Goal: Communication & Community: Answer question/provide support

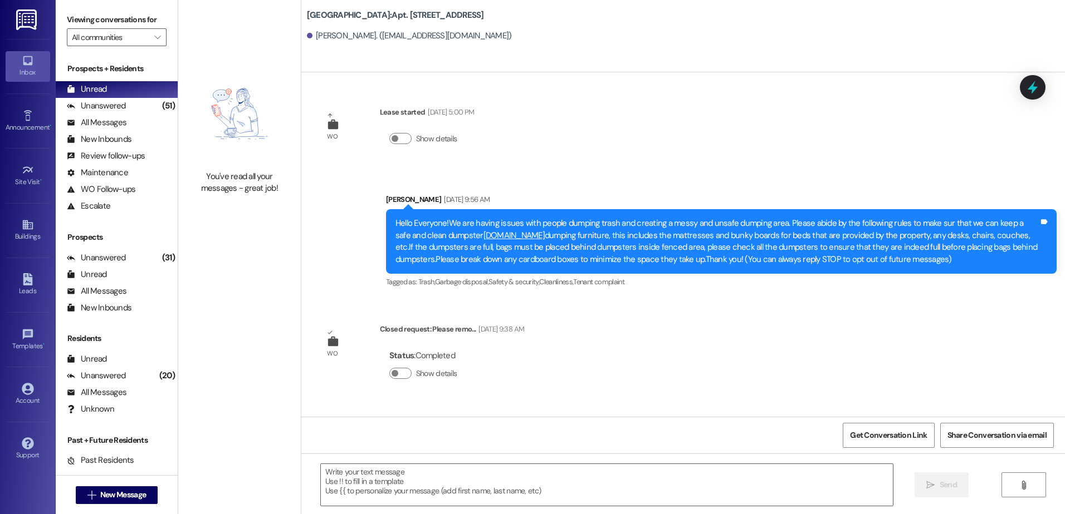
scroll to position [9858, 0]
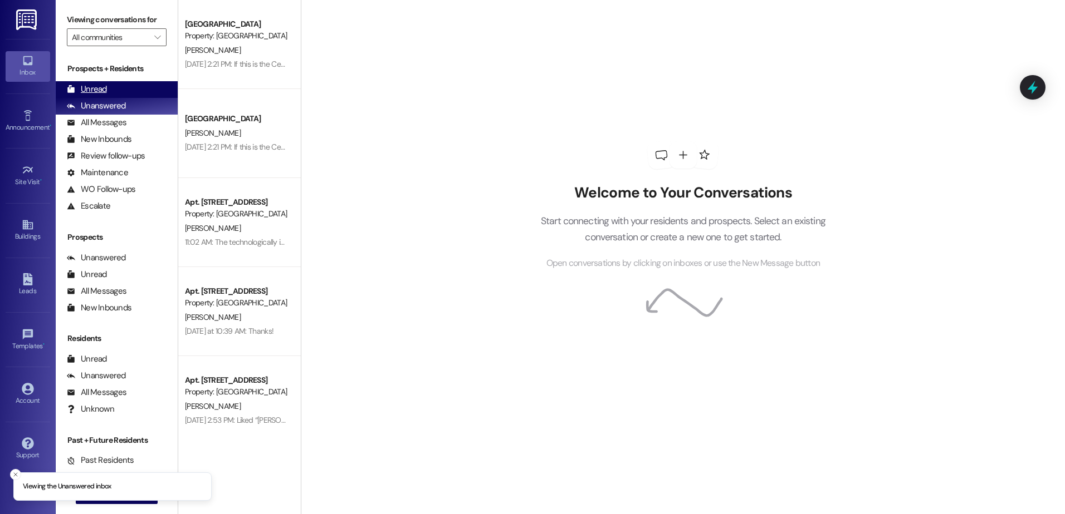
click at [111, 81] on div "Unread (0)" at bounding box center [117, 89] width 122 height 17
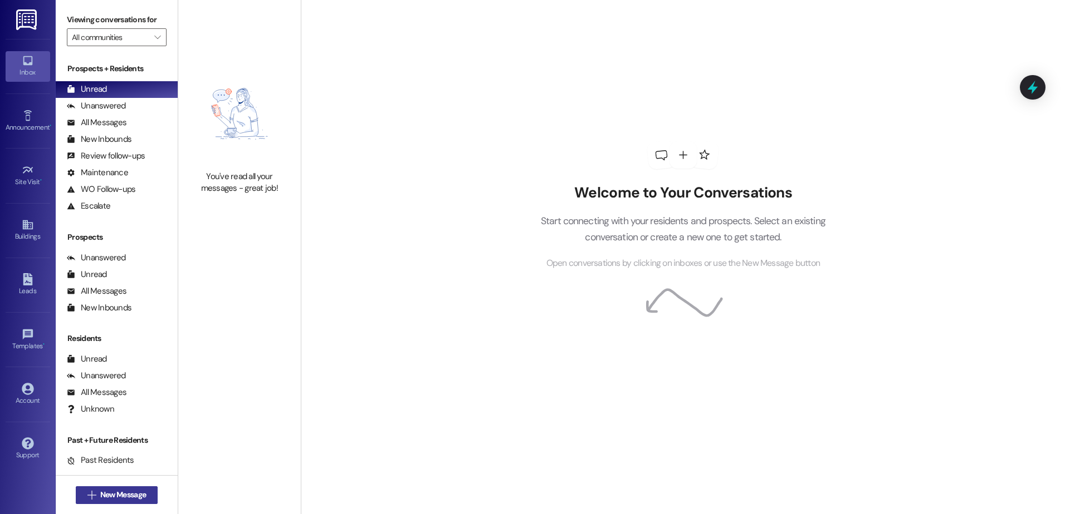
click at [134, 492] on span "New Message" at bounding box center [123, 495] width 46 height 12
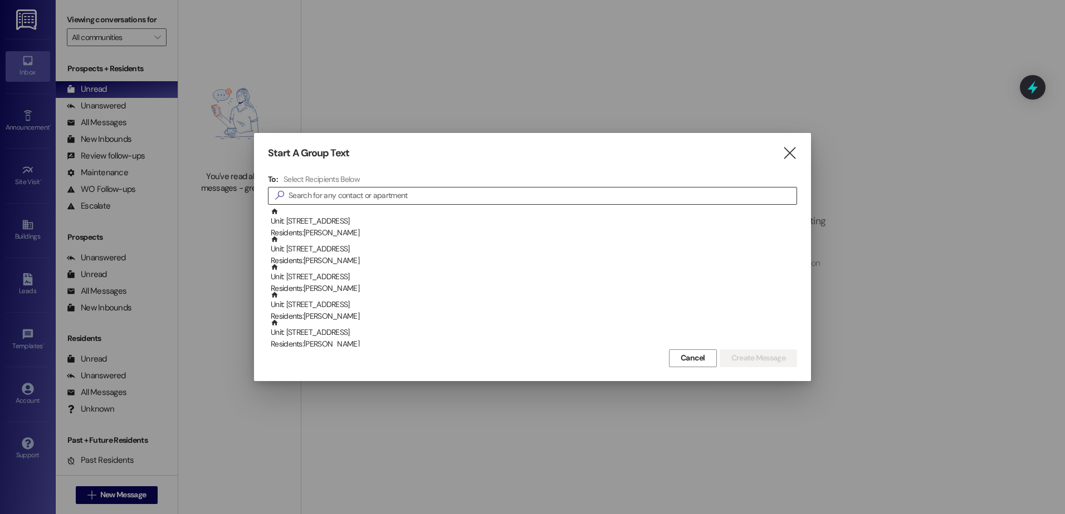
click at [391, 190] on input at bounding box center [542, 196] width 508 height 16
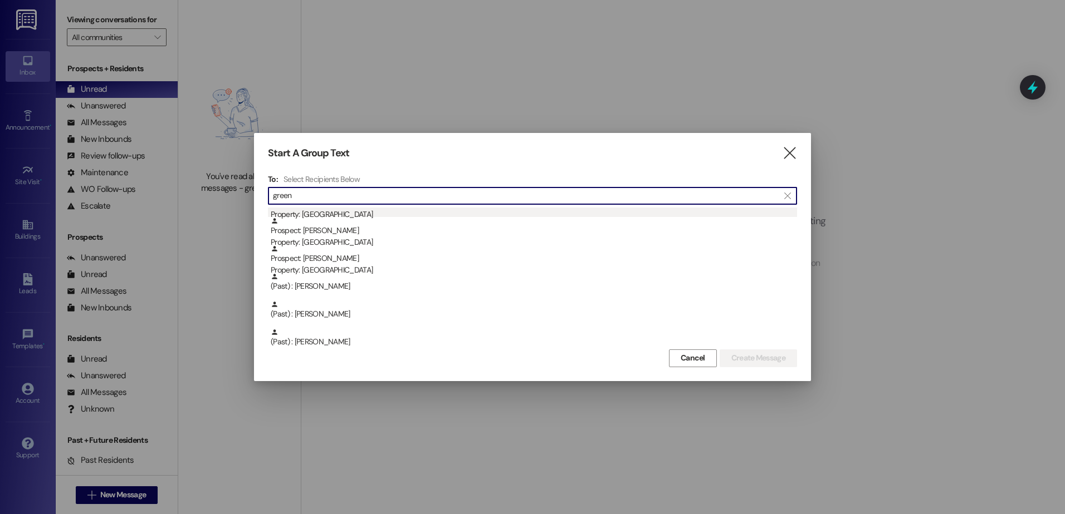
scroll to position [111, 0]
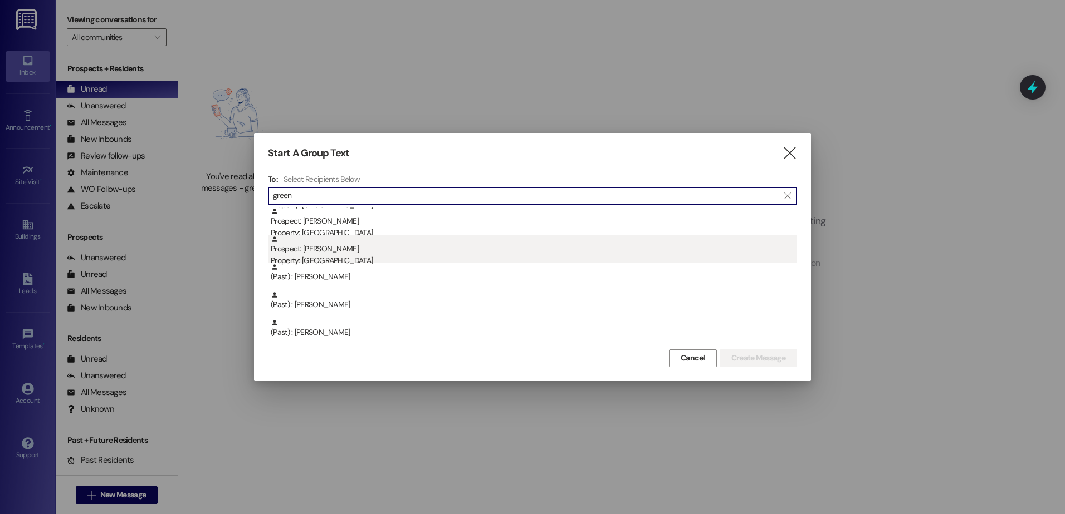
type input "green"
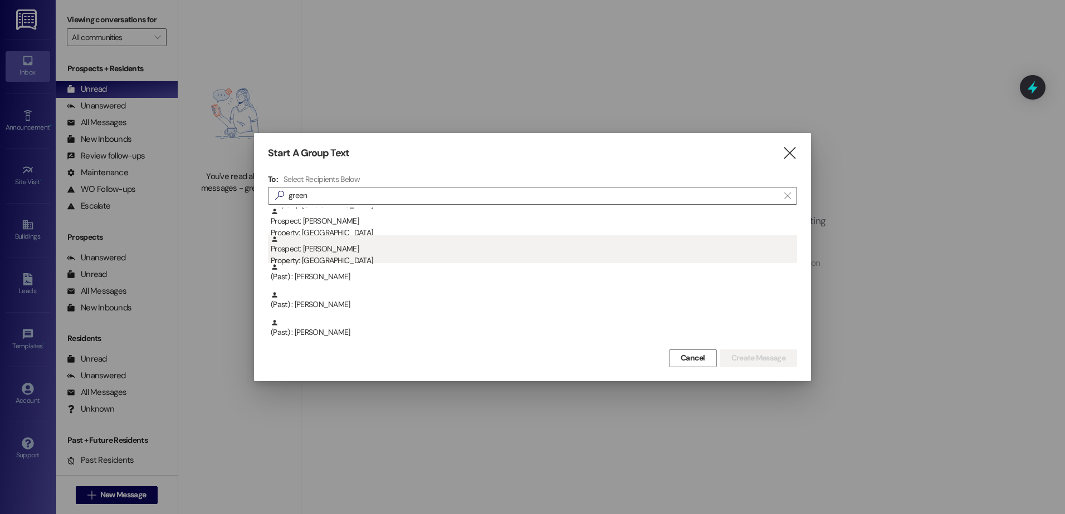
click at [342, 255] on div "Property: [GEOGRAPHIC_DATA]" at bounding box center [534, 261] width 526 height 12
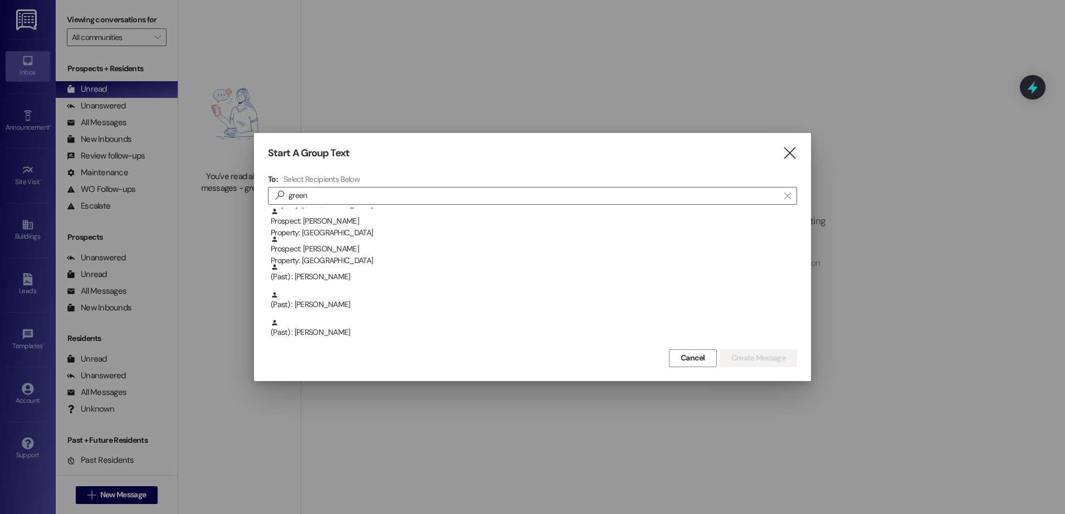
scroll to position [84, 0]
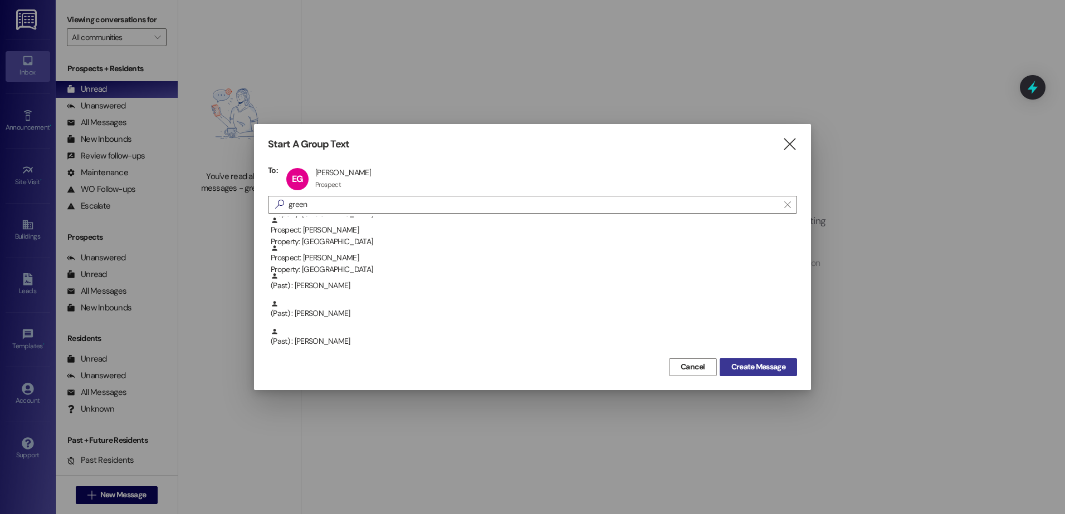
click at [735, 362] on span "Create Message" at bounding box center [758, 367] width 54 height 12
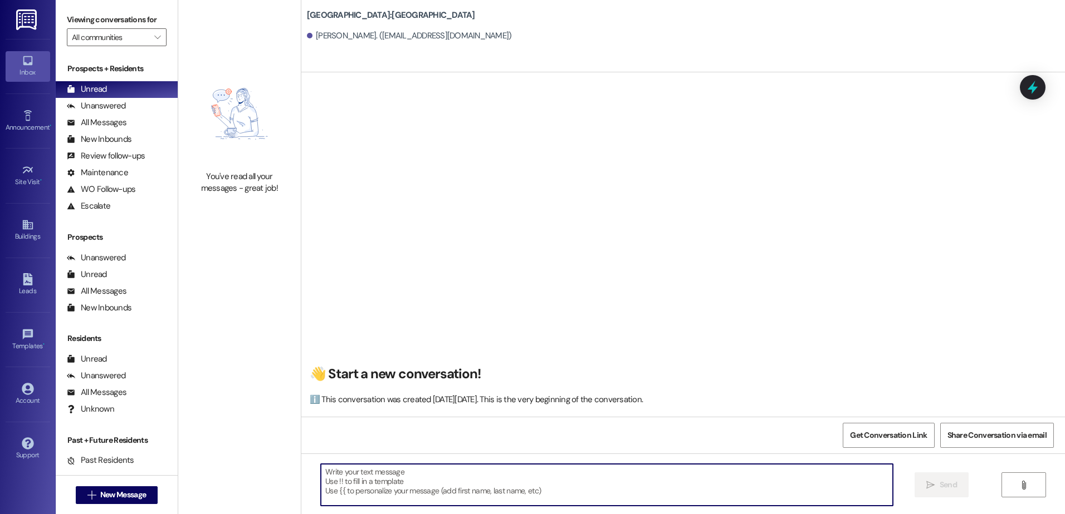
click at [392, 491] on textarea at bounding box center [606, 485] width 571 height 42
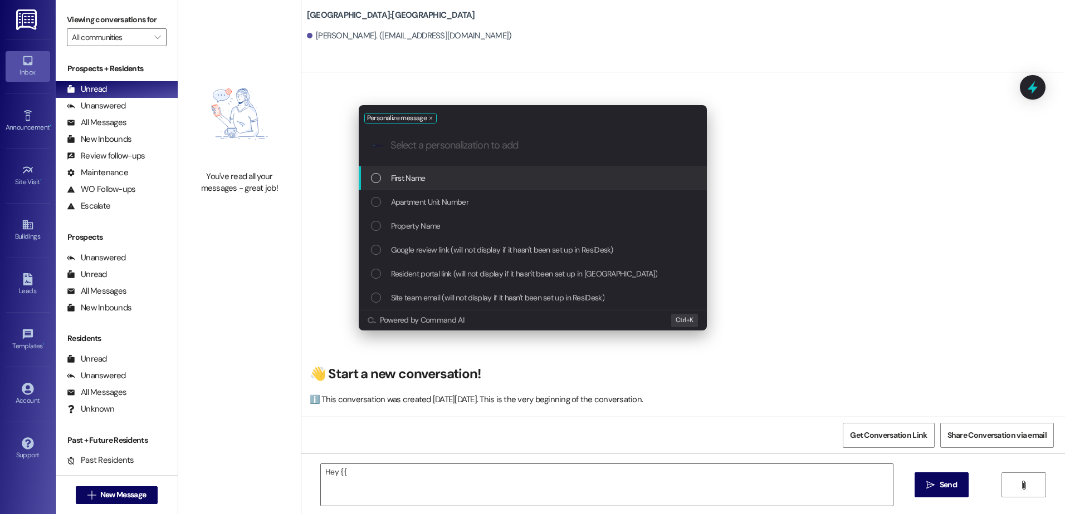
click at [407, 178] on span "First Name" at bounding box center [408, 178] width 35 height 12
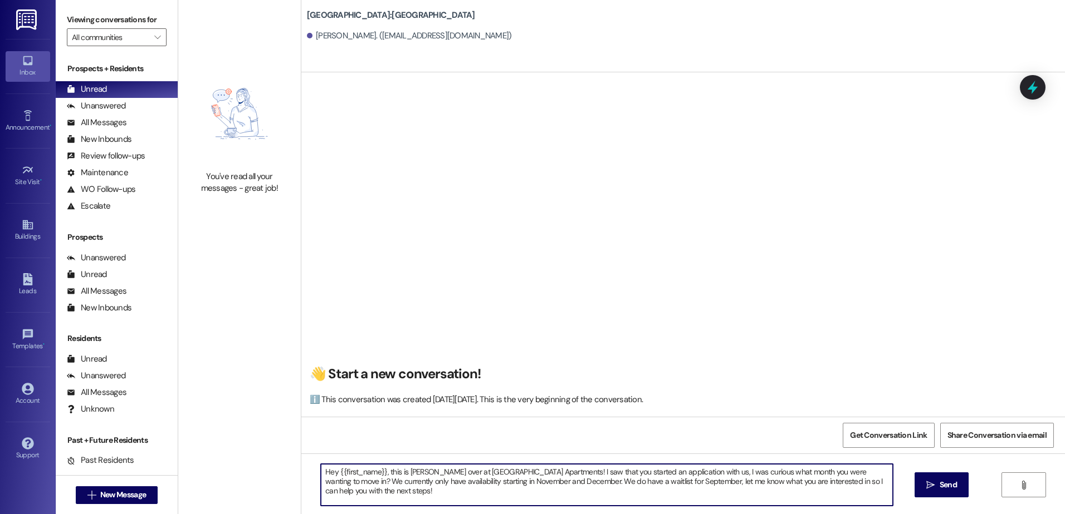
click at [397, 489] on textarea "Hey {{first_name}}, this is [PERSON_NAME] over at [GEOGRAPHIC_DATA] Apartments!…" at bounding box center [606, 485] width 571 height 42
type textarea "Hey {{first_name}}, this is [PERSON_NAME] over at [GEOGRAPHIC_DATA] Apartments!…"
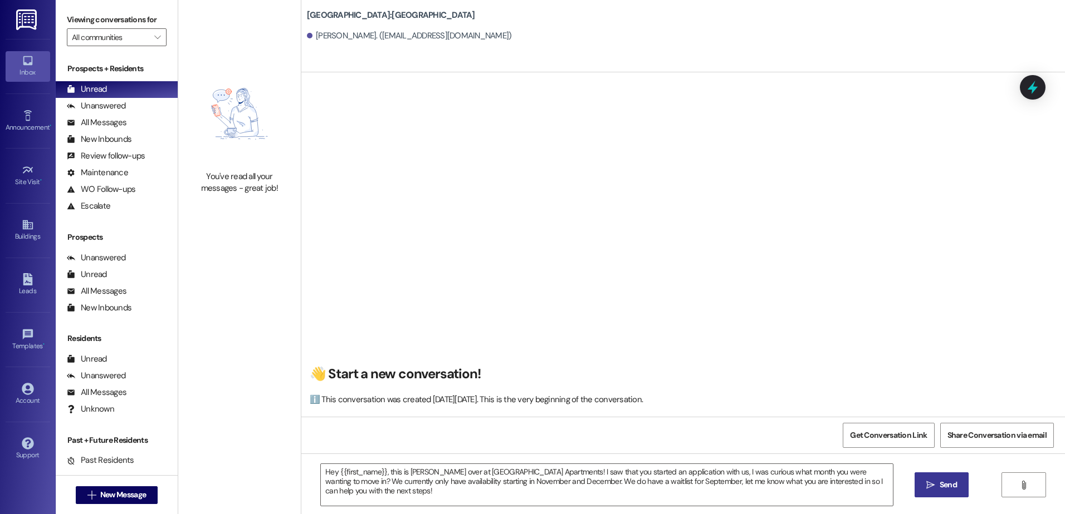
click at [926, 483] on icon "" at bounding box center [930, 485] width 8 height 9
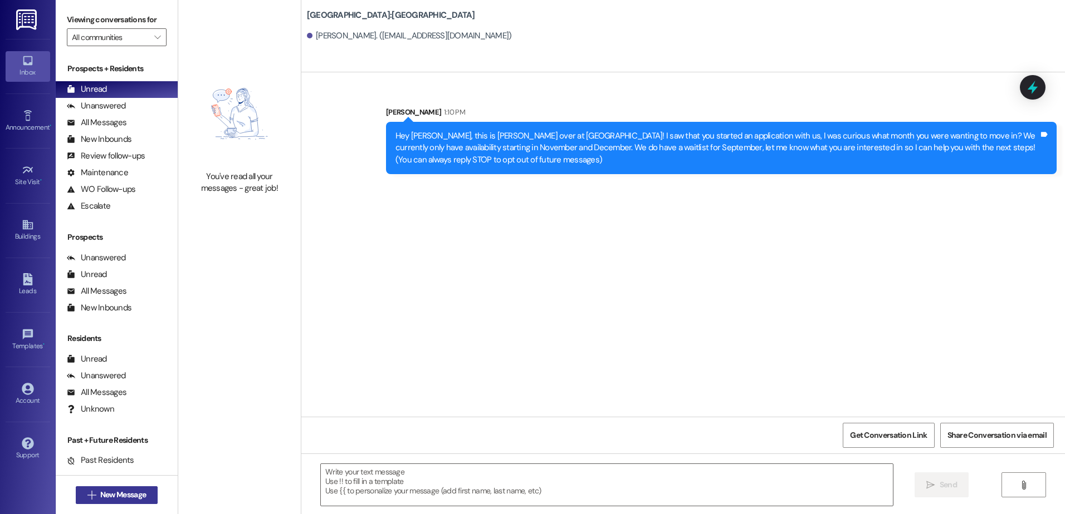
click at [90, 497] on icon "" at bounding box center [91, 495] width 8 height 9
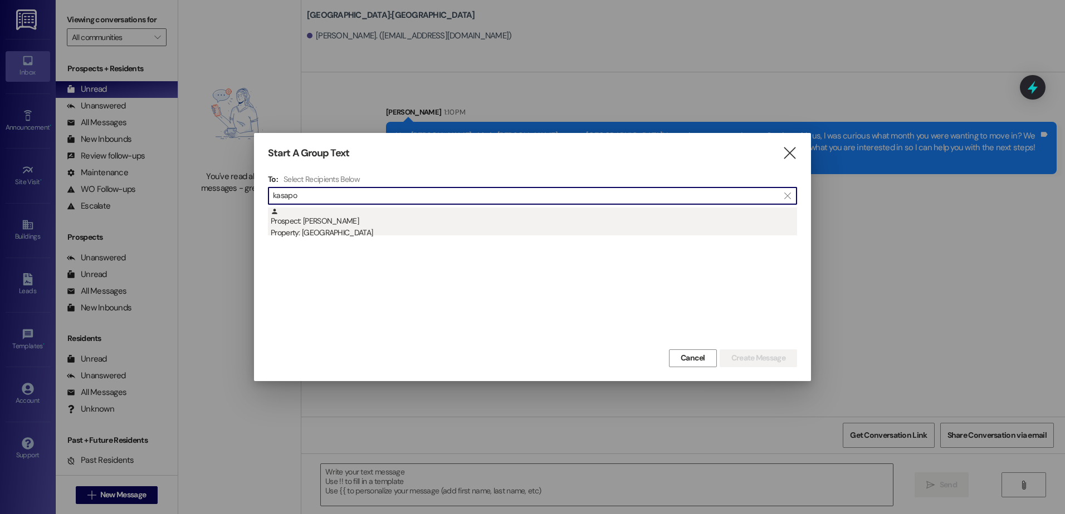
type input "kasapo"
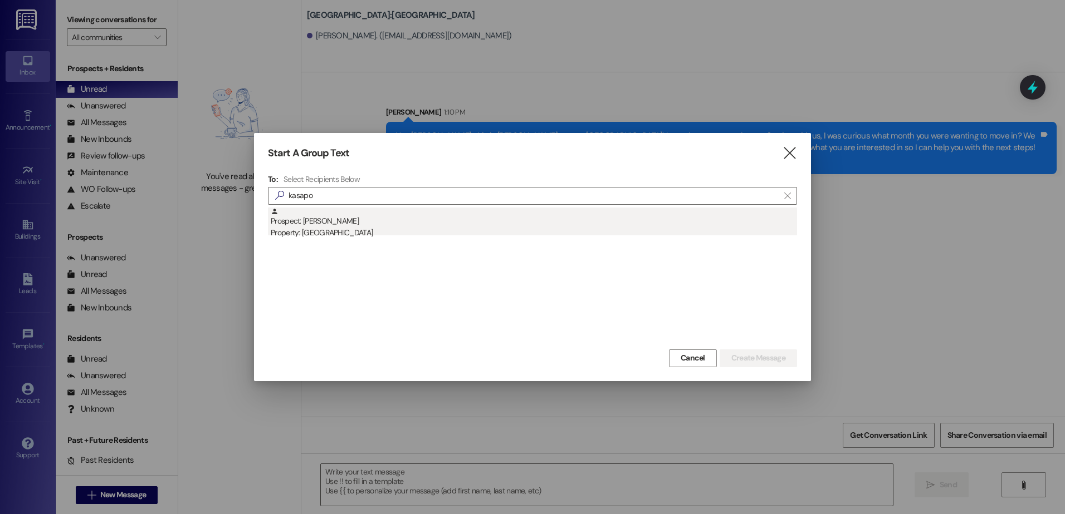
click at [444, 222] on div "Prospect: [PERSON_NAME] Property: [GEOGRAPHIC_DATA]" at bounding box center [534, 224] width 526 height 32
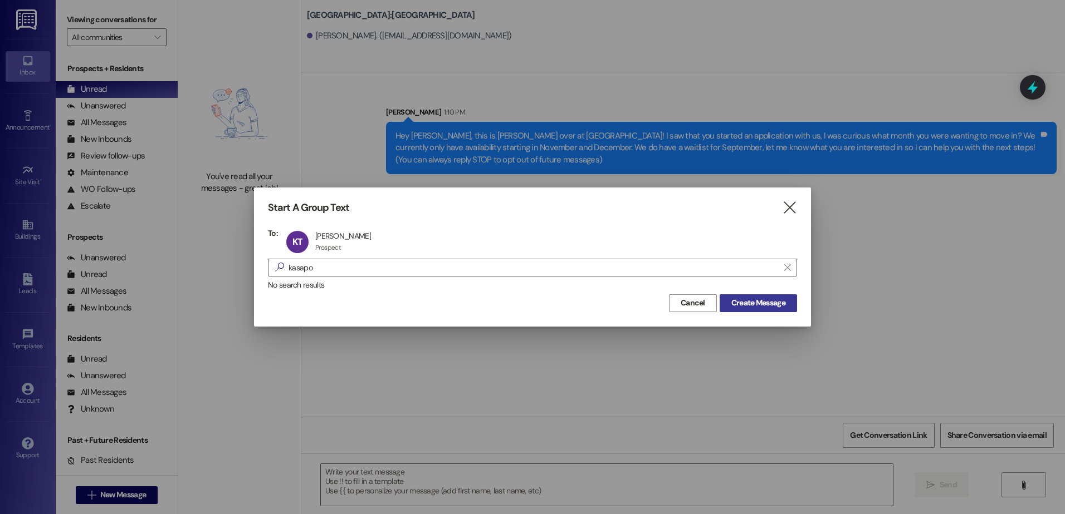
click at [747, 296] on button "Create Message" at bounding box center [757, 304] width 77 height 18
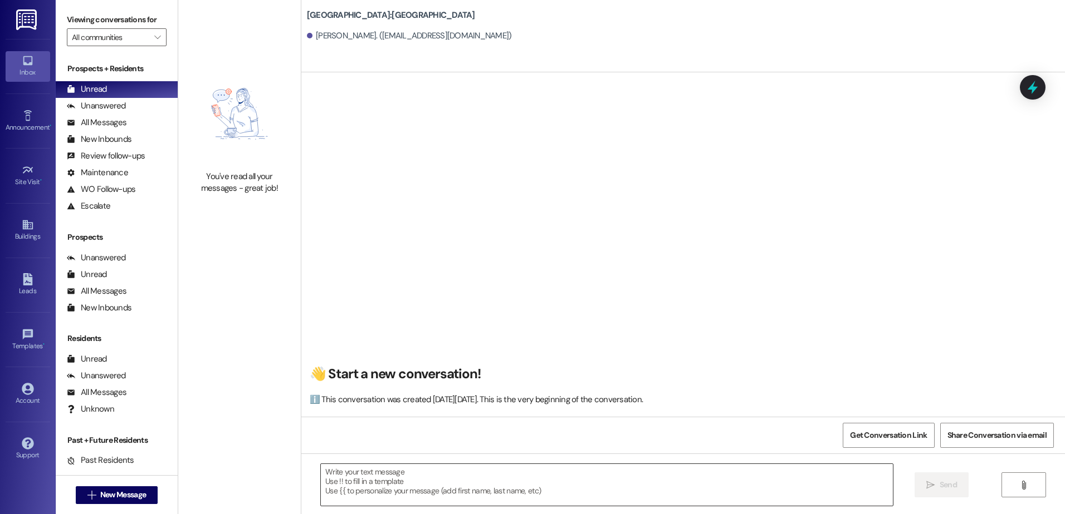
click at [380, 483] on textarea at bounding box center [606, 485] width 571 height 42
paste textarea "Hey {{first_name}}, this is [PERSON_NAME] over at [GEOGRAPHIC_DATA] Apartments!…"
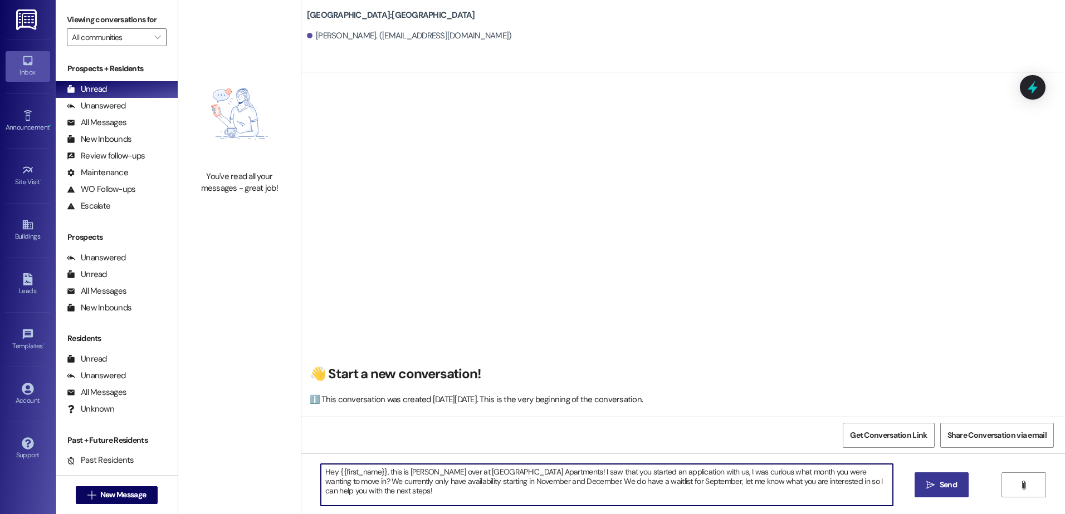
type textarea "Hey {{first_name}}, this is [PERSON_NAME] over at [GEOGRAPHIC_DATA] Apartments!…"
click at [939, 478] on button " Send" at bounding box center [941, 485] width 54 height 25
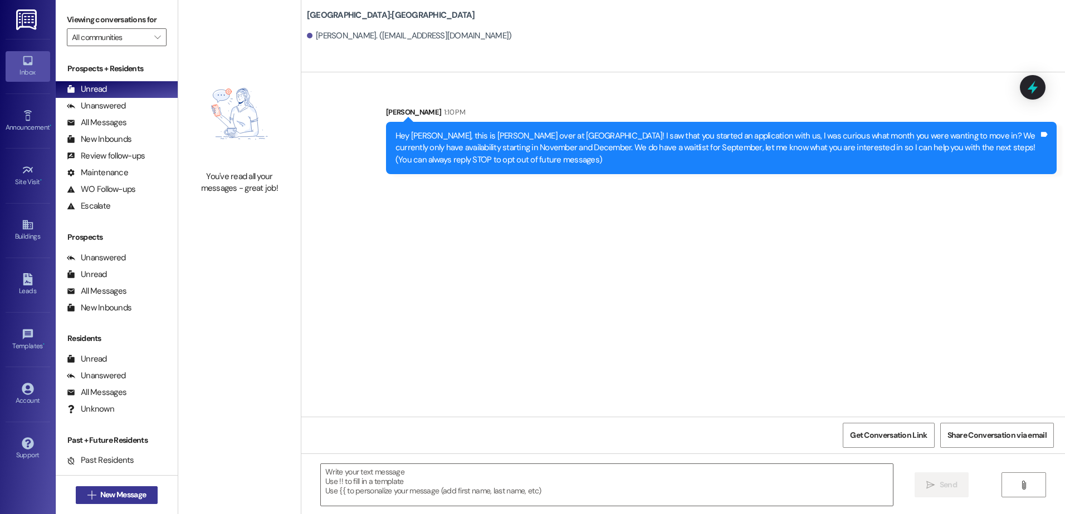
click at [117, 499] on span "New Message" at bounding box center [123, 495] width 46 height 12
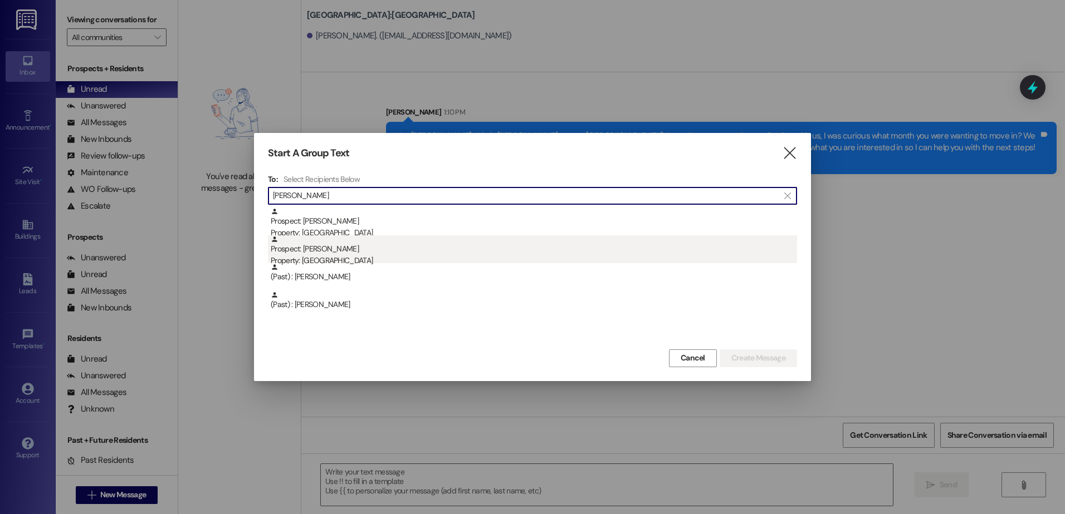
type input "[PERSON_NAME]"
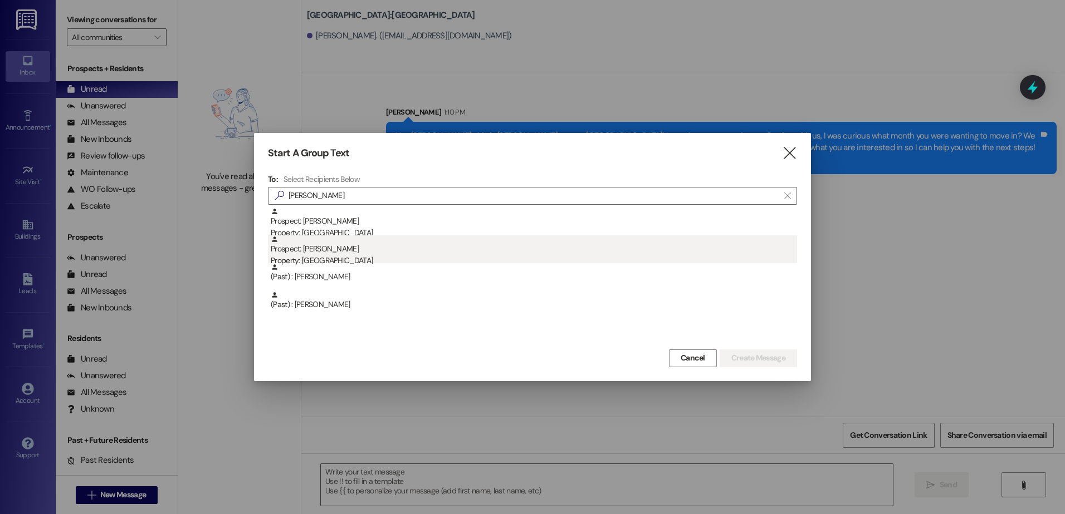
click at [325, 254] on div "Prospect: [PERSON_NAME] Property: [GEOGRAPHIC_DATA]" at bounding box center [534, 252] width 526 height 32
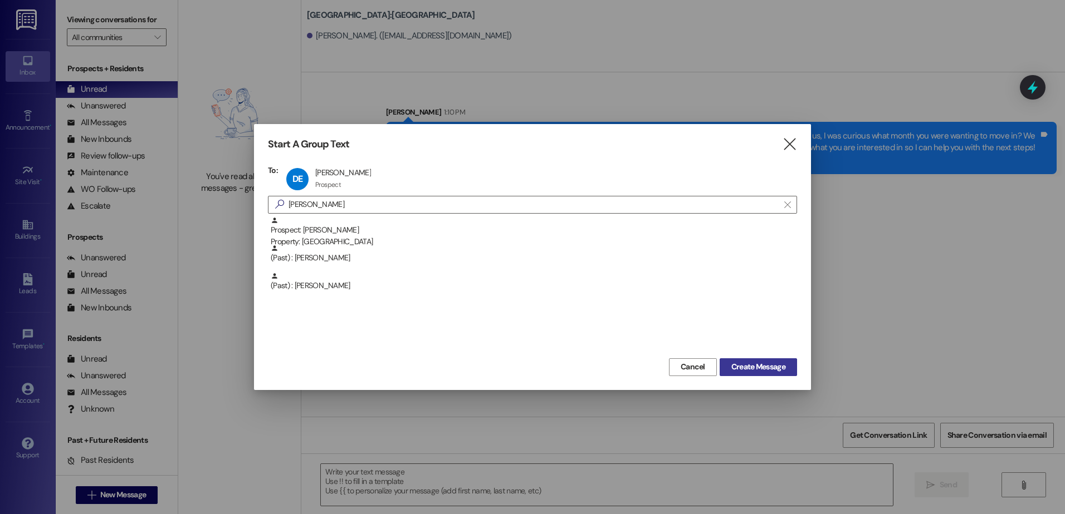
click at [742, 371] on span "Create Message" at bounding box center [758, 367] width 54 height 12
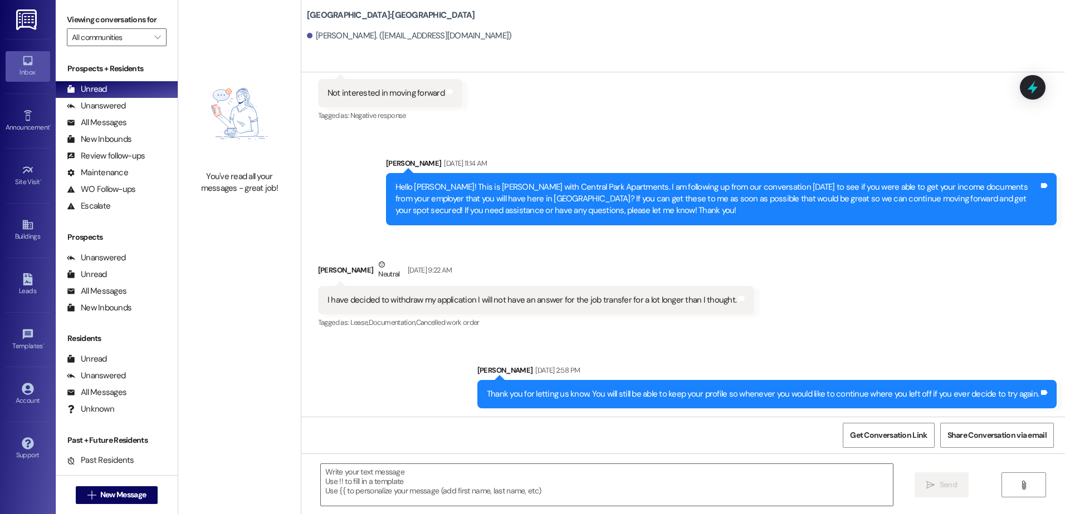
scroll to position [1027, 0]
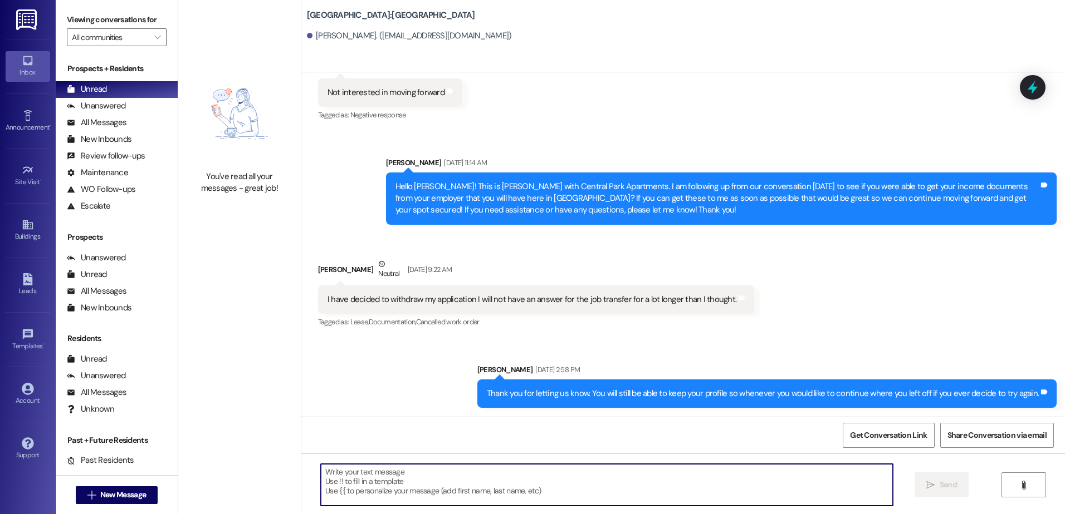
click at [360, 481] on textarea at bounding box center [606, 485] width 571 height 42
paste textarea "Hey {{first_name}}, this is [PERSON_NAME] over at [GEOGRAPHIC_DATA] Apartments!…"
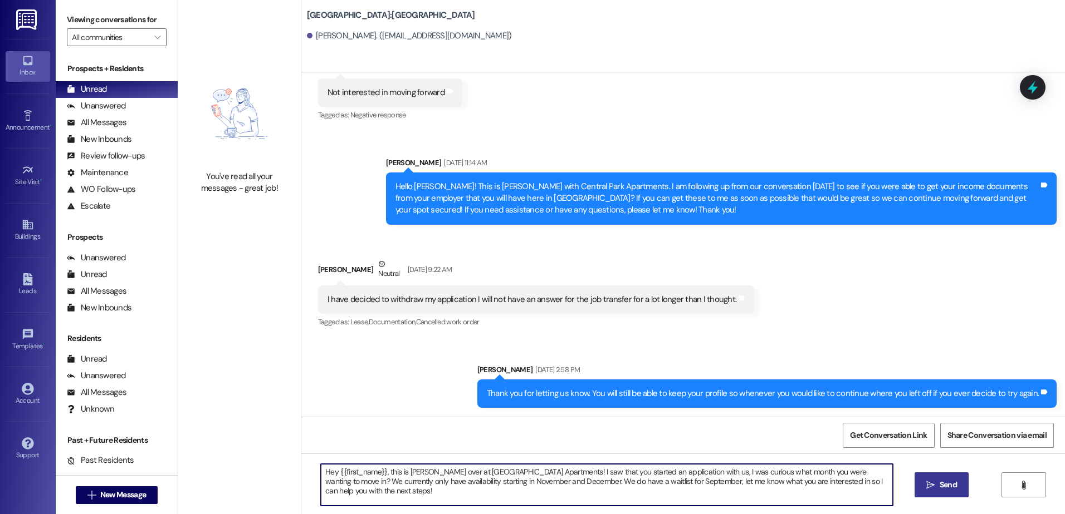
type textarea "Hey {{first_name}}, this is [PERSON_NAME] over at [GEOGRAPHIC_DATA] Apartments!…"
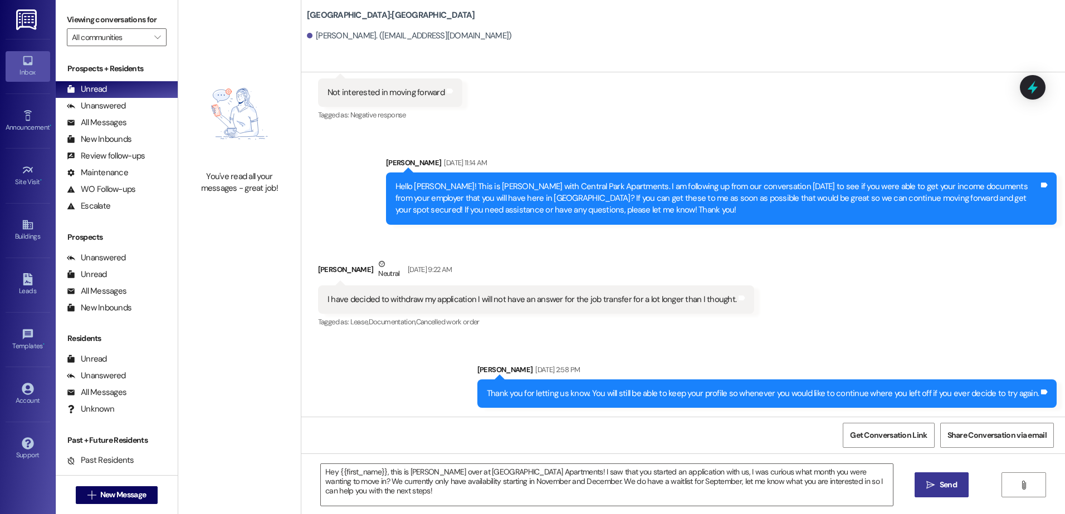
click at [933, 483] on icon "" at bounding box center [930, 485] width 8 height 9
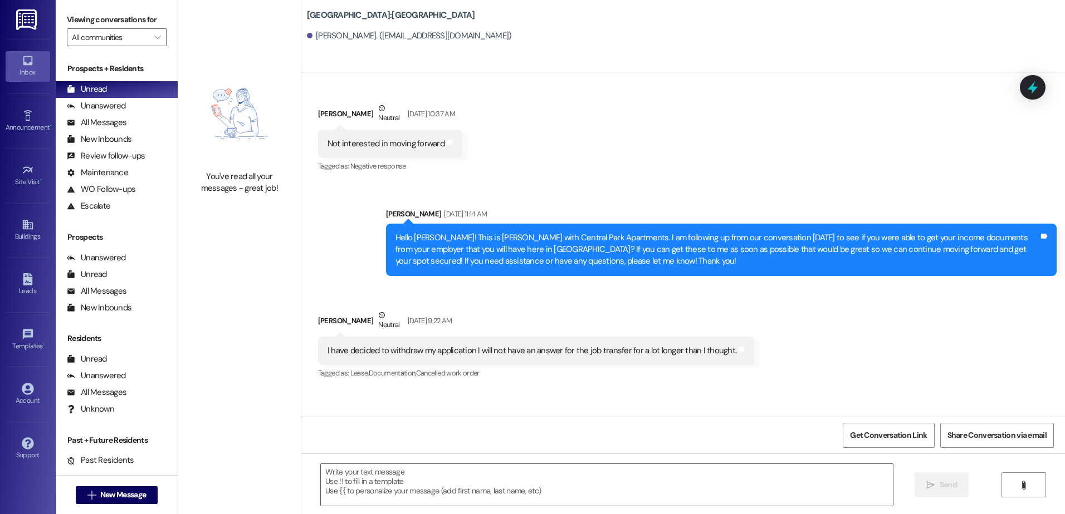
scroll to position [949, 0]
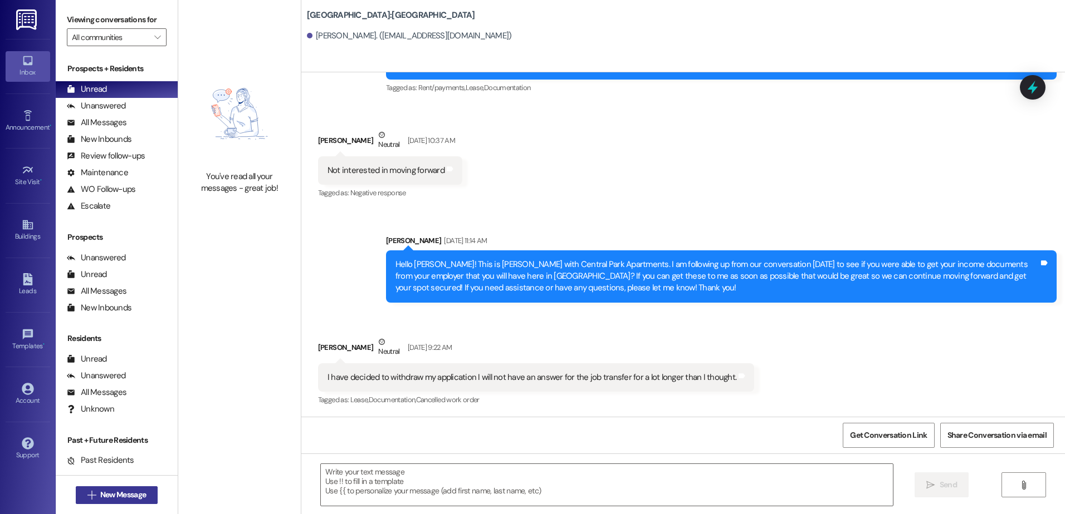
click at [100, 499] on span "New Message" at bounding box center [123, 495] width 46 height 12
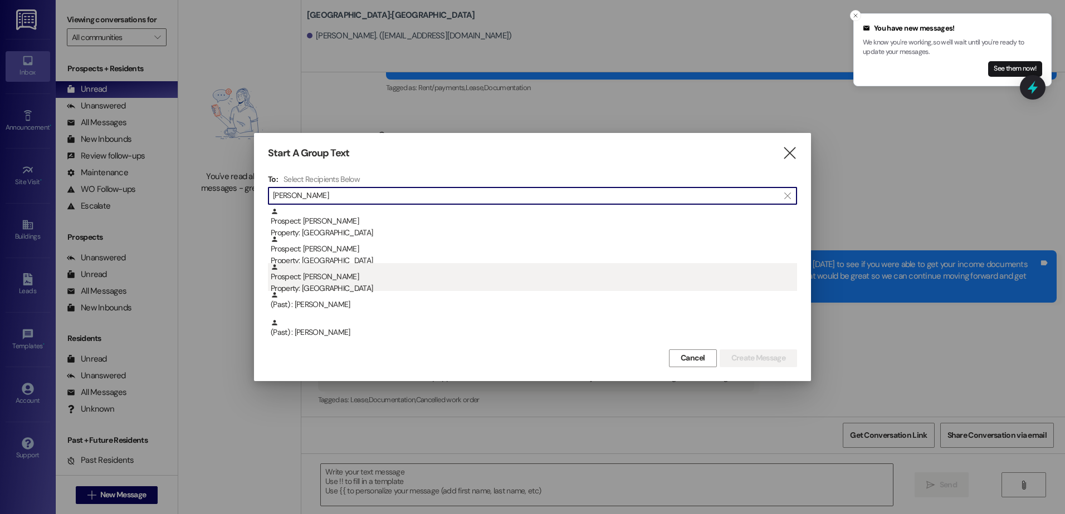
type input "[PERSON_NAME]"
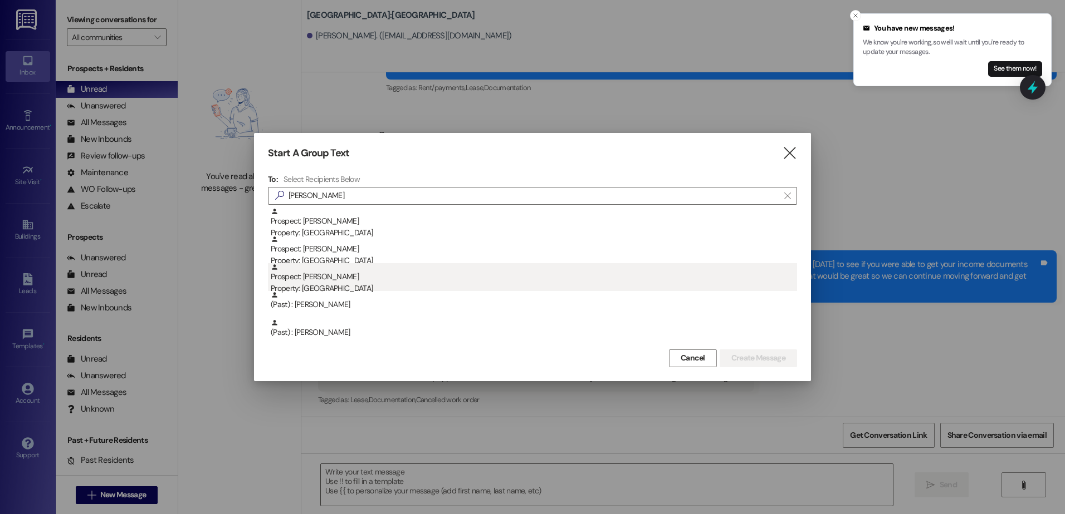
click at [324, 275] on div "Prospect: [PERSON_NAME] Property: [GEOGRAPHIC_DATA]" at bounding box center [534, 279] width 526 height 32
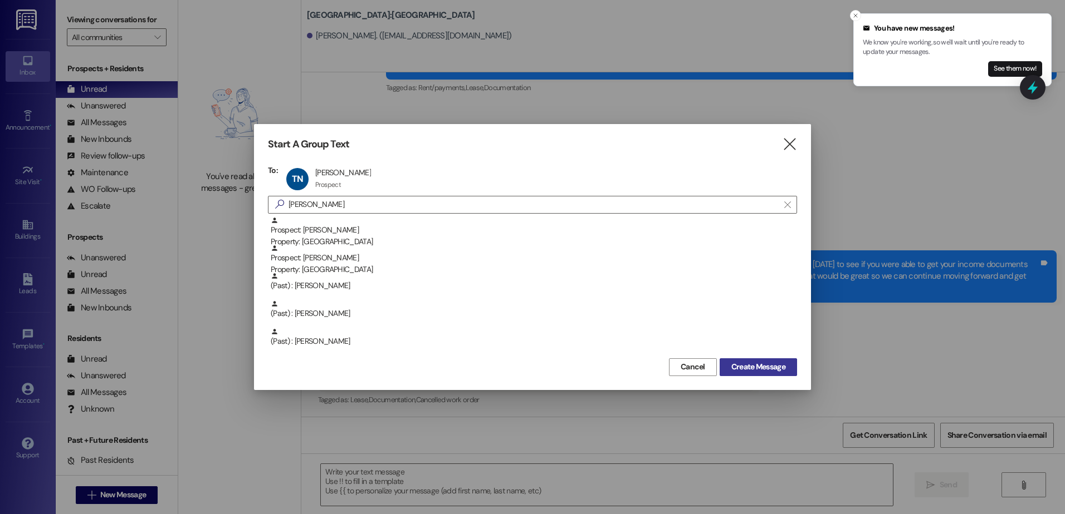
click at [762, 365] on span "Create Message" at bounding box center [758, 367] width 54 height 12
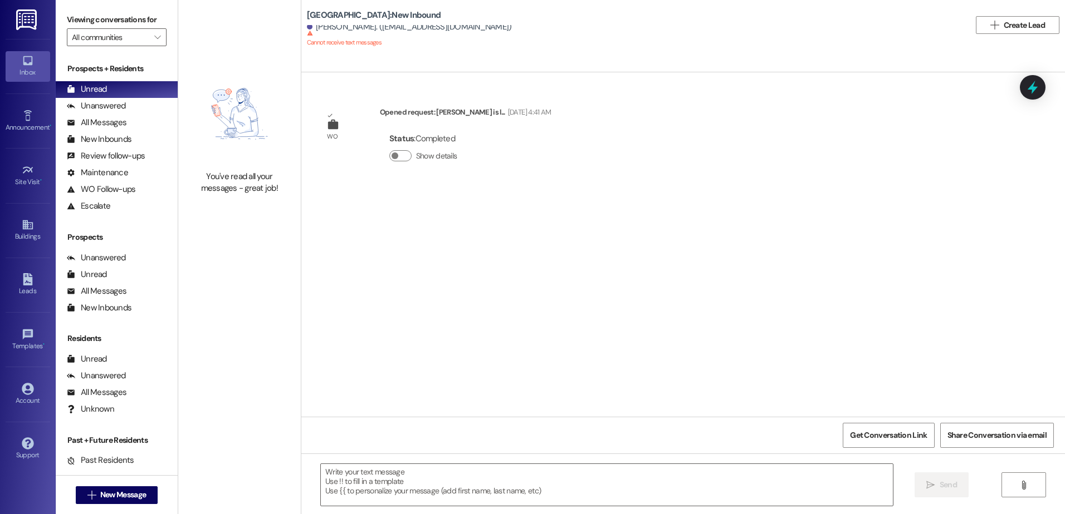
scroll to position [0, 0]
click at [98, 500] on span "New Message" at bounding box center [123, 495] width 50 height 12
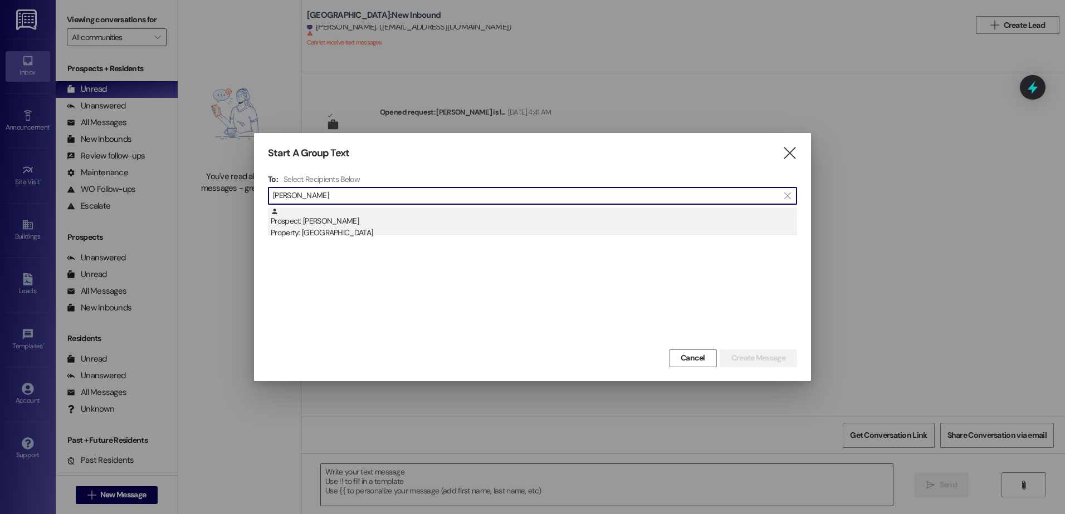
type input "[PERSON_NAME]"
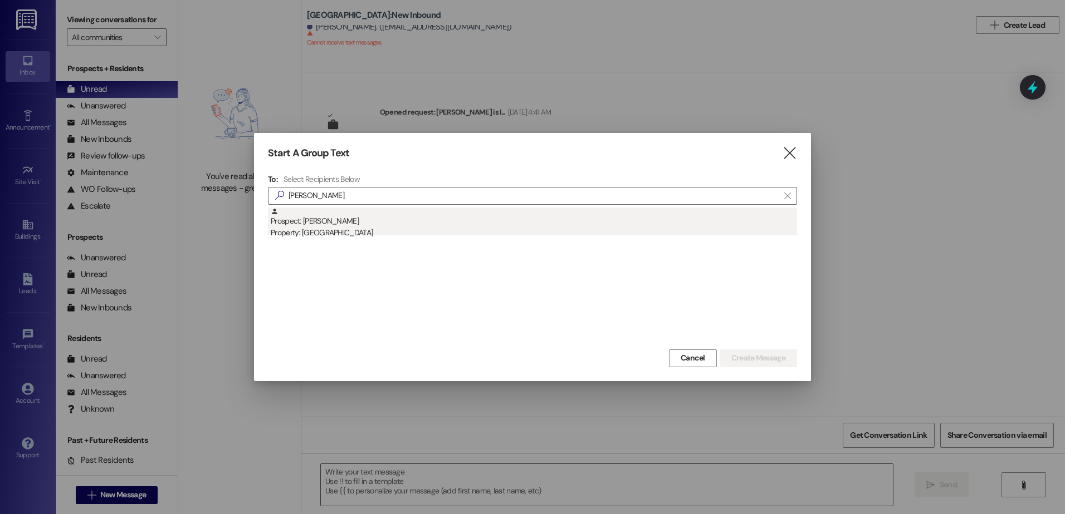
click at [316, 223] on div "Prospect: [PERSON_NAME] Property: [GEOGRAPHIC_DATA]" at bounding box center [534, 224] width 526 height 32
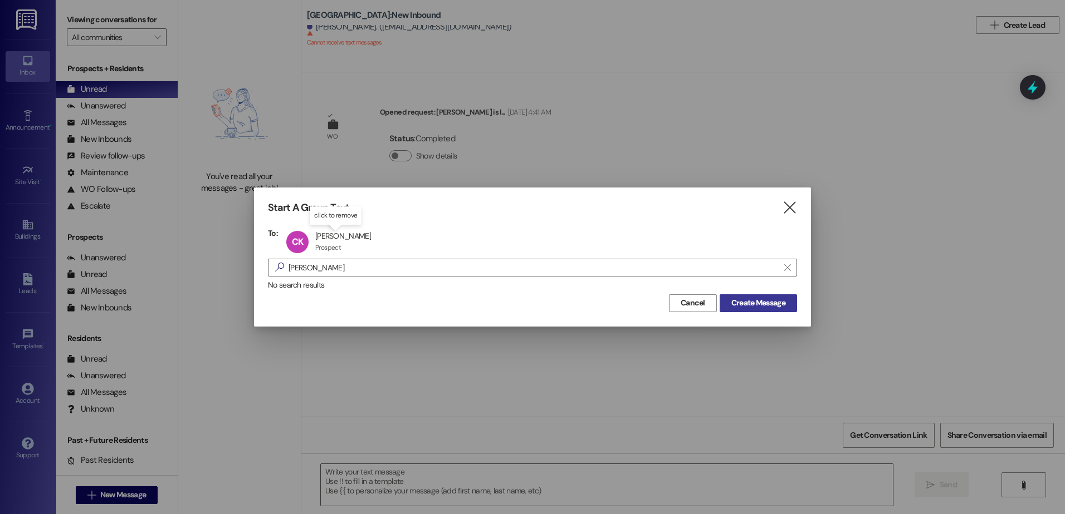
click at [760, 305] on span "Create Message" at bounding box center [758, 303] width 54 height 12
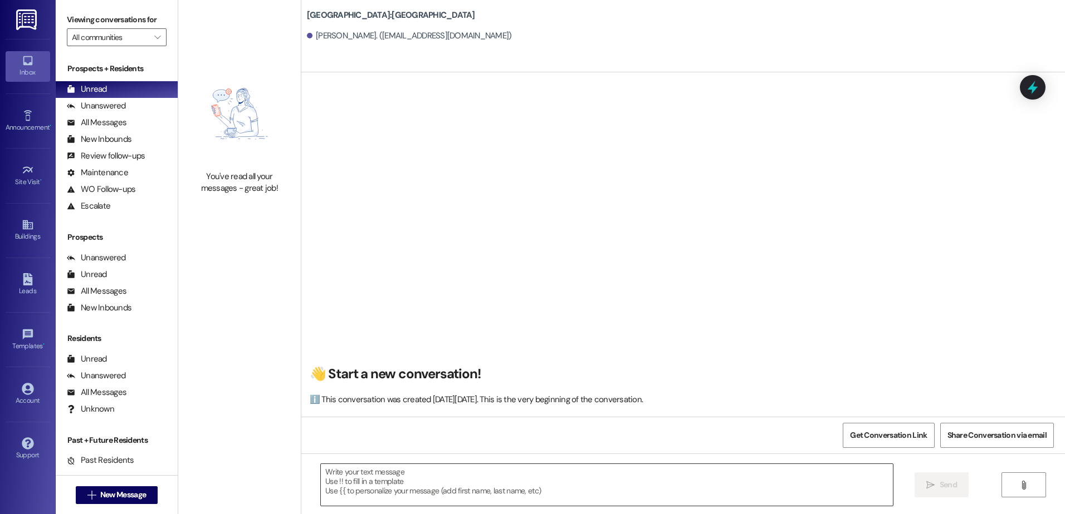
click at [446, 489] on textarea at bounding box center [606, 485] width 571 height 42
paste textarea "Hey {{first_name}}, this is [PERSON_NAME] over at [GEOGRAPHIC_DATA] Apartments!…"
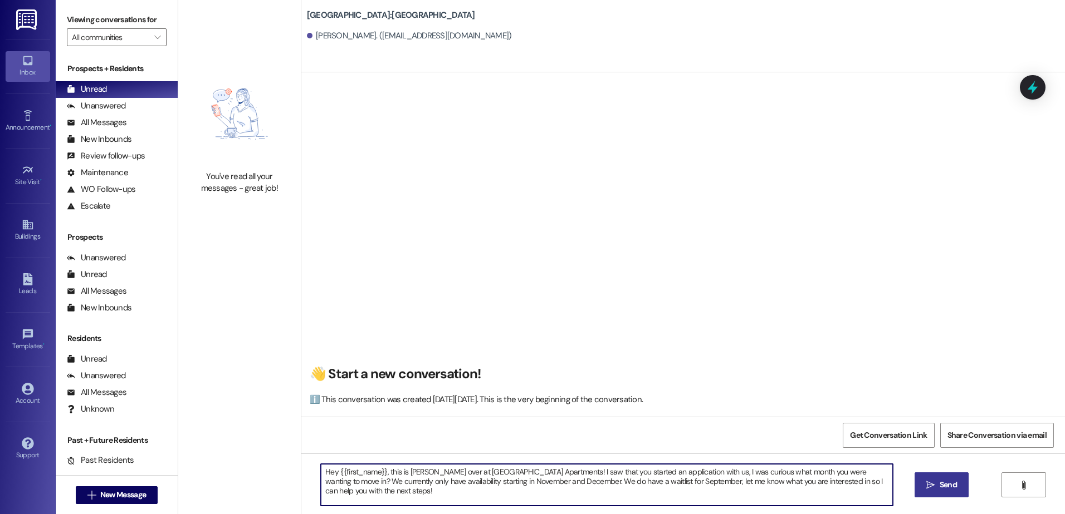
type textarea "Hey {{first_name}}, this is [PERSON_NAME] over at [GEOGRAPHIC_DATA] Apartments!…"
click at [933, 489] on icon "" at bounding box center [930, 485] width 8 height 9
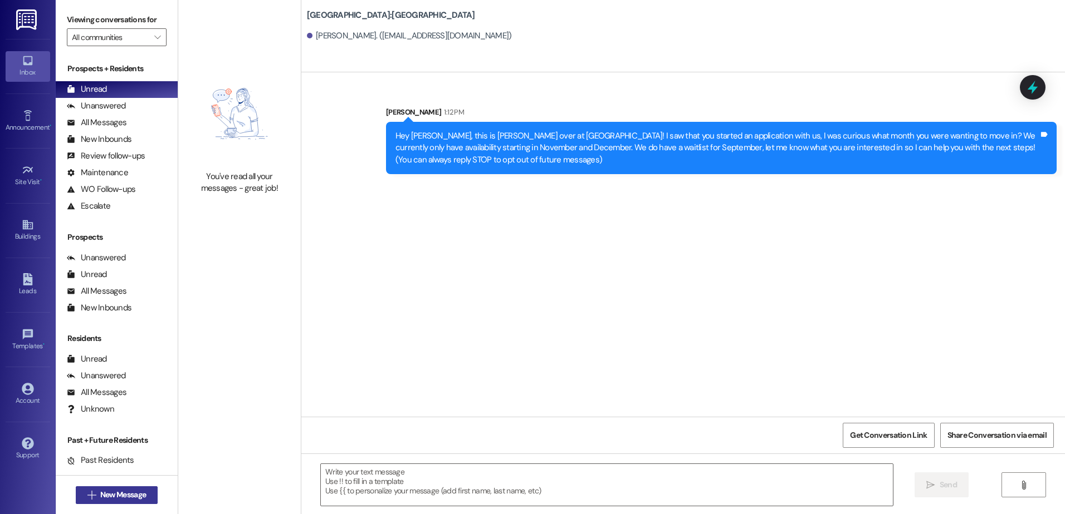
click at [102, 494] on span "New Message" at bounding box center [123, 495] width 46 height 12
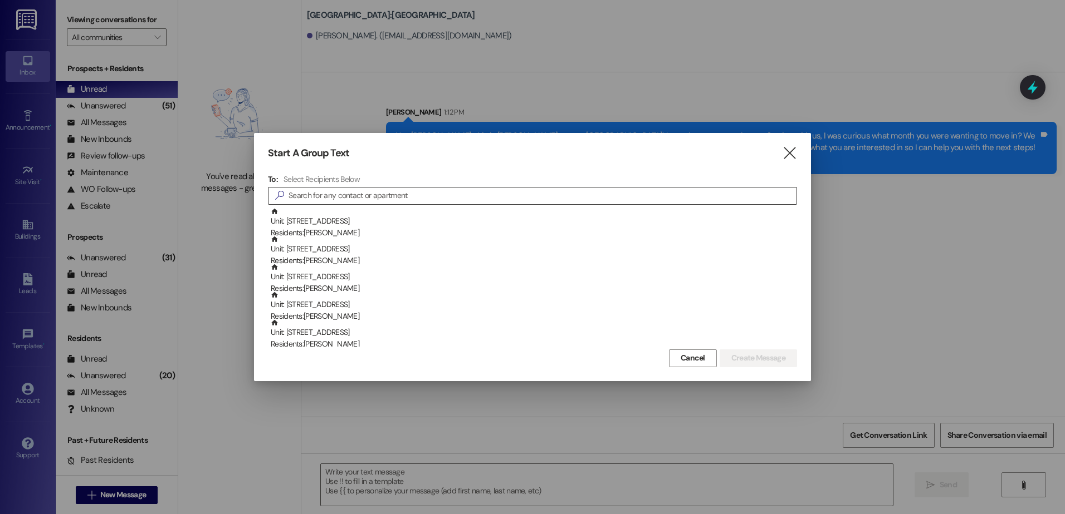
click at [377, 195] on input at bounding box center [542, 196] width 508 height 16
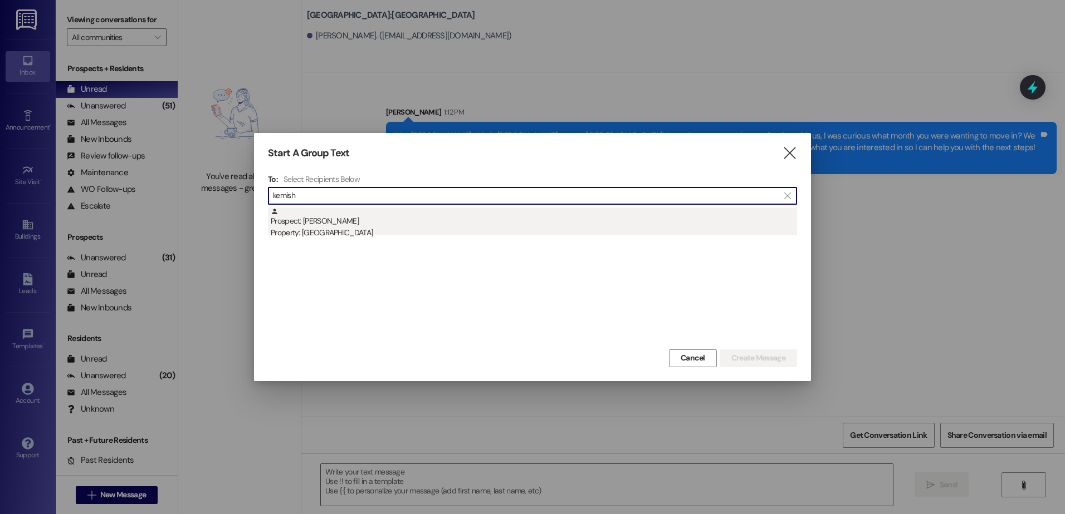
type input "kemish"
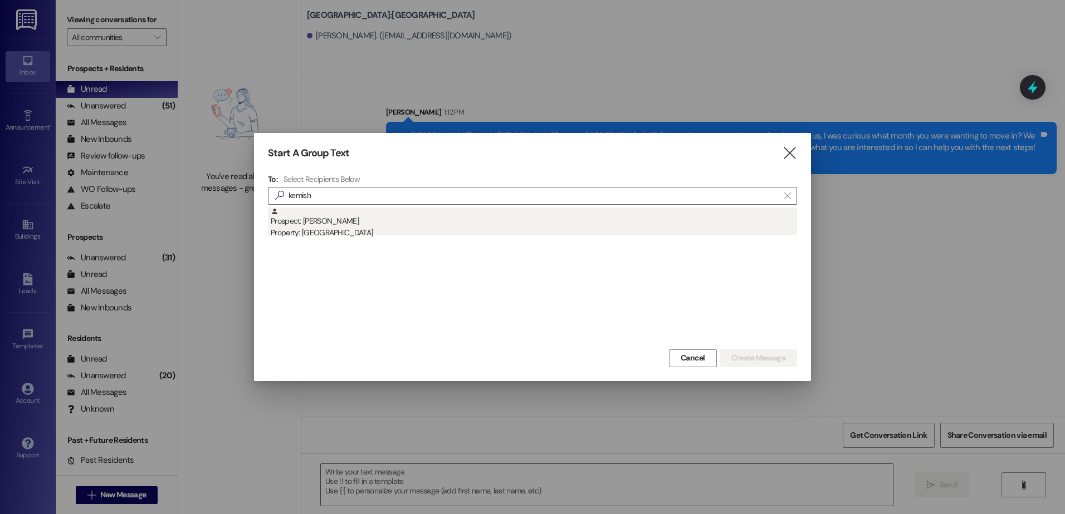
click at [332, 233] on div "Property: [GEOGRAPHIC_DATA]" at bounding box center [534, 233] width 526 height 12
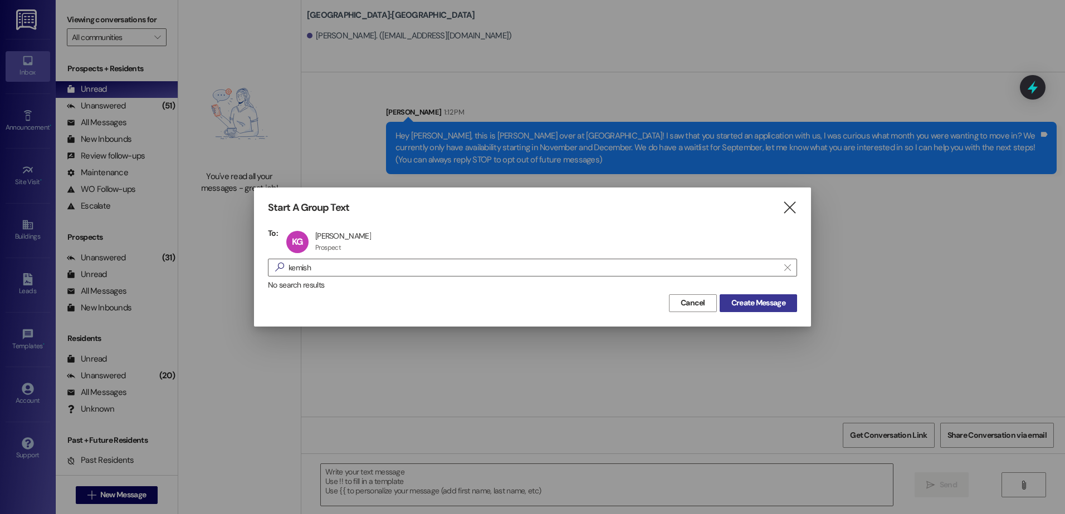
click at [753, 310] on button "Create Message" at bounding box center [757, 304] width 77 height 18
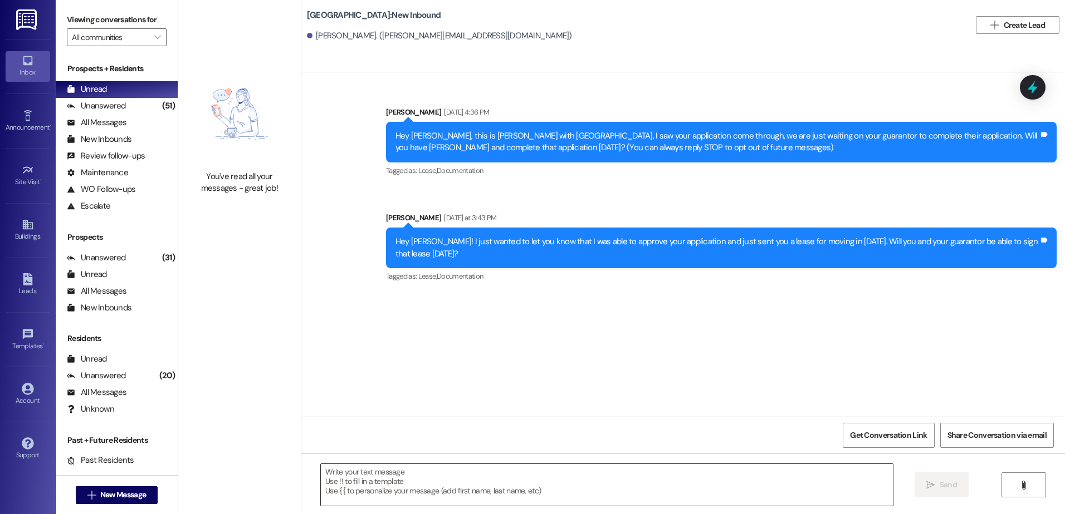
click at [431, 496] on textarea at bounding box center [606, 485] width 571 height 42
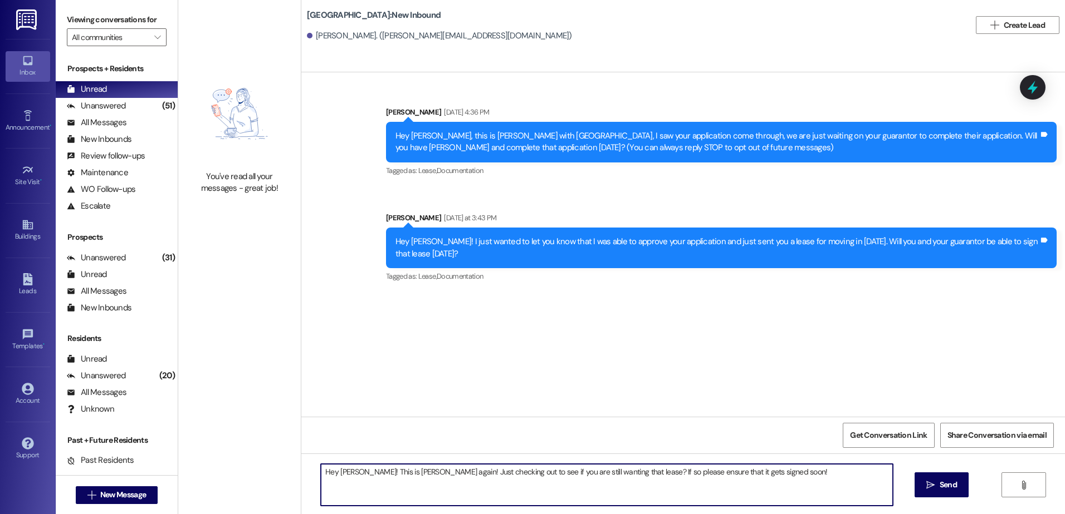
type textarea "Hey [PERSON_NAME]! This is [PERSON_NAME] again! Just checking out to see if you…"
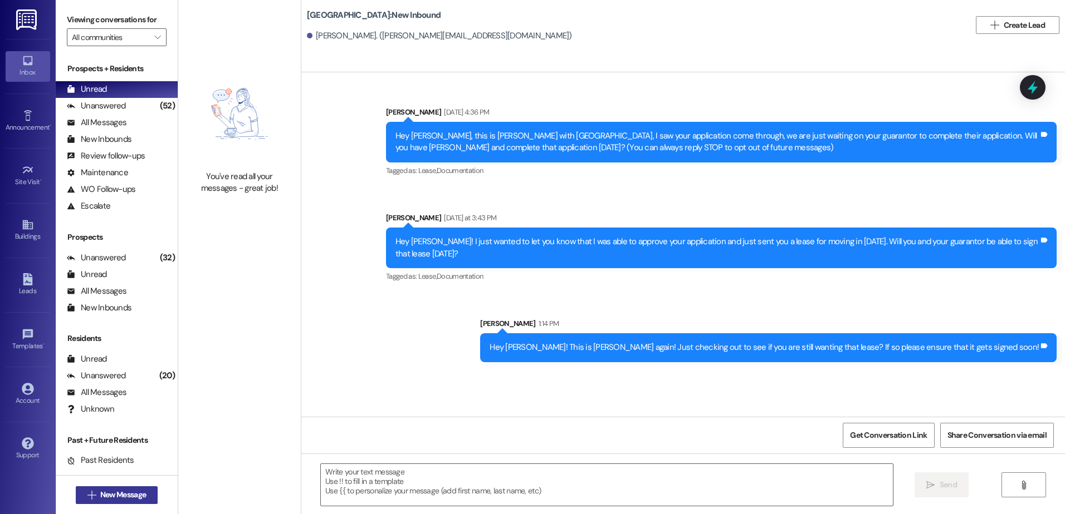
click at [120, 498] on span "New Message" at bounding box center [123, 495] width 46 height 12
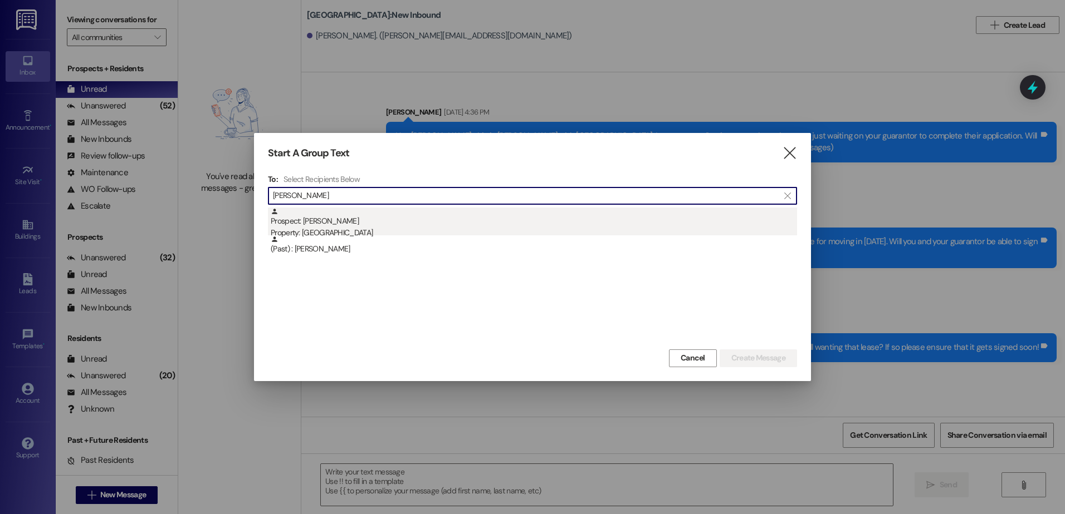
type input "[PERSON_NAME]"
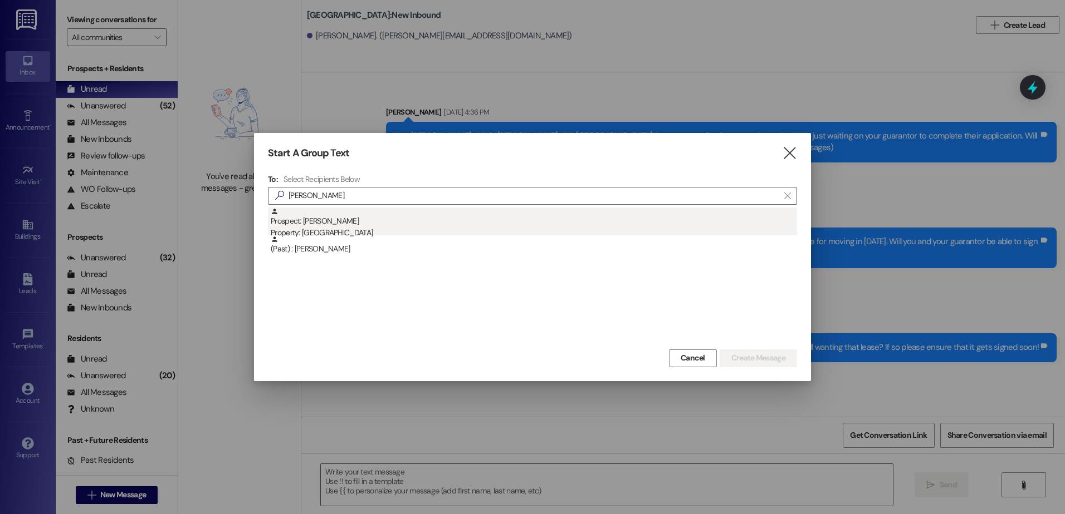
click at [364, 228] on div "Property: [GEOGRAPHIC_DATA]" at bounding box center [534, 233] width 526 height 12
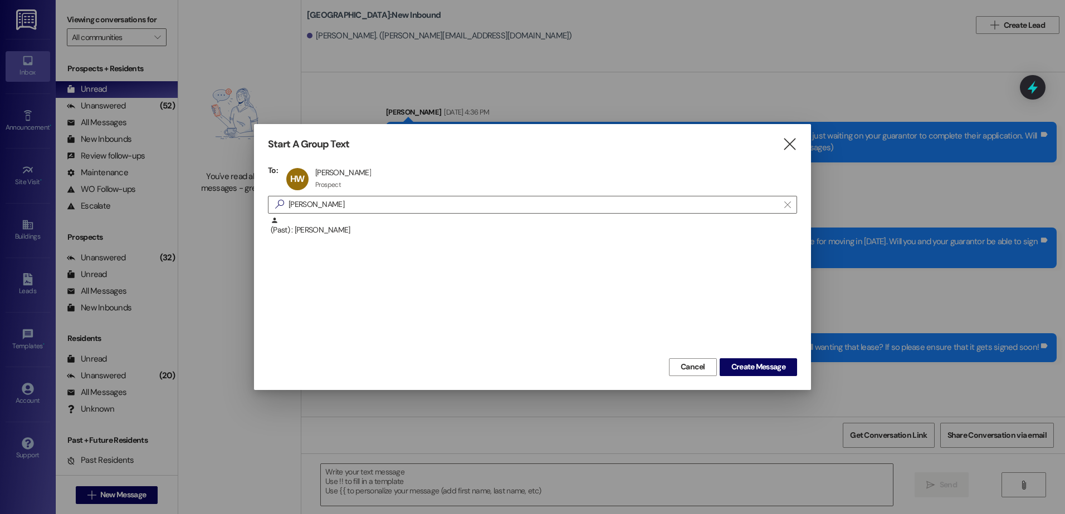
click at [762, 376] on div "Start A Group Text  To: [PERSON_NAME] [PERSON_NAME] Prospect Prospect click to…" at bounding box center [532, 257] width 557 height 266
click at [738, 360] on button "Create Message" at bounding box center [757, 368] width 77 height 18
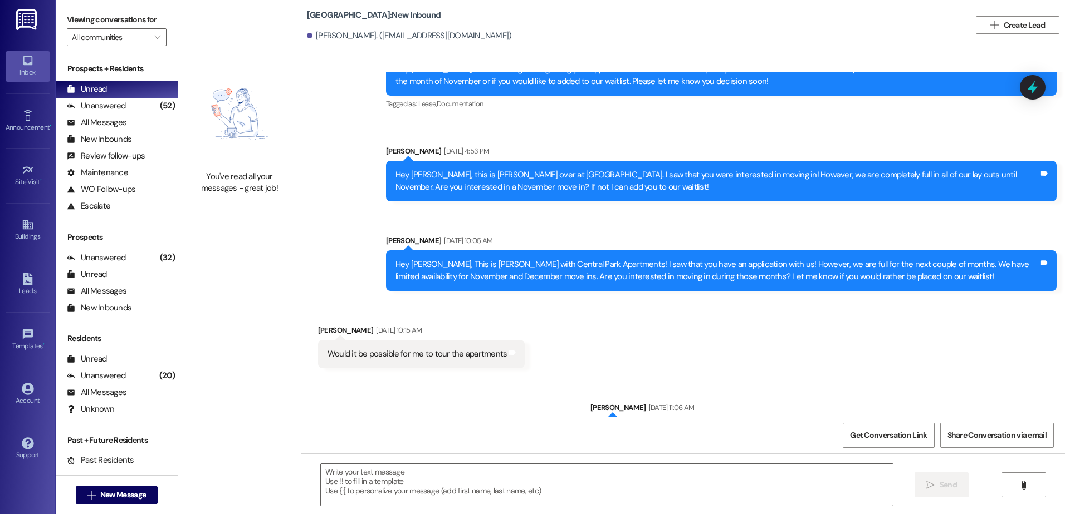
scroll to position [266, 0]
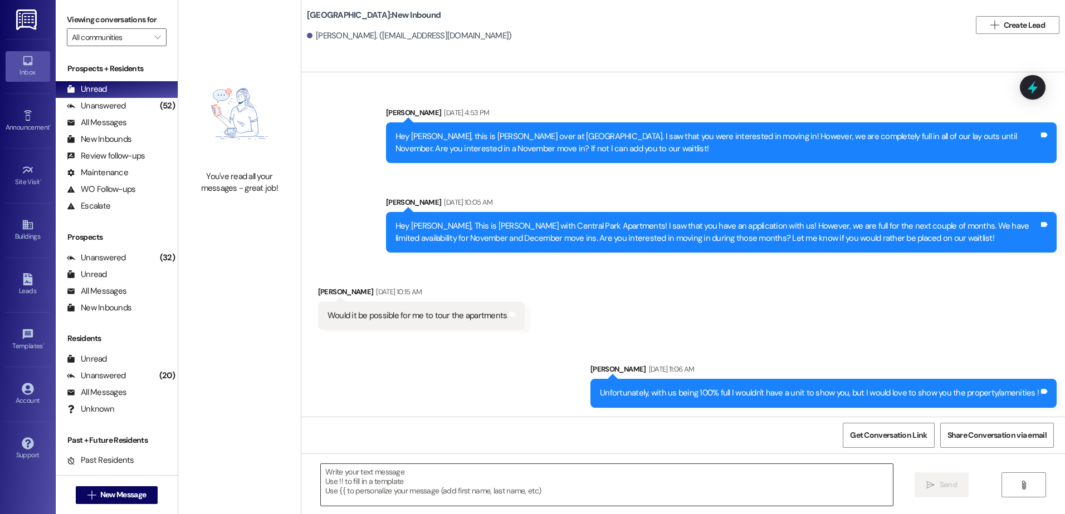
click at [368, 468] on textarea at bounding box center [606, 485] width 571 height 42
paste textarea "Hey {{first_name}}, this is [PERSON_NAME] over at [GEOGRAPHIC_DATA] Apartments!…"
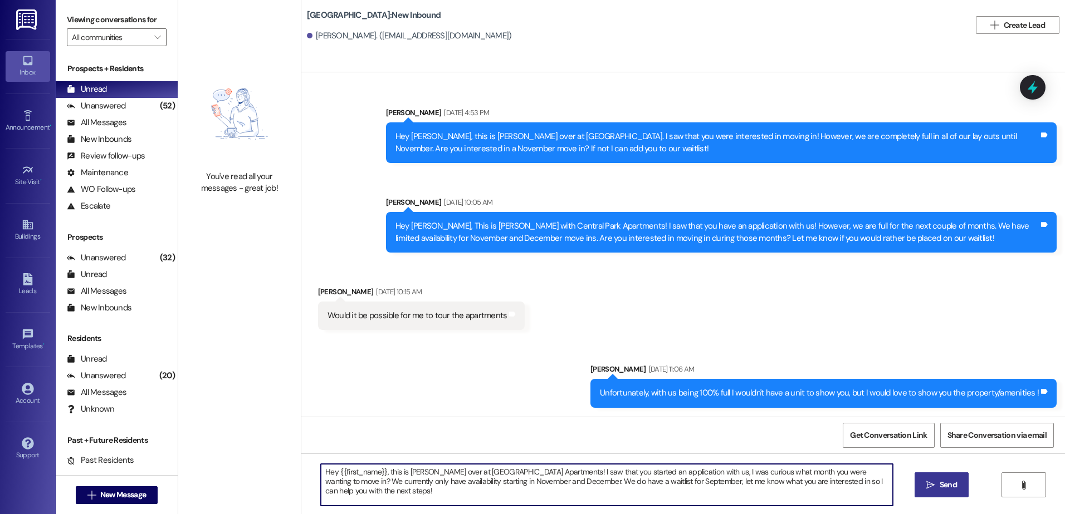
type textarea "Hey {{first_name}}, this is [PERSON_NAME] over at [GEOGRAPHIC_DATA] Apartments!…"
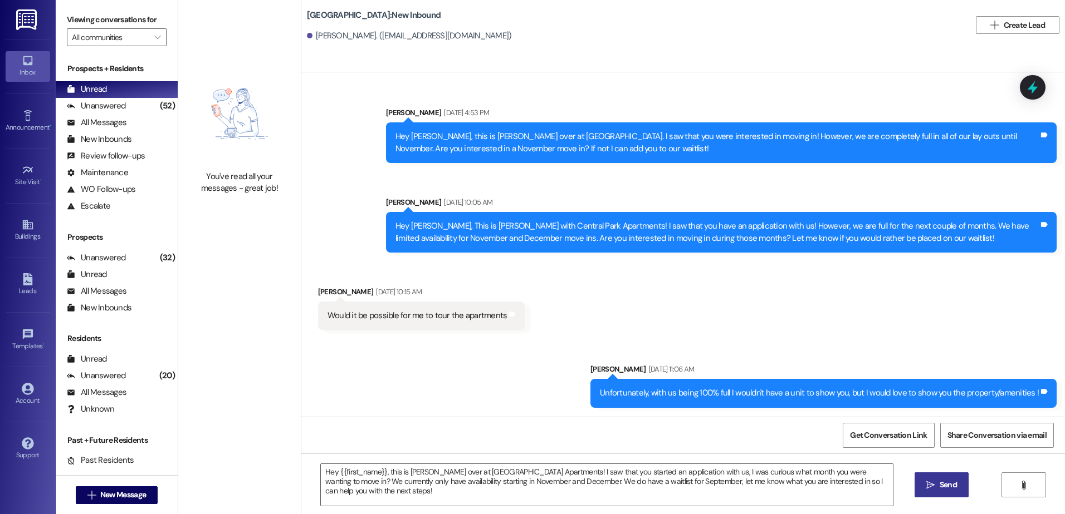
click at [937, 483] on span "Send" at bounding box center [948, 485] width 22 height 12
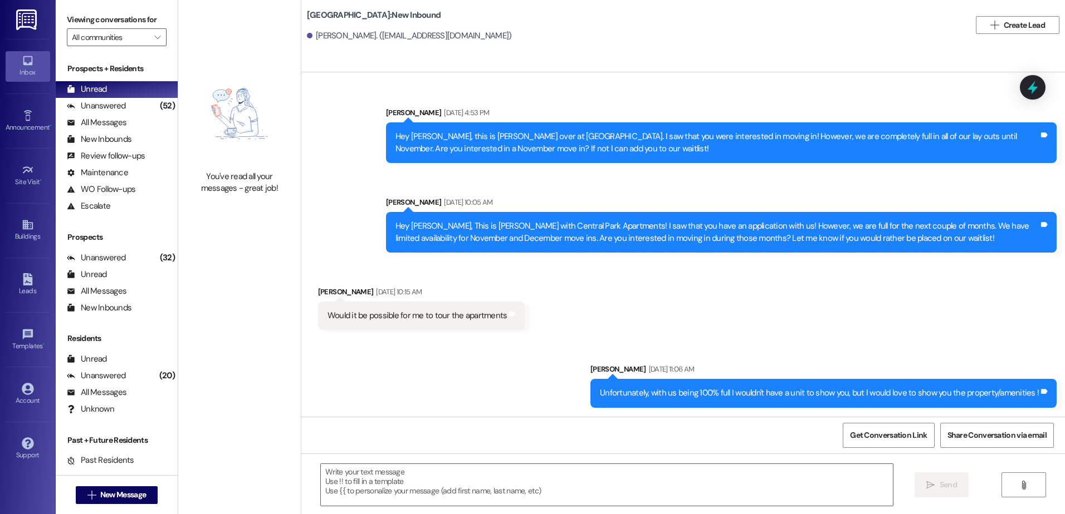
scroll to position [188, 0]
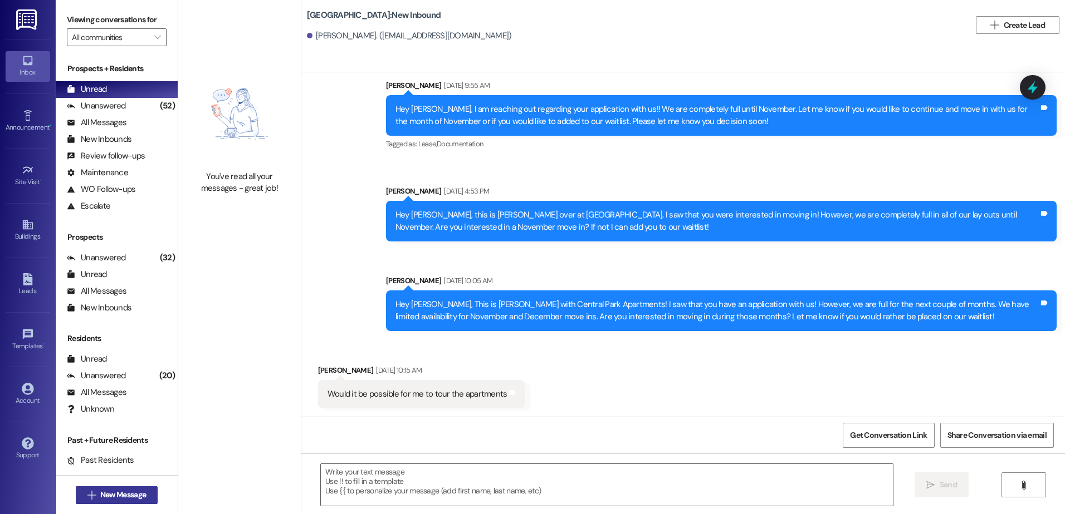
click at [104, 492] on span "New Message" at bounding box center [123, 495] width 46 height 12
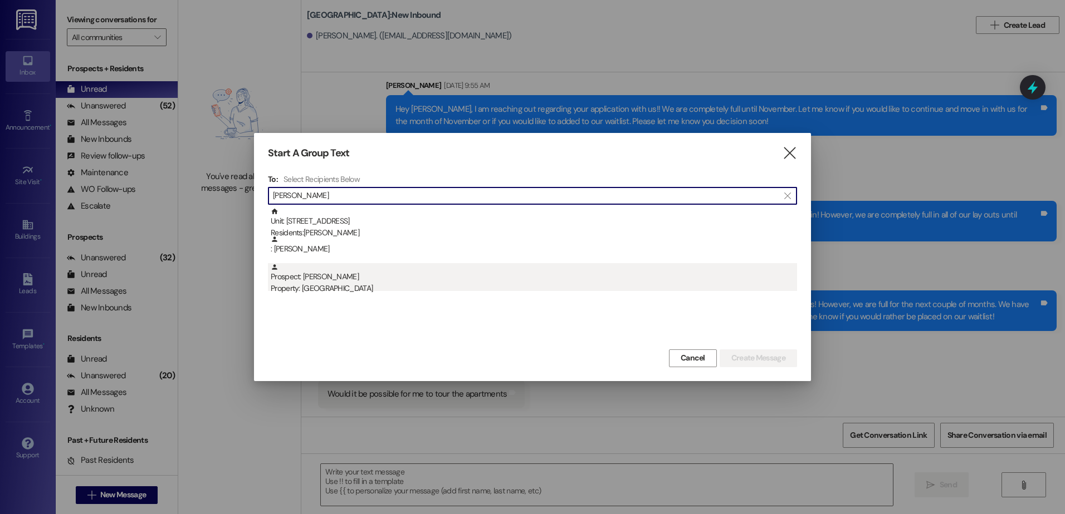
type input "[PERSON_NAME]"
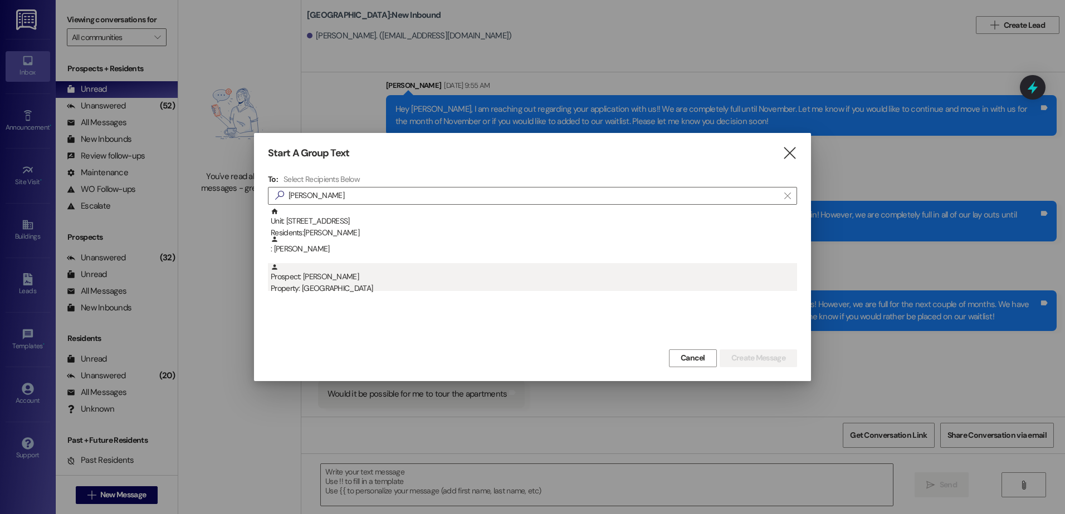
click at [398, 286] on div "Property: [GEOGRAPHIC_DATA]" at bounding box center [534, 289] width 526 height 12
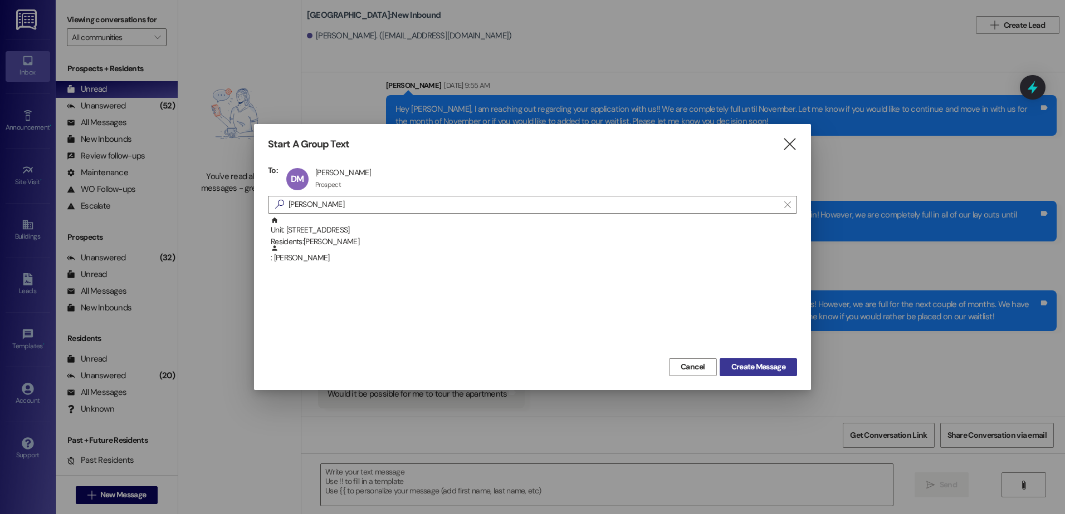
click at [771, 362] on span "Create Message" at bounding box center [758, 367] width 54 height 12
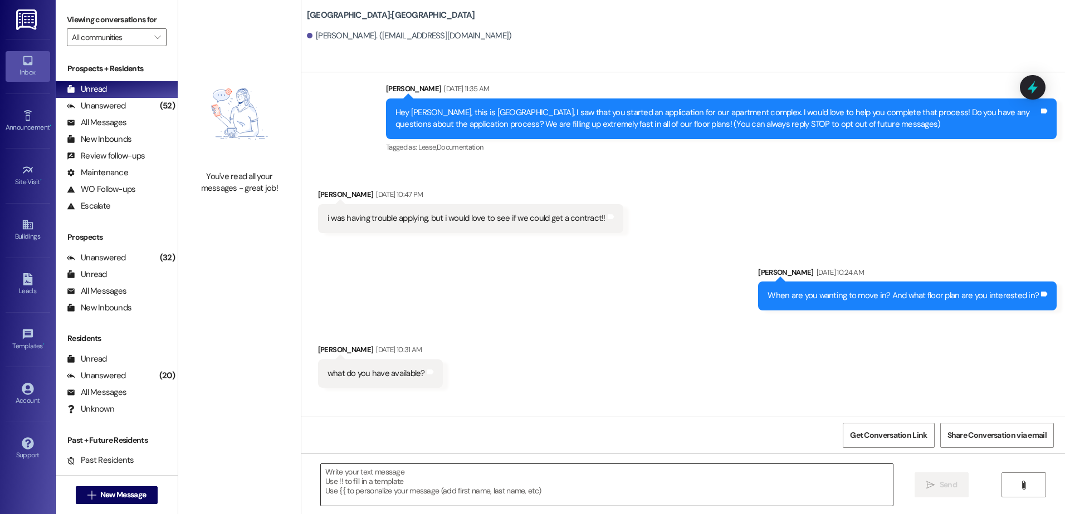
scroll to position [3, 0]
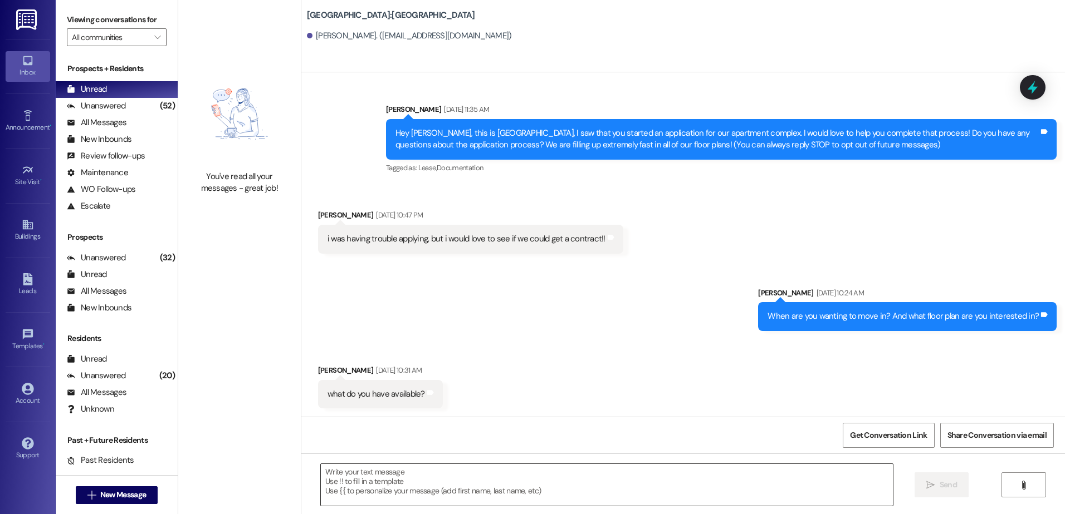
click at [411, 484] on textarea at bounding box center [606, 485] width 571 height 42
paste textarea "Hey {{first_name}}, this is [PERSON_NAME] over at [GEOGRAPHIC_DATA] Apartments!…"
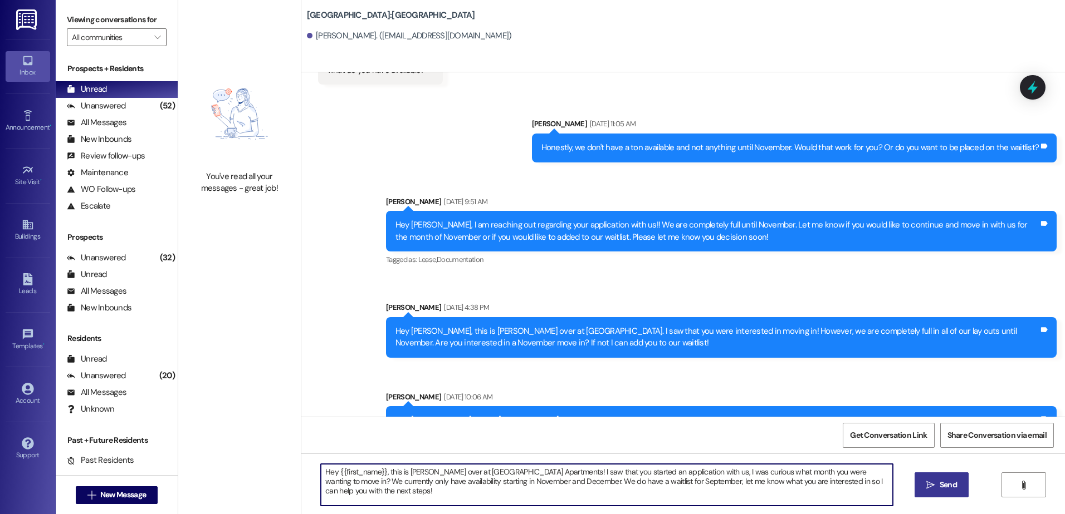
scroll to position [383, 0]
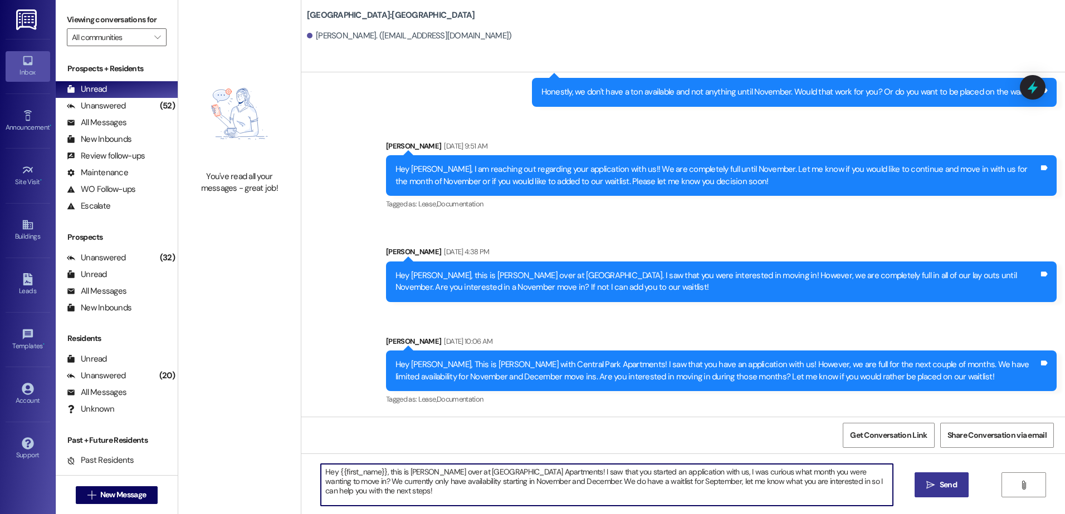
type textarea "Hey {{first_name}}, this is [PERSON_NAME] over at [GEOGRAPHIC_DATA] Apartments!…"
click at [947, 483] on span "Send" at bounding box center [947, 485] width 17 height 12
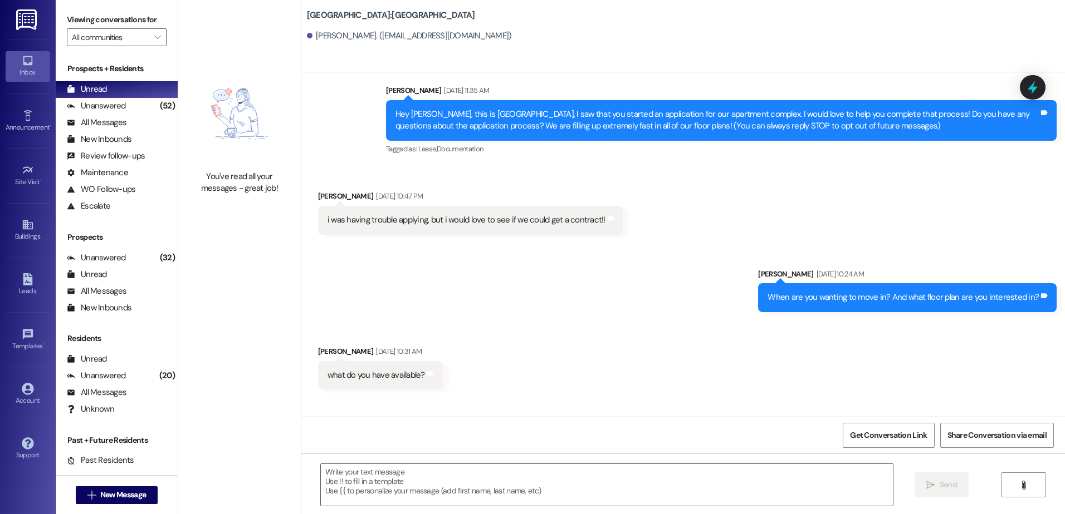
scroll to position [3, 0]
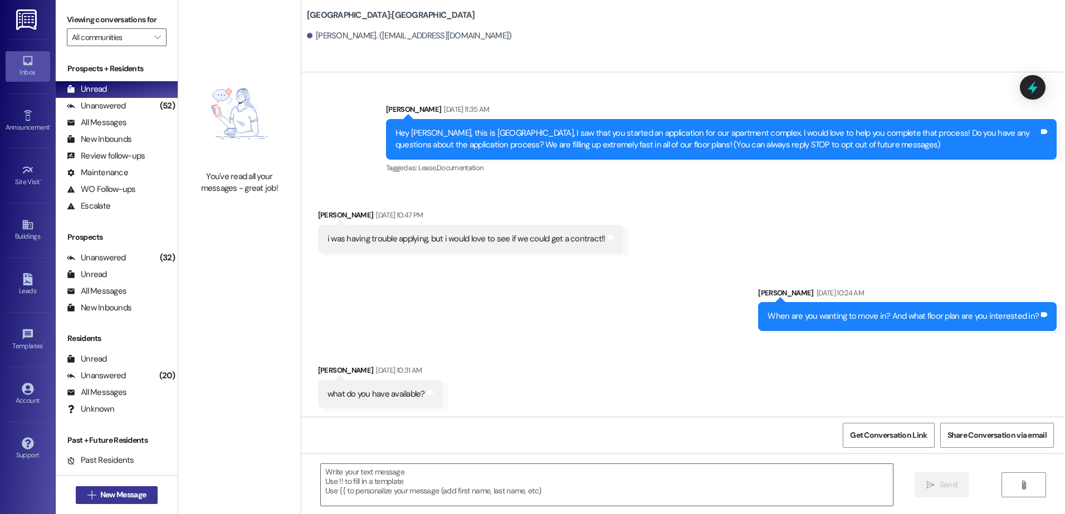
click at [79, 489] on button " New Message" at bounding box center [117, 496] width 82 height 18
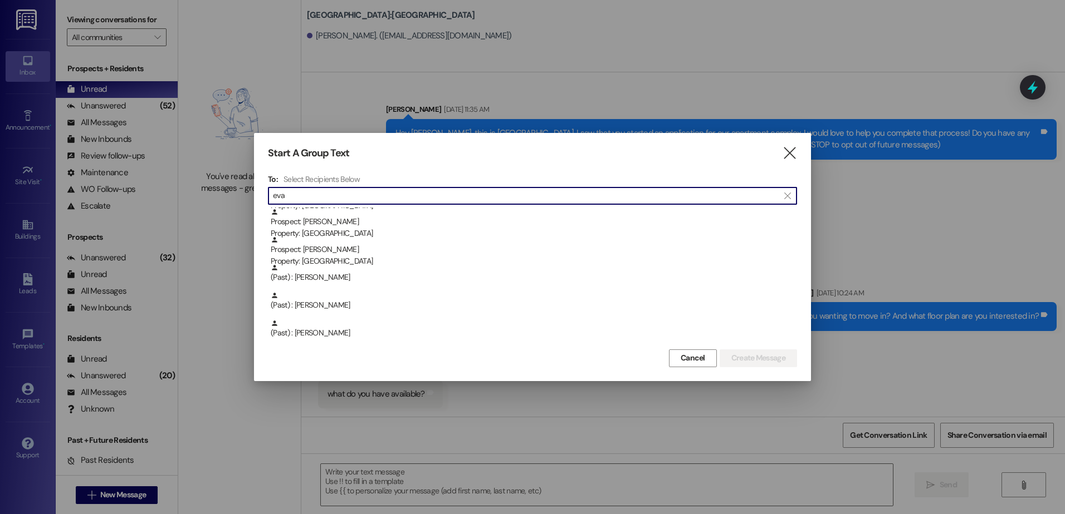
scroll to position [111, 0]
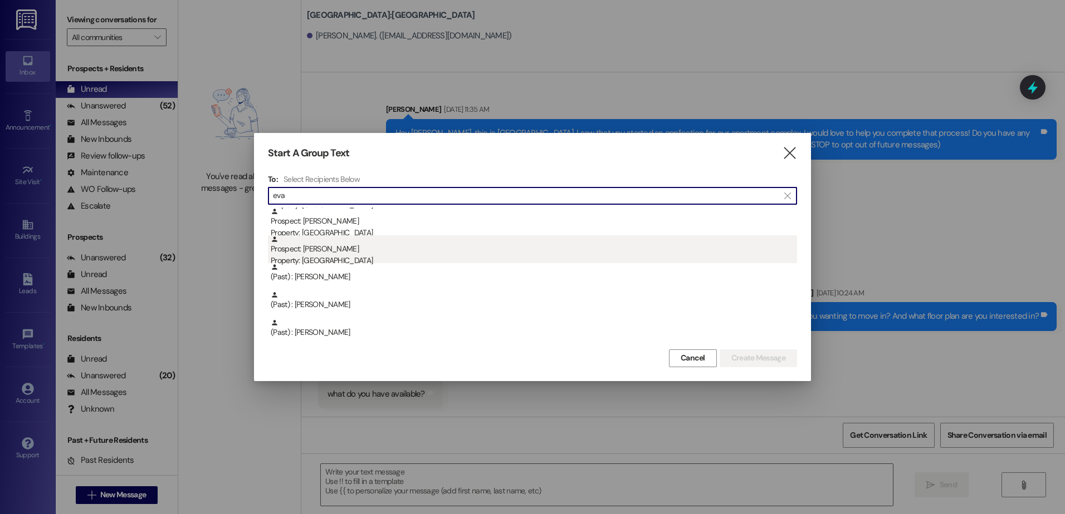
type input "eva"
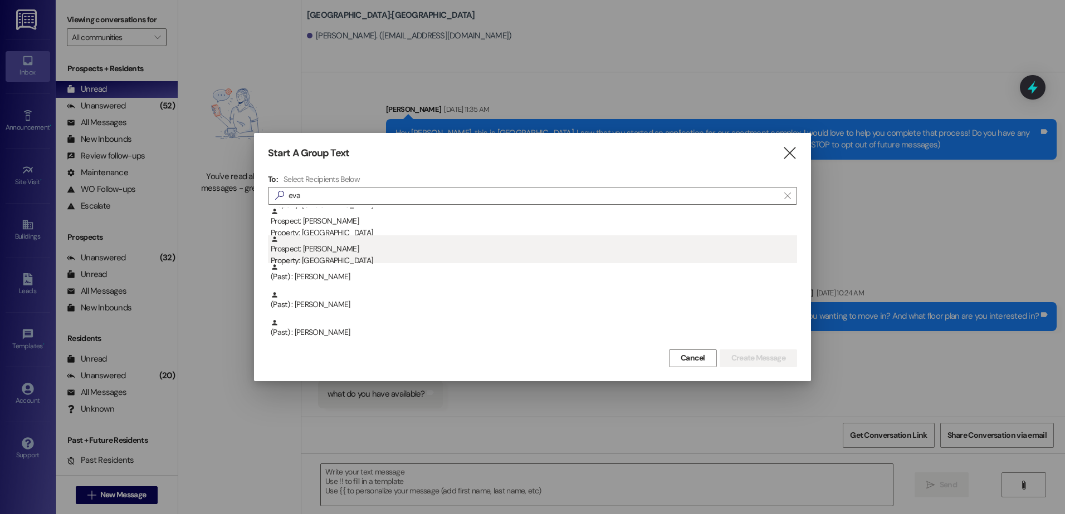
click at [347, 257] on div "Property: [GEOGRAPHIC_DATA]" at bounding box center [534, 261] width 526 height 12
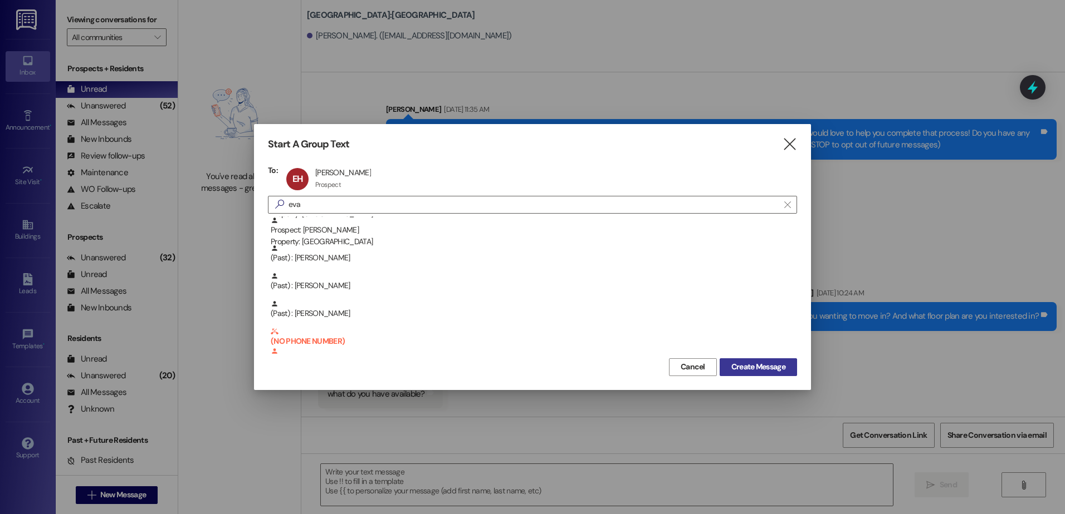
click at [773, 367] on span "Create Message" at bounding box center [758, 367] width 54 height 12
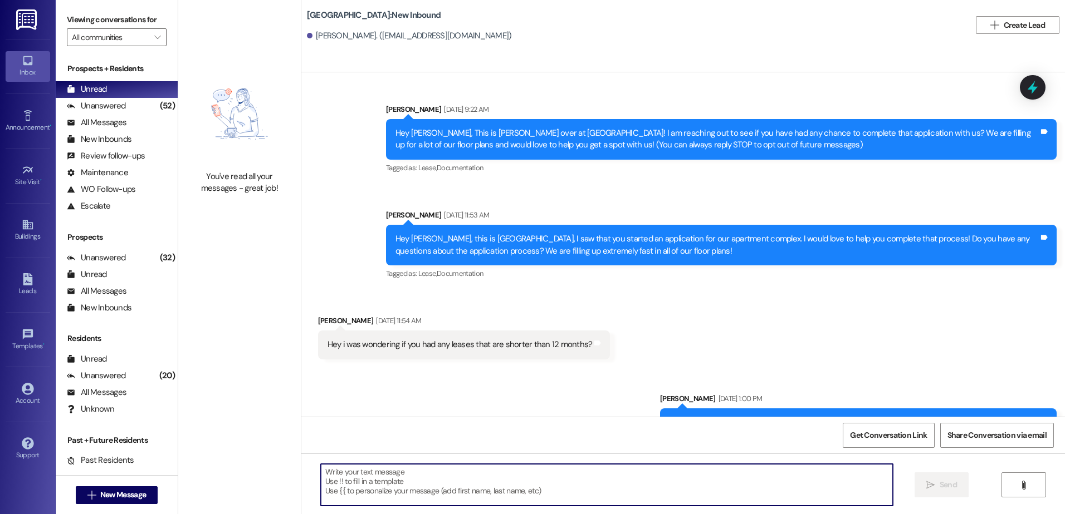
click at [388, 498] on textarea at bounding box center [606, 485] width 571 height 42
paste textarea "Hey {{first_name}}, this is [PERSON_NAME] over at [GEOGRAPHIC_DATA] Apartments!…"
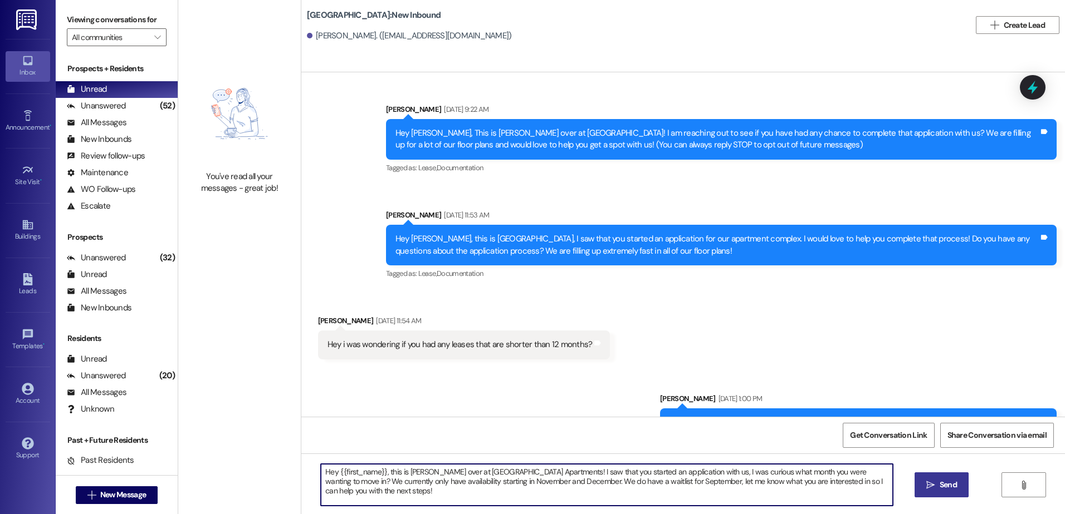
type textarea "Hey {{first_name}}, this is [PERSON_NAME] over at [GEOGRAPHIC_DATA] Apartments!…"
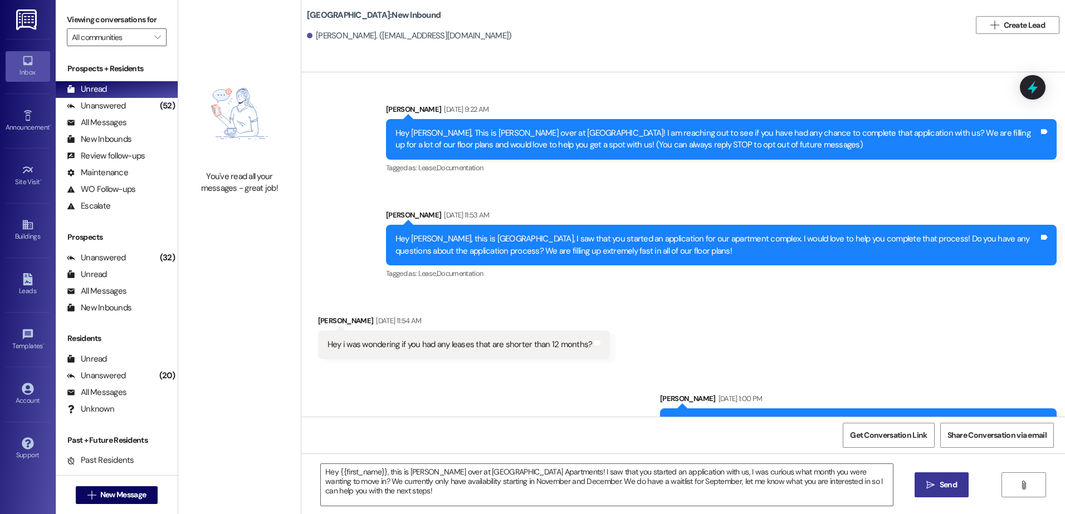
click at [937, 486] on span "Send" at bounding box center [948, 485] width 22 height 12
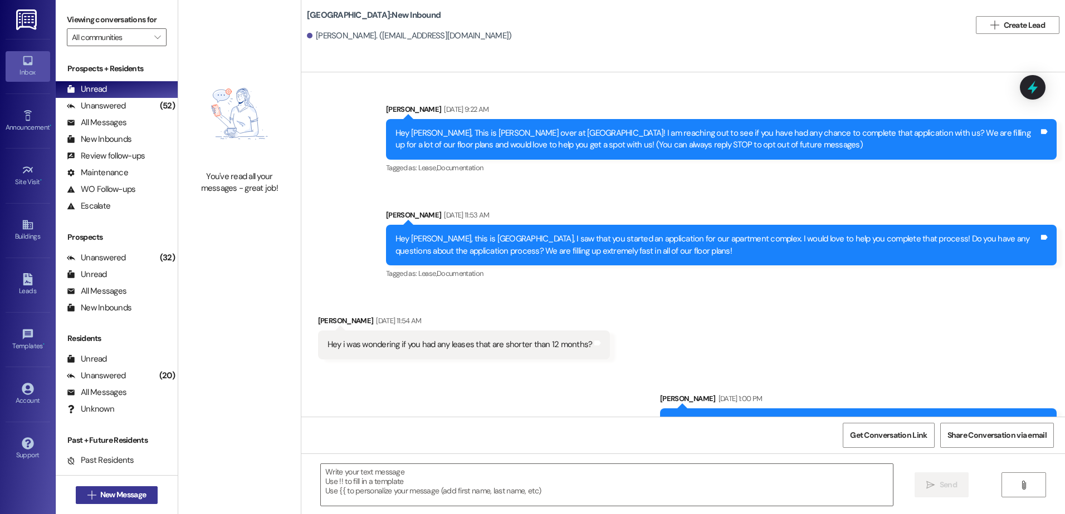
click at [137, 492] on span "New Message" at bounding box center [123, 495] width 46 height 12
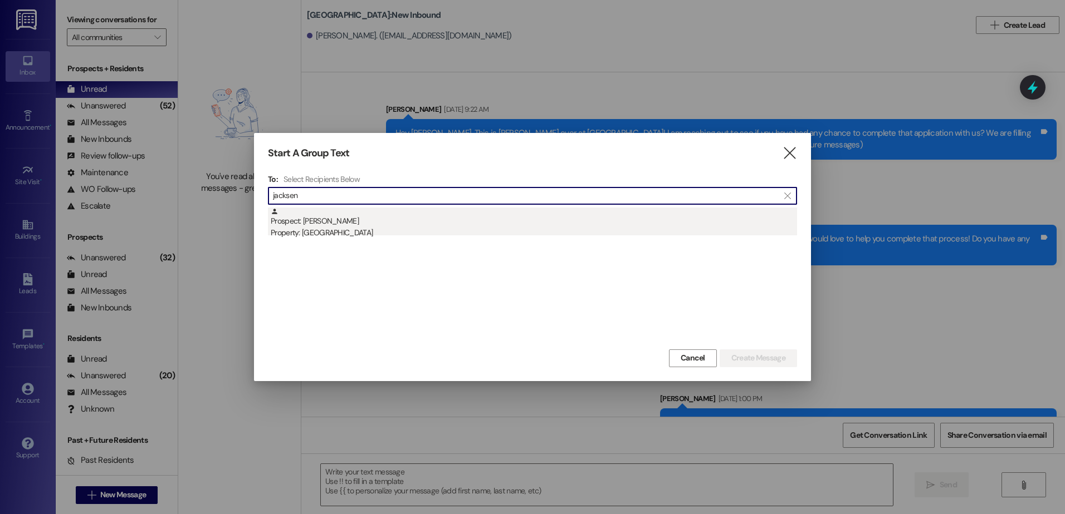
type input "jacksen"
click at [446, 236] on div "Property: [GEOGRAPHIC_DATA]" at bounding box center [534, 233] width 526 height 12
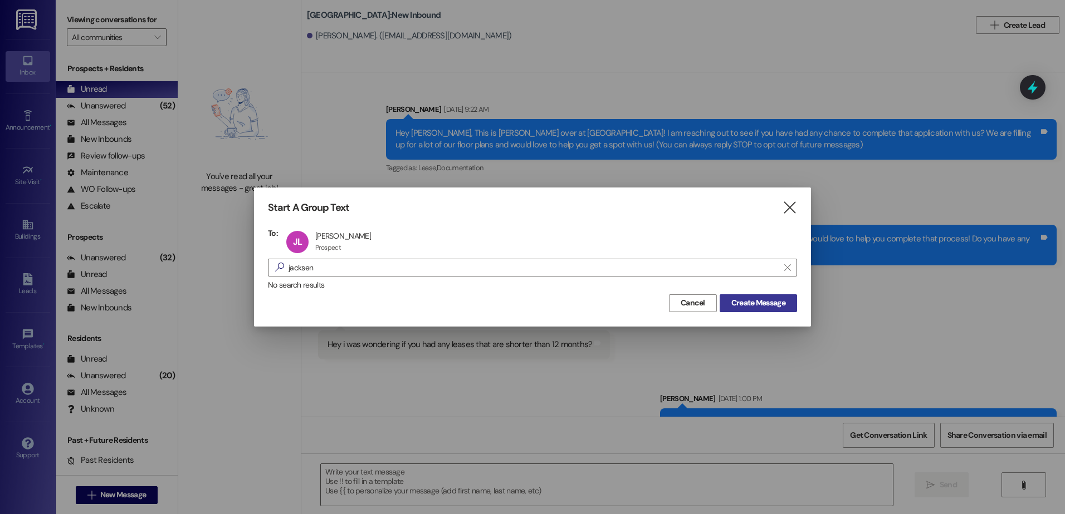
click at [744, 299] on span "Create Message" at bounding box center [758, 303] width 54 height 12
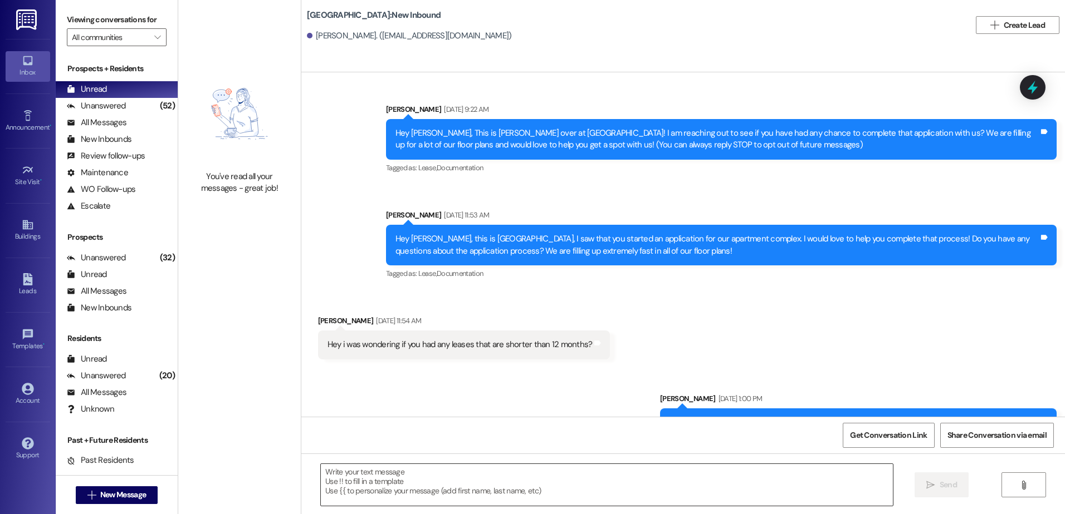
scroll to position [0, 0]
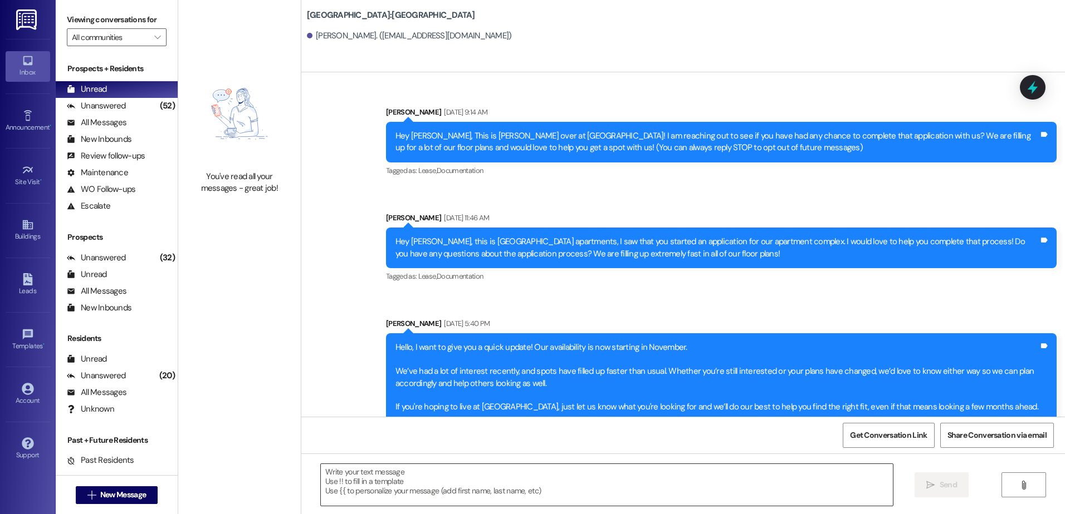
click at [379, 483] on textarea at bounding box center [606, 485] width 571 height 42
paste textarea "Hey {{first_name}}, this is [PERSON_NAME] over at [GEOGRAPHIC_DATA] Apartments!…"
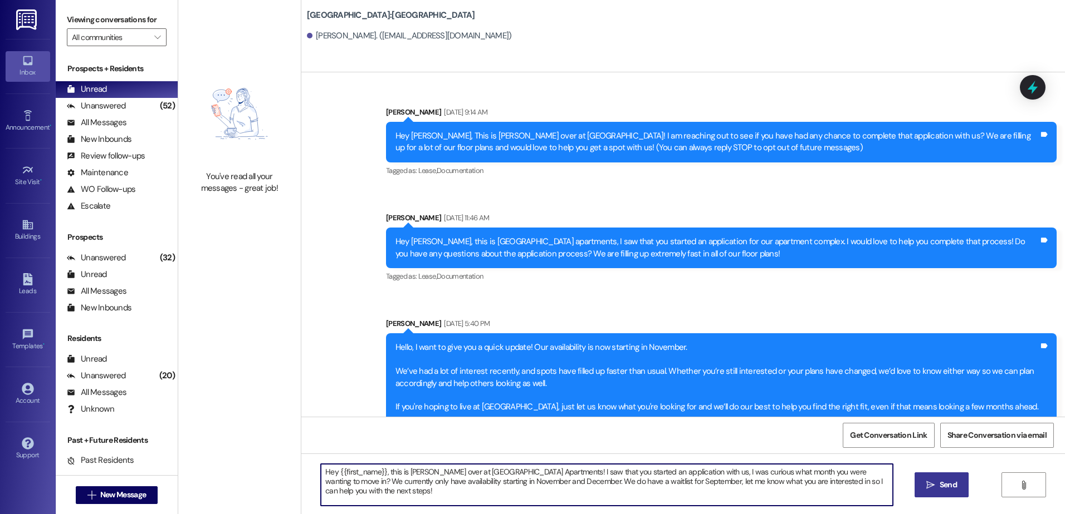
type textarea "Hey {{first_name}}, this is [PERSON_NAME] over at [GEOGRAPHIC_DATA] Apartments!…"
click at [918, 481] on button " Send" at bounding box center [941, 485] width 54 height 25
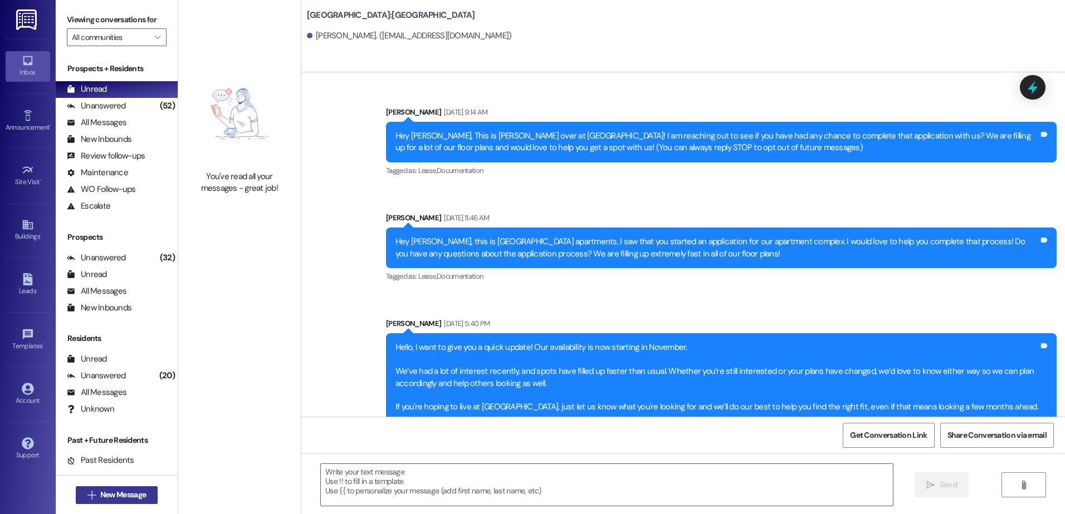
click at [120, 502] on button " New Message" at bounding box center [117, 496] width 82 height 18
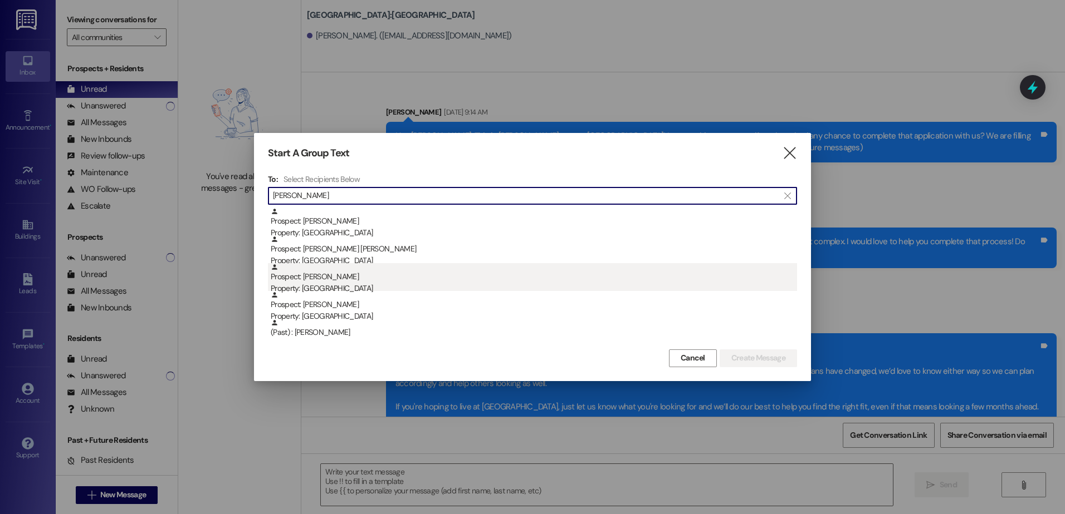
type input "[PERSON_NAME]"
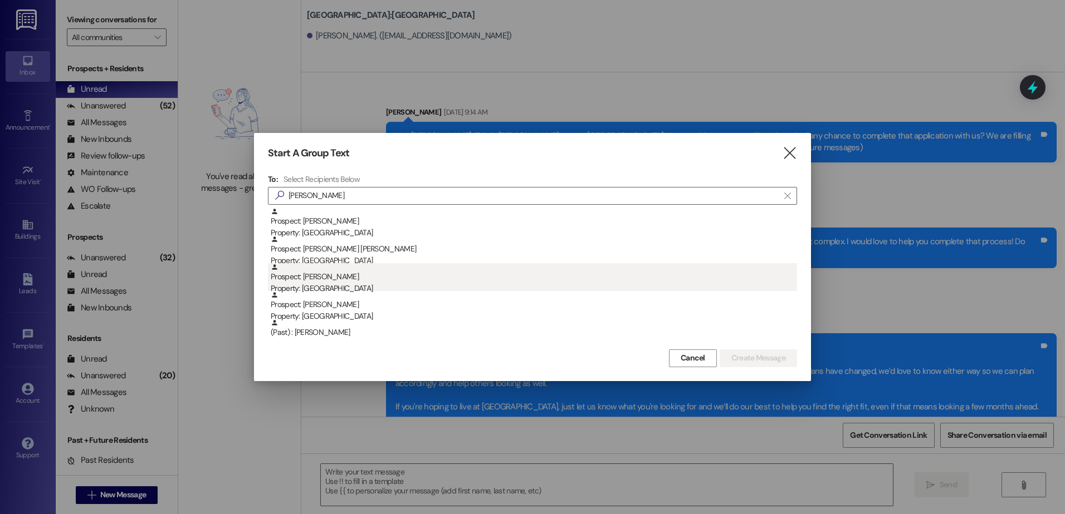
click at [349, 280] on div "Prospect: [PERSON_NAME] Property: [GEOGRAPHIC_DATA]" at bounding box center [534, 279] width 526 height 32
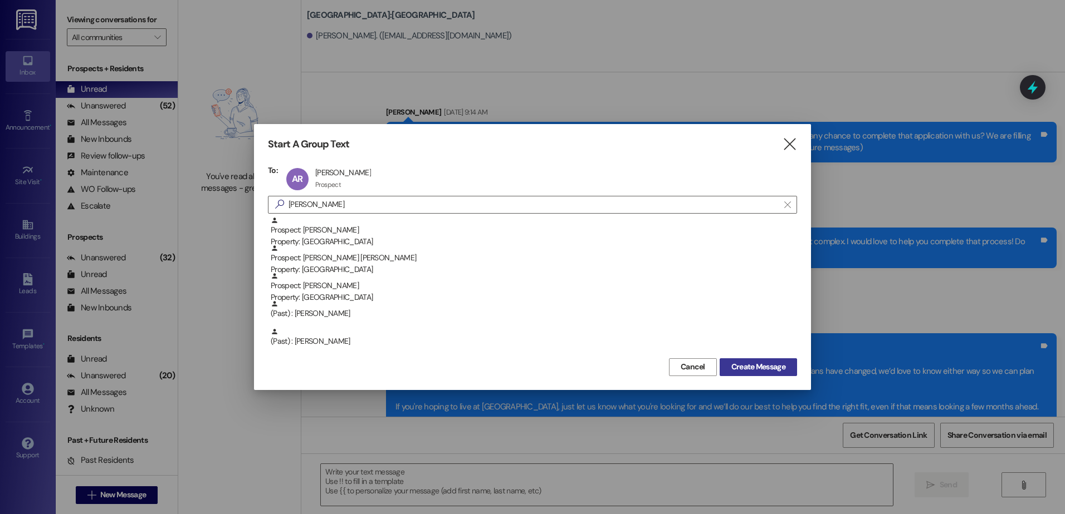
click at [784, 368] on span "Create Message" at bounding box center [758, 367] width 54 height 12
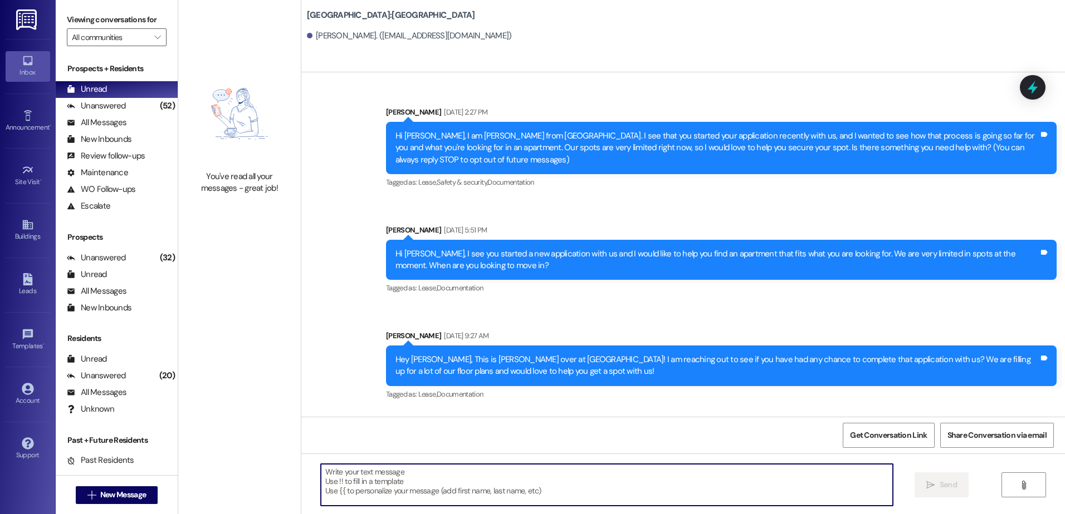
click at [363, 487] on textarea at bounding box center [606, 485] width 571 height 42
paste textarea "Hey {{first_name}}, this is [PERSON_NAME] over at [GEOGRAPHIC_DATA] Apartments!…"
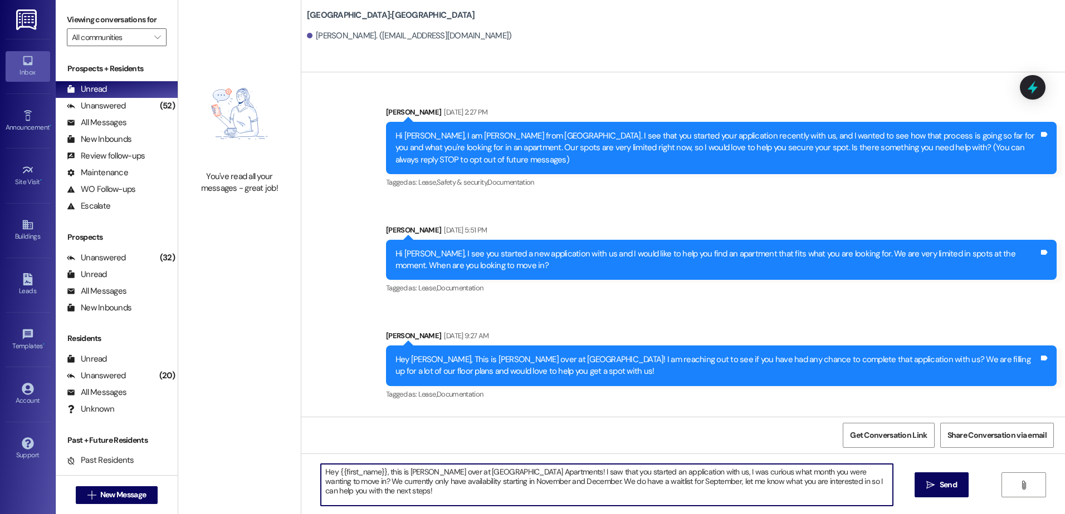
type textarea "Hey {{first_name}}, this is [PERSON_NAME] over at [GEOGRAPHIC_DATA] Apartments!…"
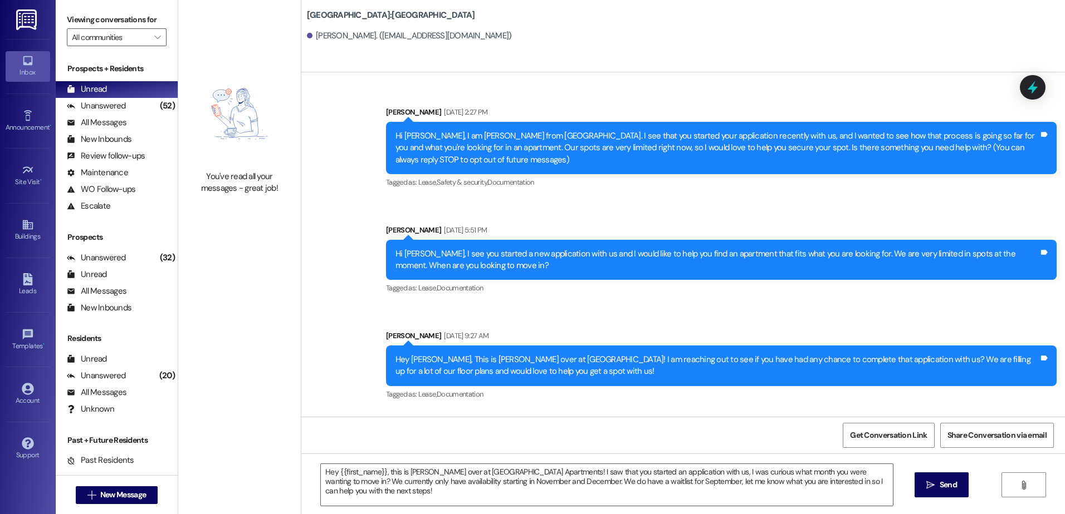
click at [927, 487] on icon "" at bounding box center [930, 485] width 8 height 9
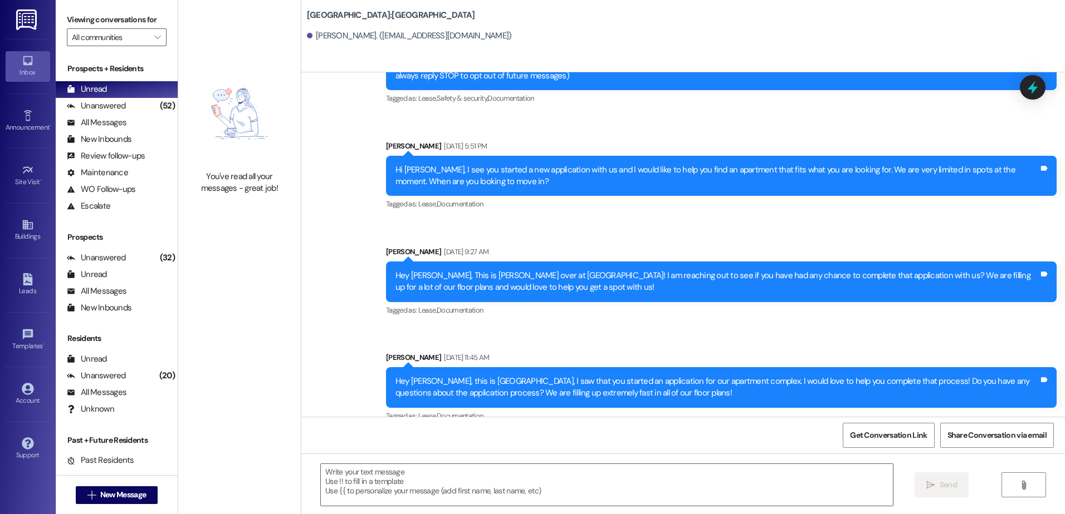
scroll to position [167, 0]
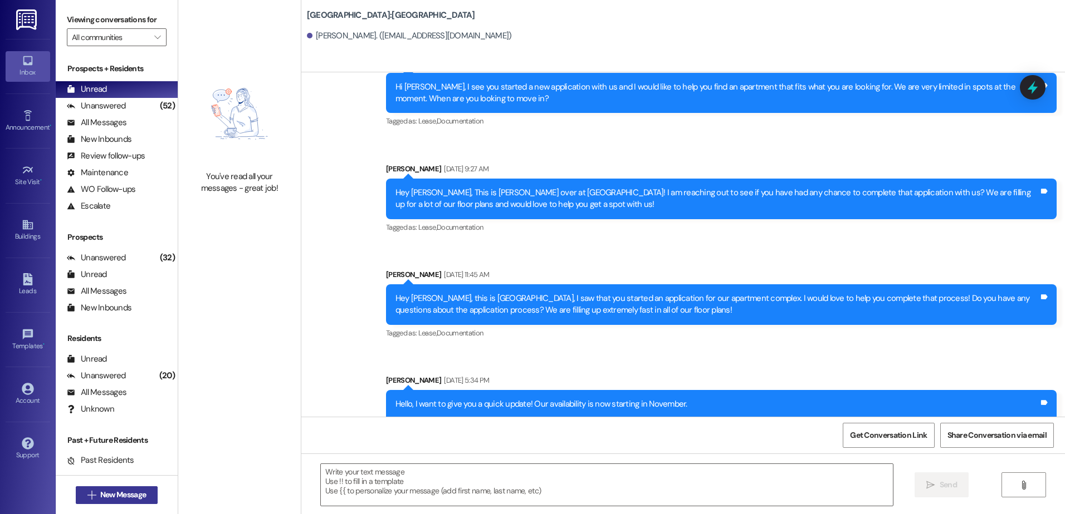
click at [124, 494] on span "New Message" at bounding box center [123, 495] width 46 height 12
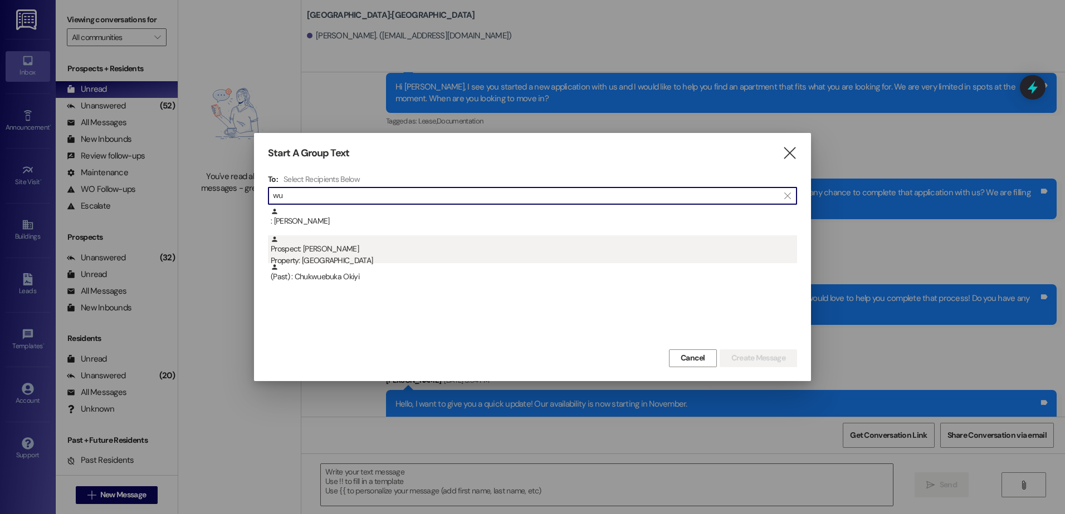
type input "wu"
click at [333, 260] on div "Property: [GEOGRAPHIC_DATA]" at bounding box center [534, 261] width 526 height 12
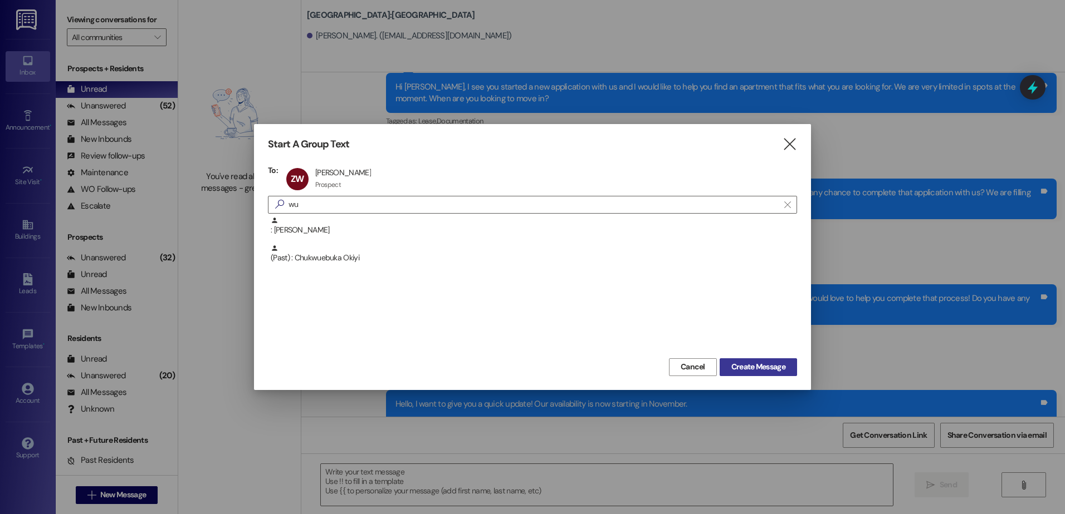
click at [761, 371] on span "Create Message" at bounding box center [758, 367] width 54 height 12
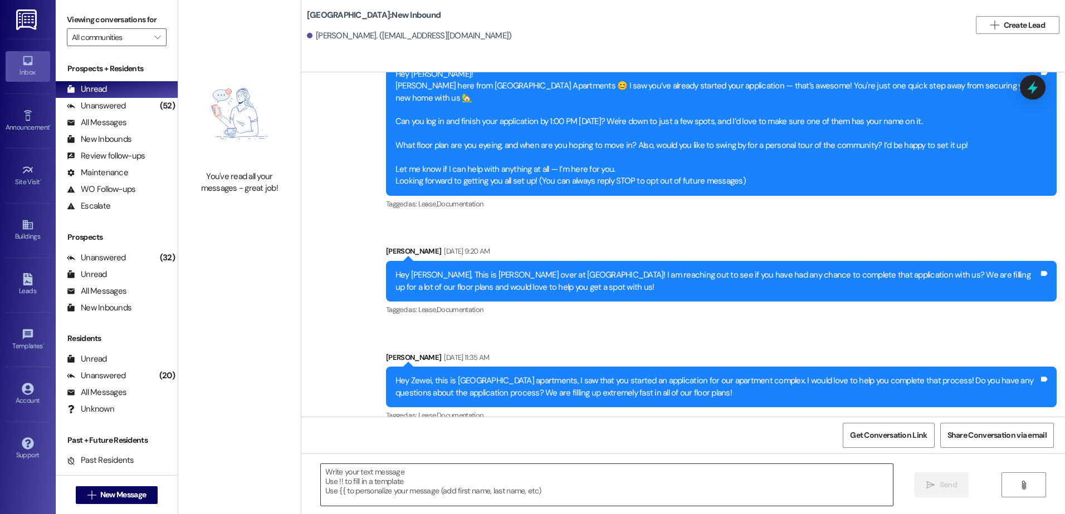
click at [404, 482] on textarea at bounding box center [606, 485] width 571 height 42
paste textarea "Hey {{first_name}}, this is [PERSON_NAME] over at [GEOGRAPHIC_DATA] Apartments!…"
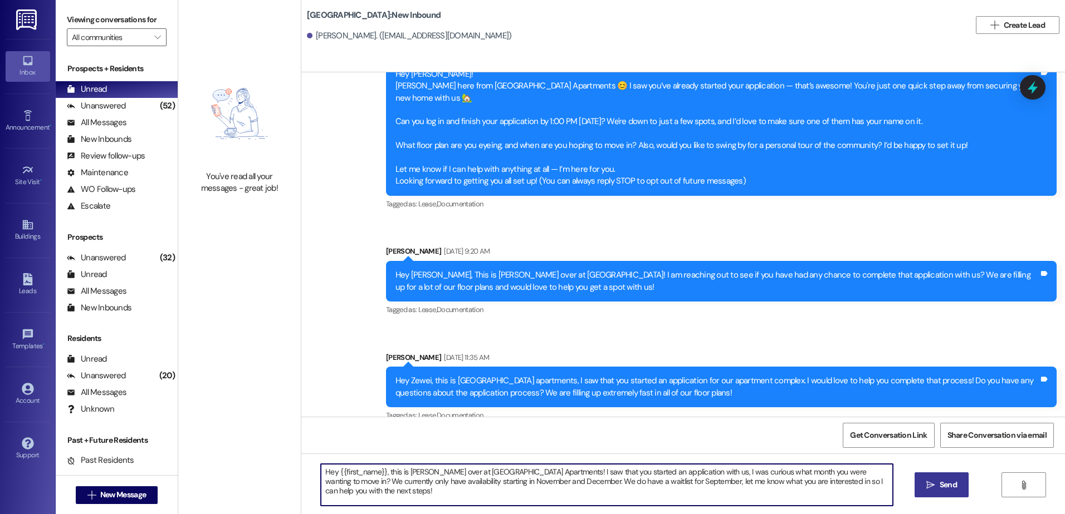
type textarea "Hey {{first_name}}, this is [PERSON_NAME] over at [GEOGRAPHIC_DATA] Apartments!…"
click at [949, 479] on button " Send" at bounding box center [941, 485] width 54 height 25
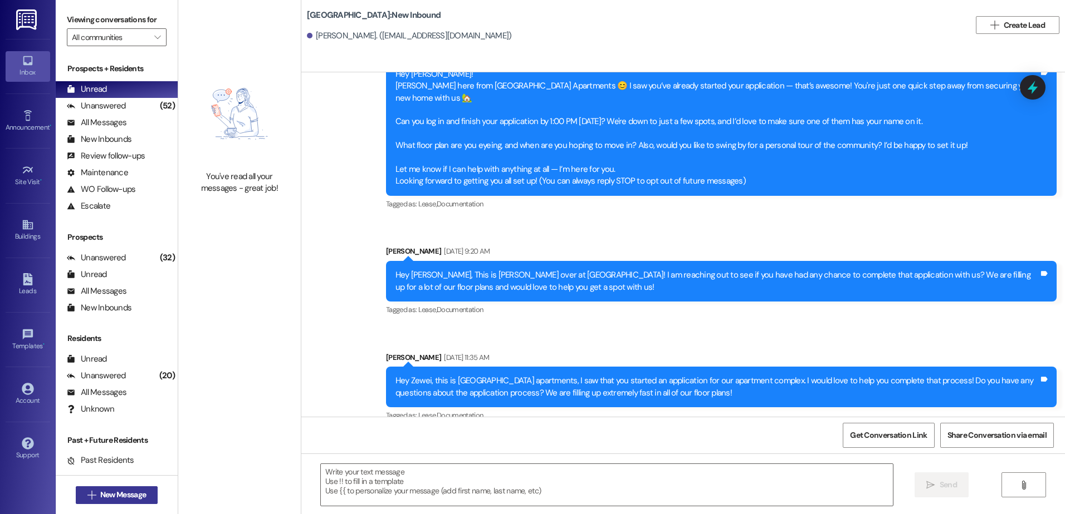
click at [126, 488] on button " New Message" at bounding box center [117, 496] width 82 height 18
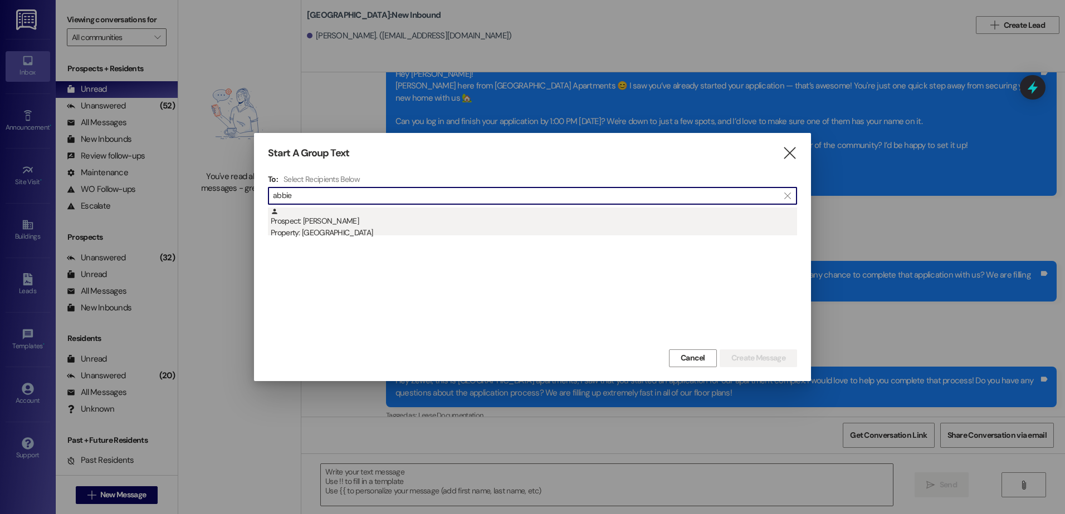
type input "abbie"
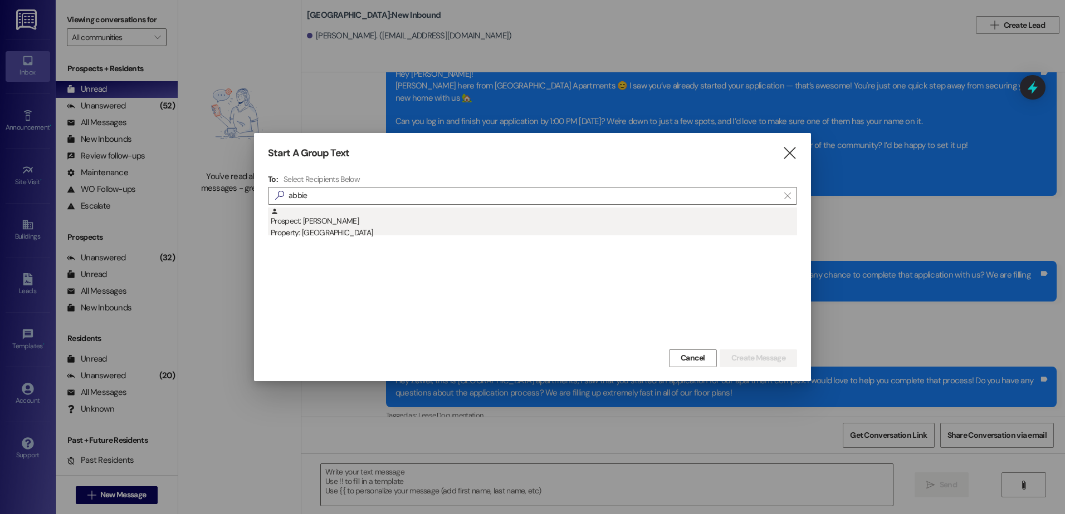
click at [329, 223] on div "Prospect: [PERSON_NAME] Property: [GEOGRAPHIC_DATA]" at bounding box center [534, 224] width 526 height 32
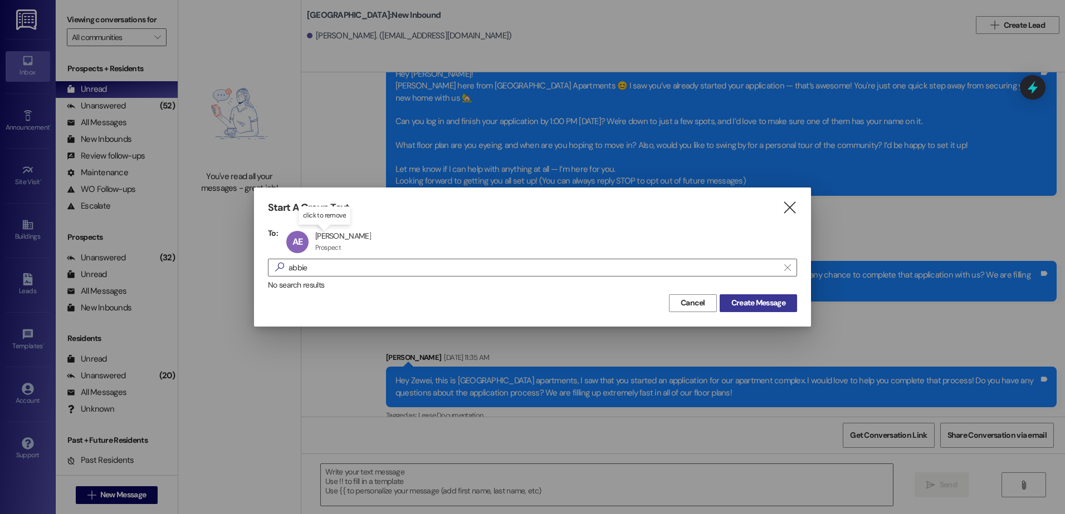
click at [753, 301] on span "Create Message" at bounding box center [758, 303] width 54 height 12
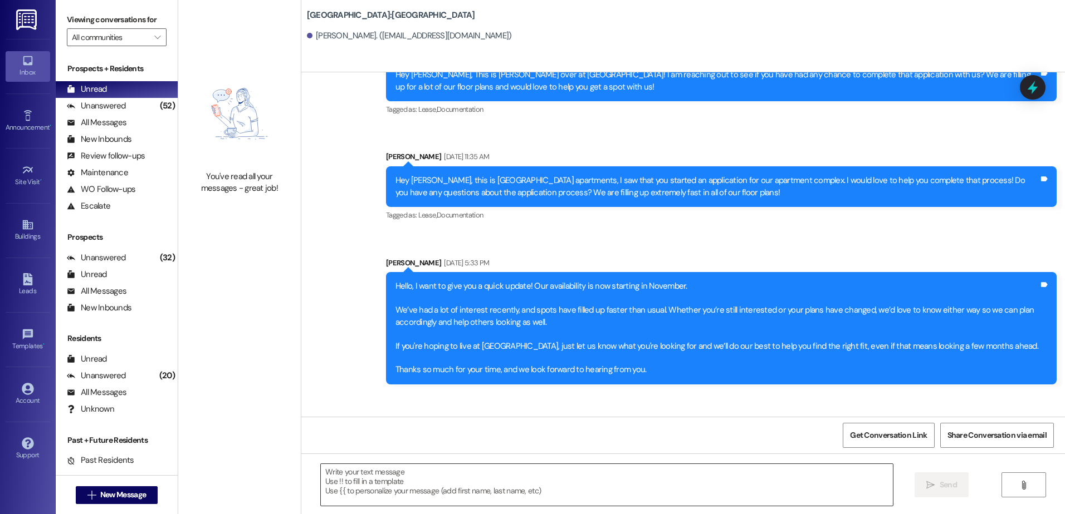
click at [398, 487] on textarea at bounding box center [606, 485] width 571 height 42
paste textarea "Hey {{first_name}}, this is [PERSON_NAME] over at [GEOGRAPHIC_DATA] Apartments!…"
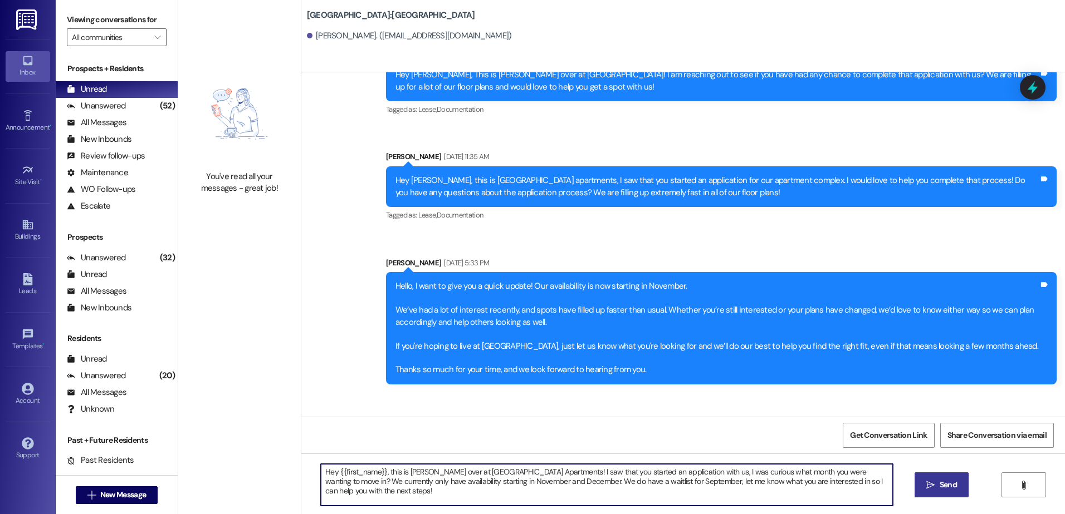
type textarea "Hey {{first_name}}, this is [PERSON_NAME] over at [GEOGRAPHIC_DATA] Apartments!…"
click at [938, 478] on button " Send" at bounding box center [941, 485] width 54 height 25
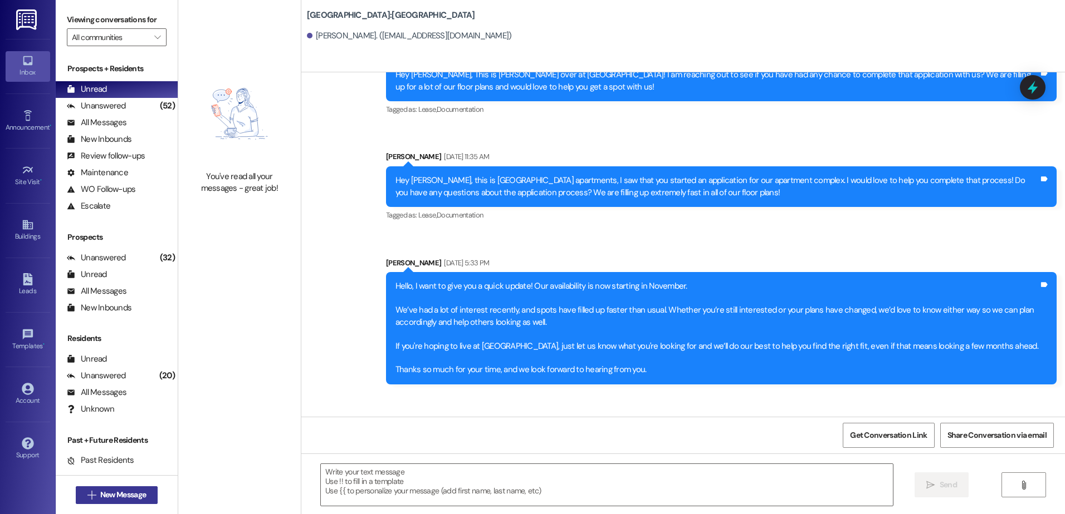
click at [97, 487] on button " New Message" at bounding box center [117, 496] width 82 height 18
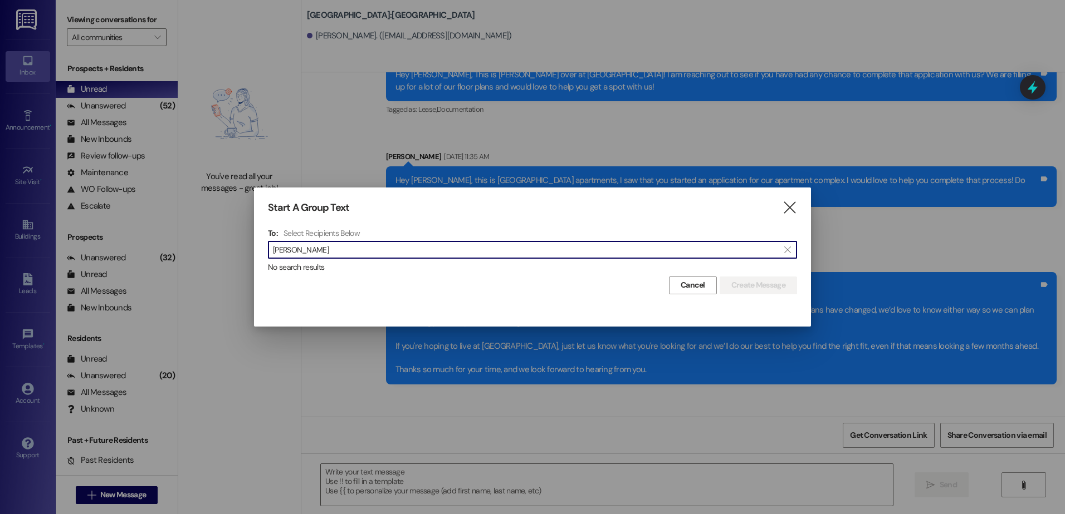
click at [303, 253] on input "[PERSON_NAME]" at bounding box center [526, 250] width 506 height 16
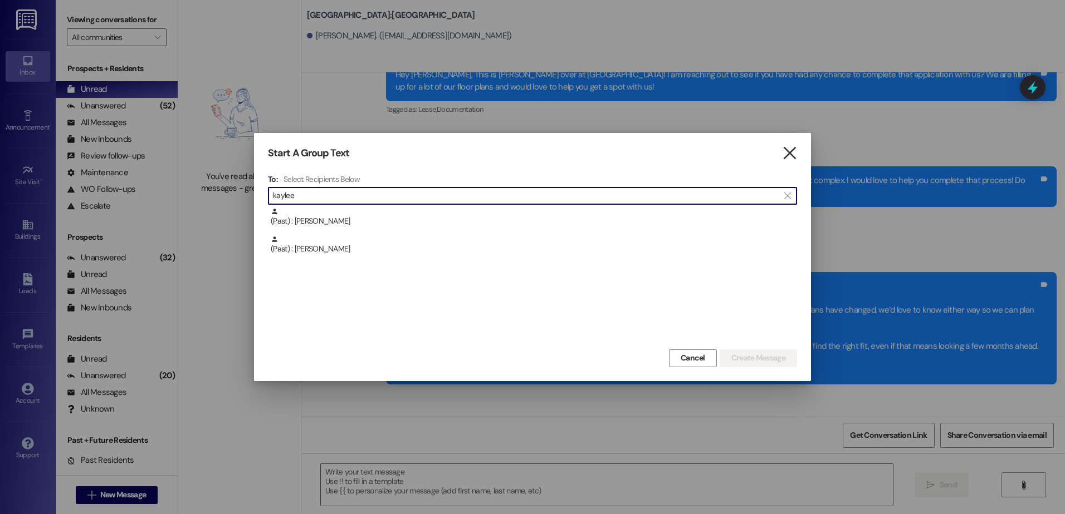
type input "kaylee"
click at [791, 150] on icon "" at bounding box center [789, 154] width 15 height 12
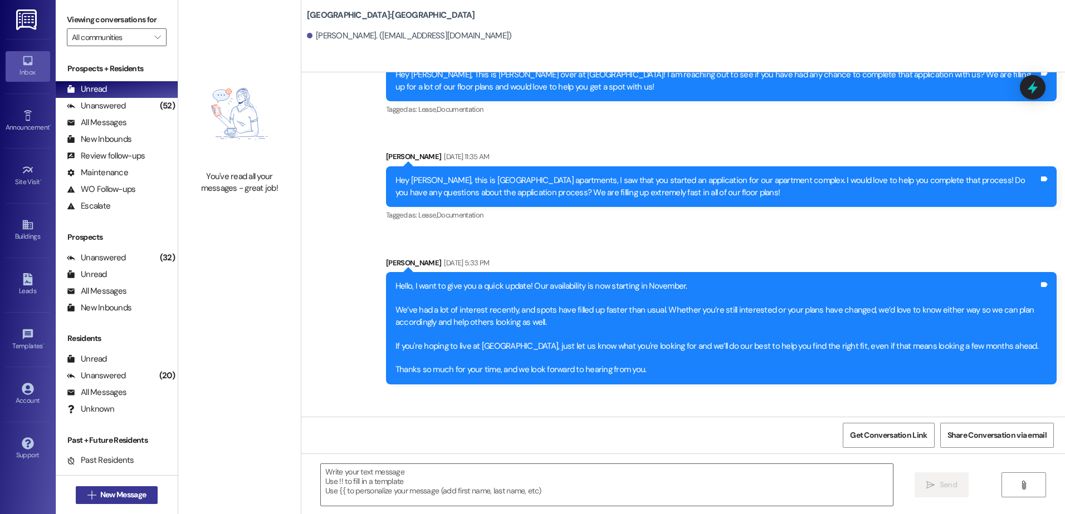
click at [102, 492] on span "New Message" at bounding box center [123, 495] width 46 height 12
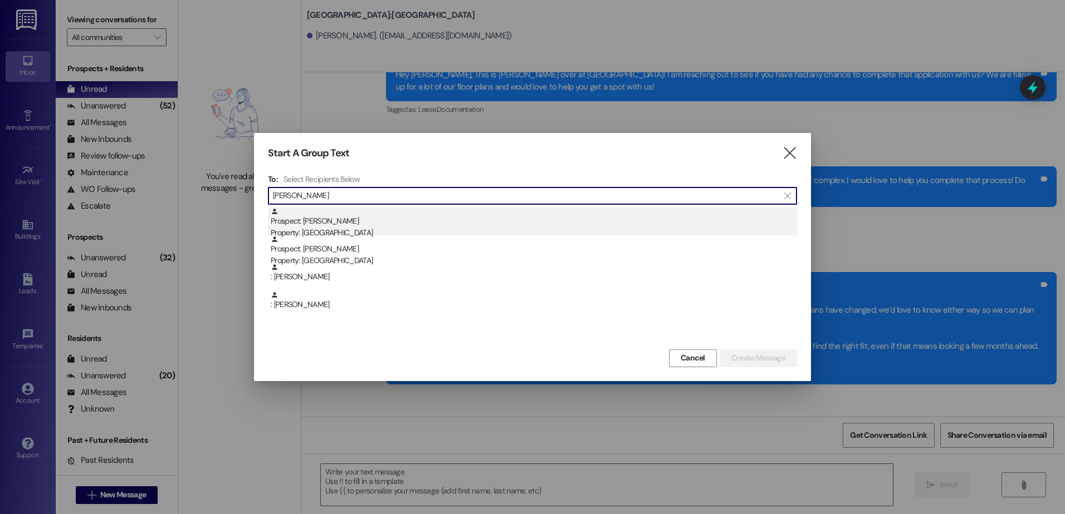
type input "[PERSON_NAME]"
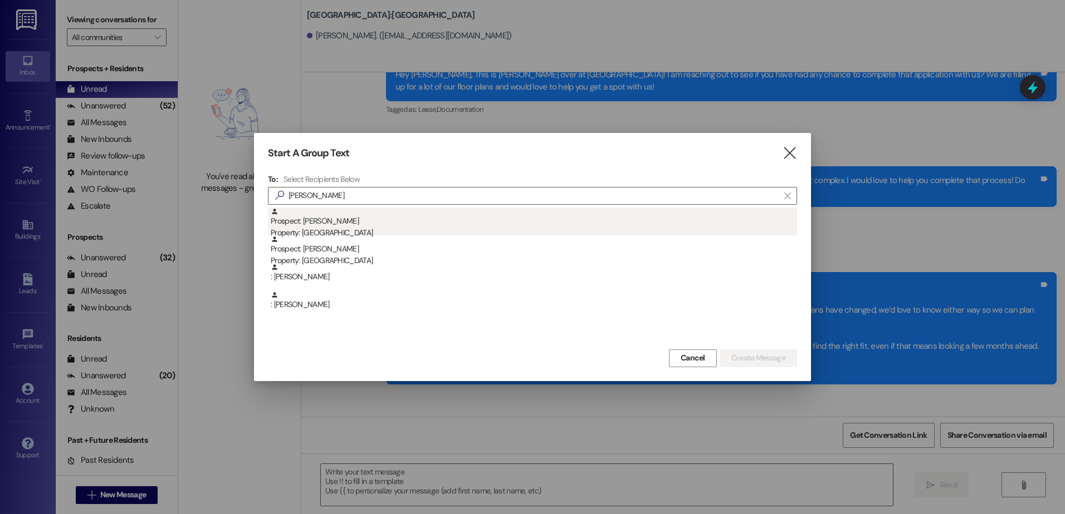
click at [378, 225] on div "Prospect: [PERSON_NAME] Property: [GEOGRAPHIC_DATA]" at bounding box center [534, 224] width 526 height 32
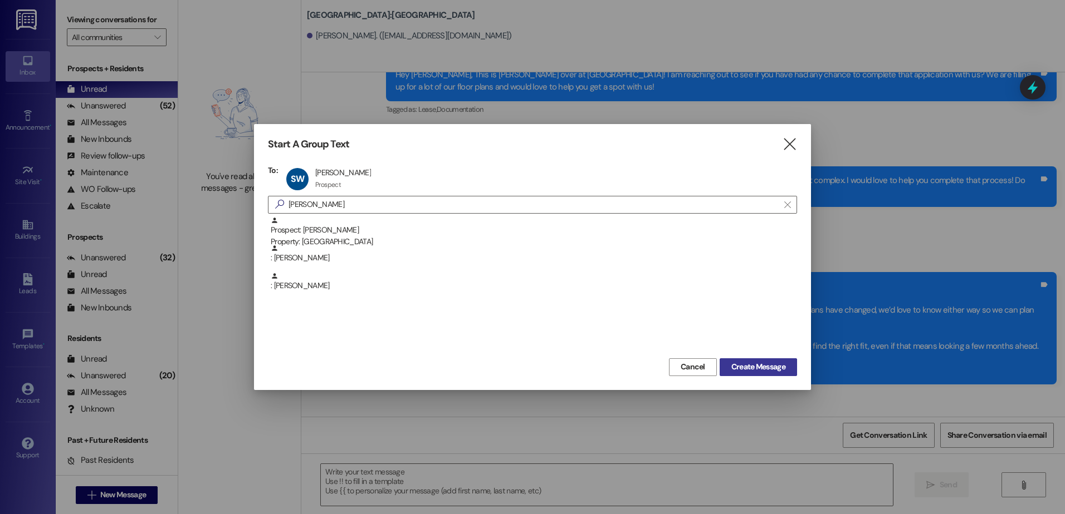
click at [748, 362] on span "Create Message" at bounding box center [758, 367] width 54 height 12
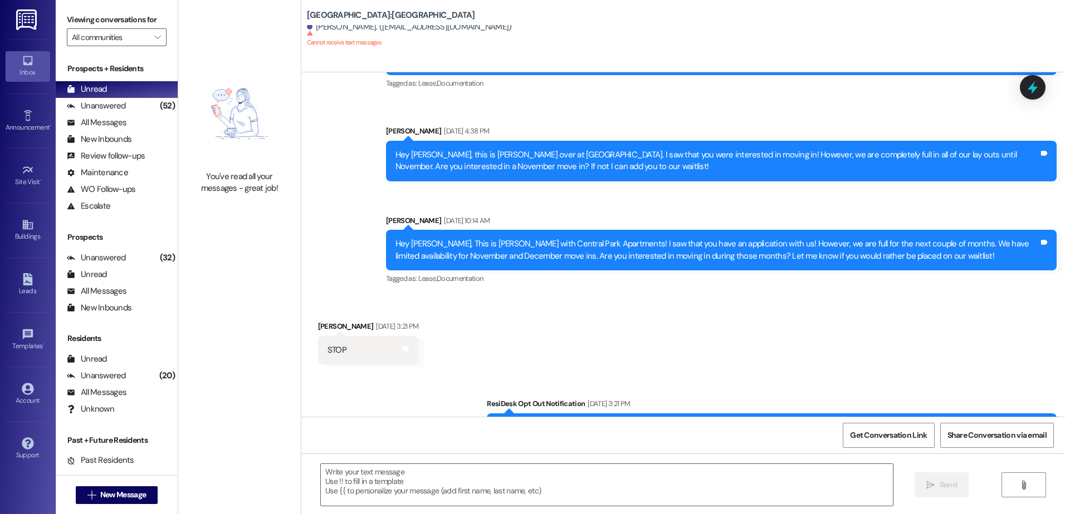
scroll to position [672, 0]
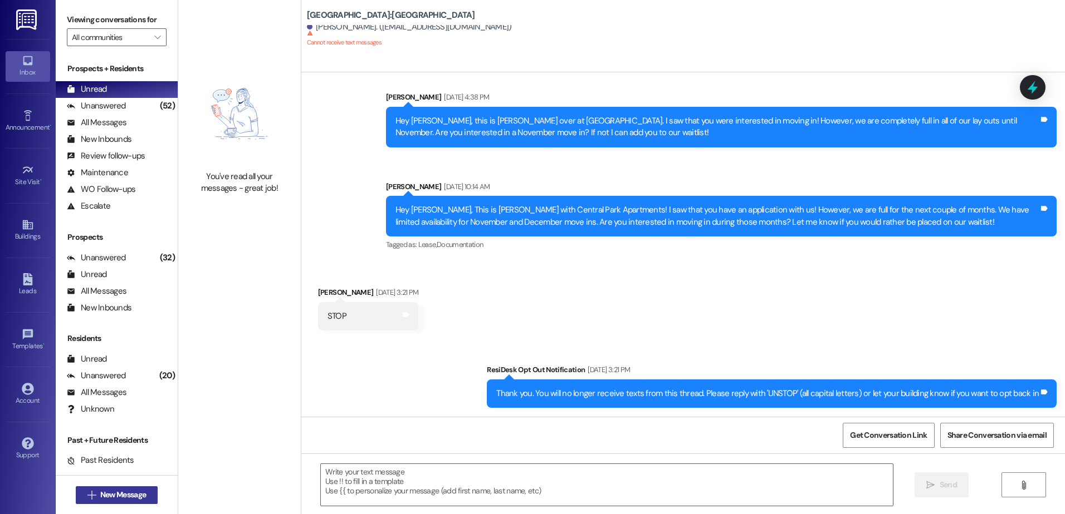
click at [133, 497] on span "New Message" at bounding box center [123, 495] width 46 height 12
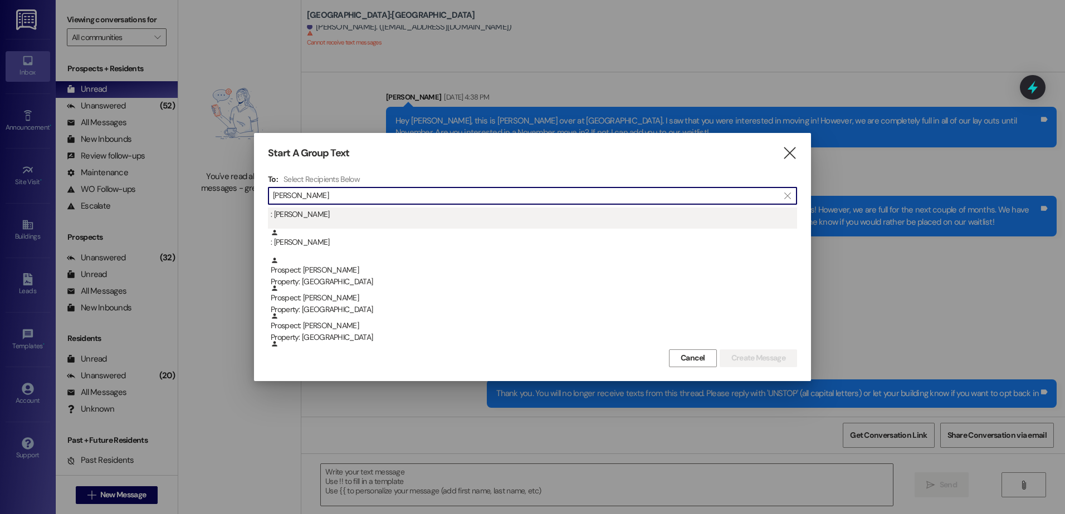
scroll to position [167, 0]
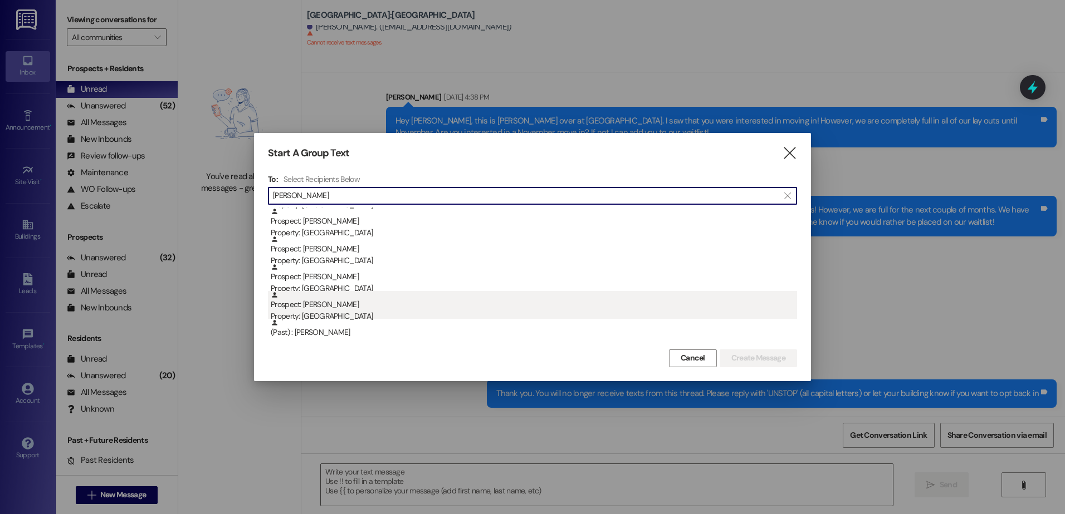
type input "[PERSON_NAME]"
click at [398, 308] on div "Prospect: [PERSON_NAME] Property: [GEOGRAPHIC_DATA]" at bounding box center [534, 307] width 526 height 32
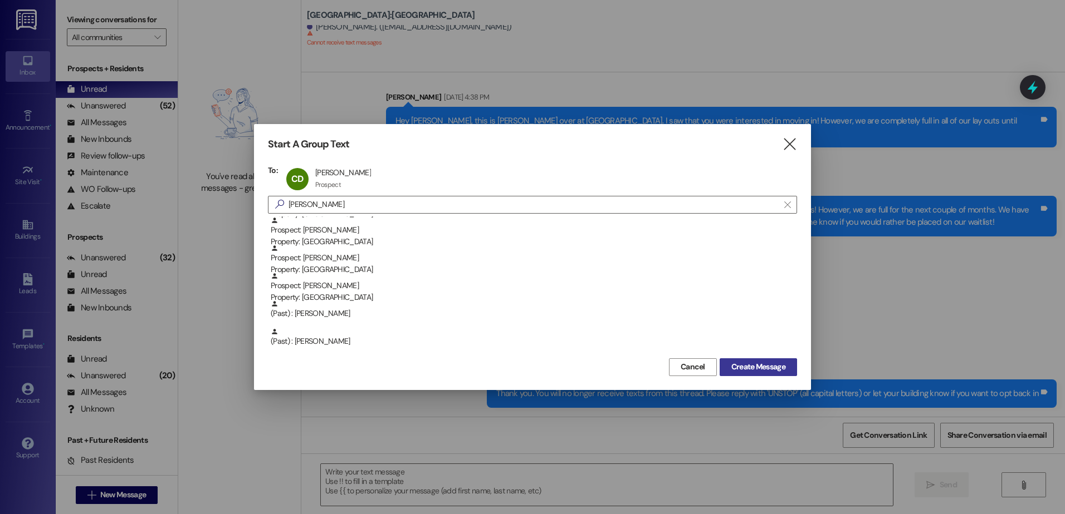
click at [738, 371] on span "Create Message" at bounding box center [758, 367] width 54 height 12
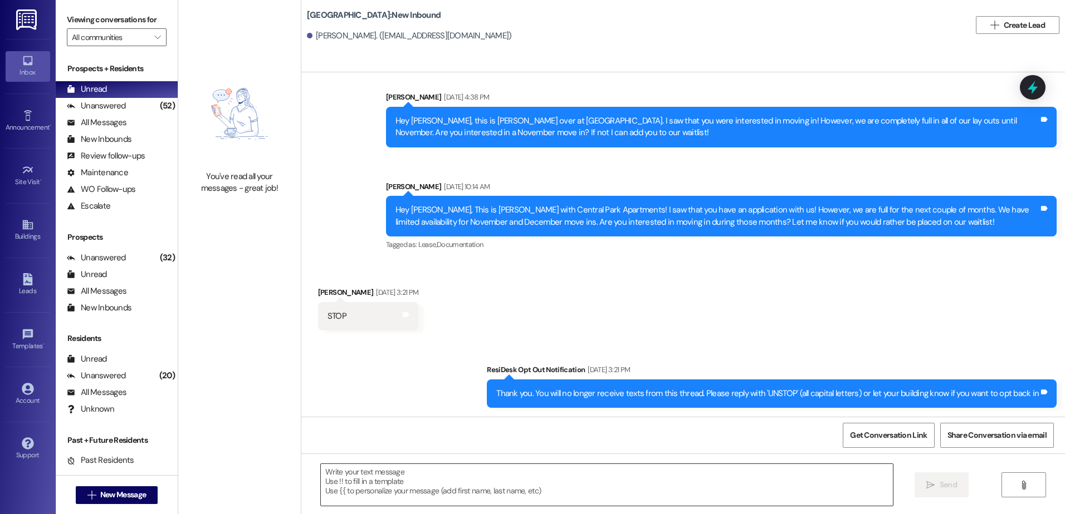
scroll to position [339, 0]
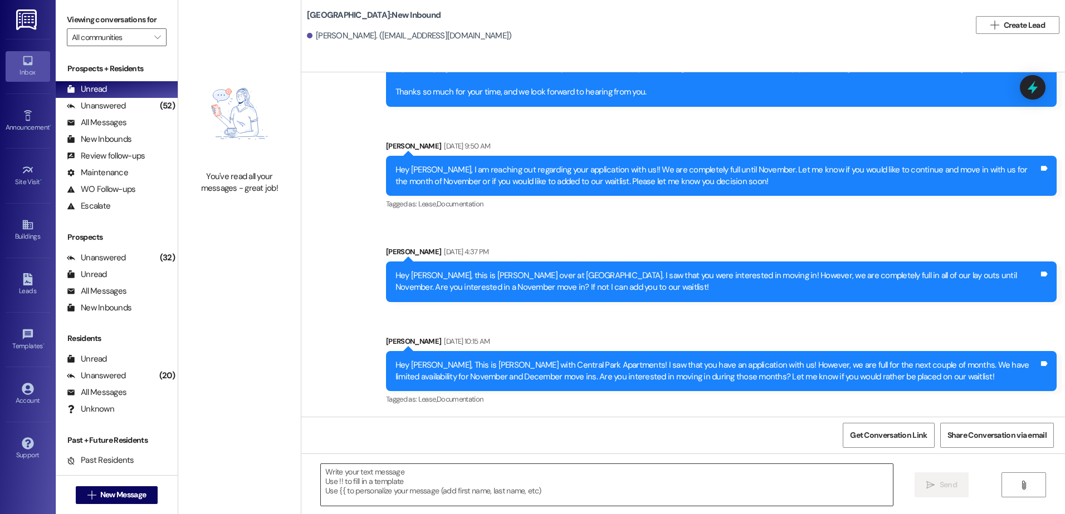
click at [419, 475] on textarea at bounding box center [606, 485] width 571 height 42
paste textarea "Hey {{first_name}}, this is [PERSON_NAME] over at [GEOGRAPHIC_DATA] Apartments!…"
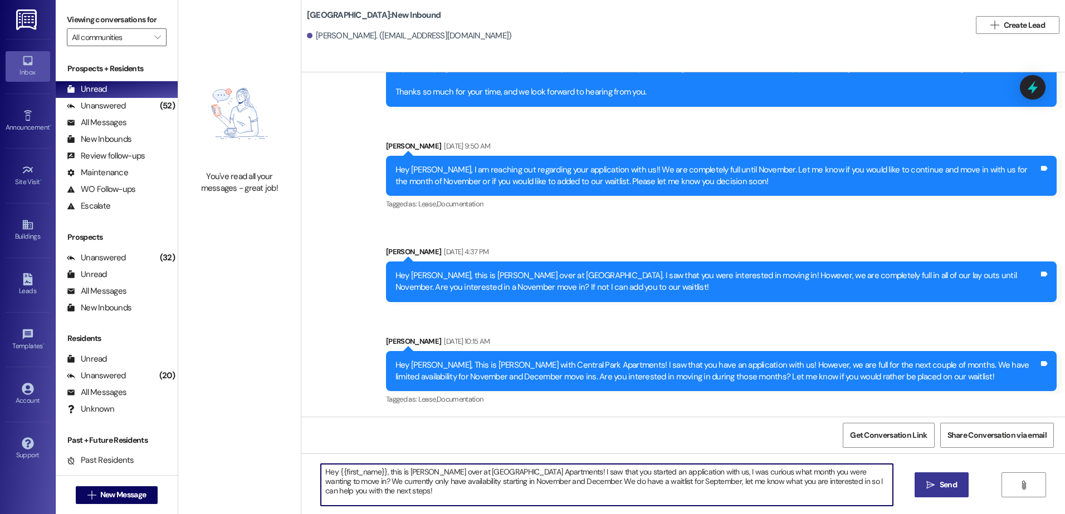
type textarea "Hey {{first_name}}, this is [PERSON_NAME] over at [GEOGRAPHIC_DATA] Apartments!…"
click at [935, 486] on span " Send" at bounding box center [941, 485] width 35 height 12
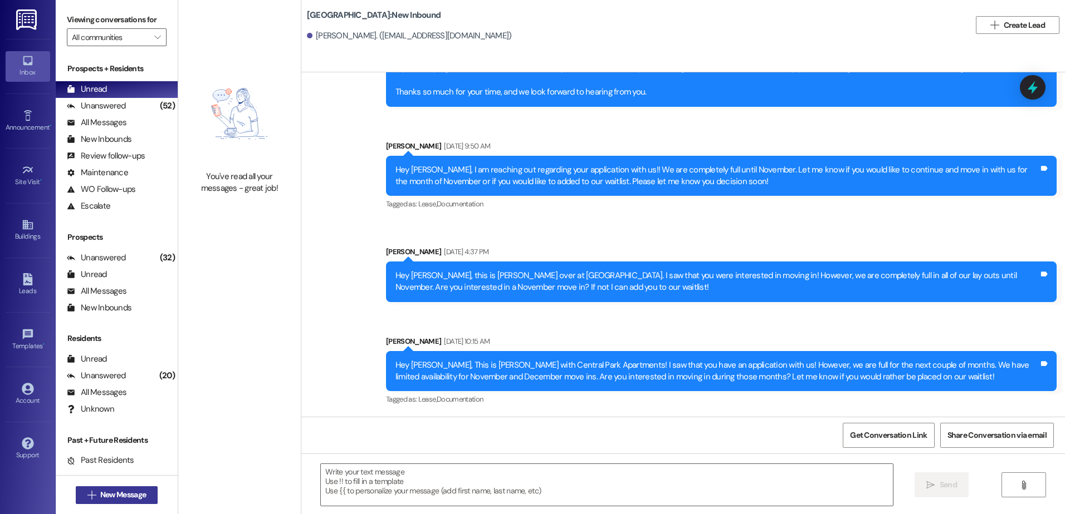
click at [128, 492] on span "New Message" at bounding box center [123, 495] width 46 height 12
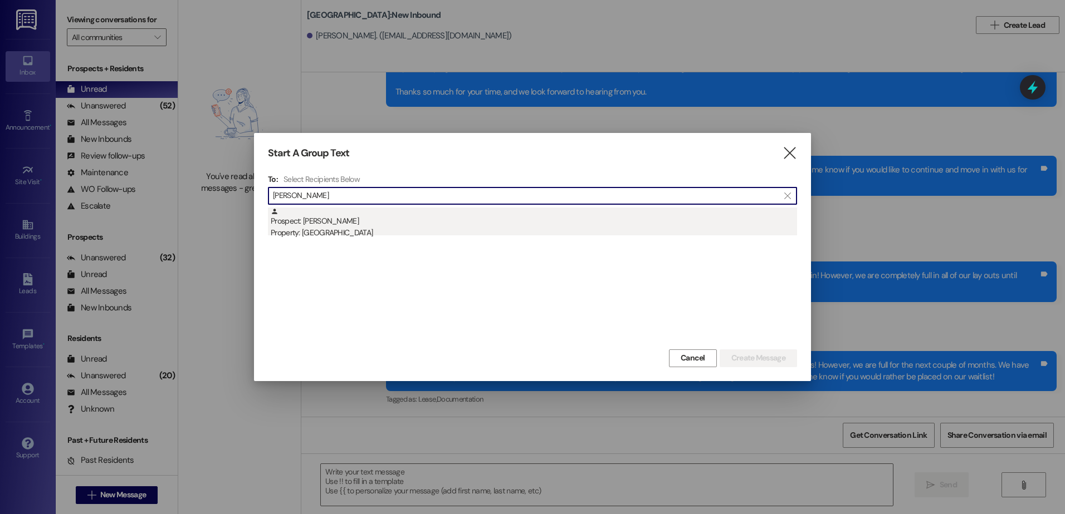
type input "[PERSON_NAME]"
click at [389, 220] on div "Prospect: [PERSON_NAME] Property: [GEOGRAPHIC_DATA]" at bounding box center [534, 224] width 526 height 32
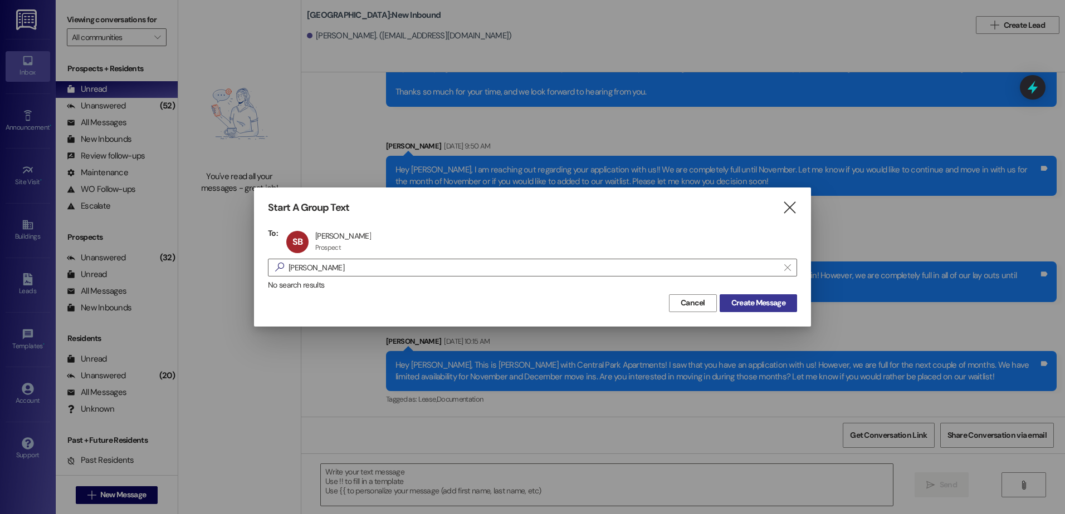
click at [742, 300] on span "Create Message" at bounding box center [758, 303] width 54 height 12
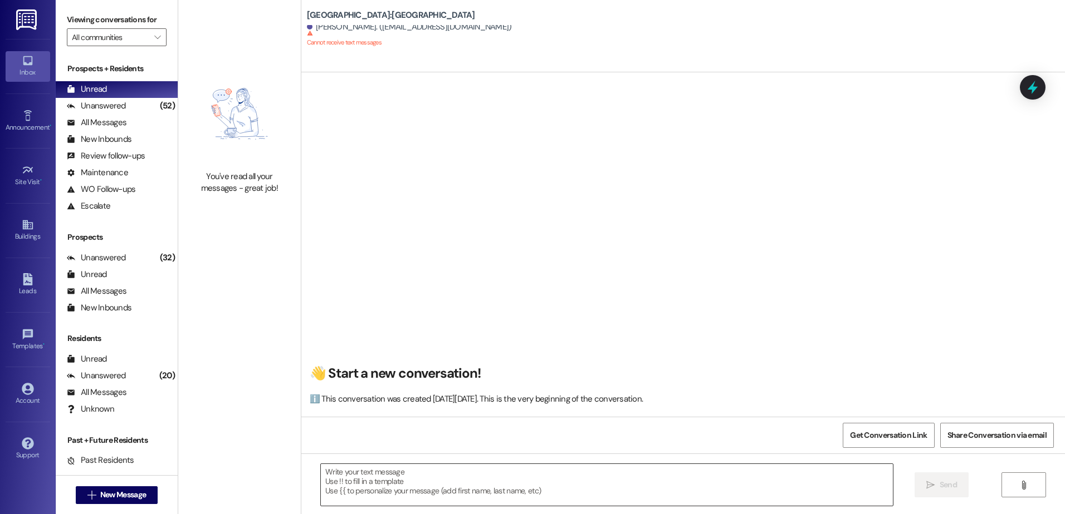
scroll to position [1, 0]
click at [383, 490] on textarea at bounding box center [606, 485] width 571 height 42
click at [115, 491] on span "New Message" at bounding box center [123, 495] width 46 height 12
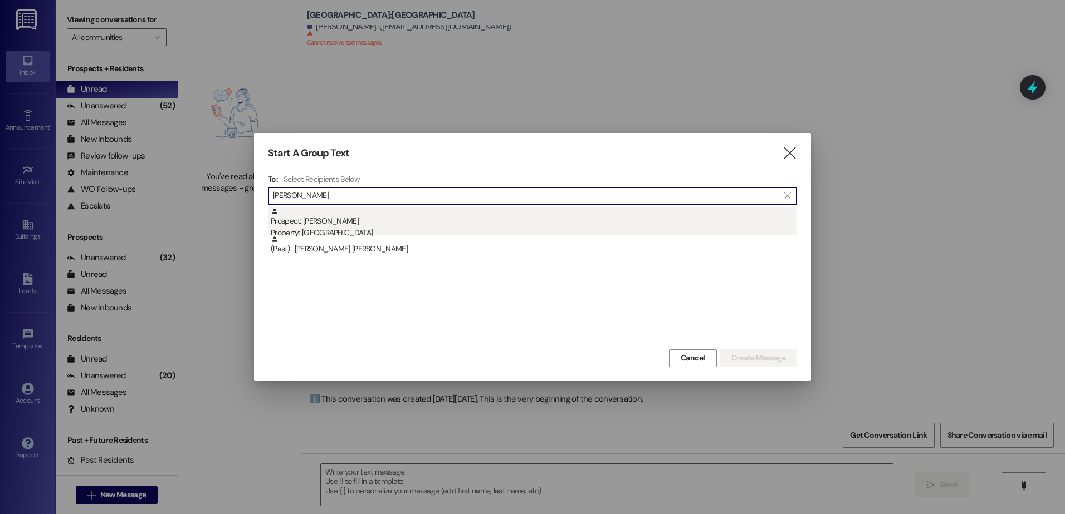
type input "[PERSON_NAME]"
click at [354, 226] on div "Prospect: [PERSON_NAME] Property: [GEOGRAPHIC_DATA]" at bounding box center [534, 224] width 526 height 32
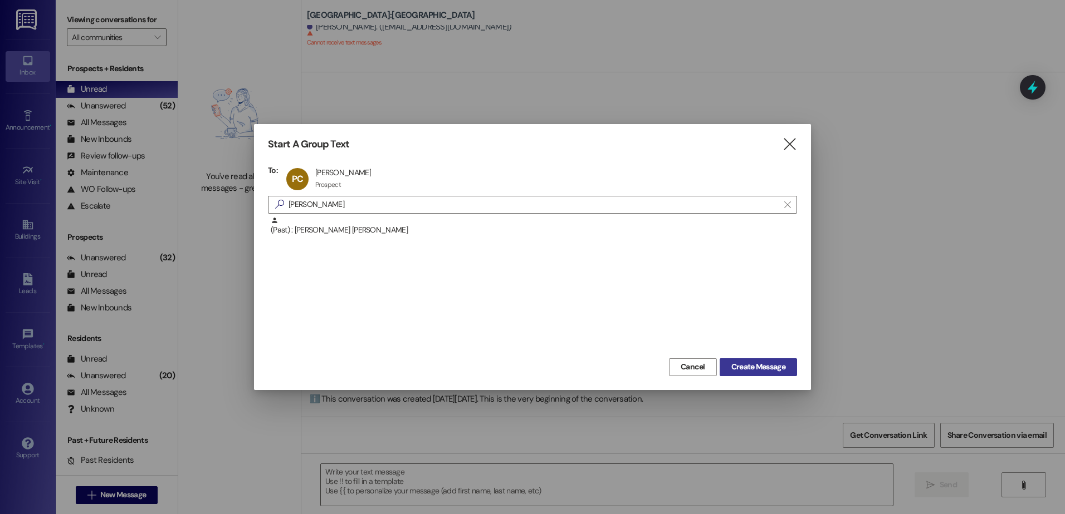
click at [745, 372] on span "Create Message" at bounding box center [758, 367] width 54 height 12
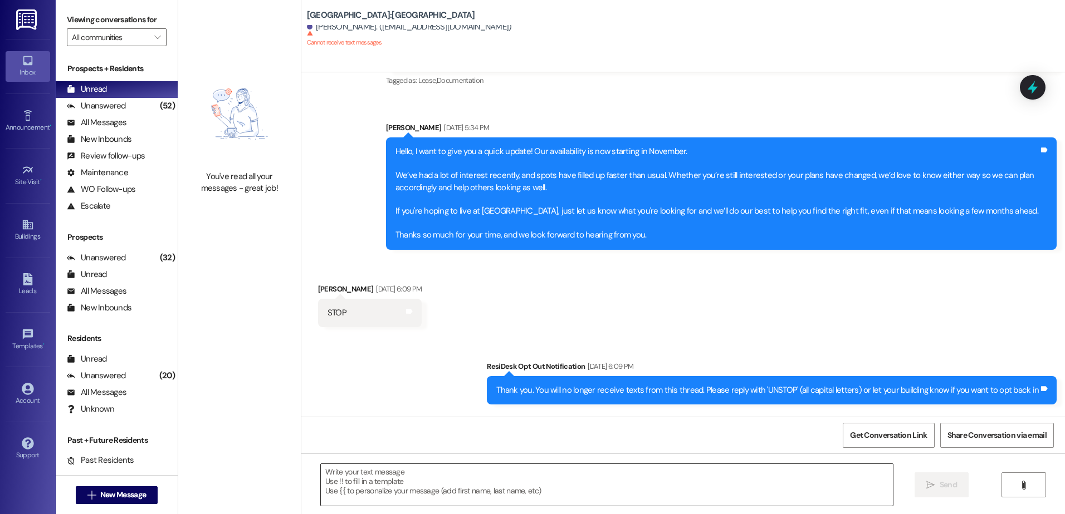
scroll to position [270, 0]
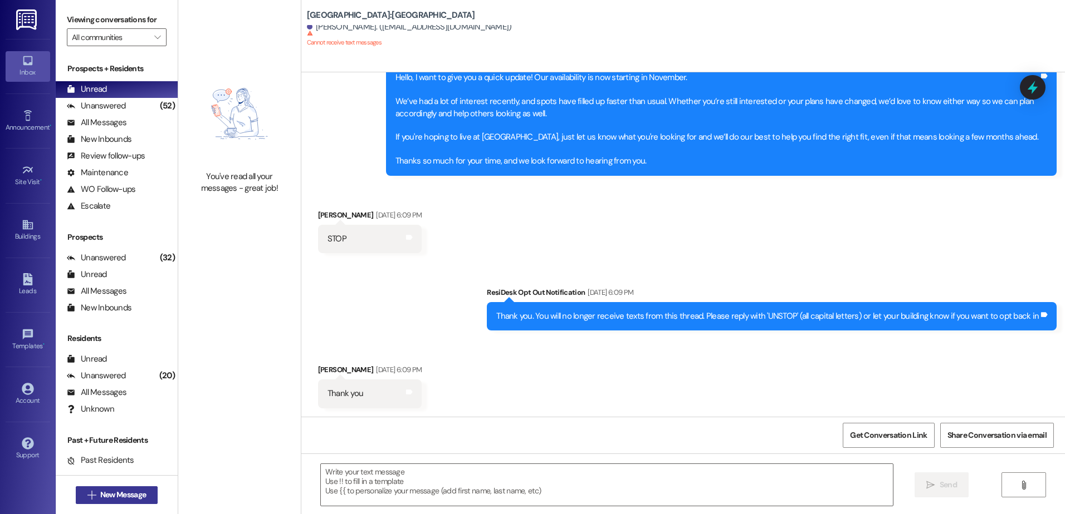
click at [87, 494] on icon "" at bounding box center [91, 495] width 8 height 9
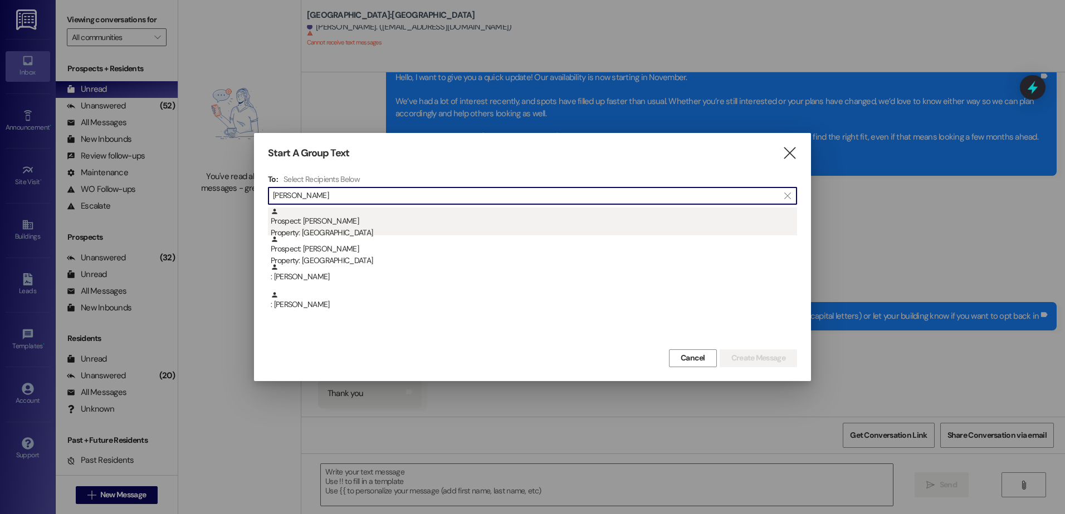
type input "[PERSON_NAME]"
click at [380, 226] on div "Prospect: [PERSON_NAME] Property: [GEOGRAPHIC_DATA]" at bounding box center [534, 224] width 526 height 32
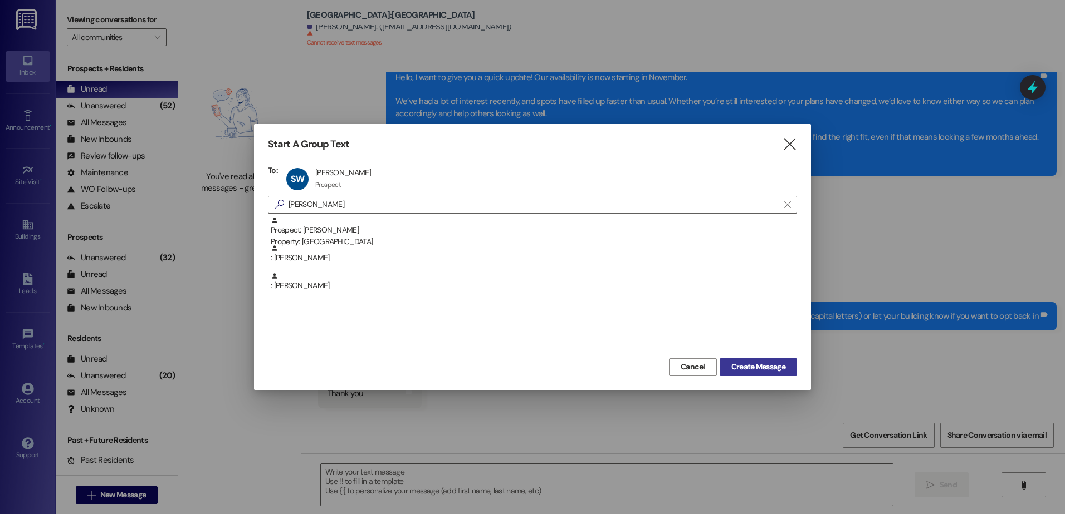
click at [791, 370] on button "Create Message" at bounding box center [757, 368] width 77 height 18
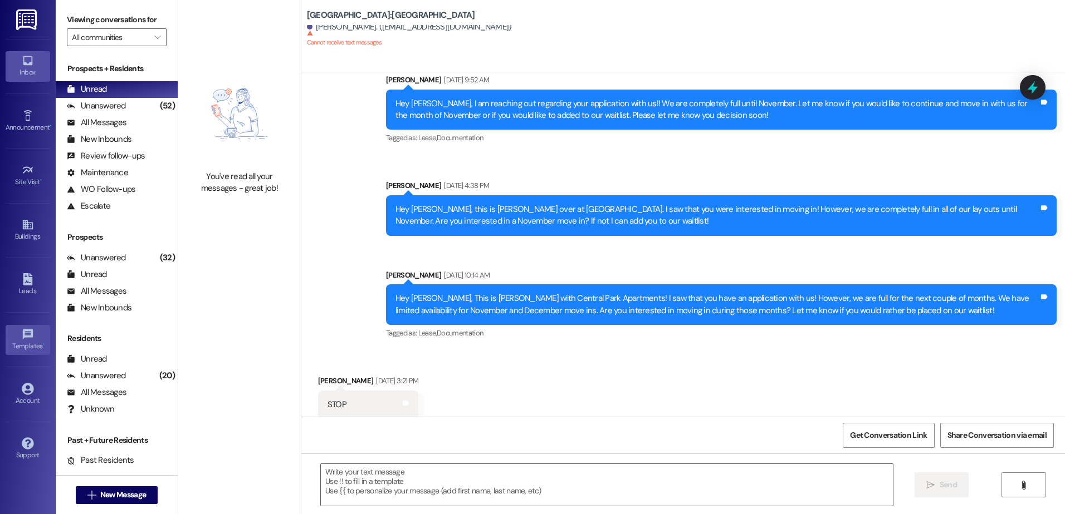
scroll to position [594, 0]
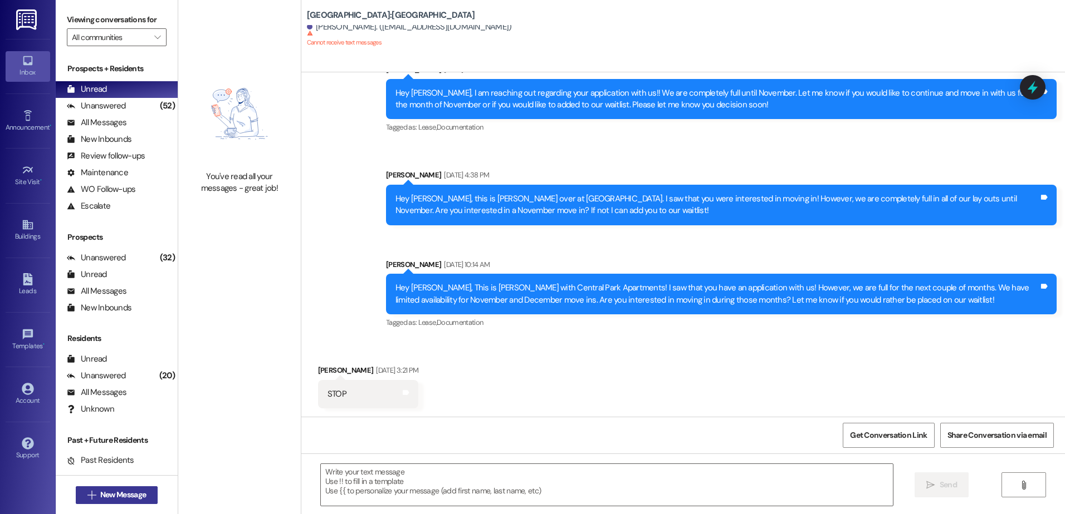
click at [102, 497] on span "New Message" at bounding box center [123, 495] width 46 height 12
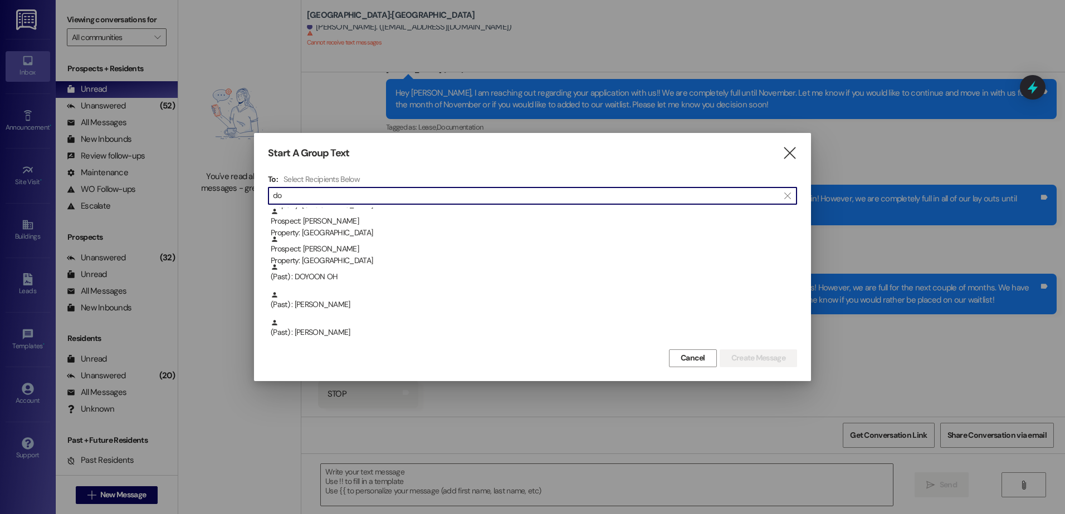
scroll to position [1169, 0]
click at [346, 194] on input "do" at bounding box center [526, 196] width 506 height 16
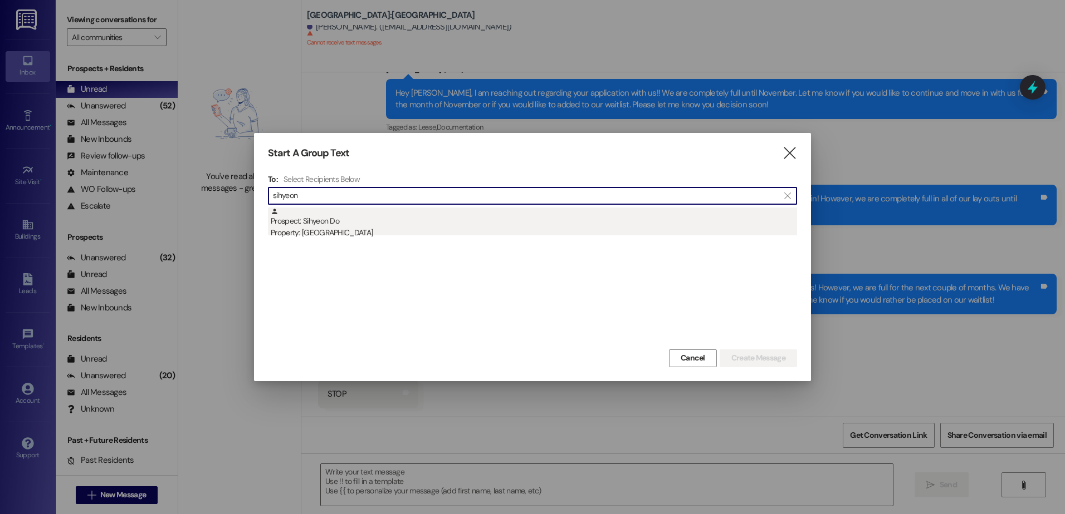
type input "sihyeon"
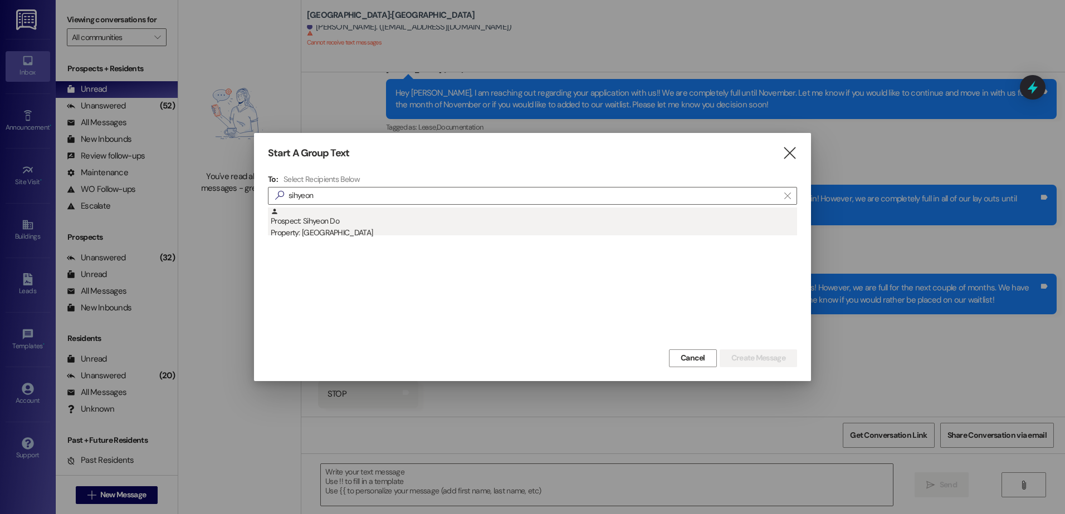
click at [371, 218] on div "Prospect: Sihyeon Do Property: [GEOGRAPHIC_DATA]" at bounding box center [534, 224] width 526 height 32
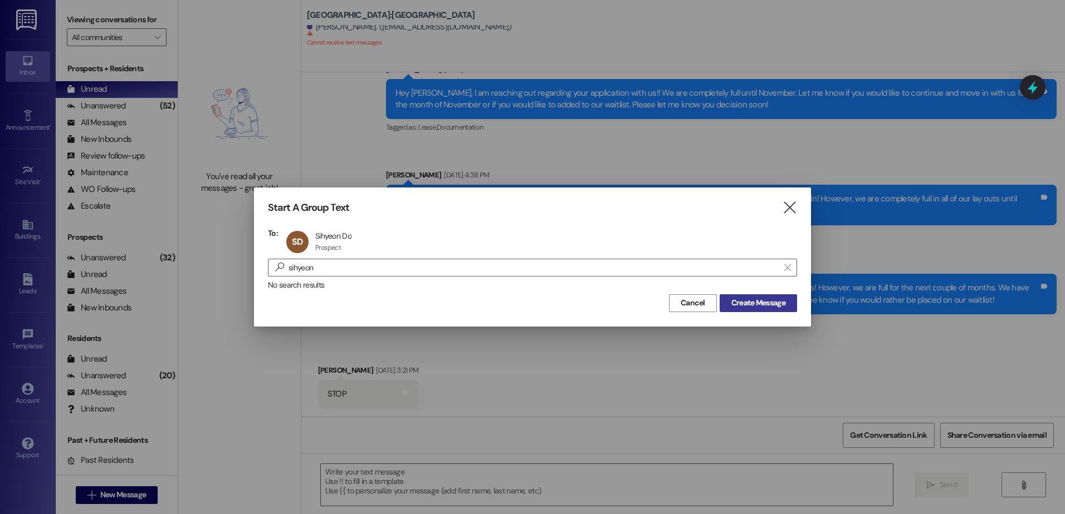
click at [781, 306] on span "Create Message" at bounding box center [758, 303] width 54 height 12
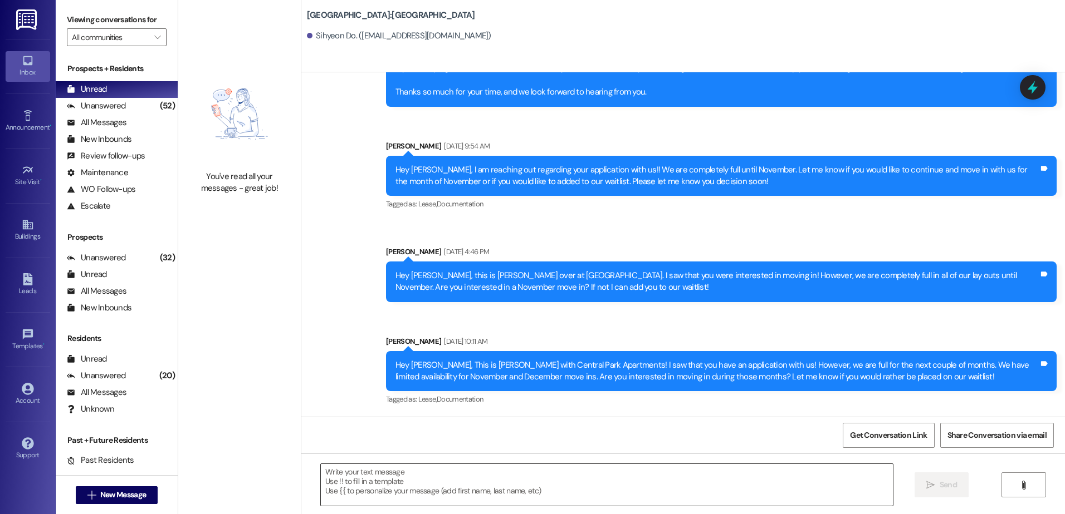
scroll to position [339, 0]
click at [366, 472] on textarea at bounding box center [606, 485] width 571 height 42
paste textarea "Hey {{first_name}}, this is [PERSON_NAME] over at [GEOGRAPHIC_DATA] Apartments!…"
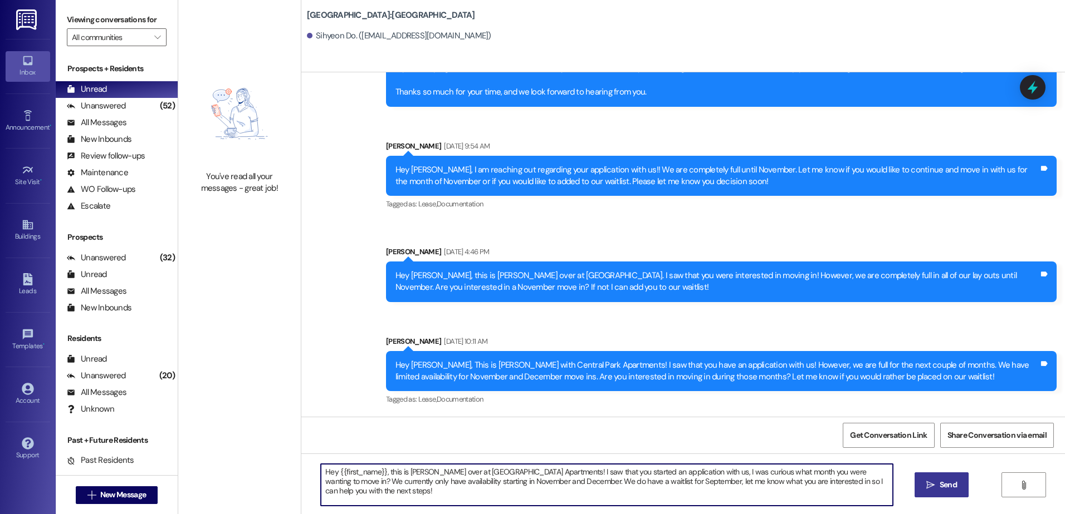
type textarea "Hey {{first_name}}, this is [PERSON_NAME] over at [GEOGRAPHIC_DATA] Apartments!…"
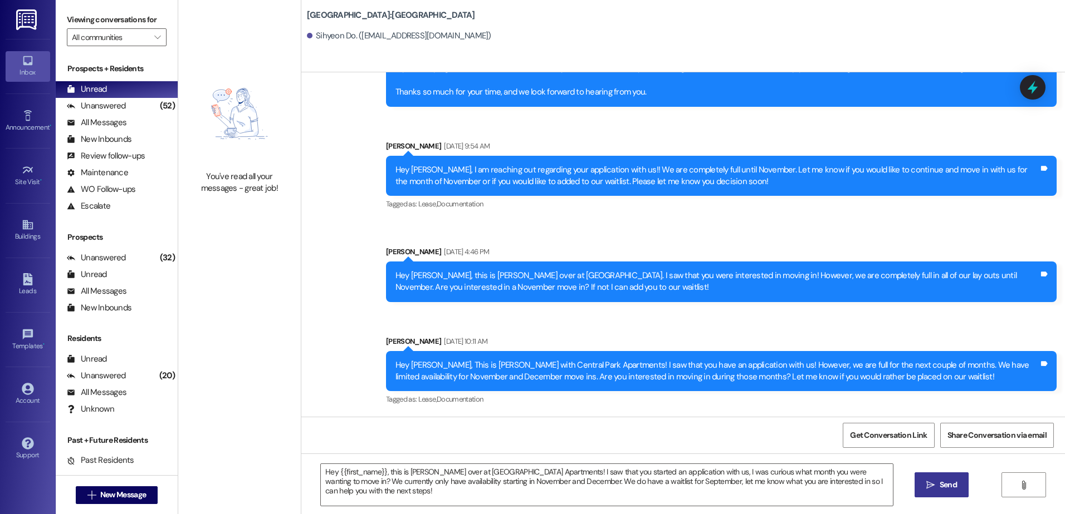
click at [937, 490] on span "Send" at bounding box center [948, 485] width 22 height 12
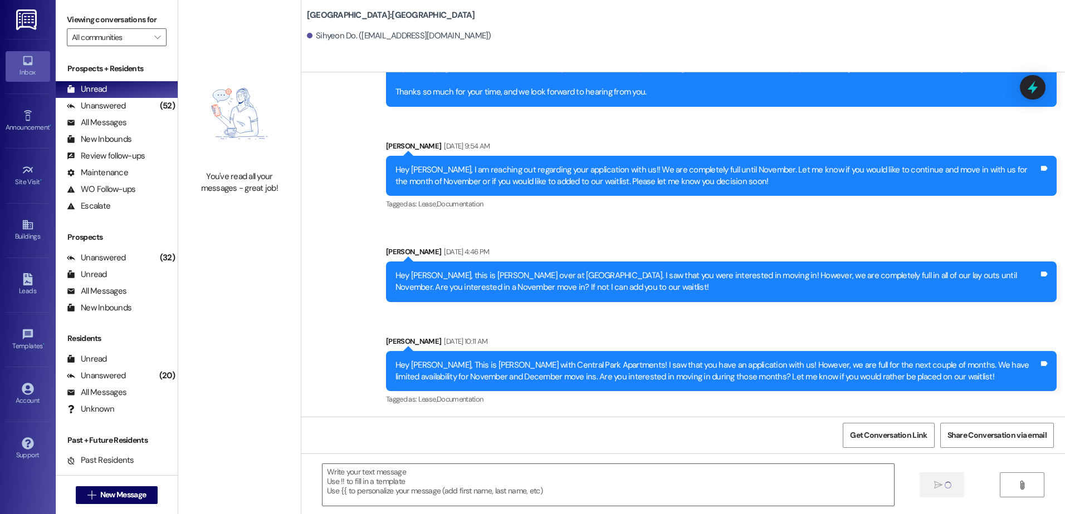
scroll to position [429, 0]
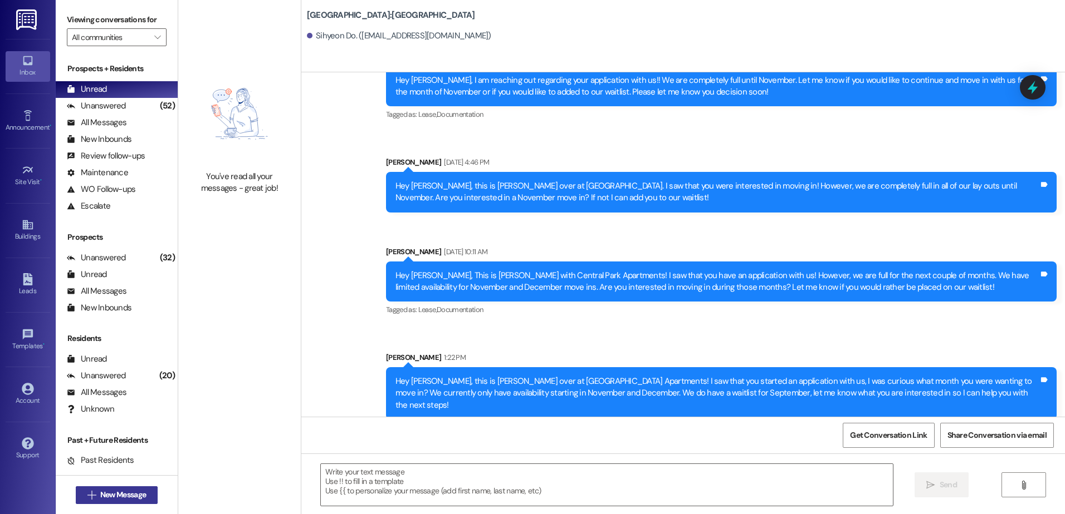
click at [100, 496] on span "New Message" at bounding box center [123, 495] width 46 height 12
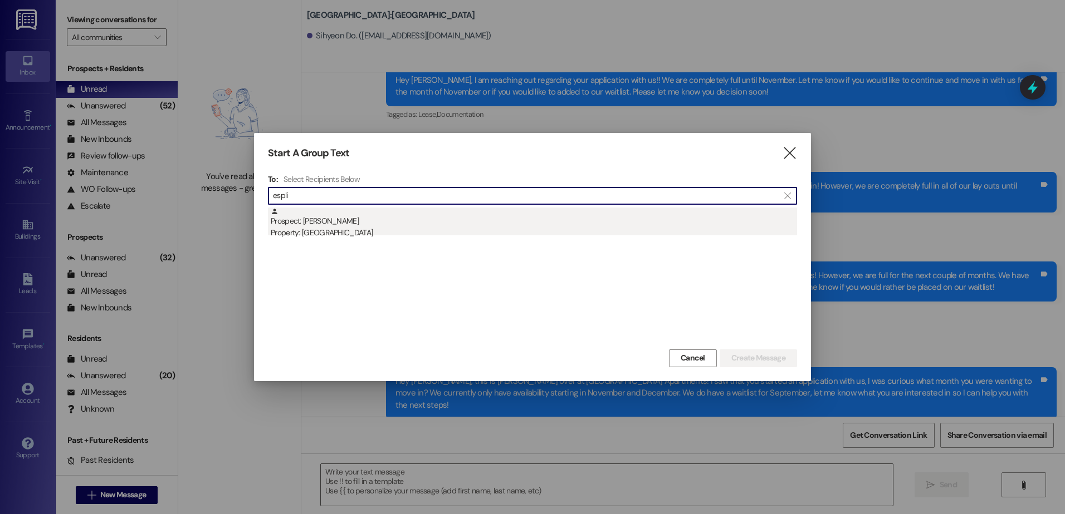
type input "espli"
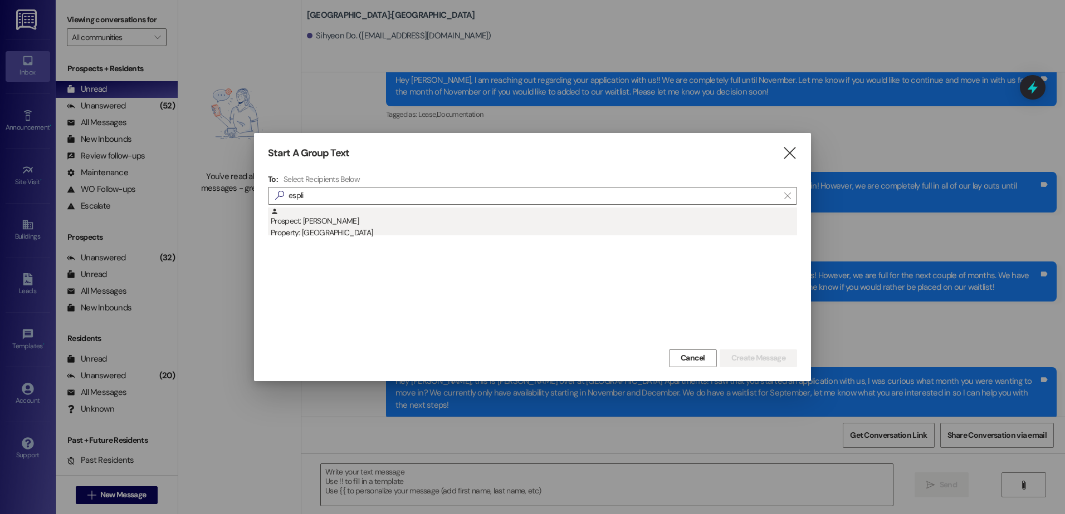
click at [424, 229] on div "Property: [GEOGRAPHIC_DATA]" at bounding box center [534, 233] width 526 height 12
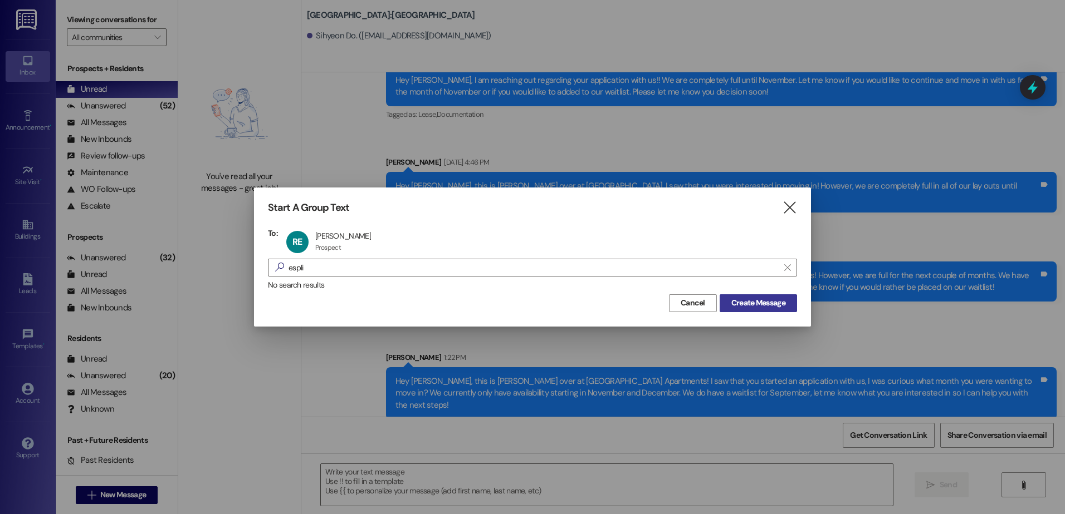
click at [757, 298] on span "Create Message" at bounding box center [758, 303] width 54 height 12
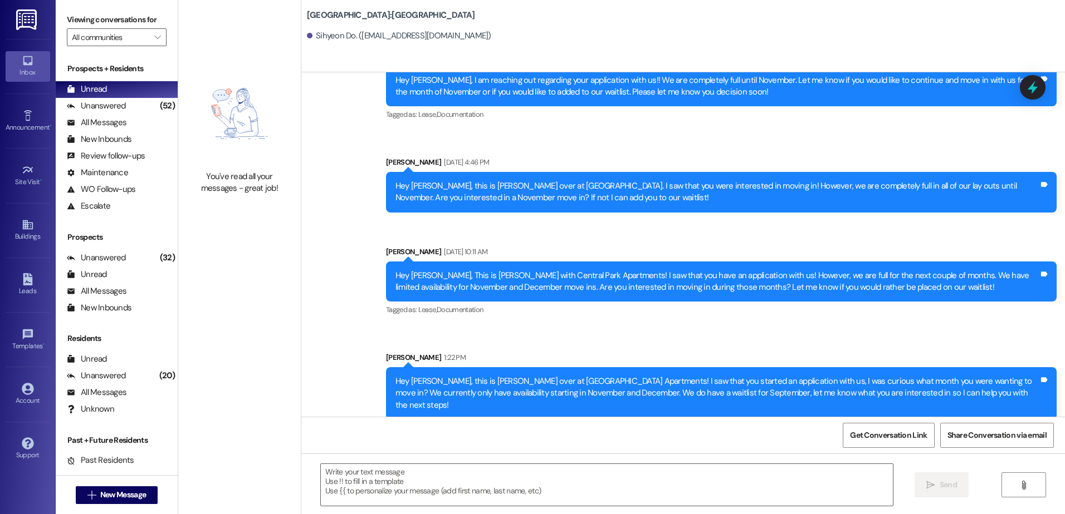
scroll to position [339, 0]
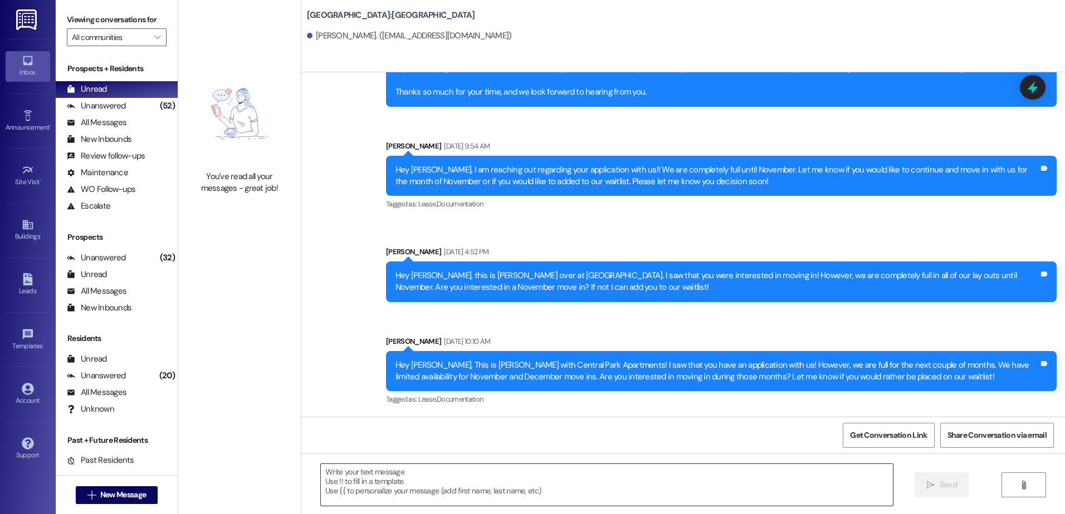
click at [442, 495] on textarea at bounding box center [606, 485] width 571 height 42
paste textarea "Hey {{first_name}}, this is [PERSON_NAME] over at [GEOGRAPHIC_DATA] Apartments!…"
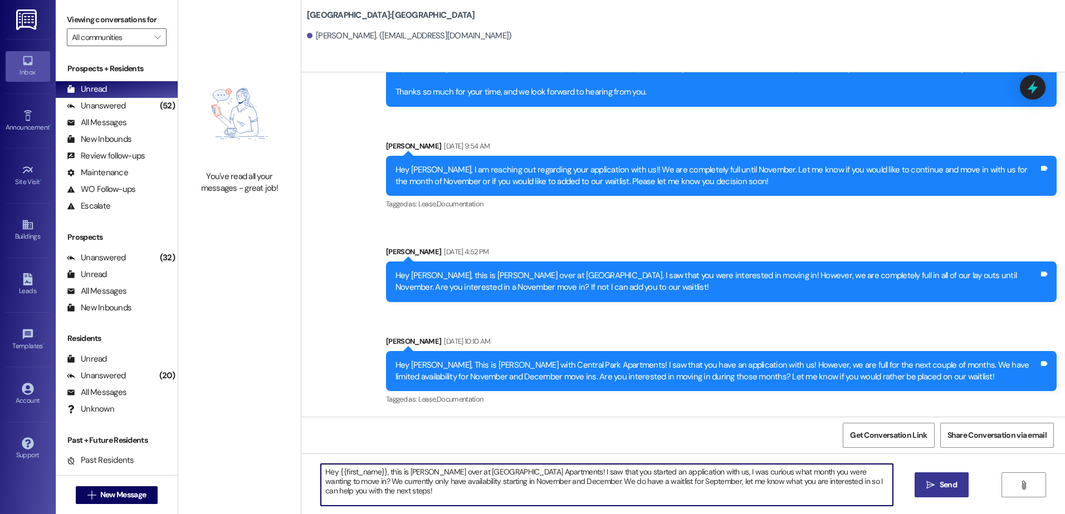
type textarea "Hey {{first_name}}, this is [PERSON_NAME] over at [GEOGRAPHIC_DATA] Apartments!…"
click at [928, 487] on icon "" at bounding box center [930, 485] width 8 height 9
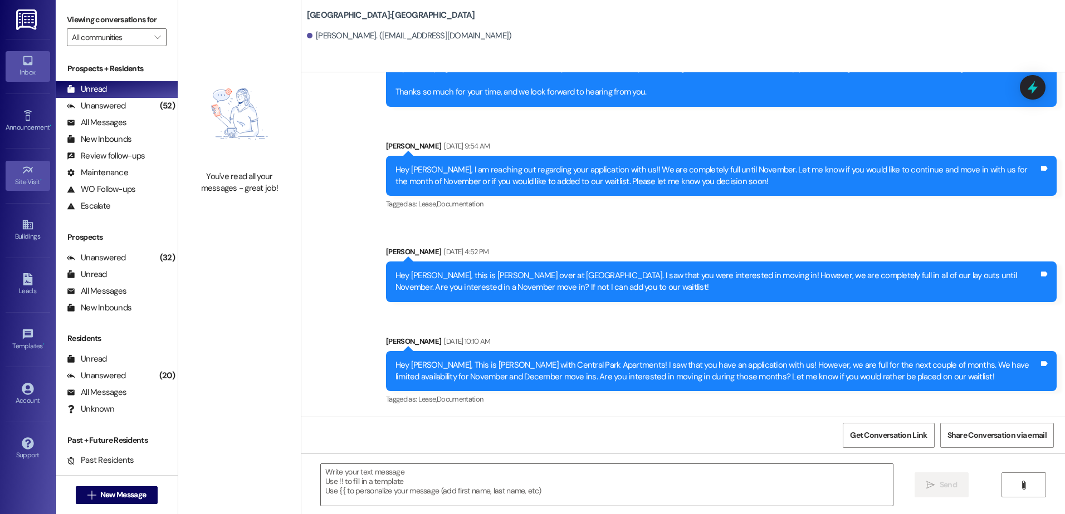
scroll to position [429, 0]
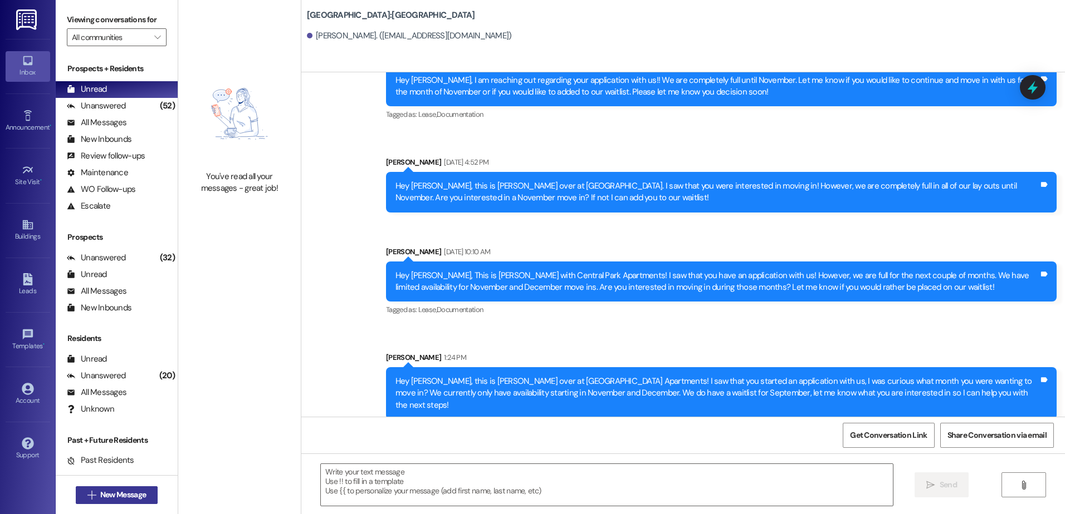
click at [98, 493] on span "New Message" at bounding box center [123, 495] width 50 height 12
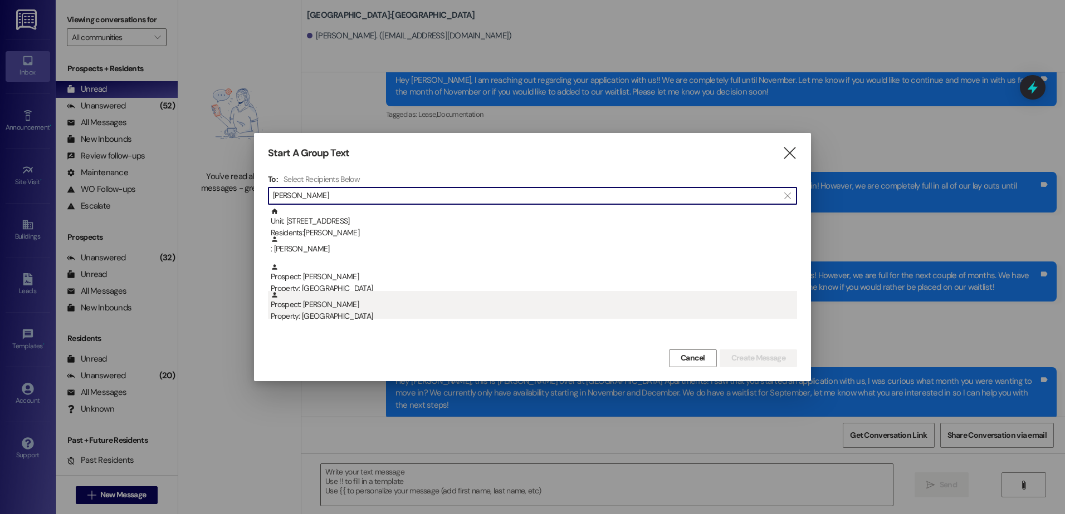
type input "[PERSON_NAME]"
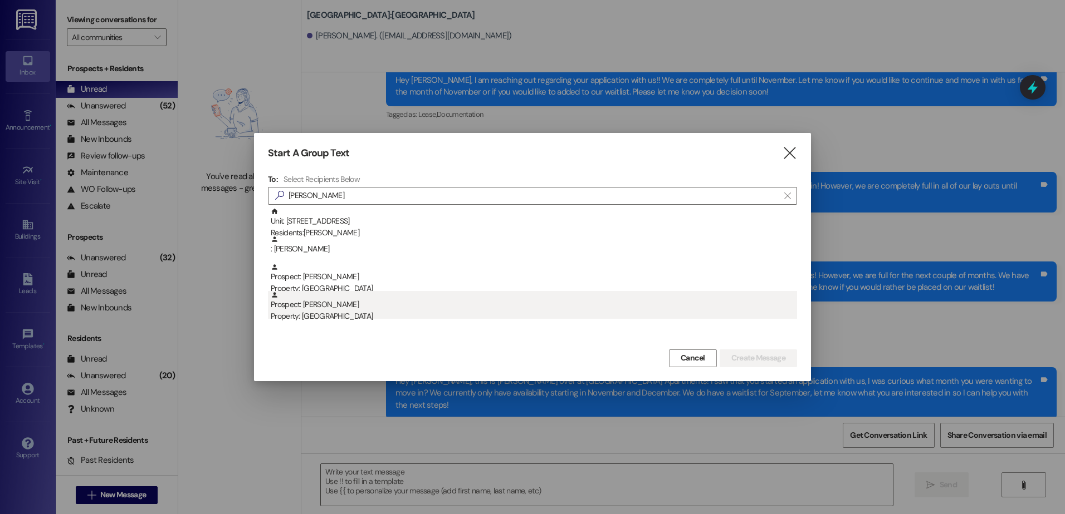
click at [356, 308] on div "Prospect: [PERSON_NAME] Property: [GEOGRAPHIC_DATA]" at bounding box center [534, 307] width 526 height 32
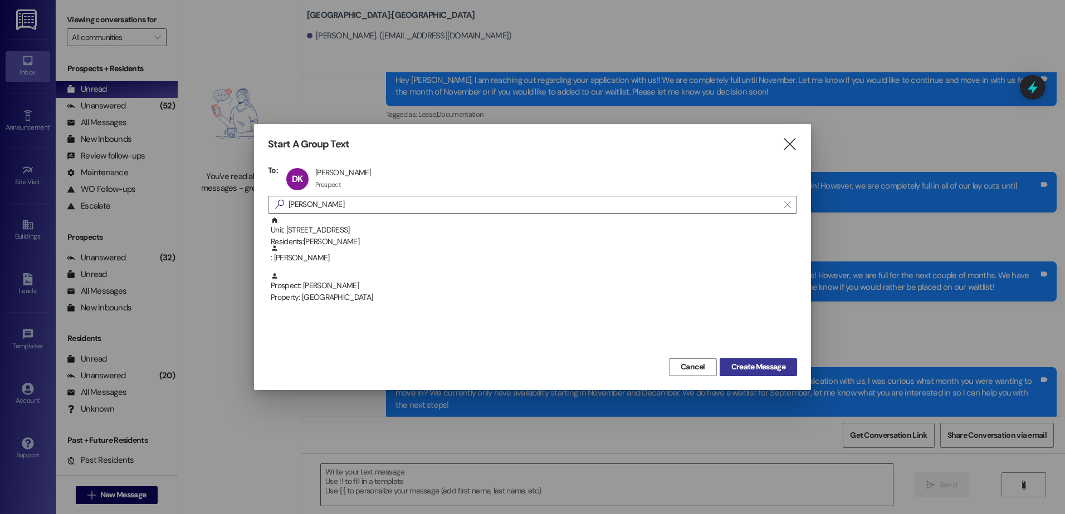
click at [770, 366] on span "Create Message" at bounding box center [758, 367] width 54 height 12
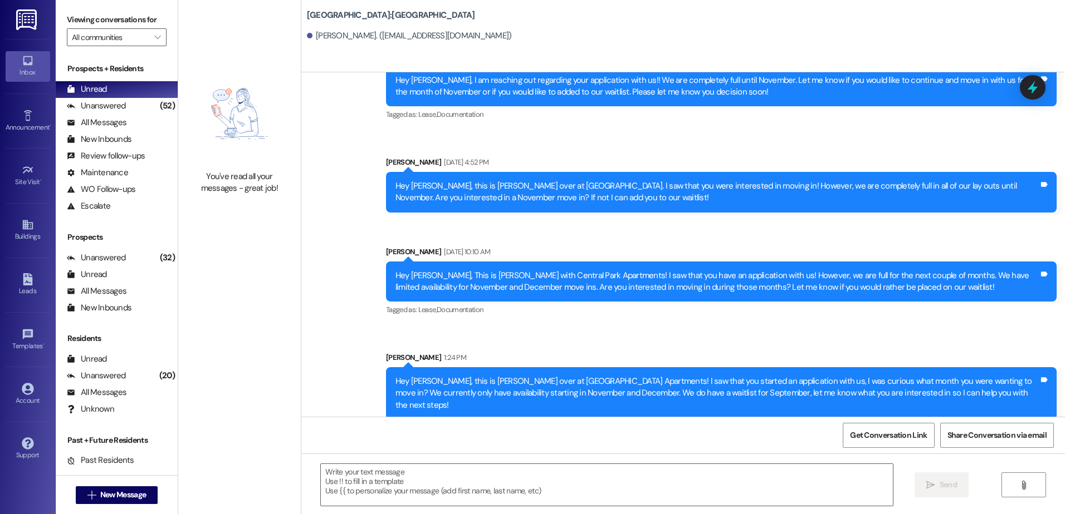
scroll to position [339, 0]
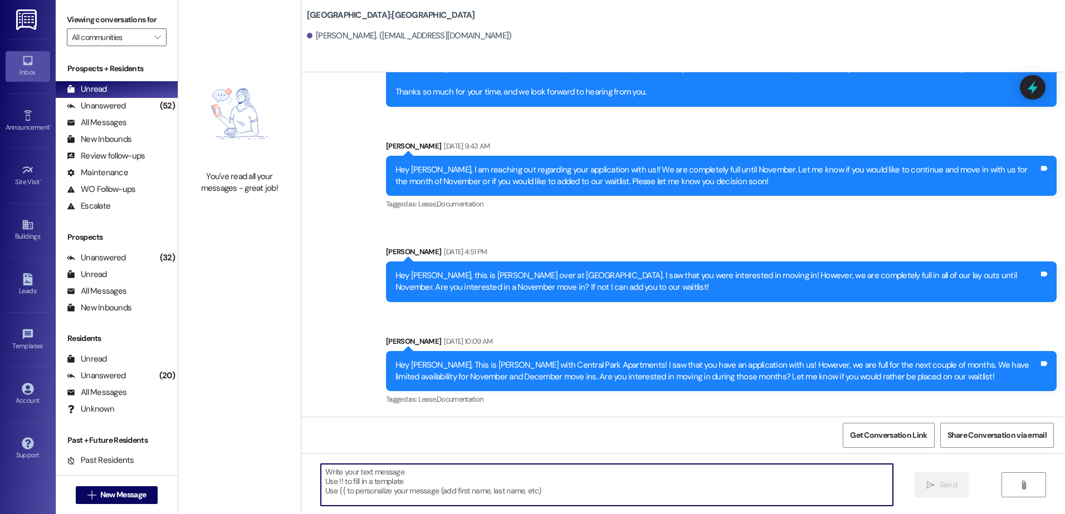
click at [433, 487] on textarea at bounding box center [606, 485] width 571 height 42
paste textarea "Hey {{first_name}}, this is [PERSON_NAME] over at [GEOGRAPHIC_DATA] Apartments!…"
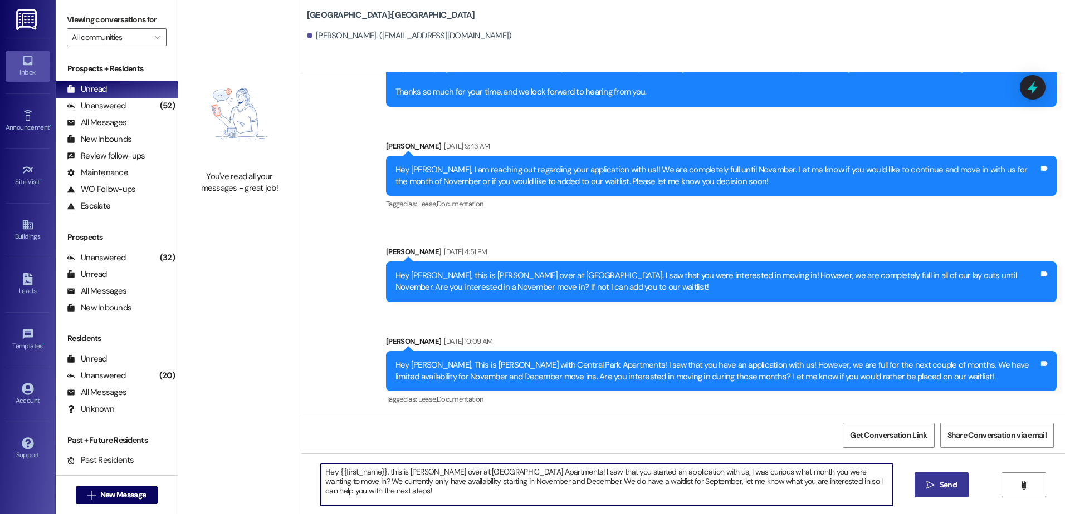
type textarea "Hey {{first_name}}, this is [PERSON_NAME] over at [GEOGRAPHIC_DATA] Apartments!…"
click at [933, 491] on span " Send" at bounding box center [941, 485] width 35 height 12
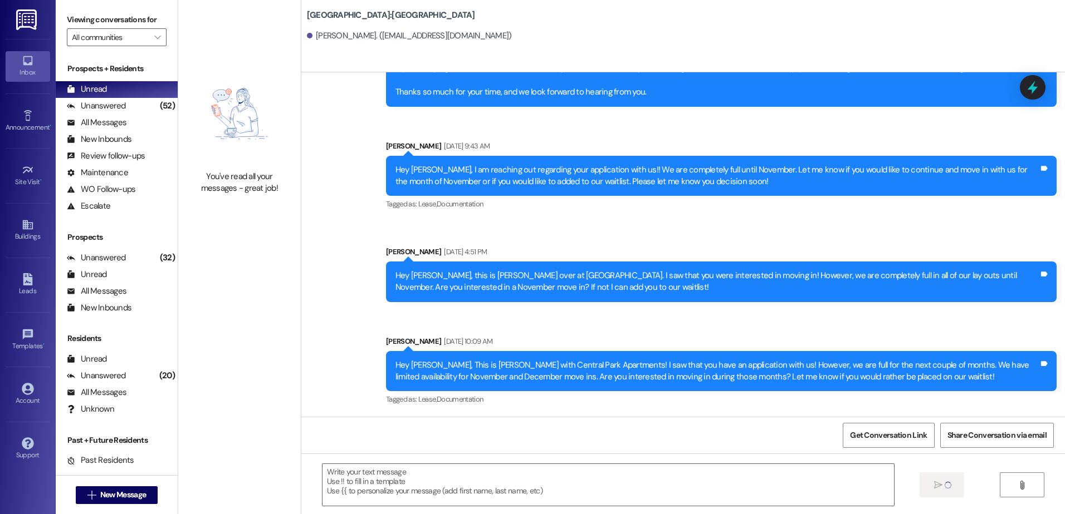
scroll to position [429, 0]
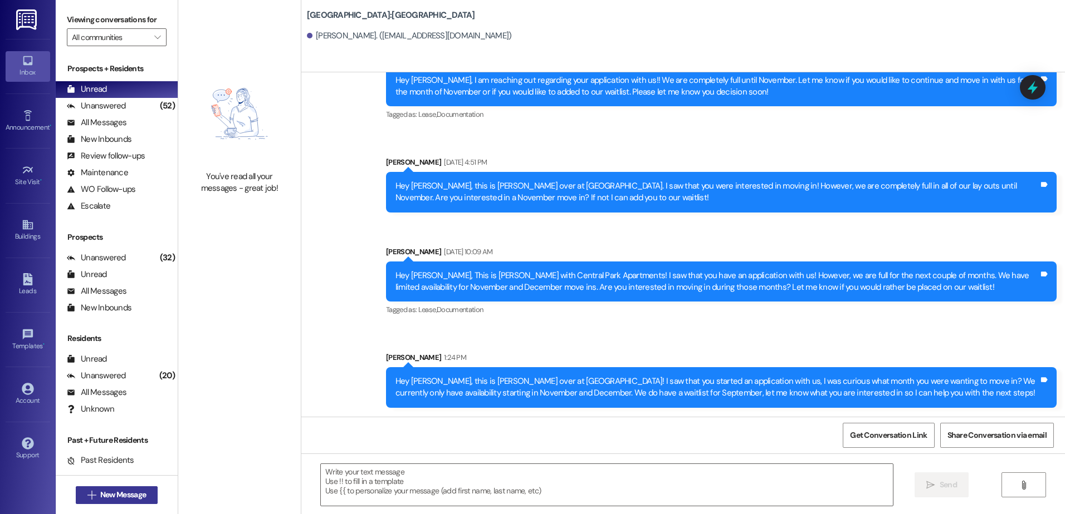
click at [100, 492] on span "New Message" at bounding box center [123, 495] width 46 height 12
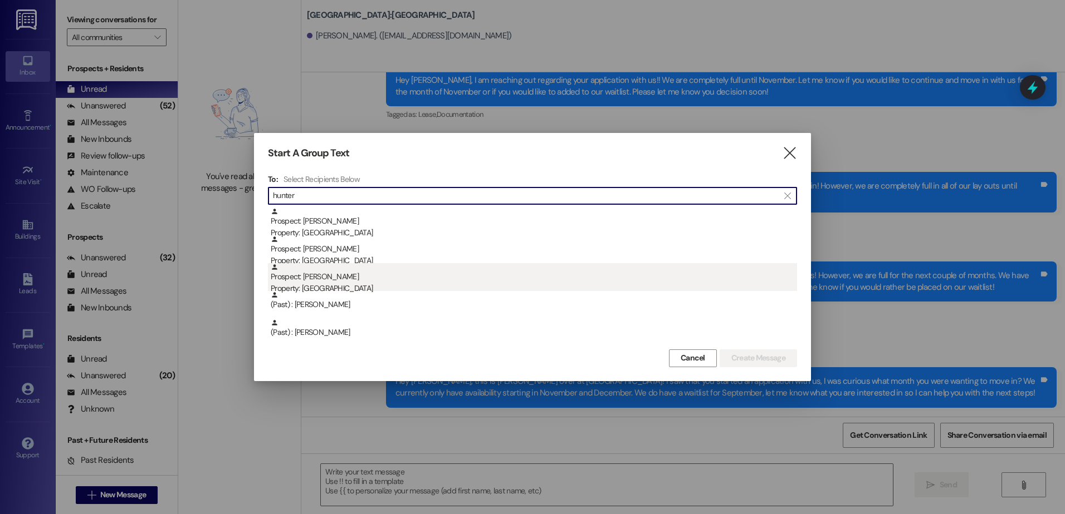
type input "hunter"
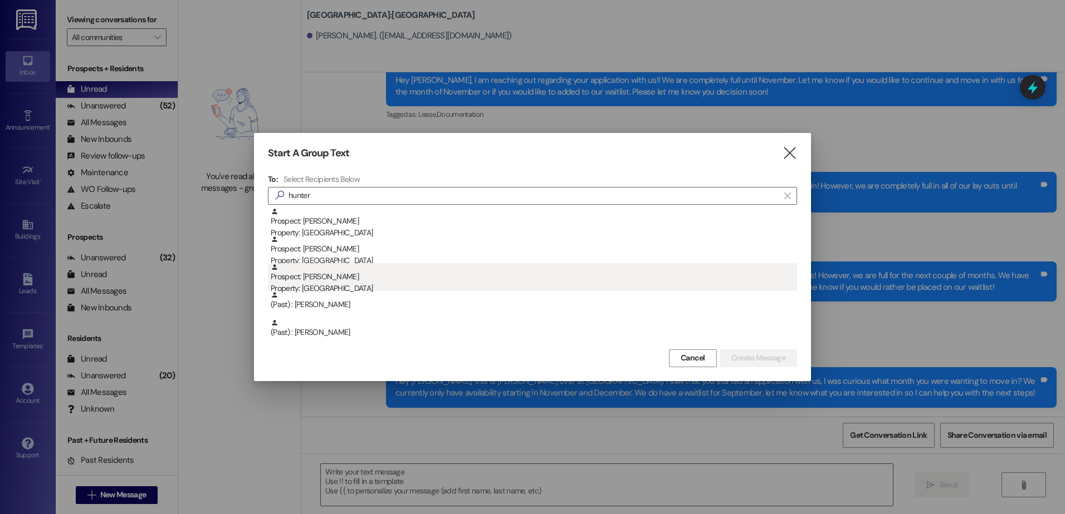
click at [338, 281] on div "Prospect: [PERSON_NAME] Property: [GEOGRAPHIC_DATA]" at bounding box center [534, 279] width 526 height 32
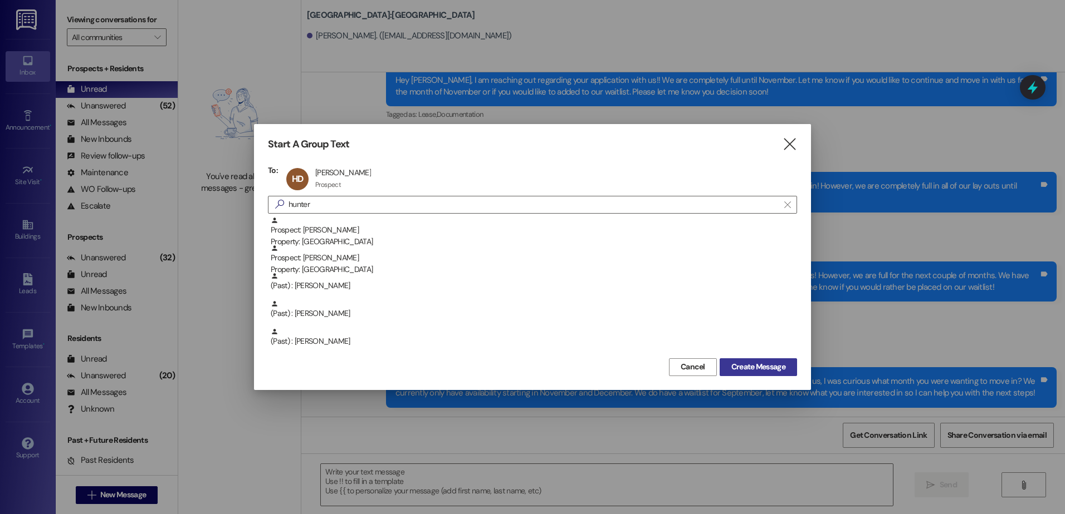
click at [767, 373] on span "Create Message" at bounding box center [758, 367] width 54 height 12
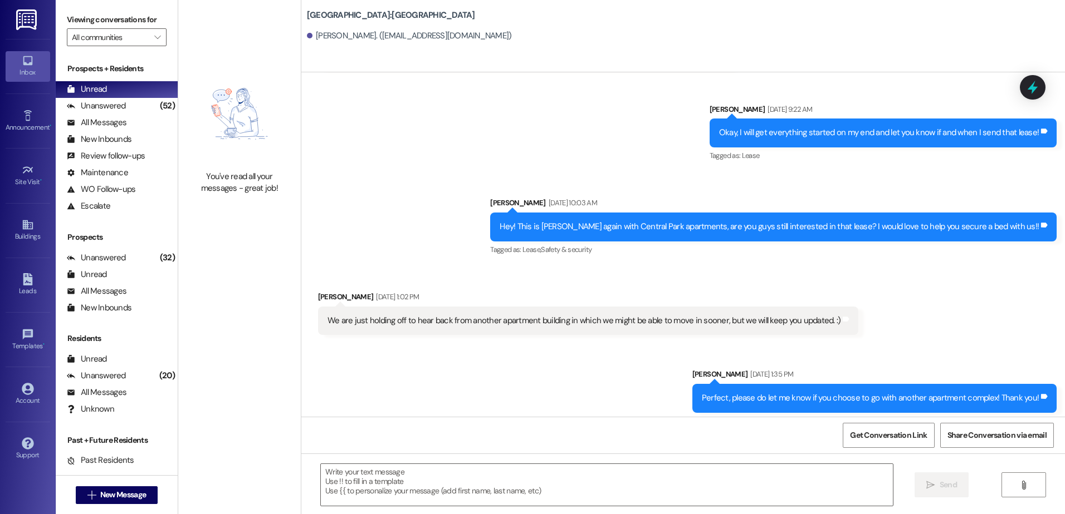
scroll to position [192, 0]
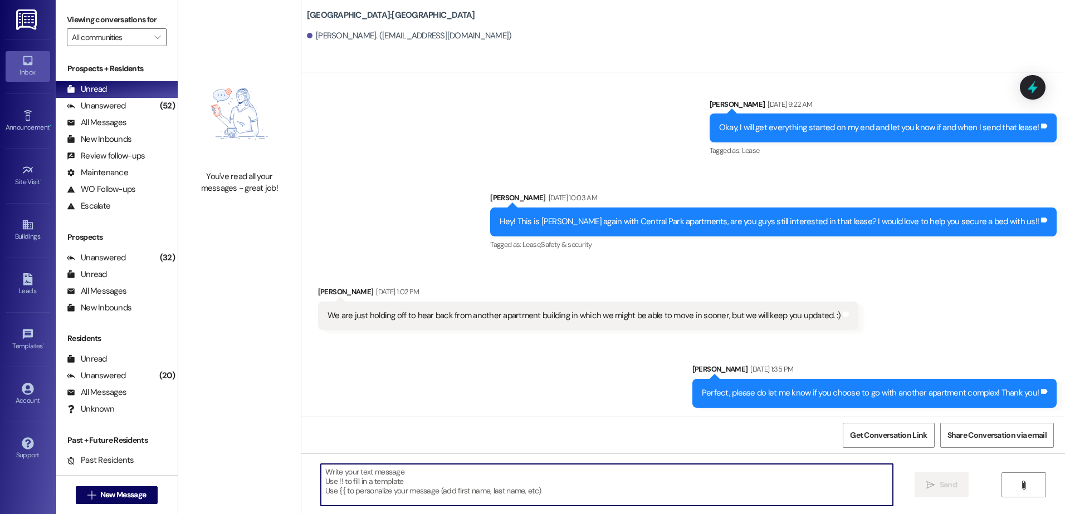
click at [401, 478] on textarea at bounding box center [606, 485] width 571 height 42
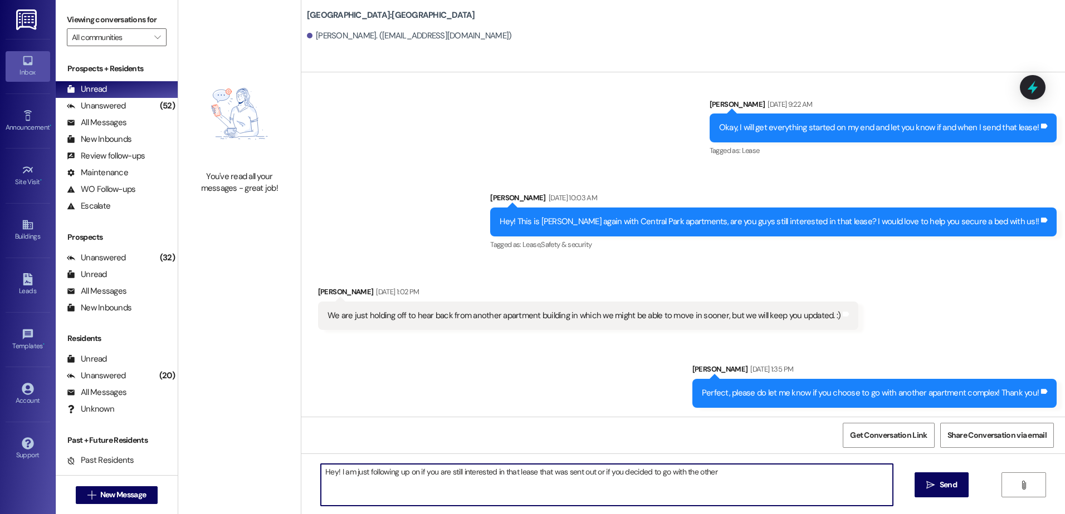
click at [716, 467] on textarea "Hey! I am just following up on if you are still interested in that lease that w…" at bounding box center [606, 485] width 571 height 42
type textarea "Hey! I am just following up on if you are still interested in that lease that w…"
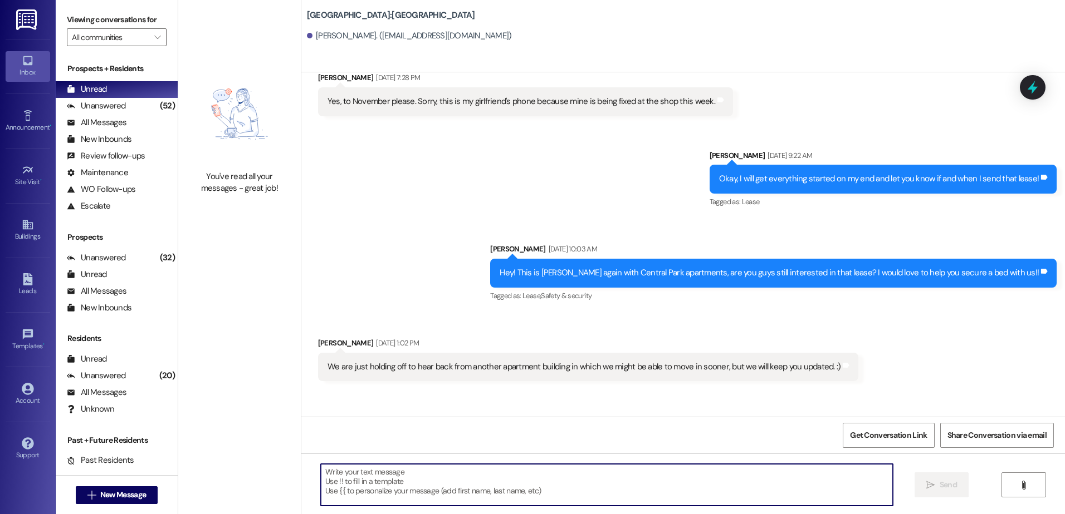
scroll to position [113, 0]
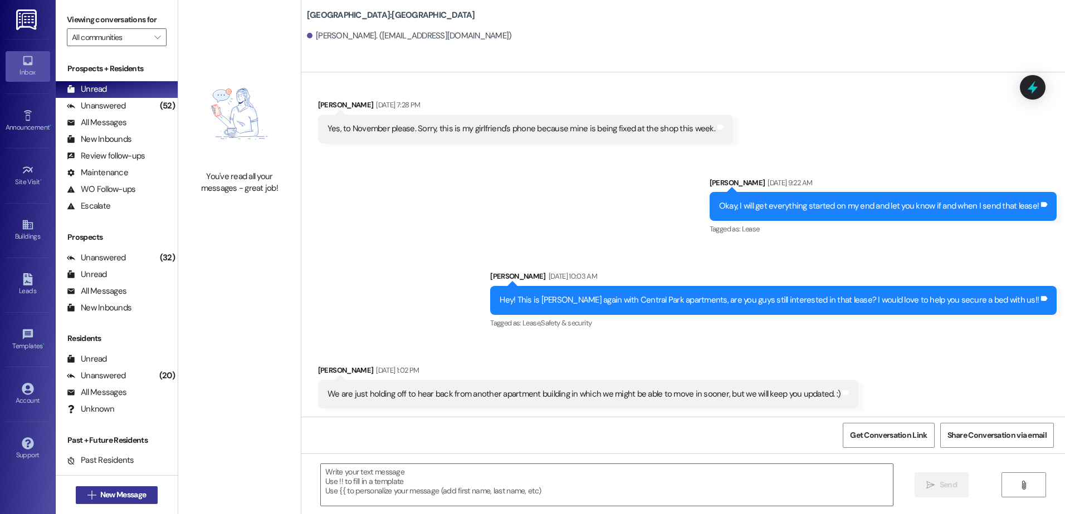
click at [100, 495] on span "New Message" at bounding box center [123, 495] width 46 height 12
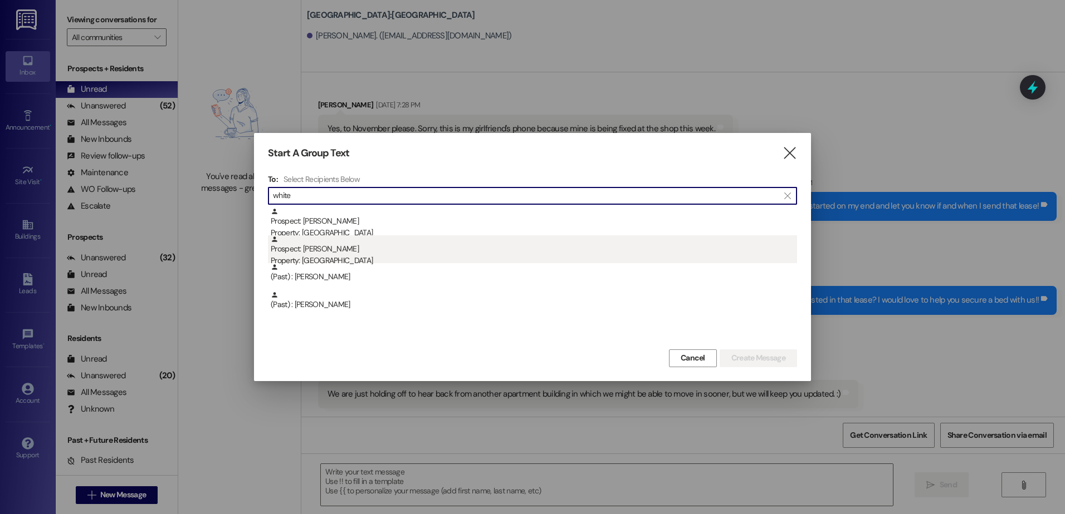
type input "white"
click at [395, 258] on div "Property: [GEOGRAPHIC_DATA]" at bounding box center [534, 261] width 526 height 12
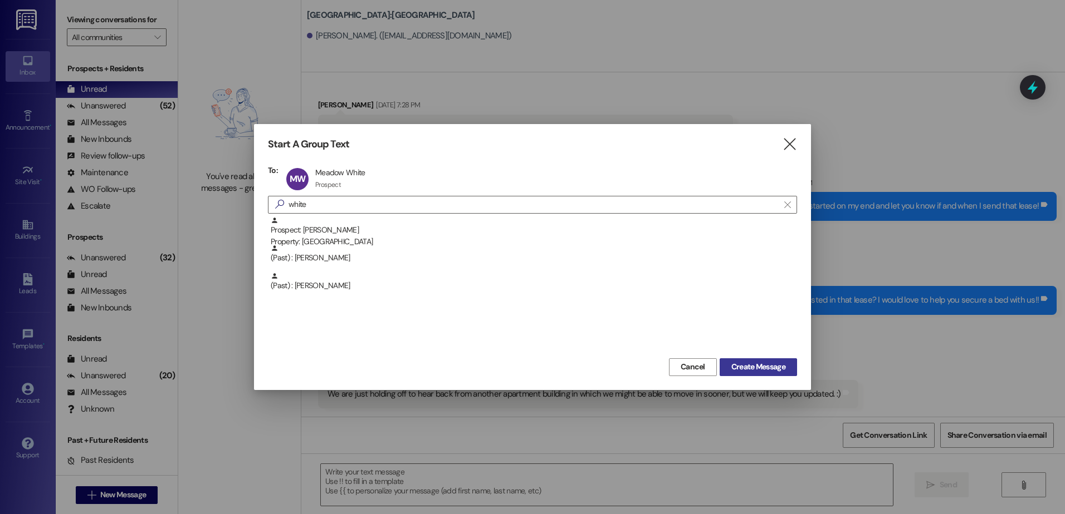
click at [753, 365] on span "Create Message" at bounding box center [758, 367] width 54 height 12
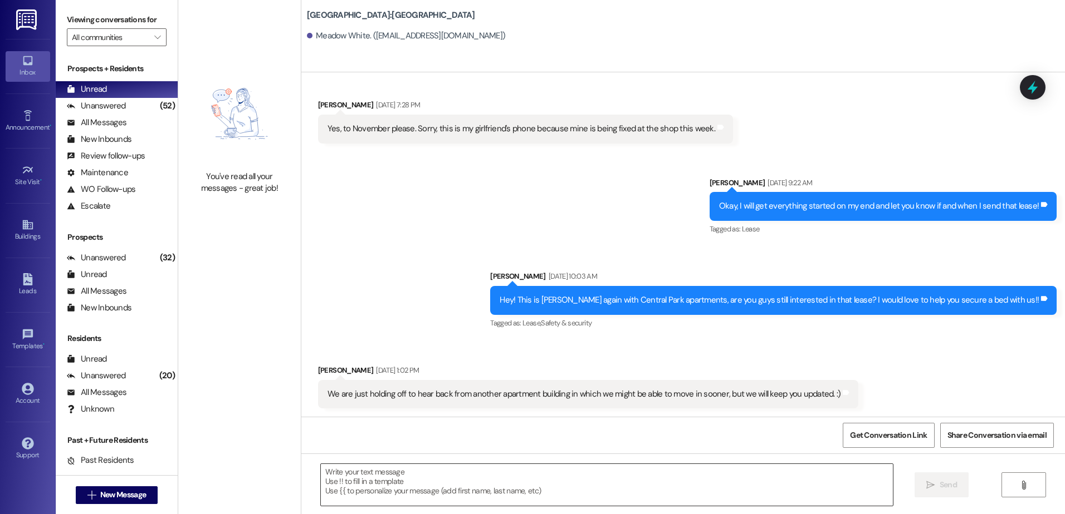
scroll to position [0, 0]
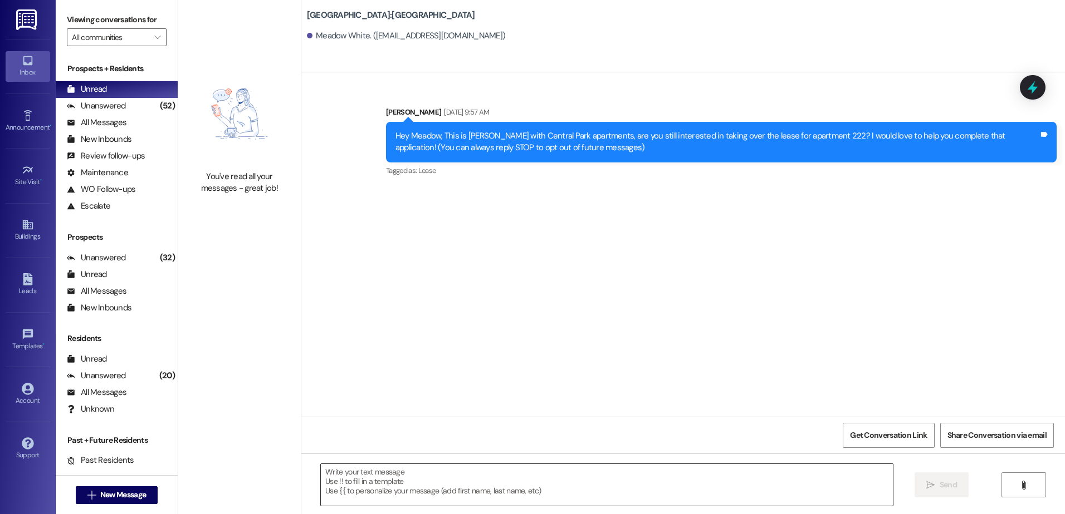
click at [422, 480] on textarea at bounding box center [606, 485] width 571 height 42
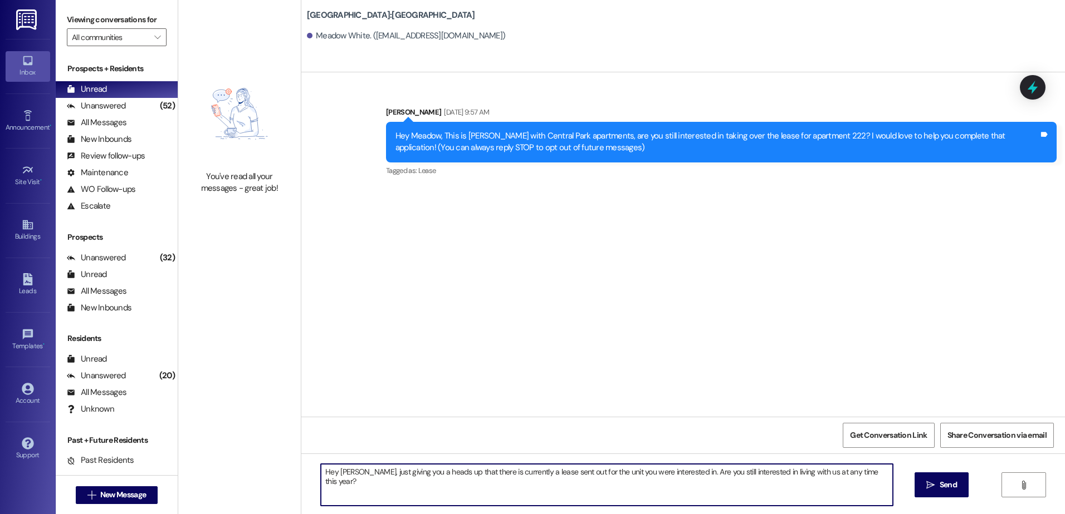
type textarea "Hey [PERSON_NAME], just giving you a heads up that there is currently a lease s…"
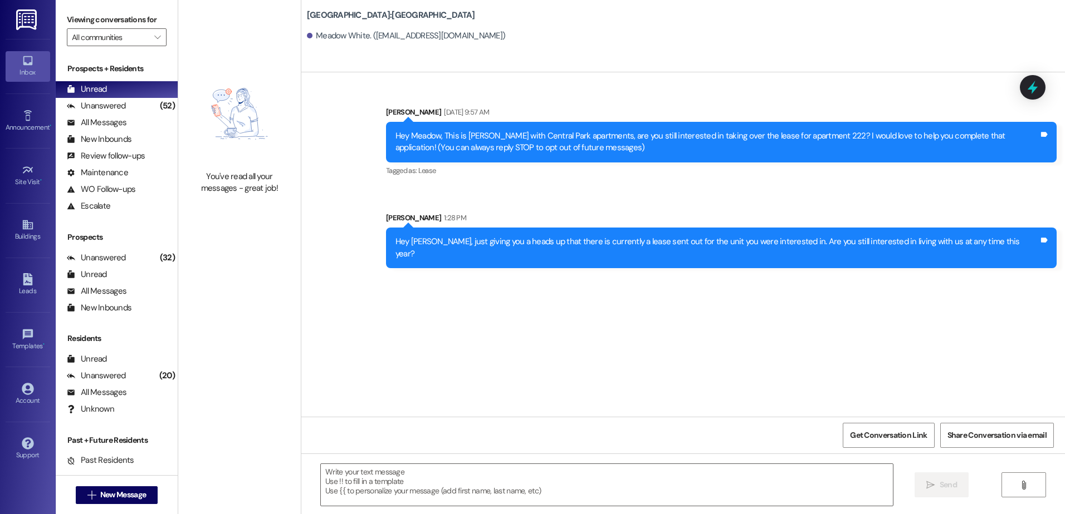
click at [95, 505] on div " New Message" at bounding box center [117, 496] width 82 height 28
click at [100, 497] on span "New Message" at bounding box center [123, 495] width 46 height 12
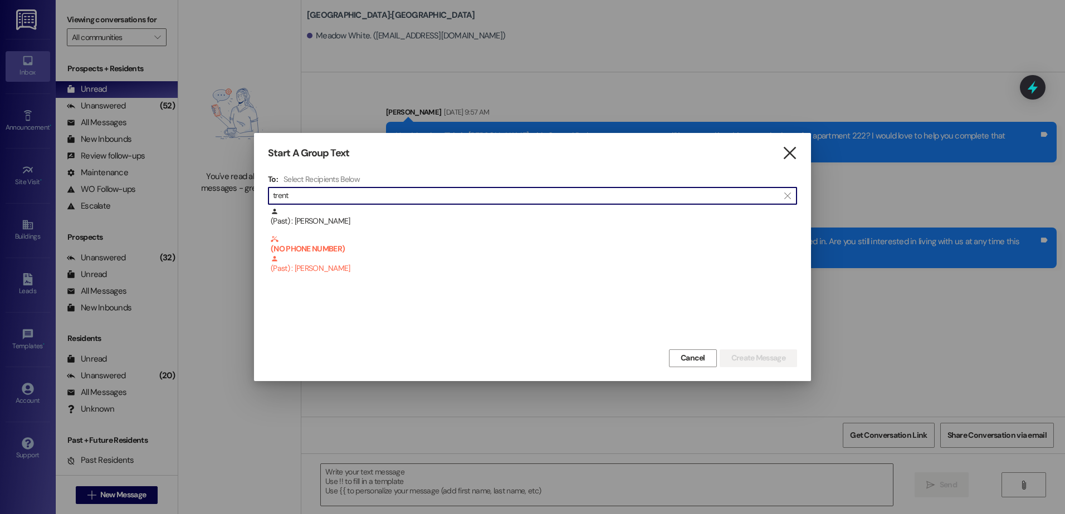
type input "trent"
click at [792, 154] on icon "" at bounding box center [789, 154] width 15 height 12
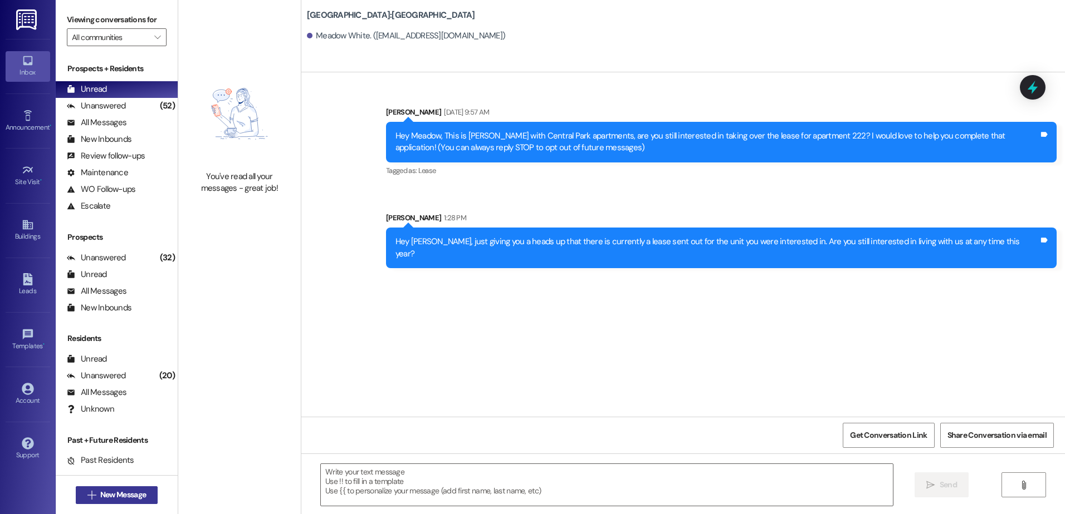
click at [127, 499] on span "New Message" at bounding box center [123, 495] width 46 height 12
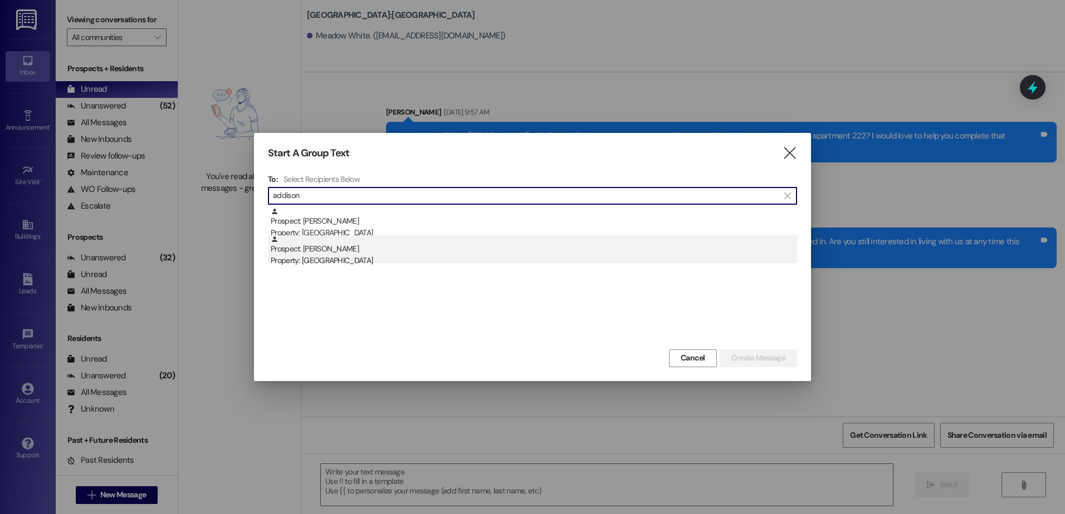
type input "addison"
click at [364, 263] on div "Property: [GEOGRAPHIC_DATA]" at bounding box center [534, 261] width 526 height 12
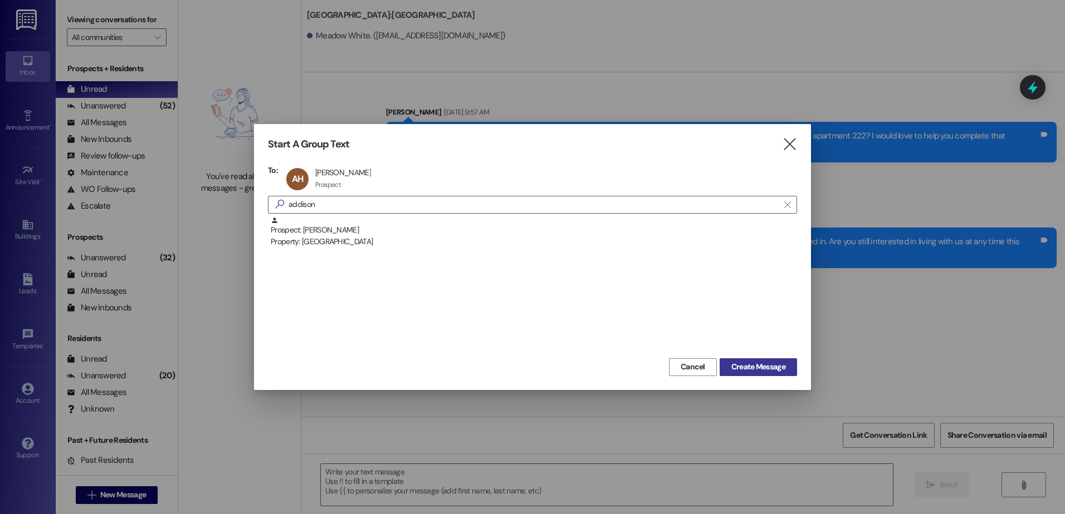
click at [749, 367] on span "Create Message" at bounding box center [758, 367] width 54 height 12
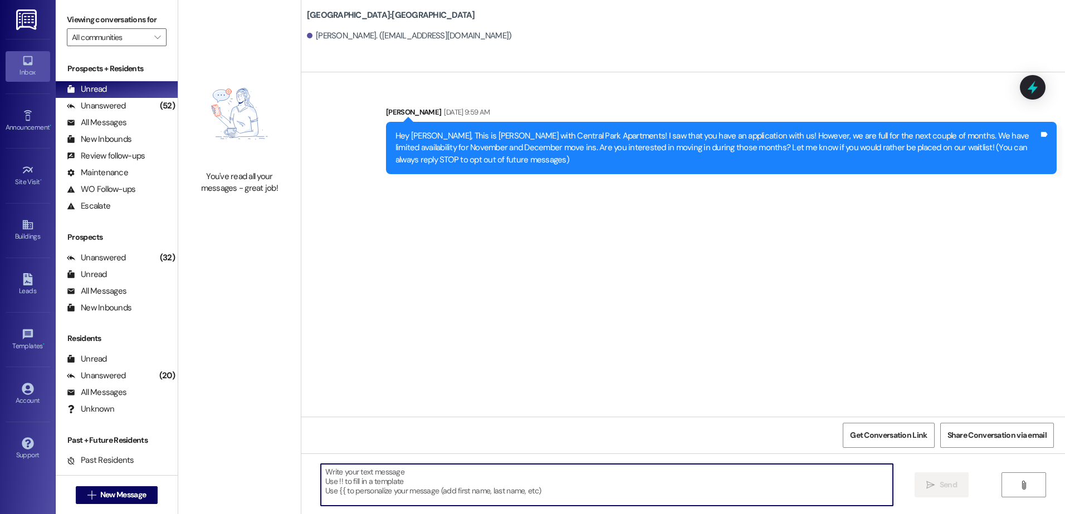
click at [346, 471] on textarea at bounding box center [606, 485] width 571 height 42
paste textarea "Hey {{first_name}}, this is [PERSON_NAME] over at [GEOGRAPHIC_DATA] Apartments!…"
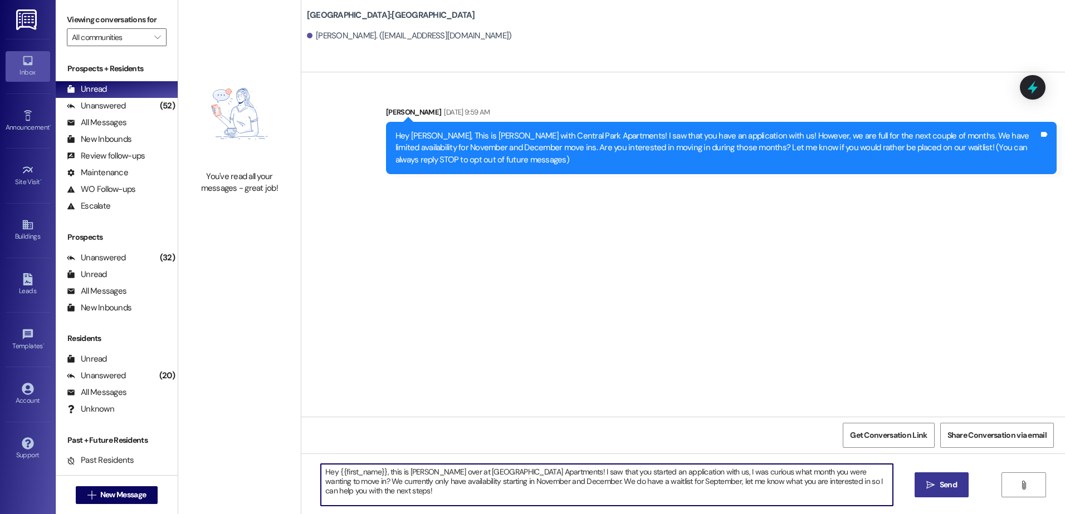
type textarea "Hey {{first_name}}, this is [PERSON_NAME] over at [GEOGRAPHIC_DATA] Apartments!…"
click at [929, 488] on icon "" at bounding box center [930, 485] width 8 height 9
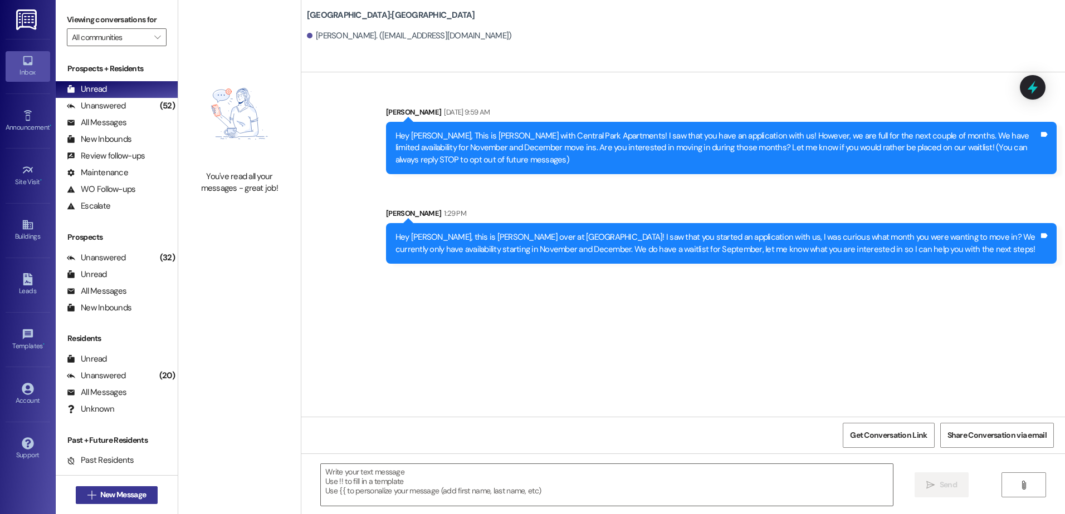
click at [114, 497] on span "New Message" at bounding box center [123, 495] width 46 height 12
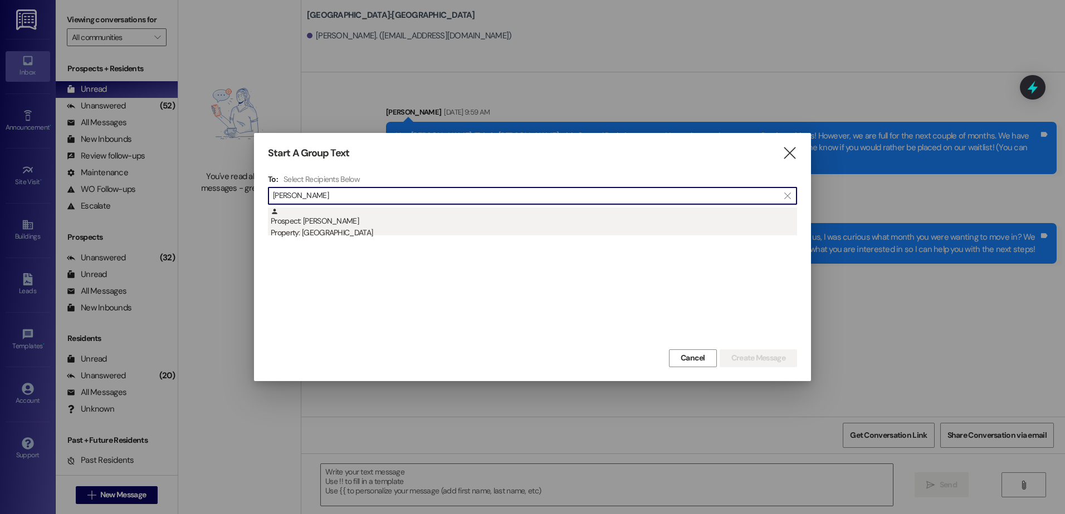
type input "[PERSON_NAME]"
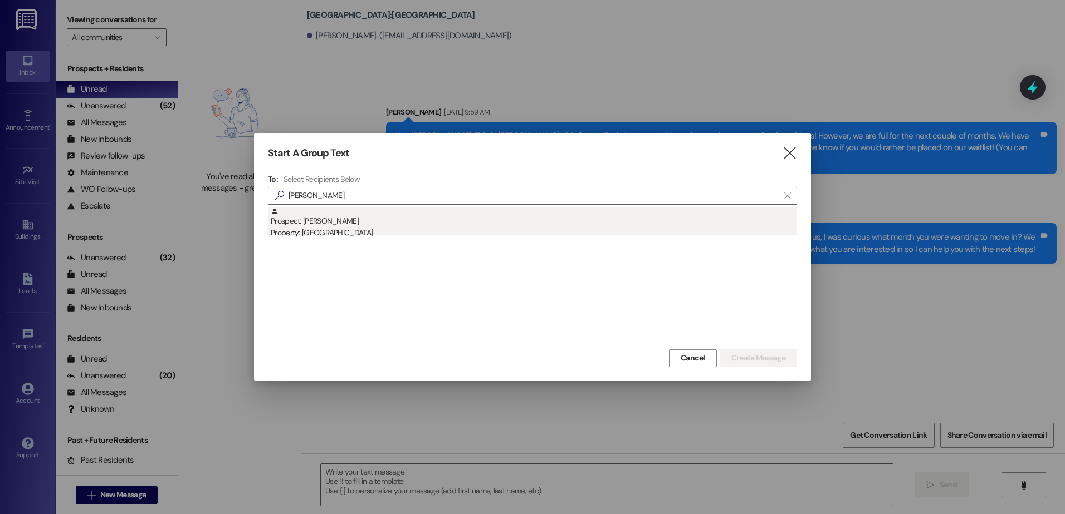
click at [574, 226] on div "Prospect: [PERSON_NAME] Property: [GEOGRAPHIC_DATA]" at bounding box center [534, 224] width 526 height 32
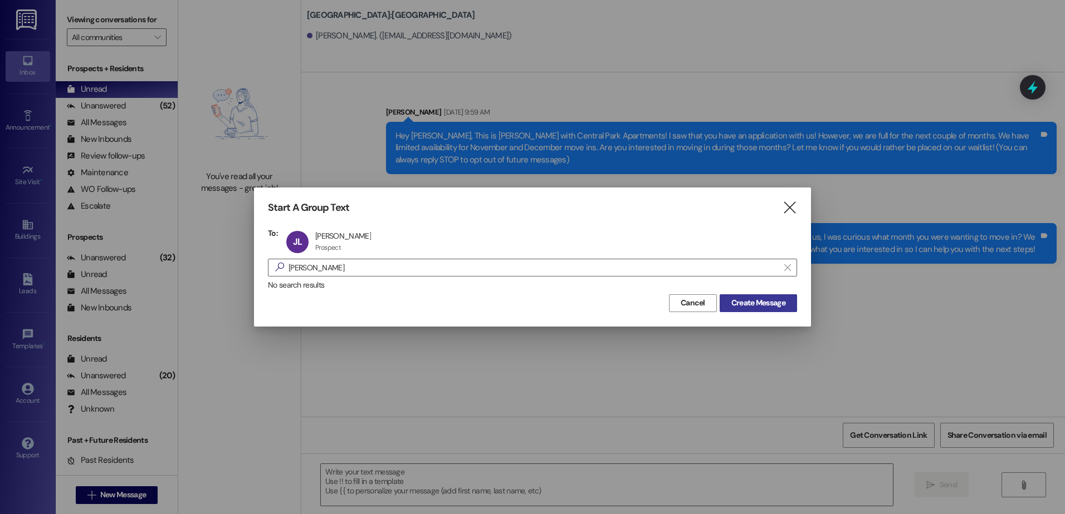
click at [751, 303] on span "Create Message" at bounding box center [758, 303] width 54 height 12
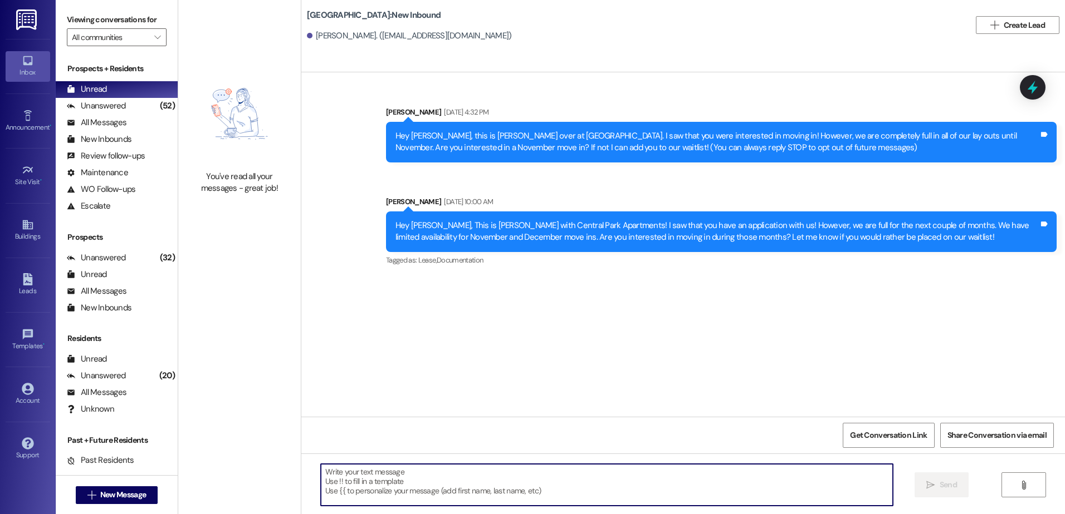
click at [433, 484] on textarea at bounding box center [606, 485] width 571 height 42
paste textarea "Hey {{first_name}}, this is [PERSON_NAME] over at [GEOGRAPHIC_DATA] Apartments!…"
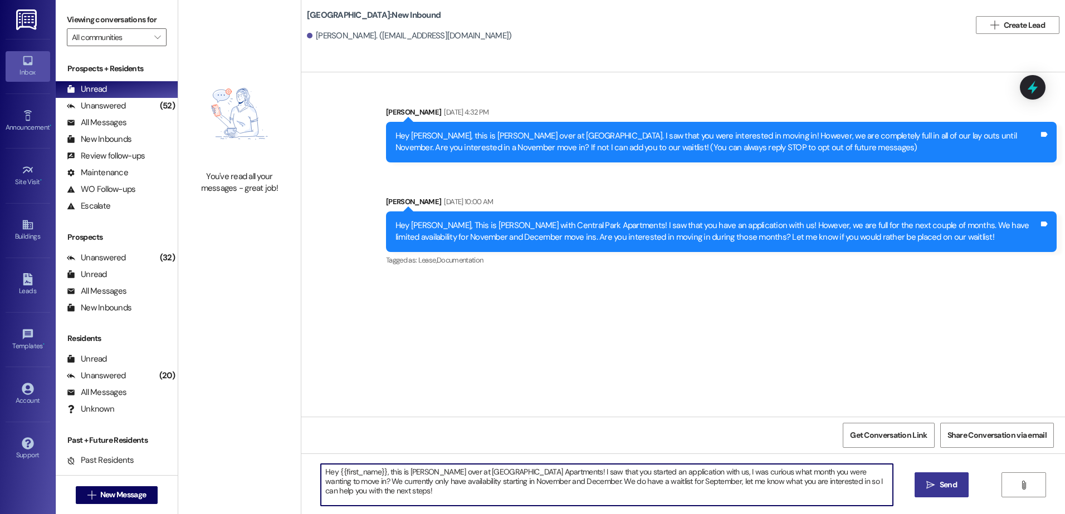
type textarea "Hey {{first_name}}, this is [PERSON_NAME] over at [GEOGRAPHIC_DATA] Apartments!…"
click at [949, 482] on span "Send" at bounding box center [947, 485] width 17 height 12
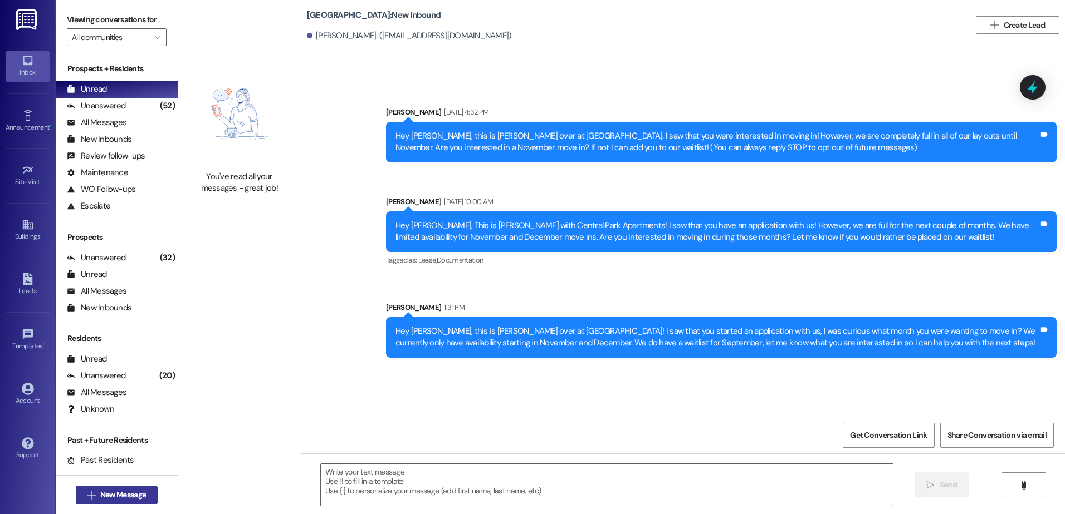
click at [116, 499] on span "New Message" at bounding box center [123, 495] width 46 height 12
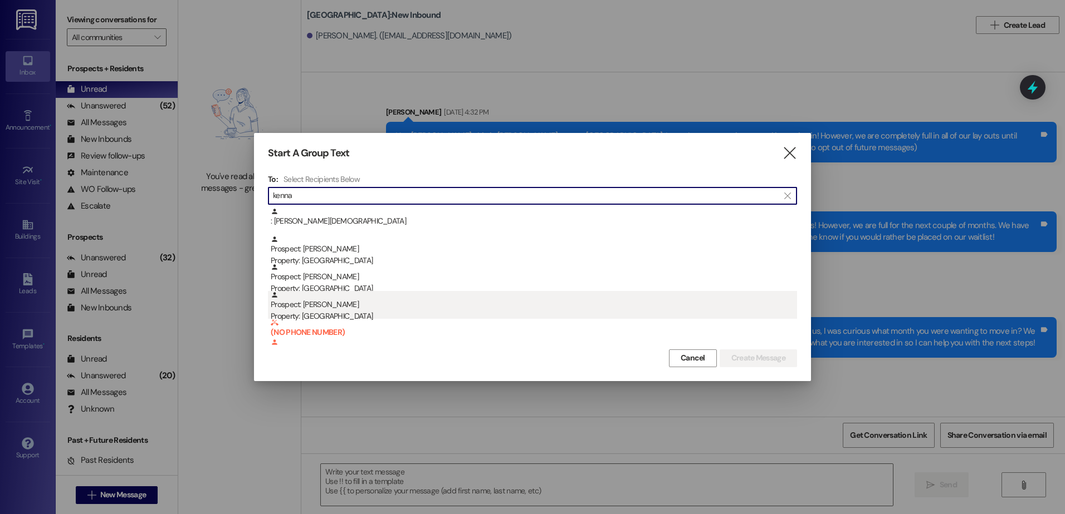
type input "kenna"
click at [401, 307] on div "Prospect: [PERSON_NAME] Property: [GEOGRAPHIC_DATA]" at bounding box center [534, 307] width 526 height 32
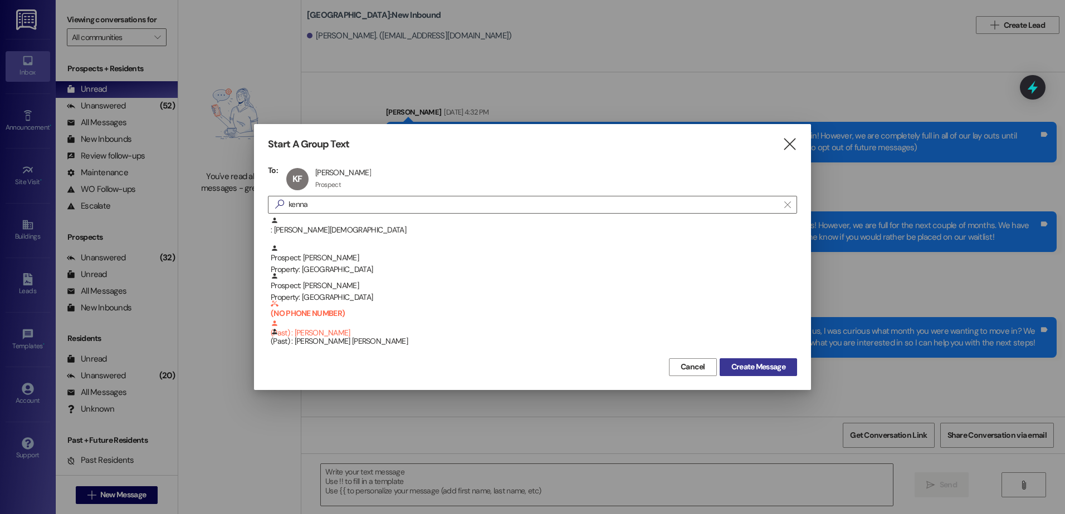
click at [747, 372] on span "Create Message" at bounding box center [758, 367] width 54 height 12
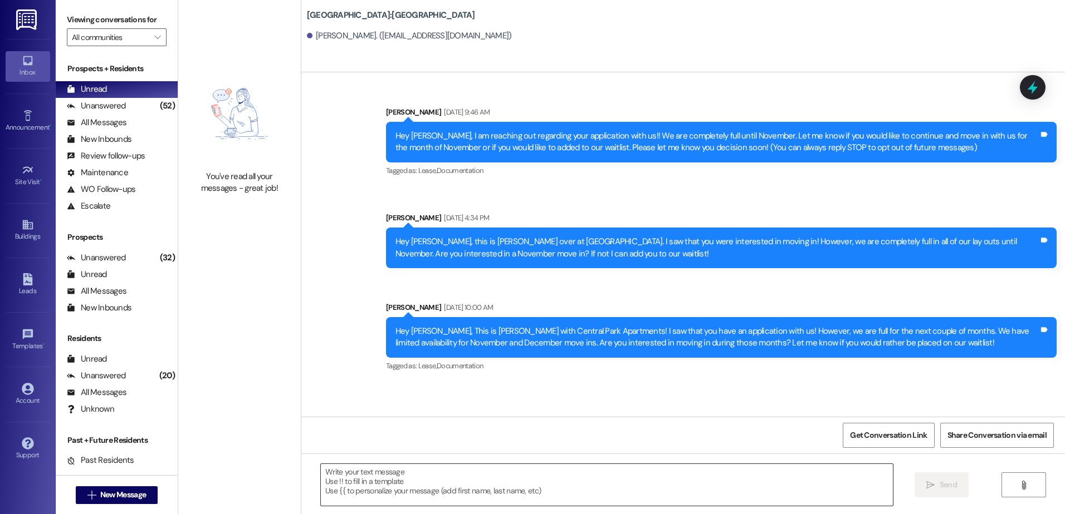
click at [432, 492] on textarea at bounding box center [606, 485] width 571 height 42
paste textarea "Hey {{first_name}}, this is [PERSON_NAME] over at [GEOGRAPHIC_DATA] Apartments!…"
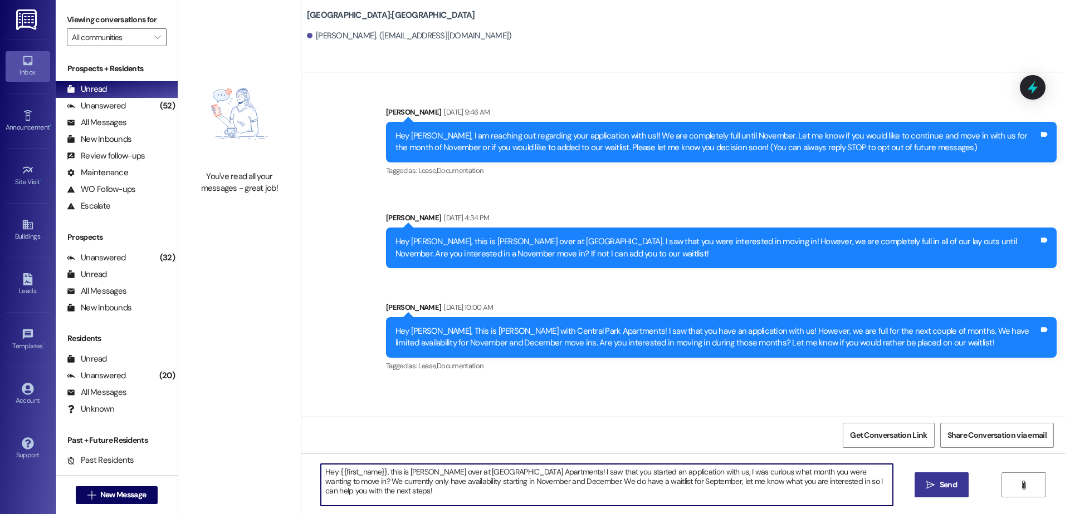
type textarea "Hey {{first_name}}, this is [PERSON_NAME] over at [GEOGRAPHIC_DATA] Apartments!…"
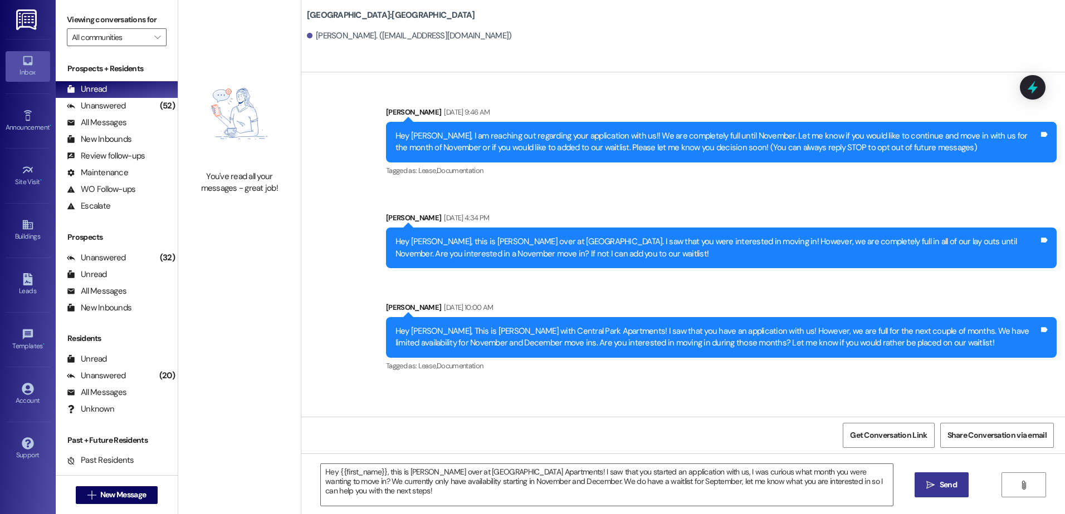
click at [927, 481] on icon "" at bounding box center [930, 485] width 8 height 9
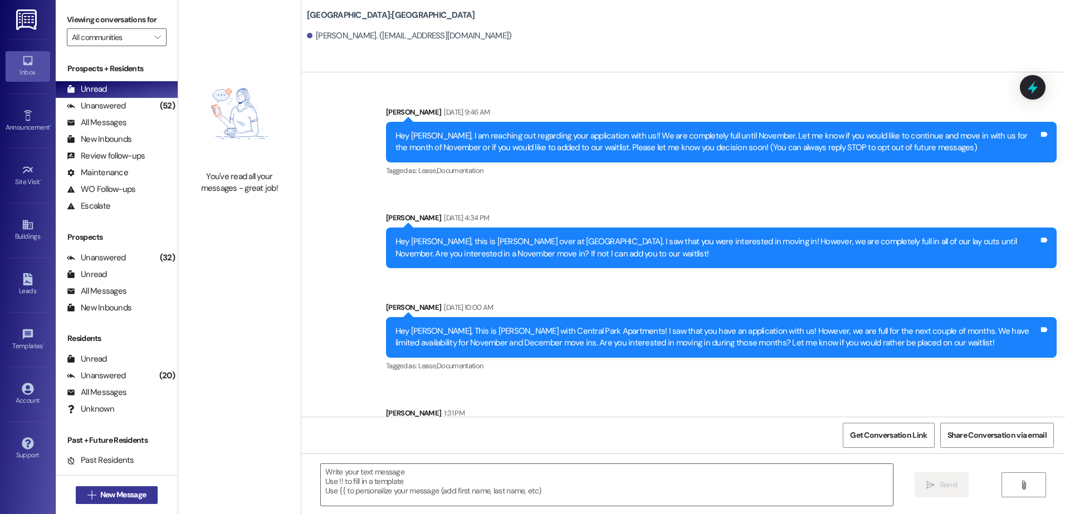
click at [87, 493] on icon "" at bounding box center [91, 495] width 8 height 9
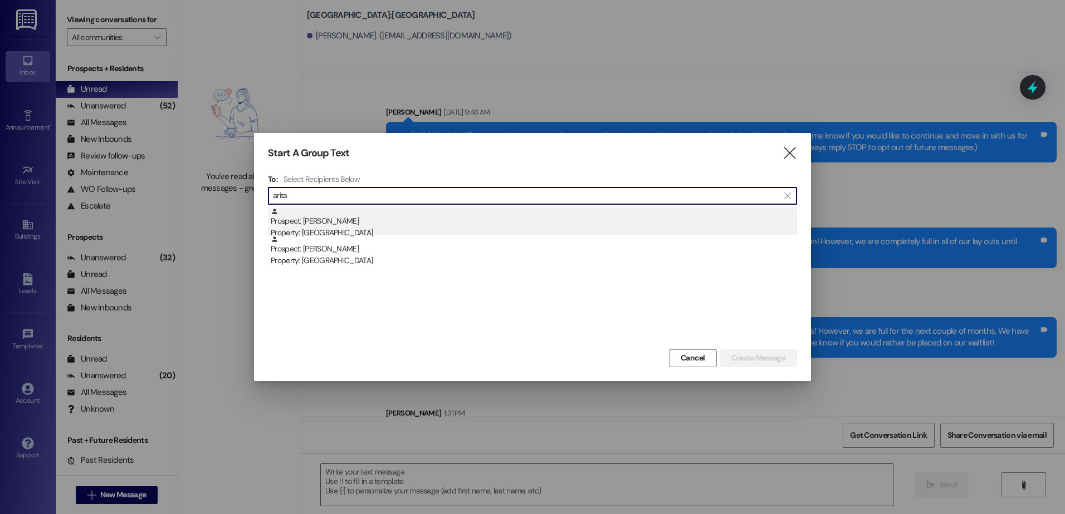
type input "arita"
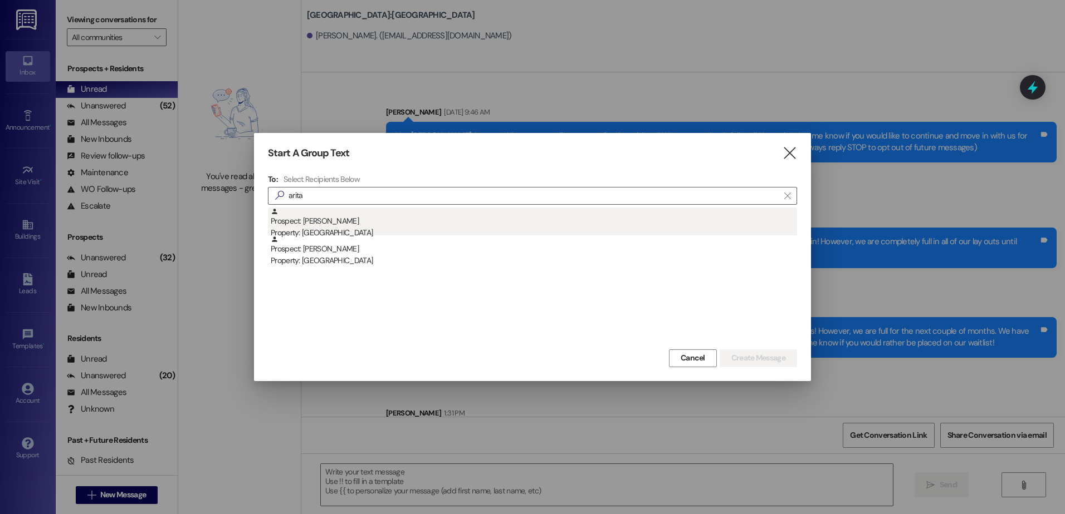
click at [356, 227] on div "Prospect: [PERSON_NAME] Property: [GEOGRAPHIC_DATA]" at bounding box center [534, 224] width 526 height 32
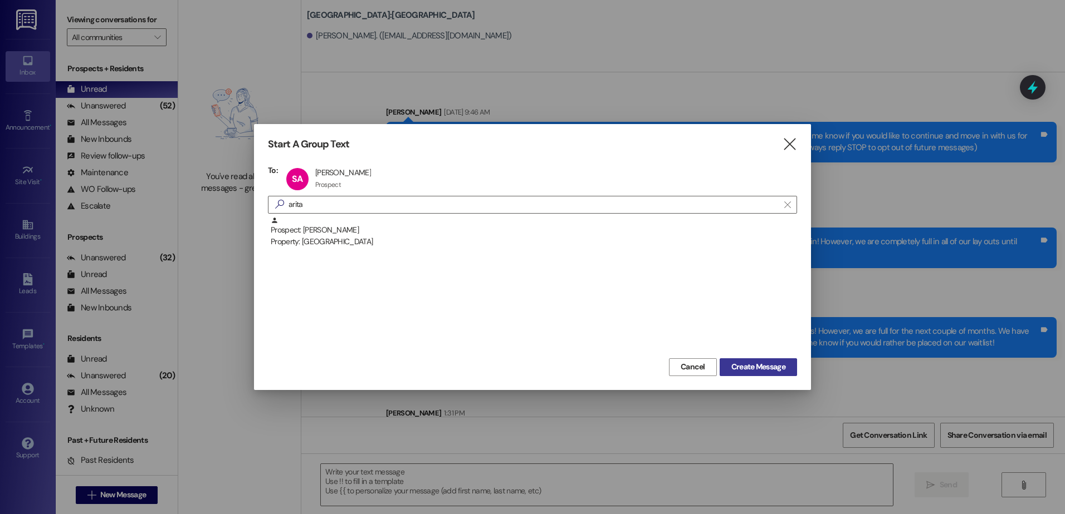
click at [749, 366] on span "Create Message" at bounding box center [758, 367] width 54 height 12
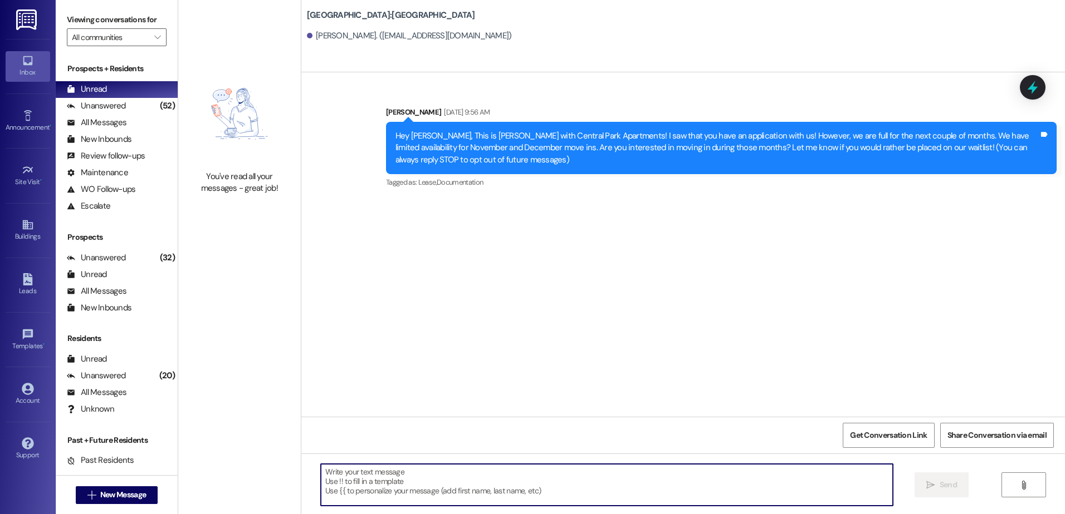
click at [386, 487] on textarea at bounding box center [606, 485] width 571 height 42
paste textarea "Hey {{first_name}}, this is [PERSON_NAME] over at [GEOGRAPHIC_DATA] Apartments!…"
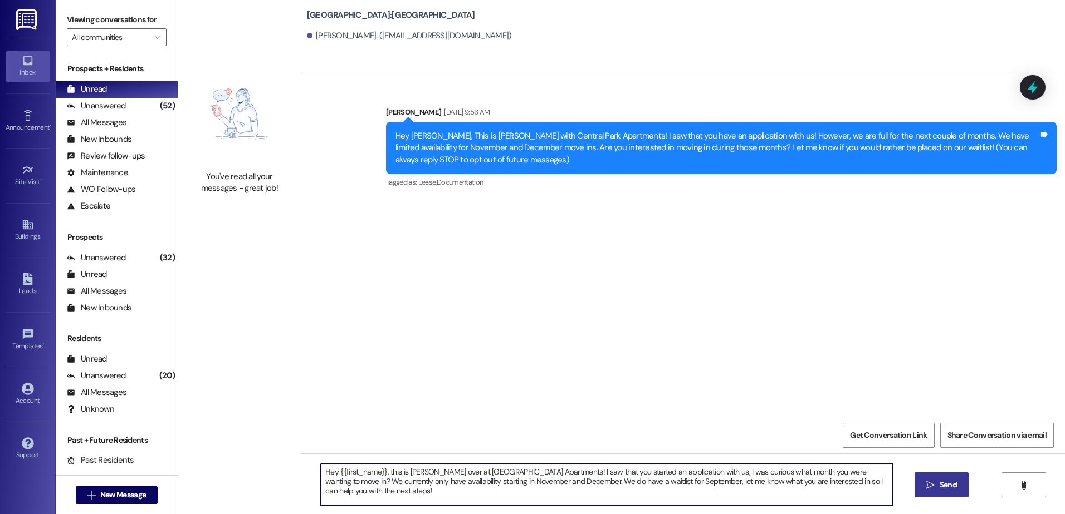
type textarea "Hey {{first_name}}, this is [PERSON_NAME] over at [GEOGRAPHIC_DATA] Apartments!…"
click at [930, 483] on icon "" at bounding box center [930, 485] width 8 height 9
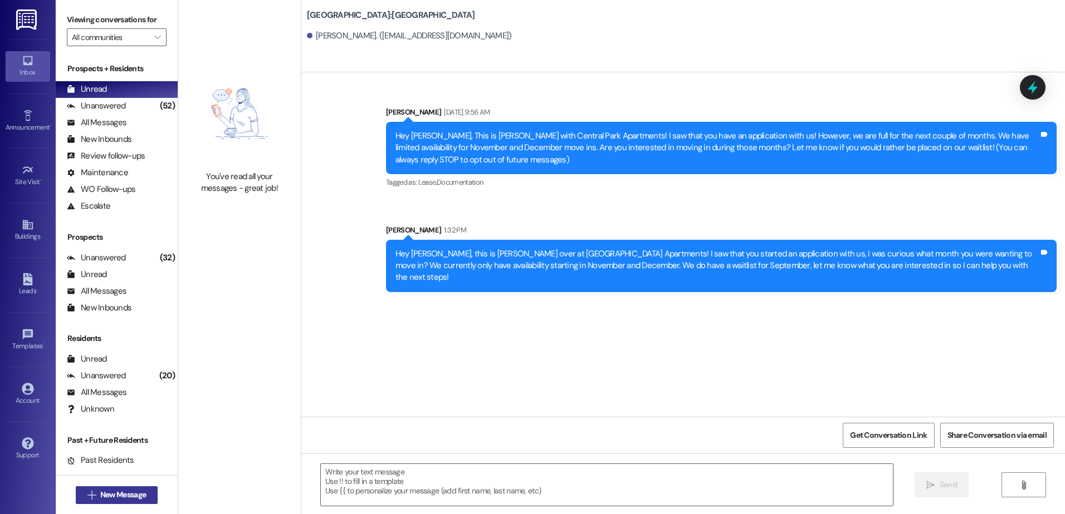
click at [100, 494] on span "New Message" at bounding box center [123, 495] width 46 height 12
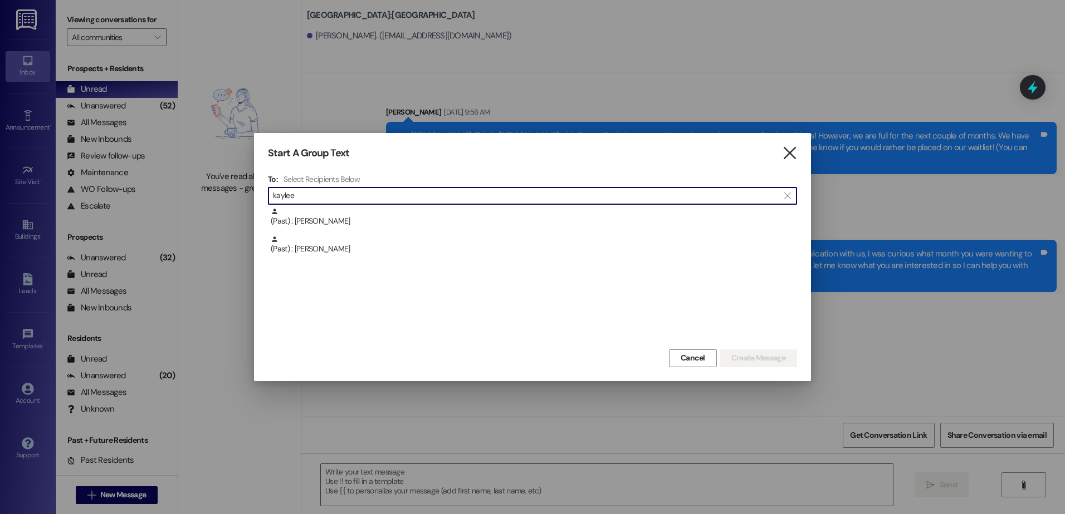
type input "kaylee"
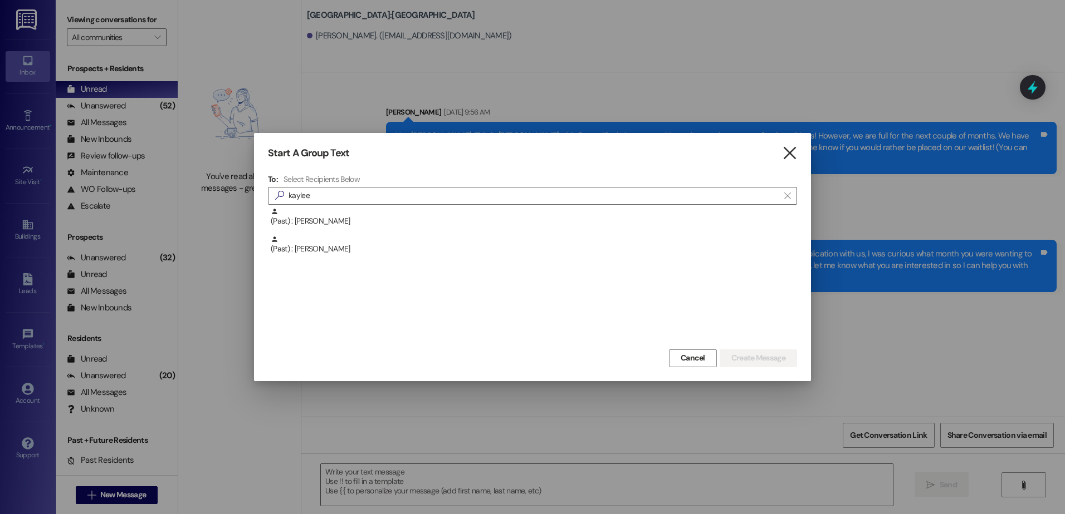
click at [782, 154] on icon "" at bounding box center [789, 154] width 15 height 12
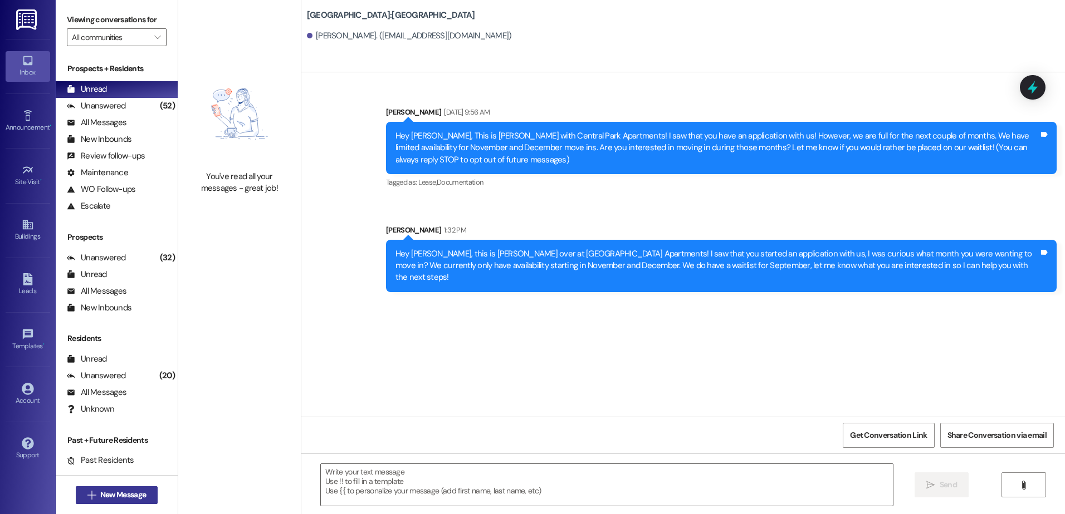
click at [89, 499] on icon "" at bounding box center [91, 495] width 8 height 9
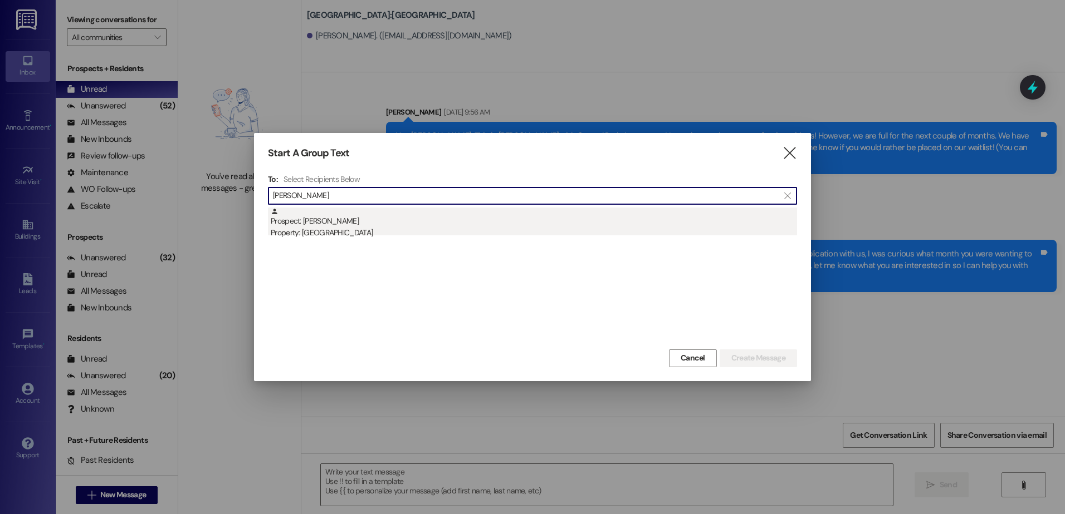
type input "[PERSON_NAME]"
click at [395, 232] on div "Property: [GEOGRAPHIC_DATA]" at bounding box center [534, 233] width 526 height 12
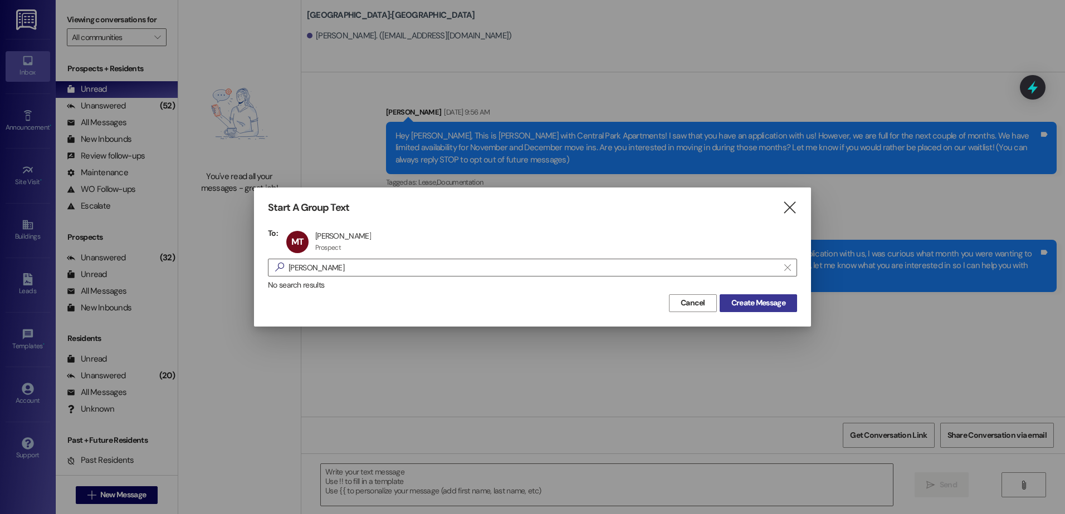
click at [762, 308] on span "Create Message" at bounding box center [758, 303] width 54 height 12
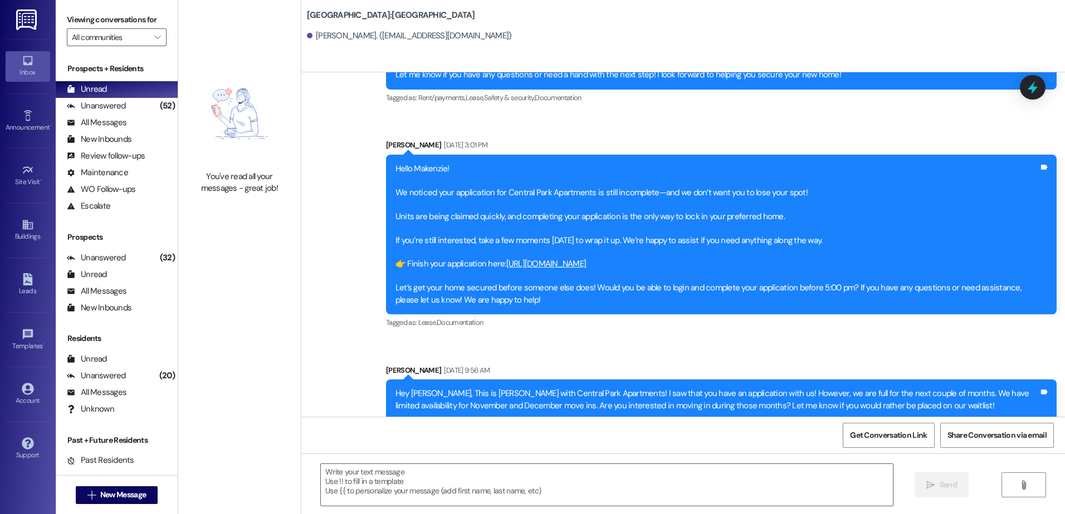
scroll to position [511, 0]
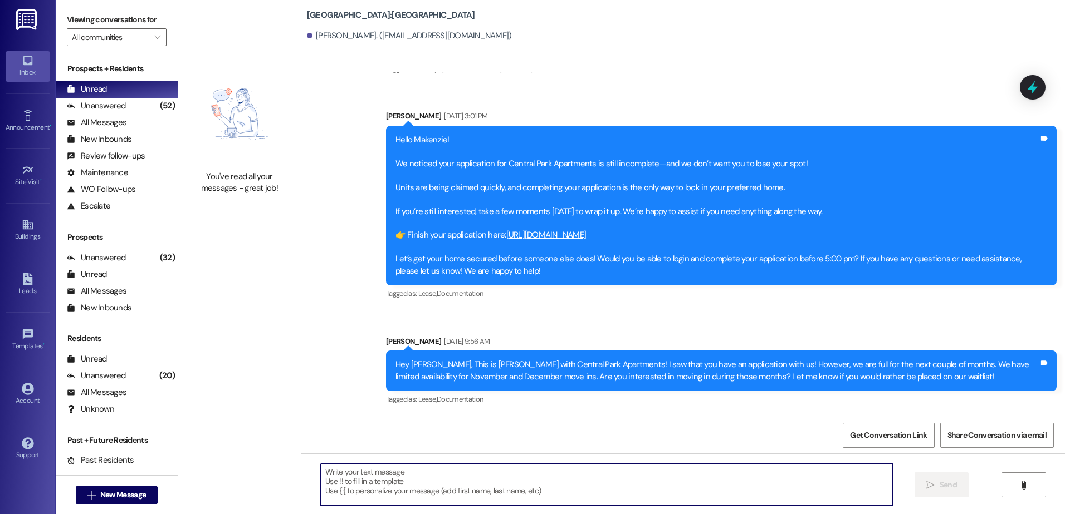
click at [339, 497] on textarea at bounding box center [606, 485] width 571 height 42
paste textarea "Hey {{first_name}}, this is [PERSON_NAME] over at [GEOGRAPHIC_DATA] Apartments!…"
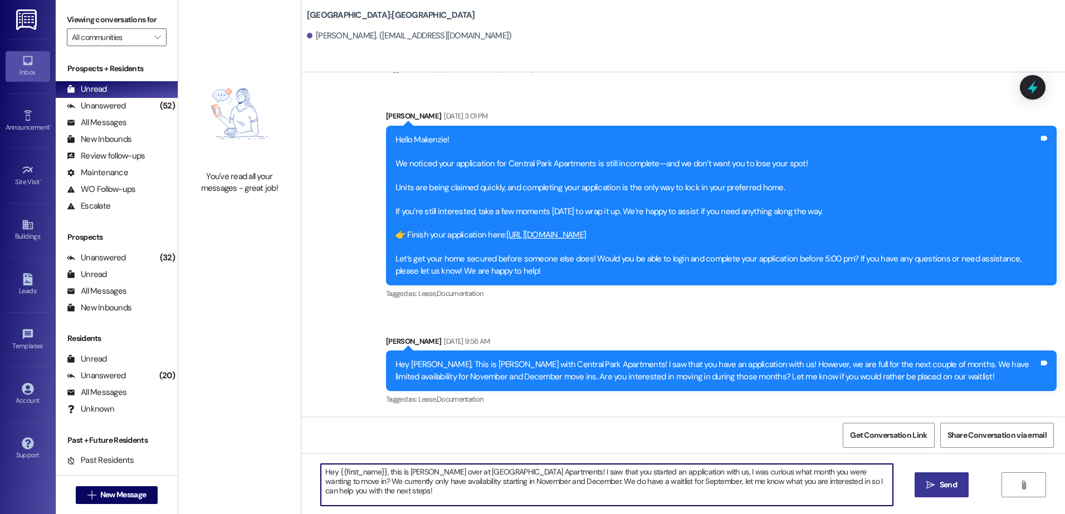
type textarea "Hey {{first_name}}, this is [PERSON_NAME] over at [GEOGRAPHIC_DATA] Apartments!…"
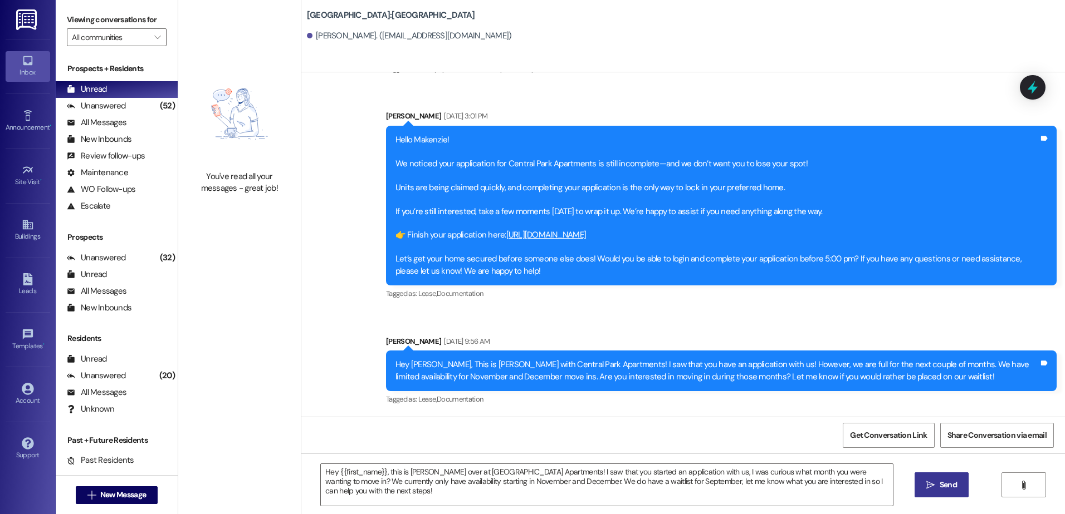
click at [944, 488] on span "Send" at bounding box center [947, 485] width 17 height 12
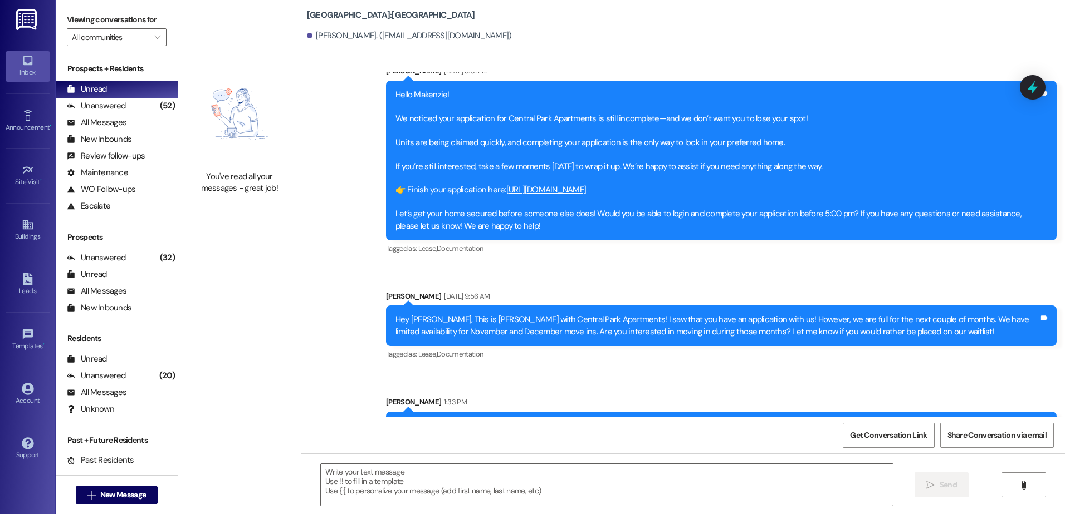
scroll to position [600, 0]
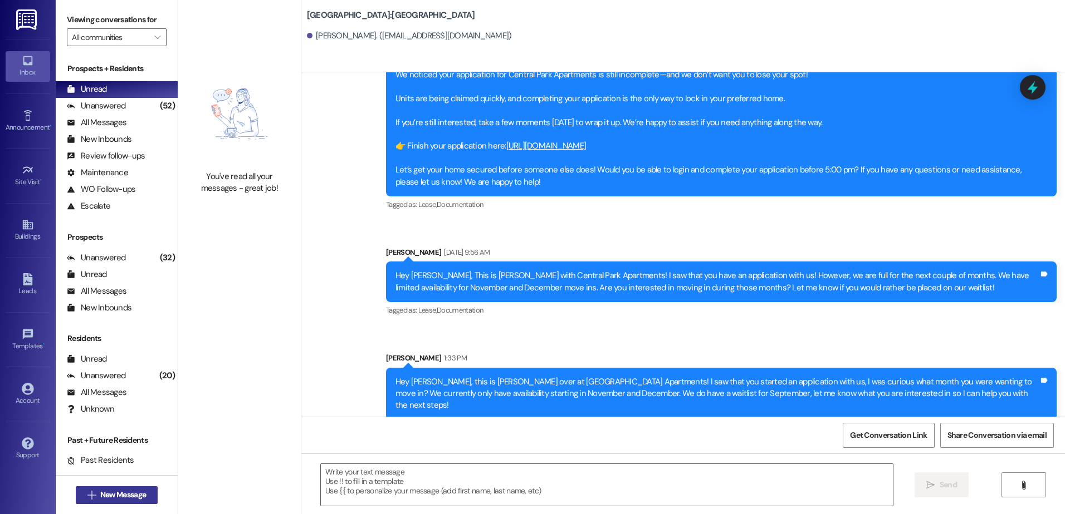
click at [92, 497] on span " New Message" at bounding box center [116, 495] width 63 height 12
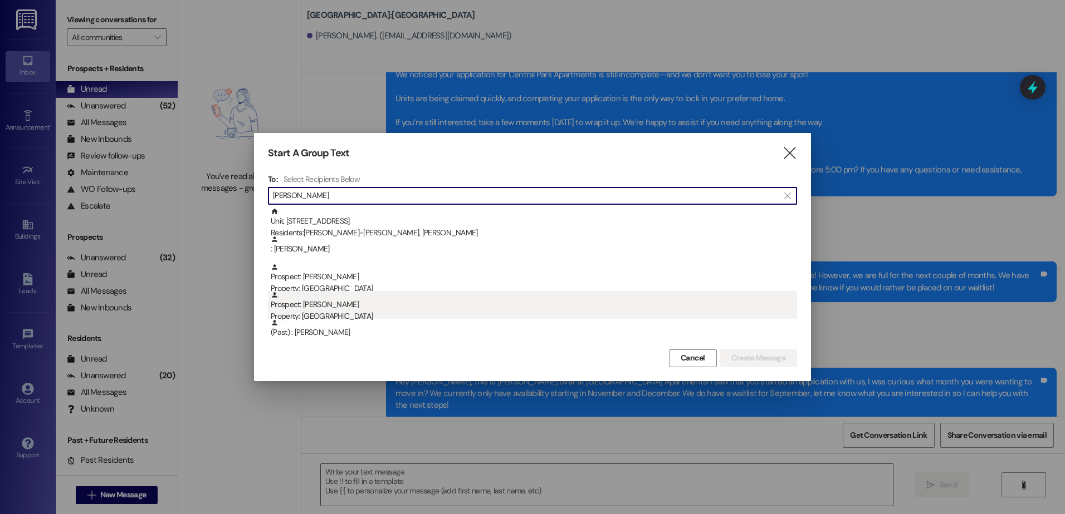
type input "[PERSON_NAME]"
click at [353, 303] on div "Prospect: [PERSON_NAME] Property: [GEOGRAPHIC_DATA]" at bounding box center [534, 307] width 526 height 32
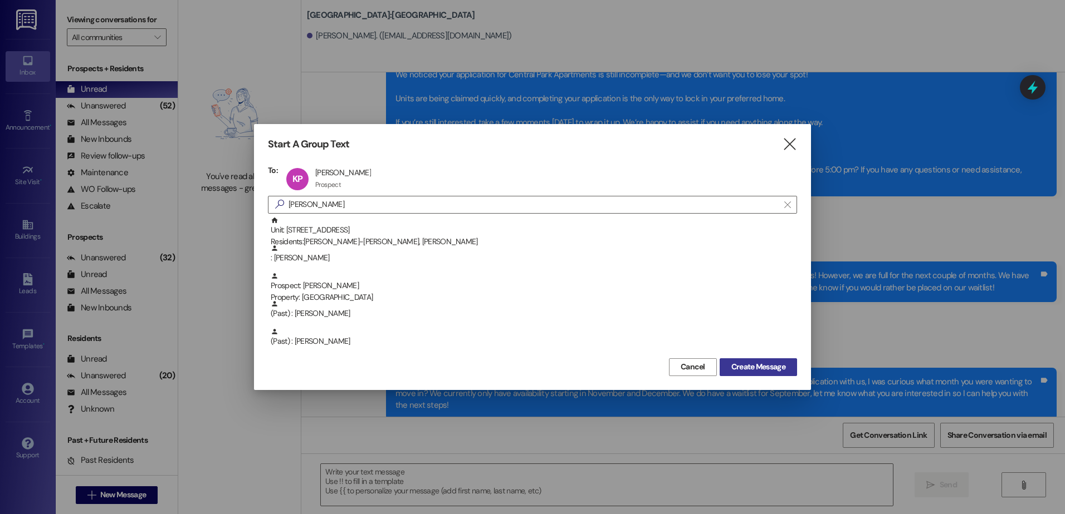
click at [740, 367] on span "Create Message" at bounding box center [758, 367] width 54 height 12
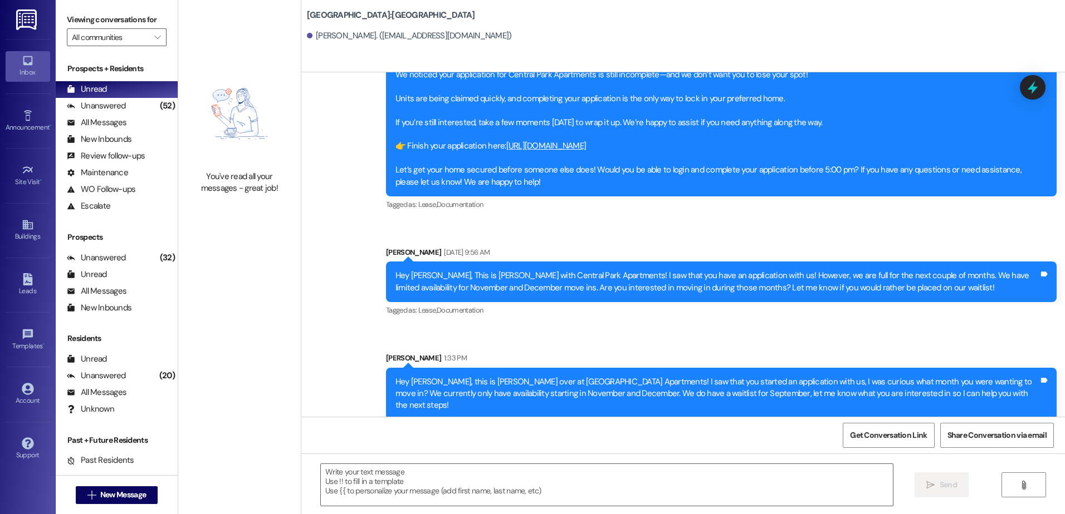
scroll to position [1, 0]
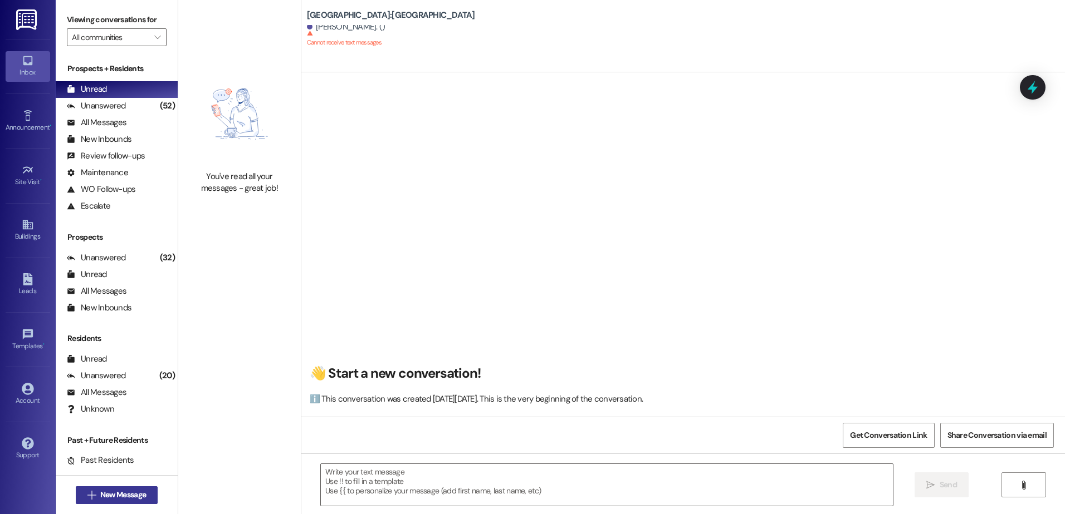
click at [98, 497] on span "New Message" at bounding box center [123, 495] width 50 height 12
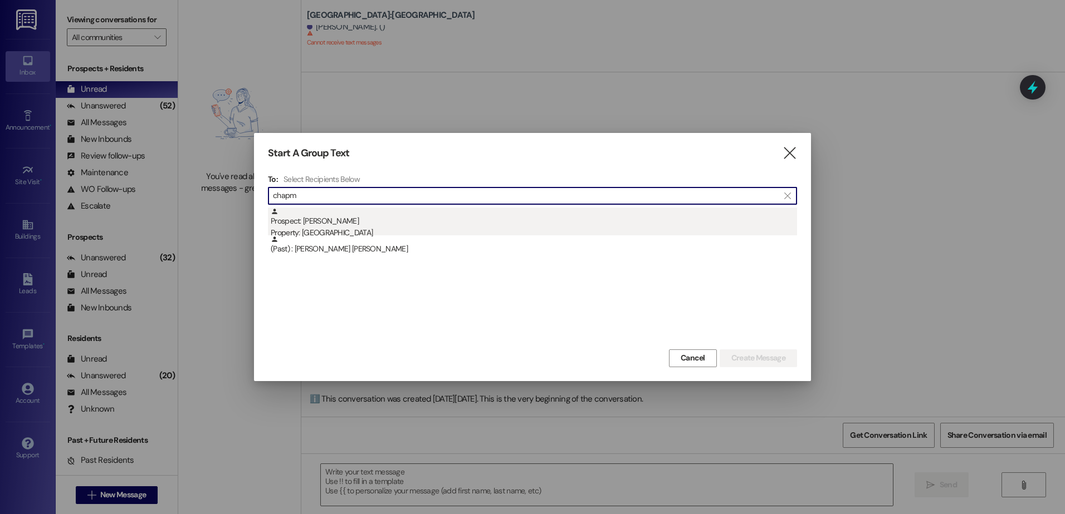
type input "chapm"
click at [504, 234] on div "Property: [GEOGRAPHIC_DATA]" at bounding box center [534, 233] width 526 height 12
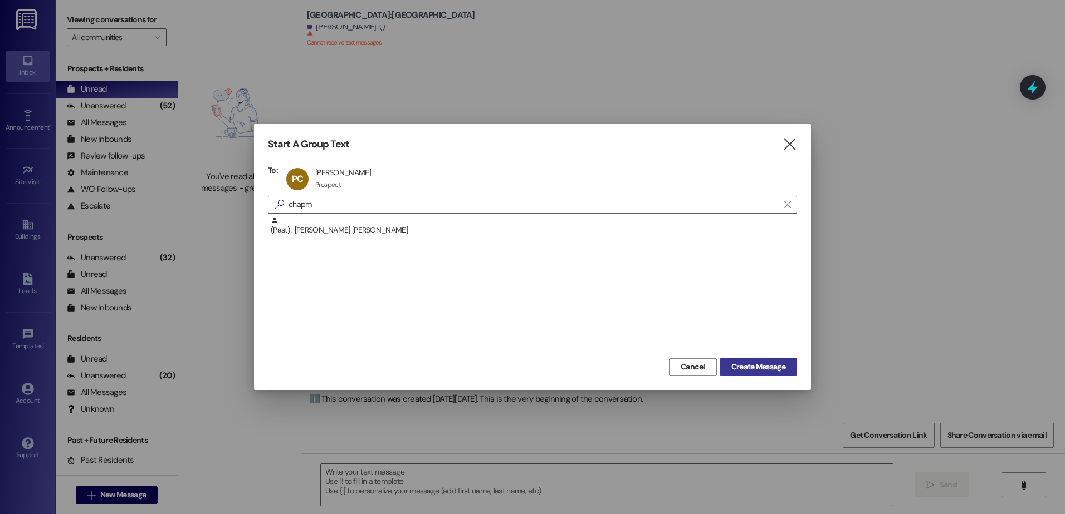
click at [764, 365] on span "Create Message" at bounding box center [758, 367] width 54 height 12
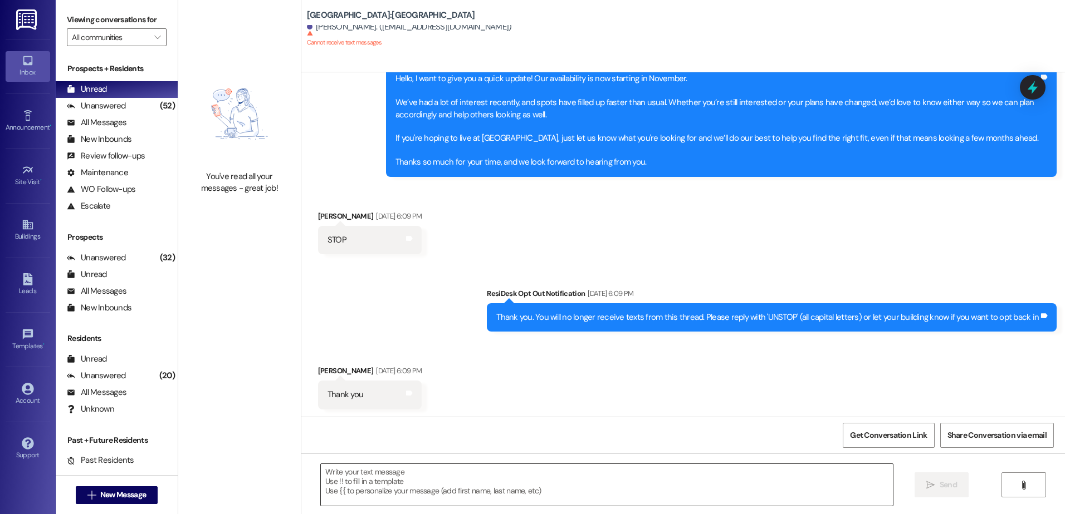
scroll to position [270, 0]
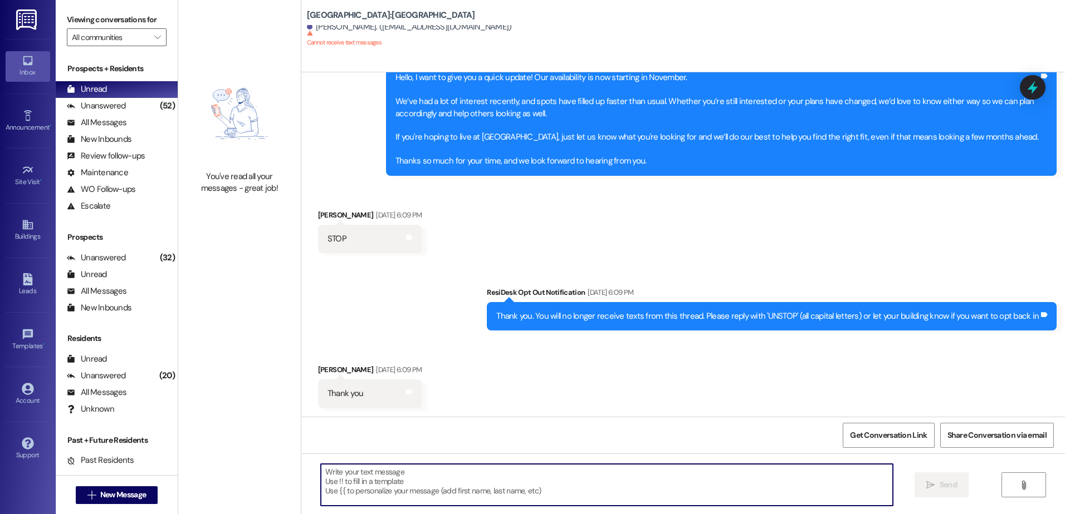
click at [404, 492] on textarea at bounding box center [606, 485] width 571 height 42
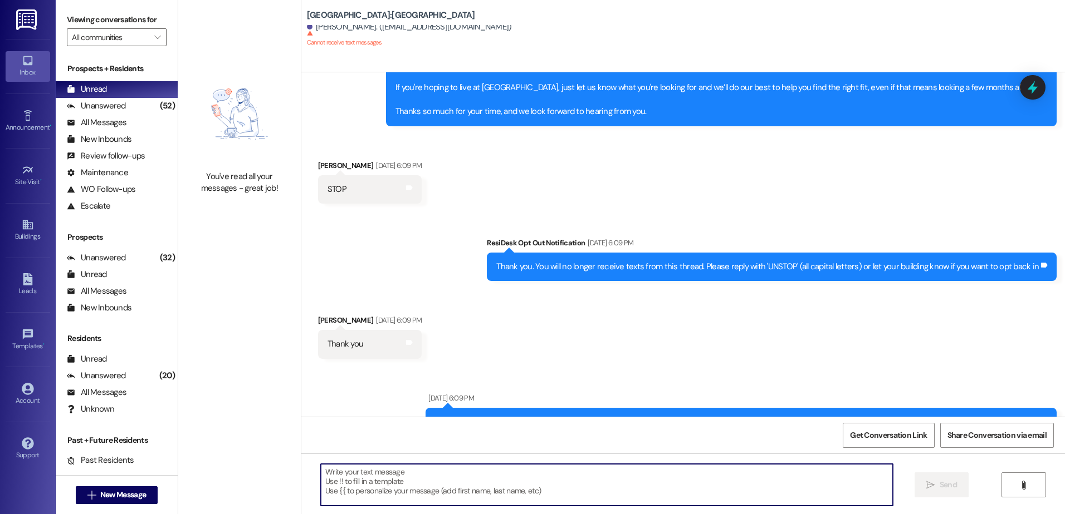
scroll to position [348, 0]
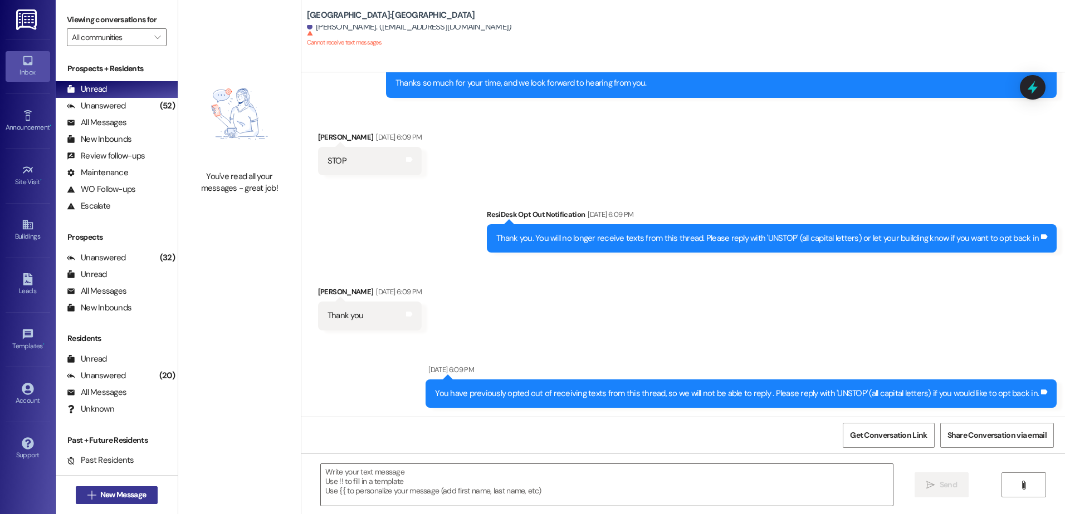
click at [104, 492] on span "New Message" at bounding box center [123, 495] width 46 height 12
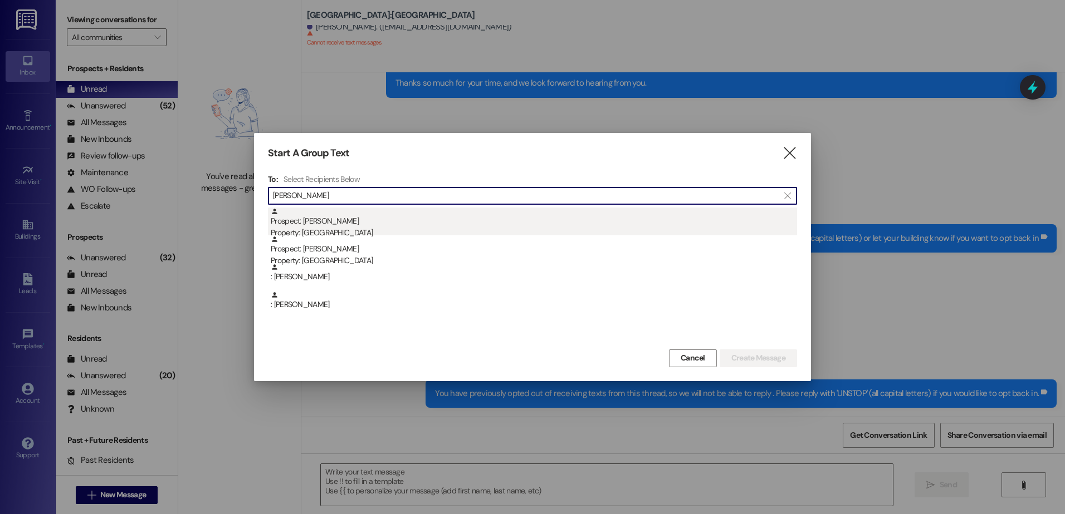
type input "[PERSON_NAME]"
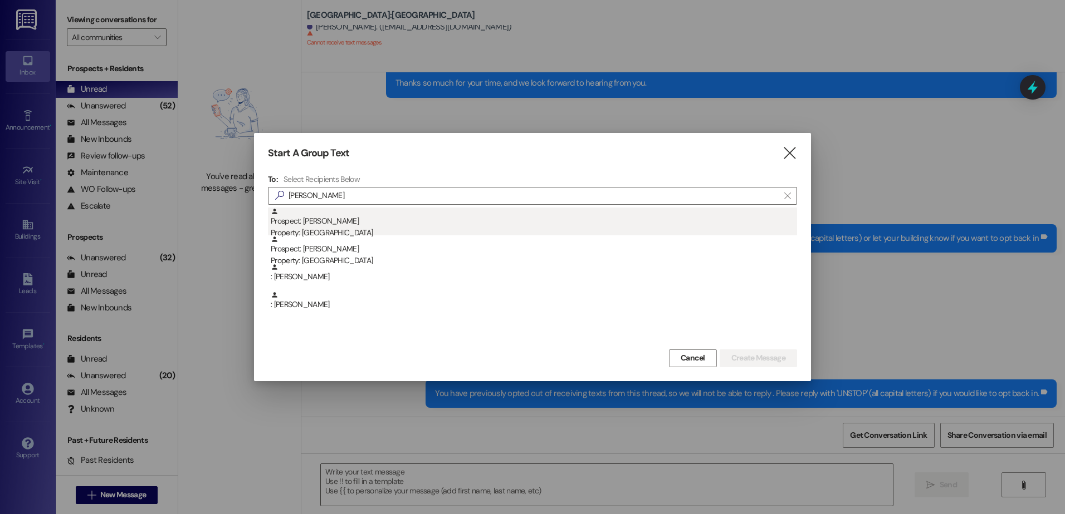
click at [453, 226] on div "Prospect: [PERSON_NAME] Property: [GEOGRAPHIC_DATA]" at bounding box center [534, 224] width 526 height 32
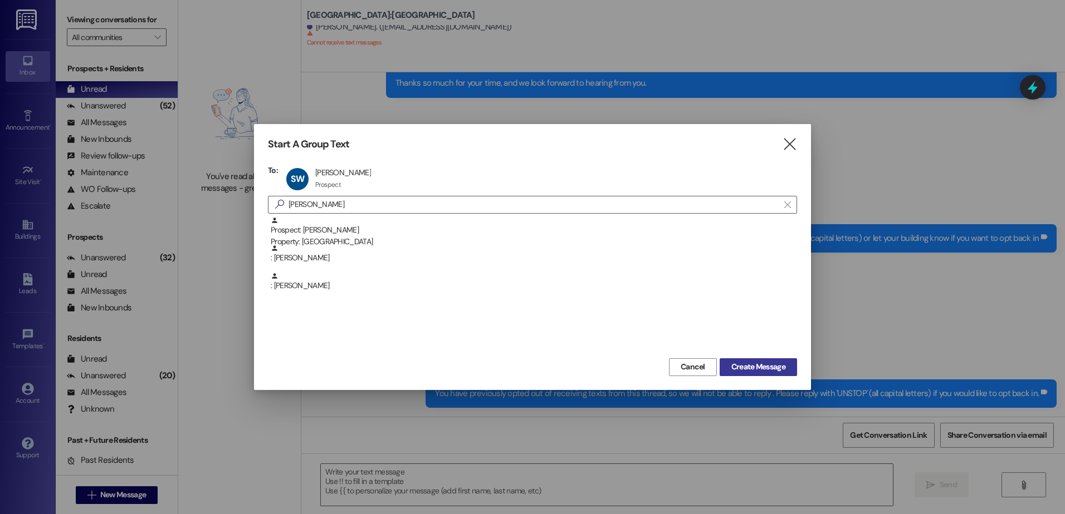
click at [768, 367] on span "Create Message" at bounding box center [758, 367] width 54 height 12
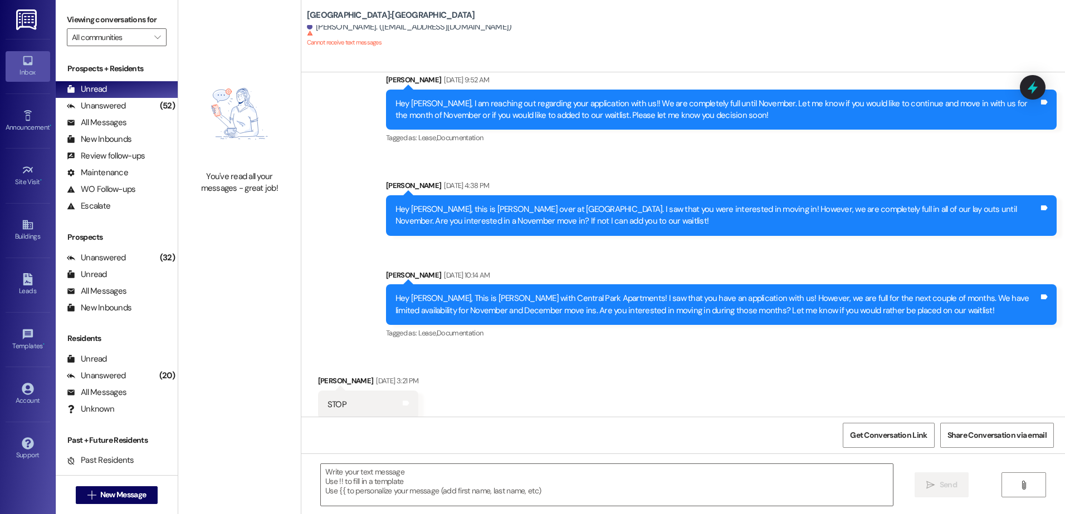
scroll to position [594, 0]
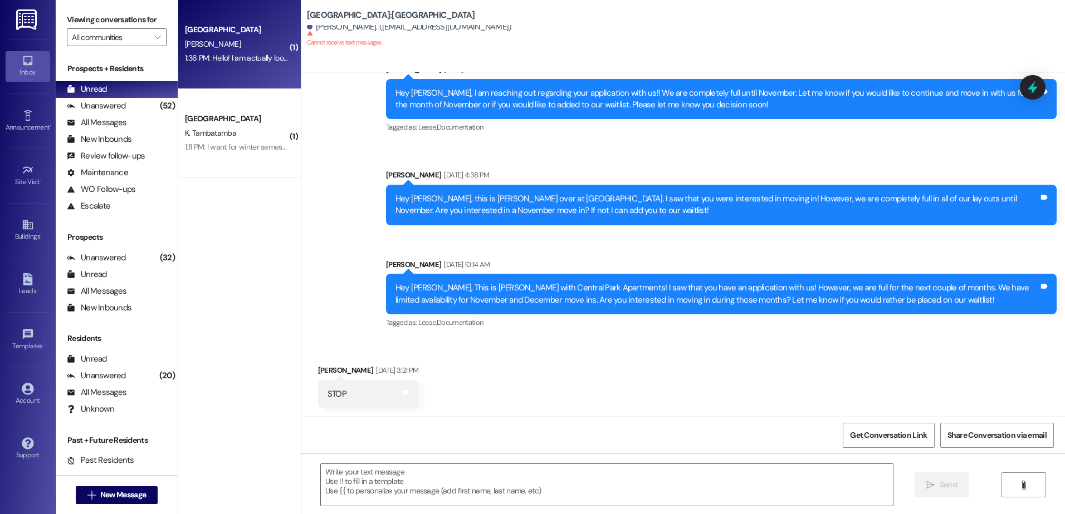
click at [222, 68] on div "[GEOGRAPHIC_DATA] [PERSON_NAME] 1:36 PM: Hello! I am actually looking for housi…" at bounding box center [239, 44] width 122 height 89
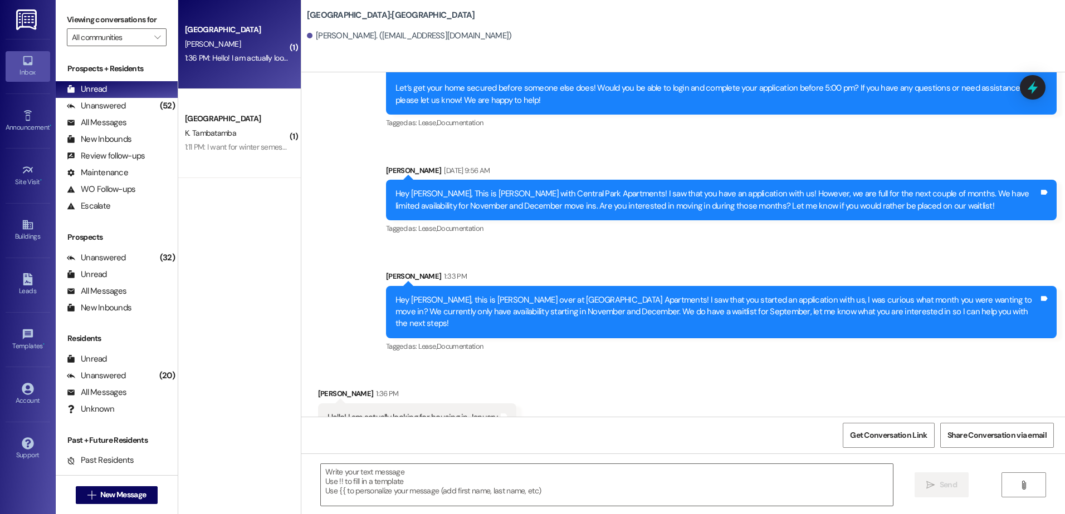
scroll to position [693, 0]
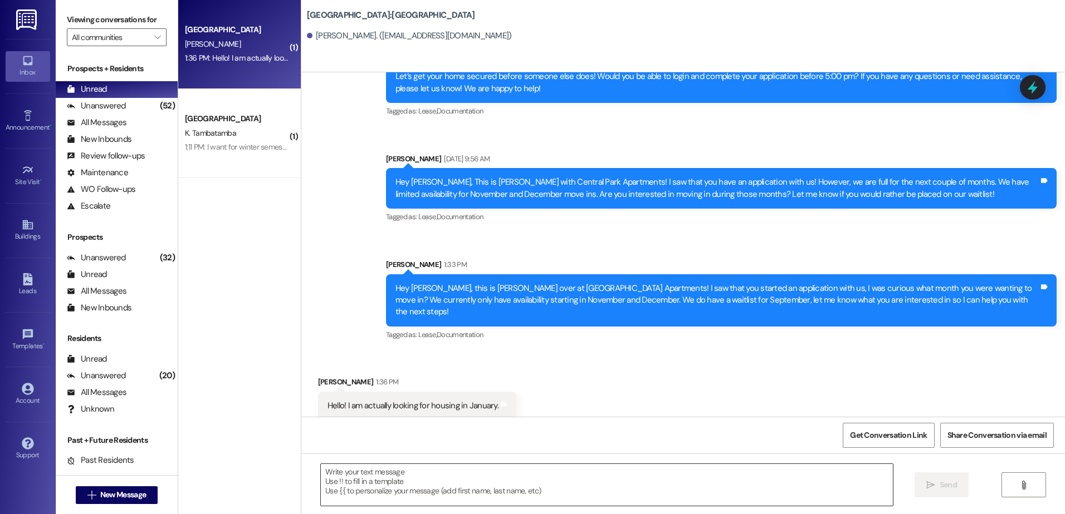
click at [422, 499] on textarea at bounding box center [606, 485] width 571 height 42
click at [354, 476] on textarea at bounding box center [606, 485] width 571 height 42
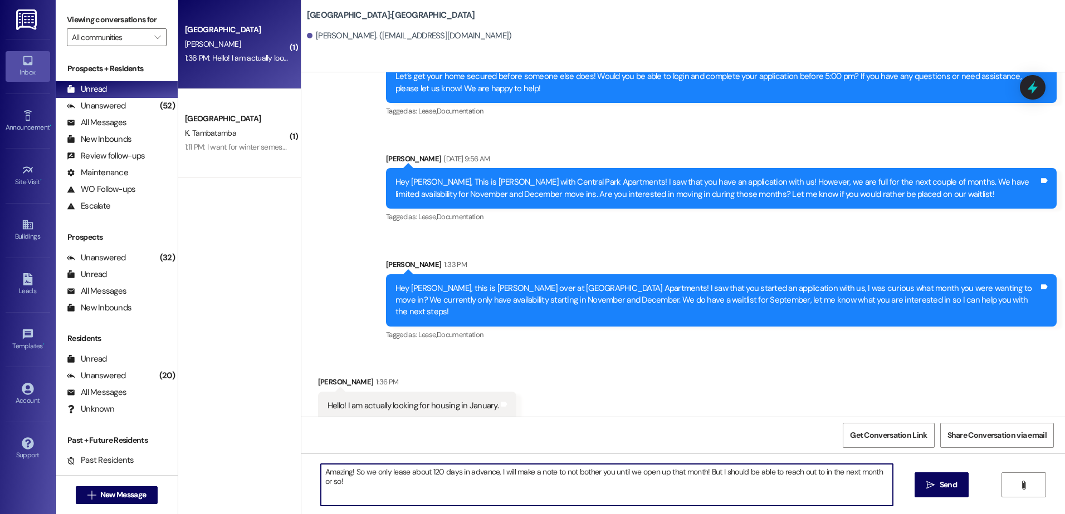
type textarea "Amazing! So we only lease about 120 days in advance, I will make a note to not …"
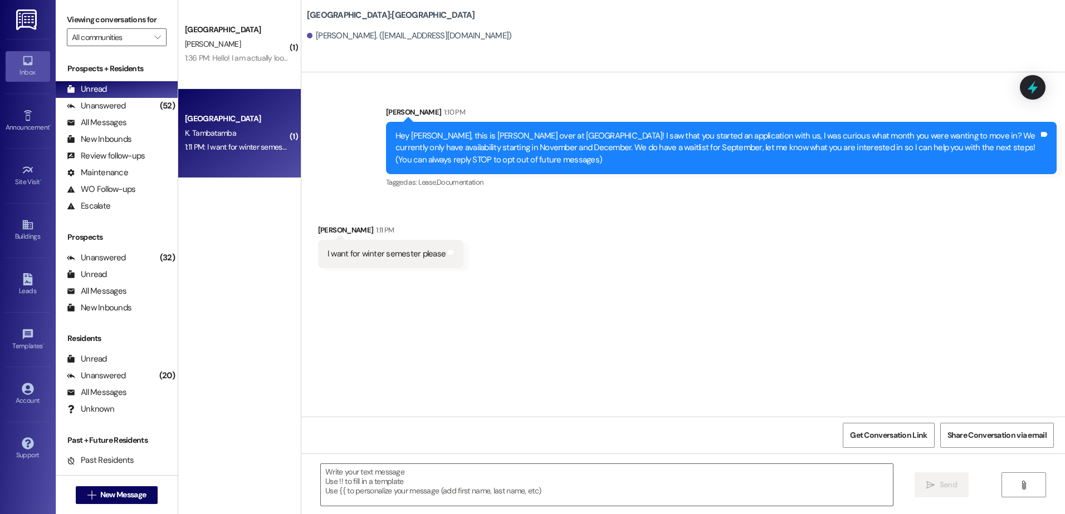
scroll to position [0, 0]
click at [352, 493] on textarea at bounding box center [606, 485] width 571 height 42
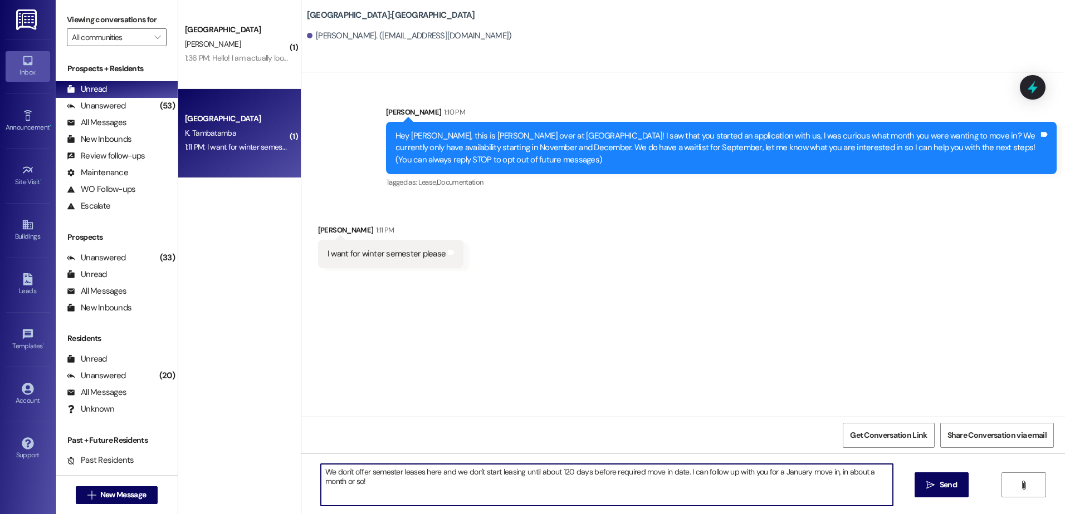
type textarea "We don't offer semester leases here and we don't start leasing until about 120 …"
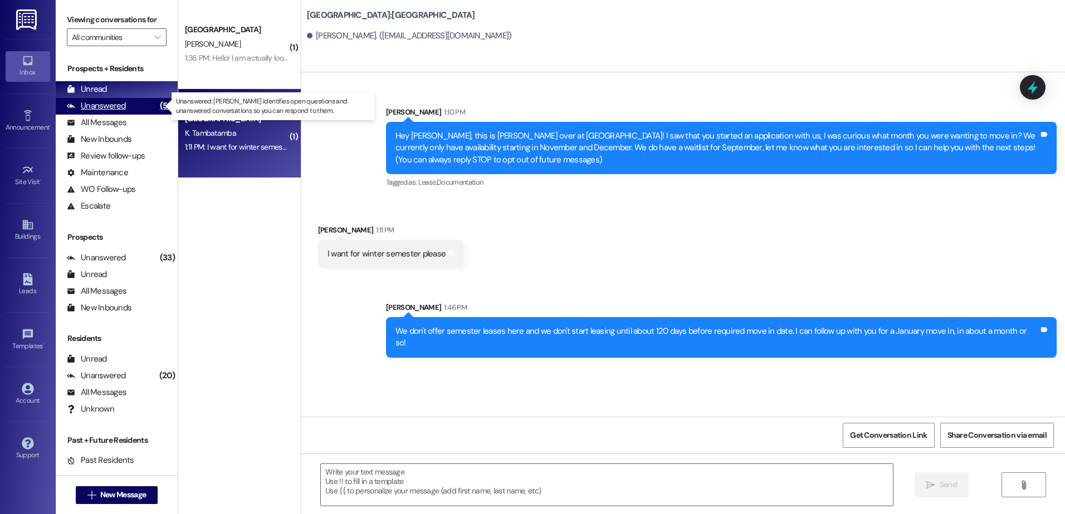
click at [116, 104] on div "Unanswered" at bounding box center [96, 106] width 59 height 12
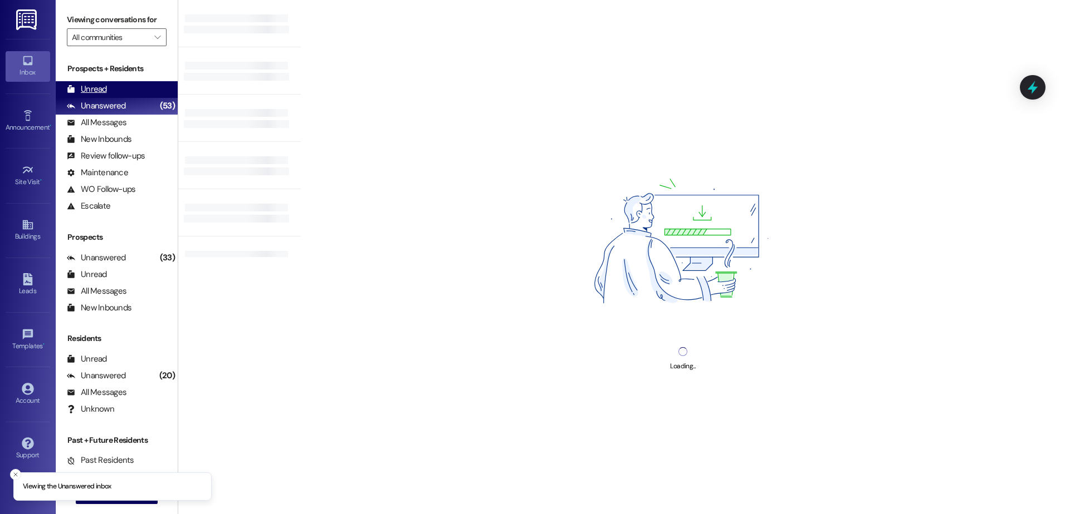
click at [125, 91] on div "Unread (0)" at bounding box center [117, 89] width 122 height 17
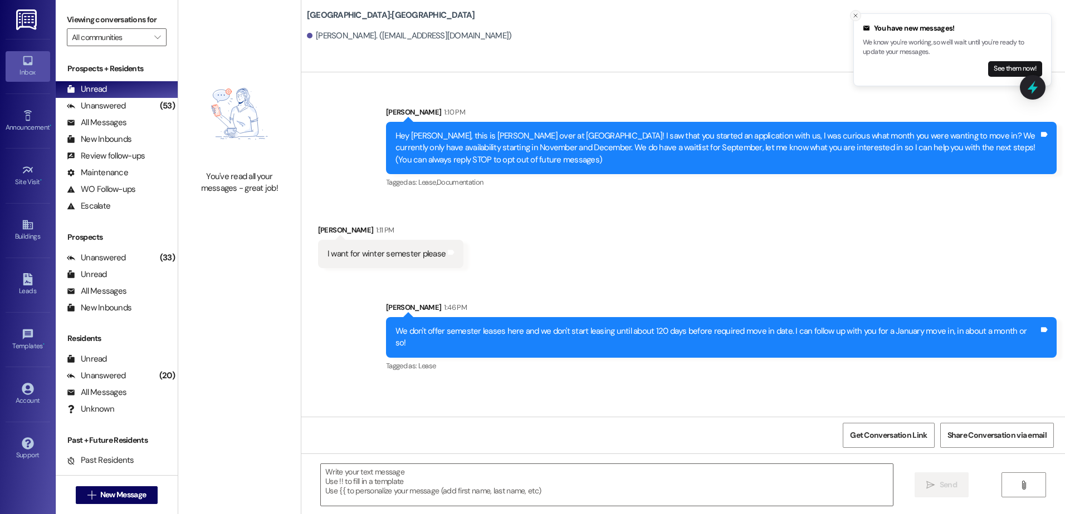
click at [855, 16] on icon "Close toast" at bounding box center [855, 15] width 7 height 7
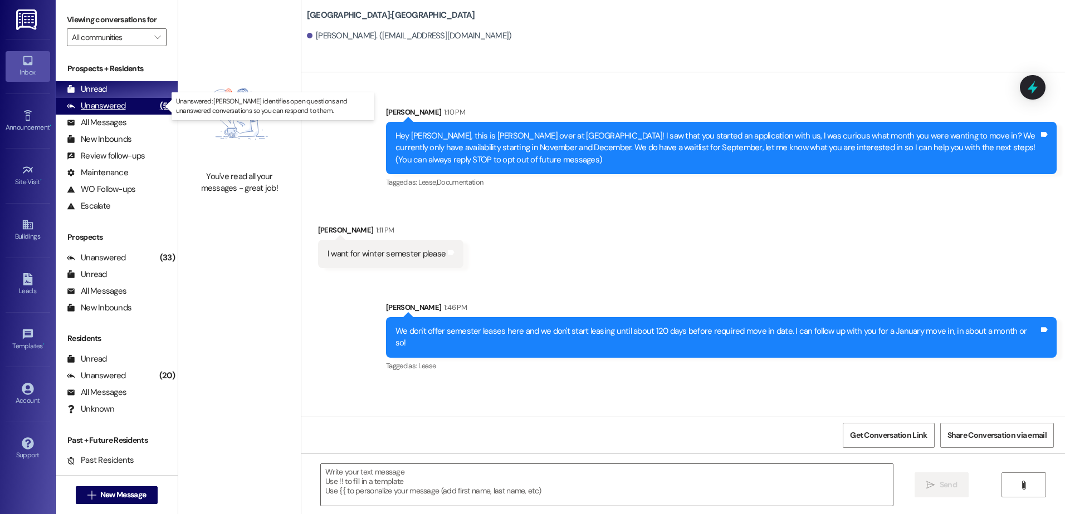
click at [157, 106] on div "(53)" at bounding box center [167, 105] width 21 height 17
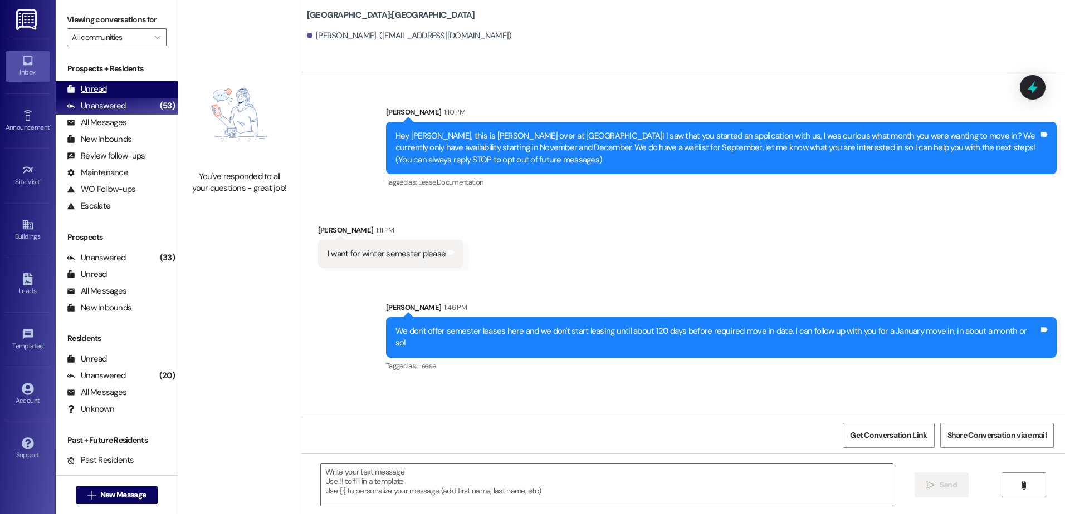
click at [121, 91] on div "Unread (0)" at bounding box center [117, 89] width 122 height 17
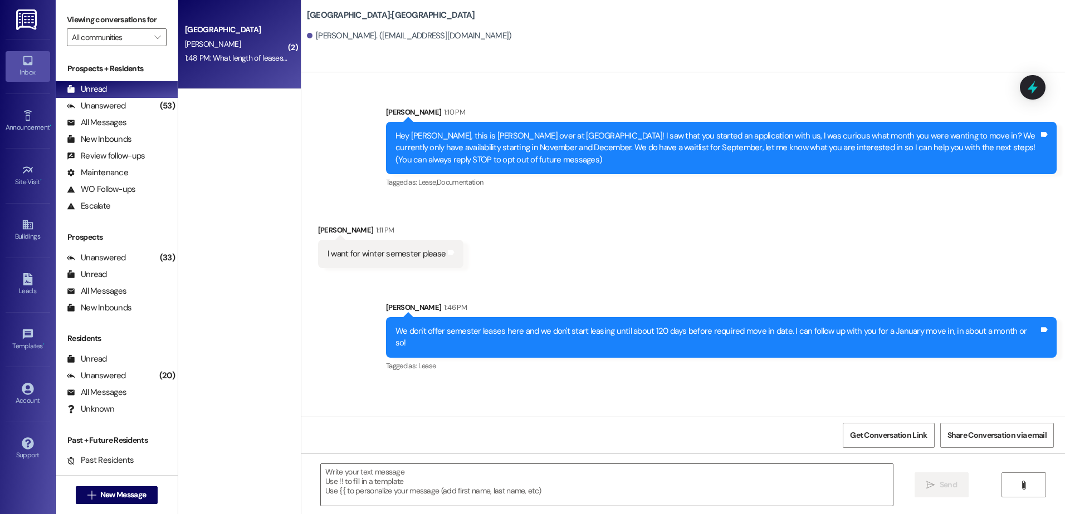
click at [207, 71] on div "[GEOGRAPHIC_DATA] [PERSON_NAME] 1:48 PM: What length of leases do you offer? 1:…" at bounding box center [239, 44] width 122 height 89
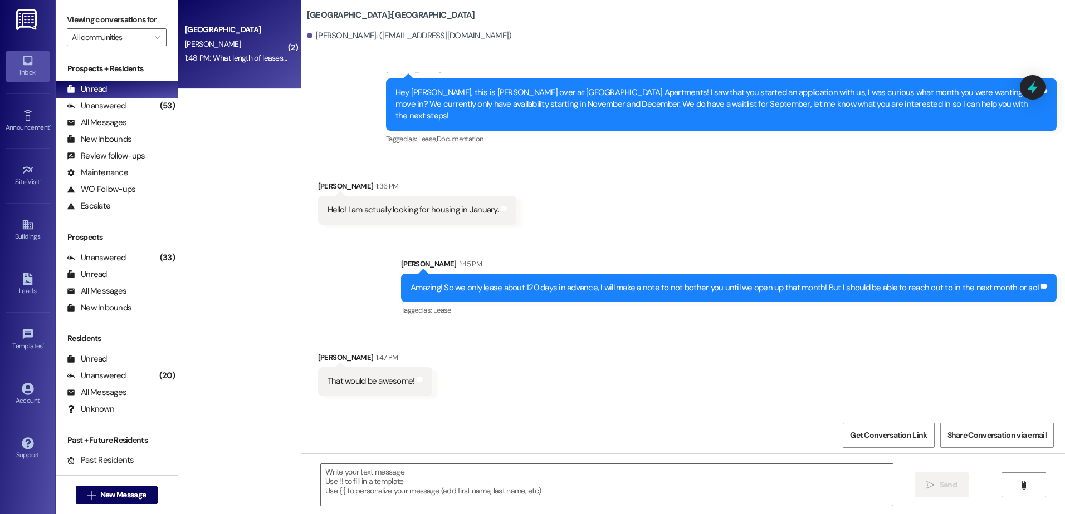
scroll to position [927, 0]
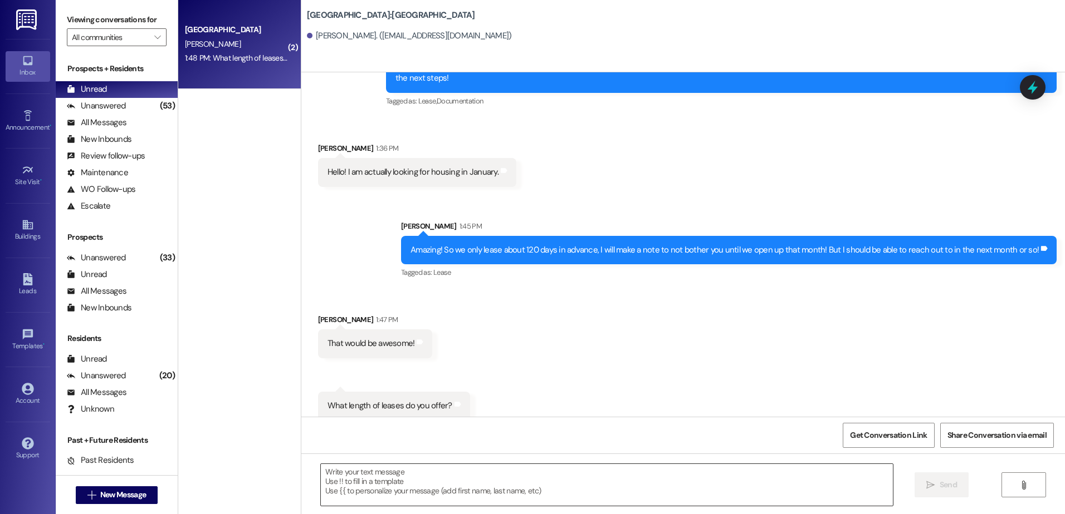
click at [401, 470] on textarea at bounding box center [606, 485] width 571 height 42
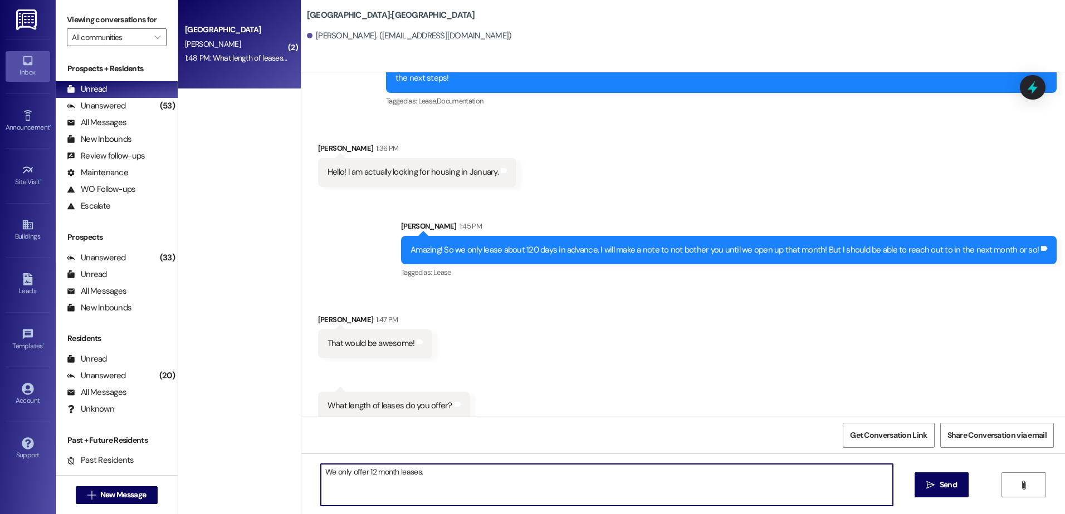
type textarea "We only offer 12 month leases."
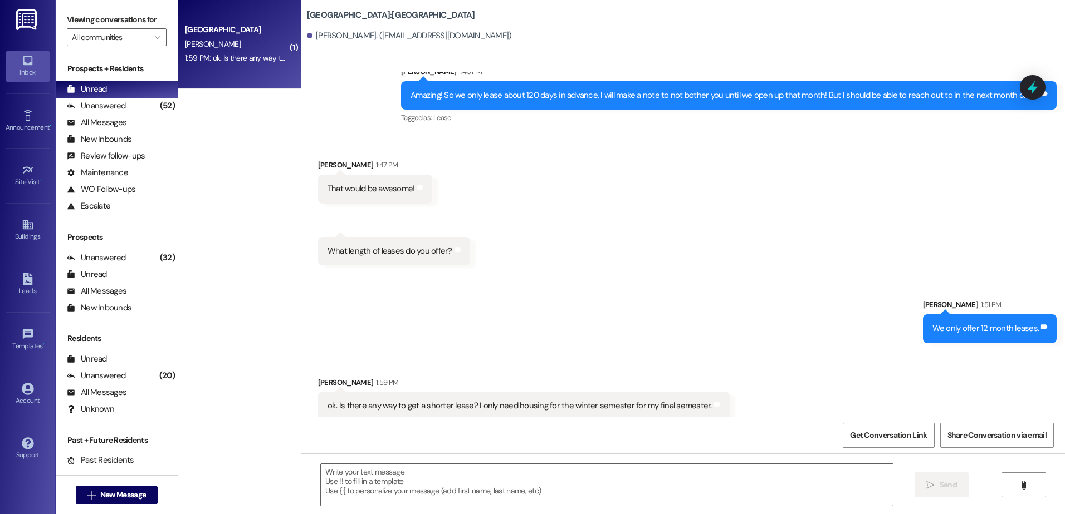
scroll to position [1082, 0]
click at [425, 483] on textarea at bounding box center [606, 485] width 571 height 42
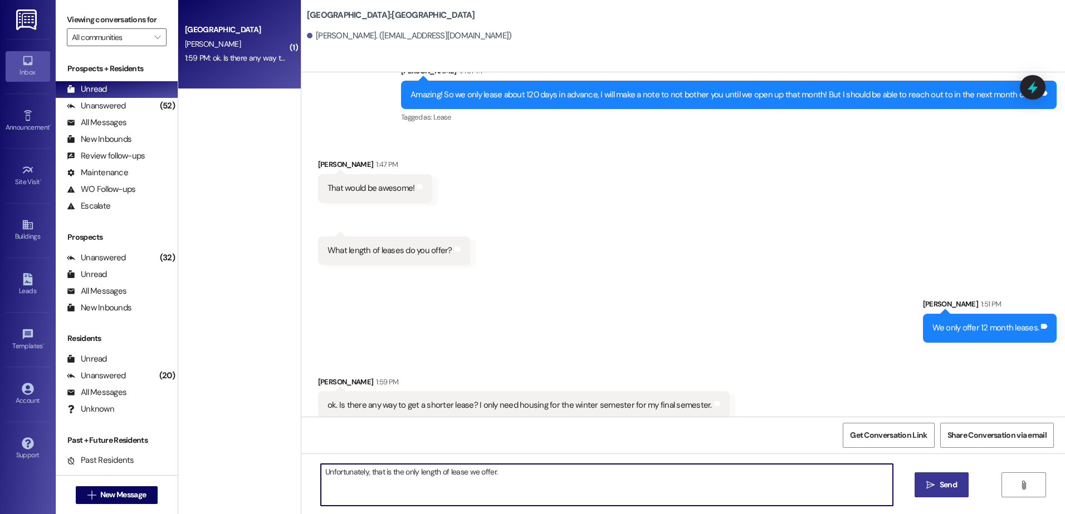
type textarea "Unfortunately, that is the only length of lease we offer."
click at [928, 483] on icon "" at bounding box center [930, 485] width 8 height 9
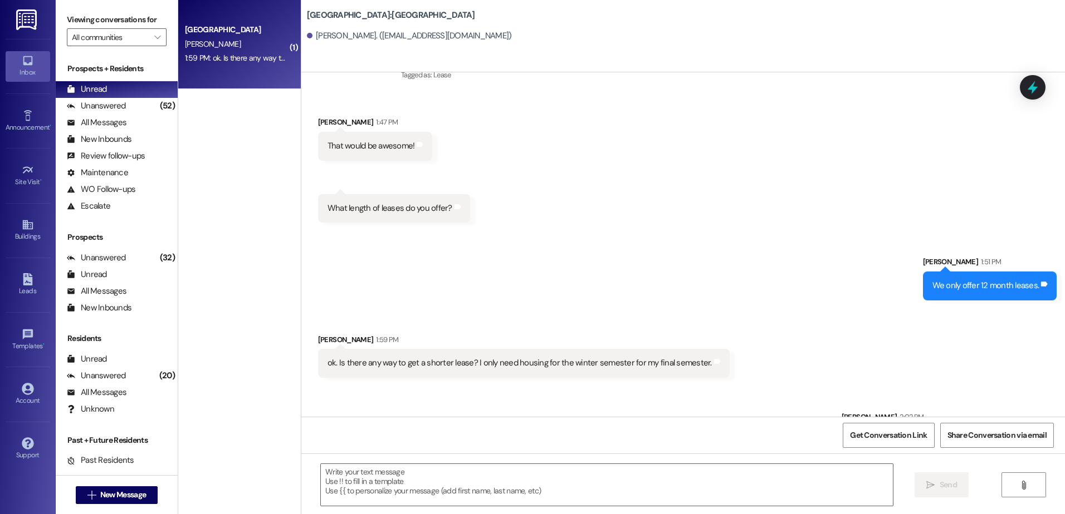
scroll to position [1160, 0]
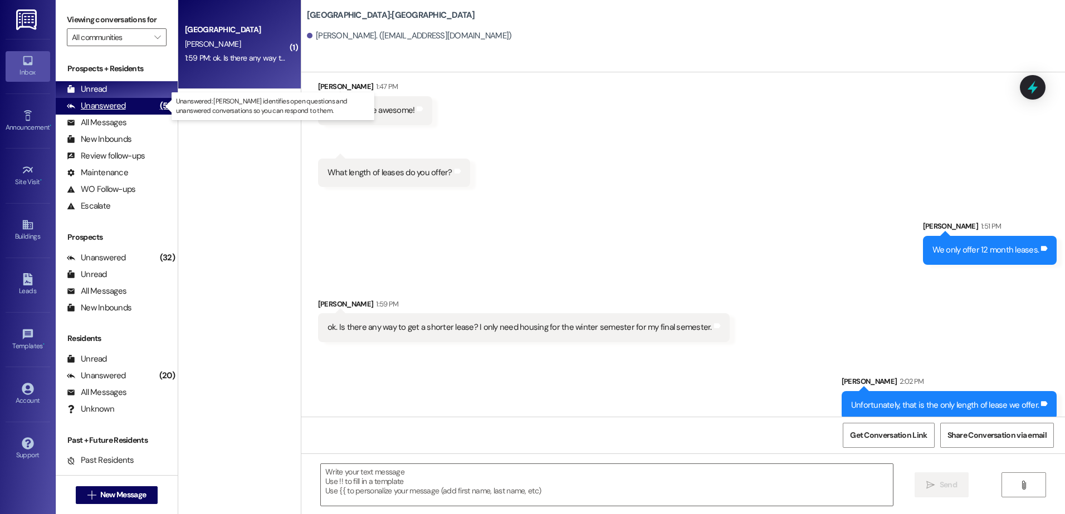
click at [112, 101] on div "Unanswered" at bounding box center [96, 106] width 59 height 12
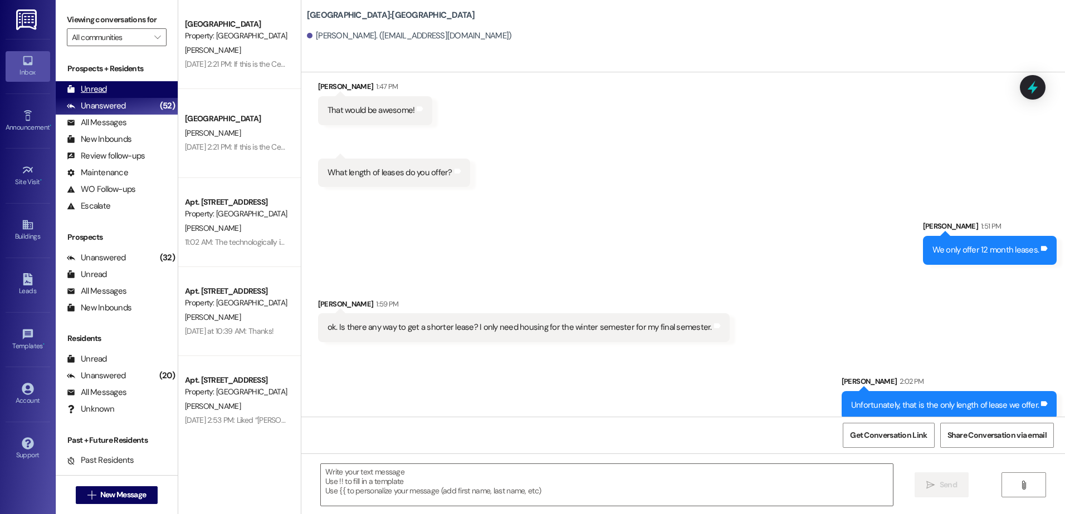
click at [92, 86] on div "Unread" at bounding box center [87, 90] width 40 height 12
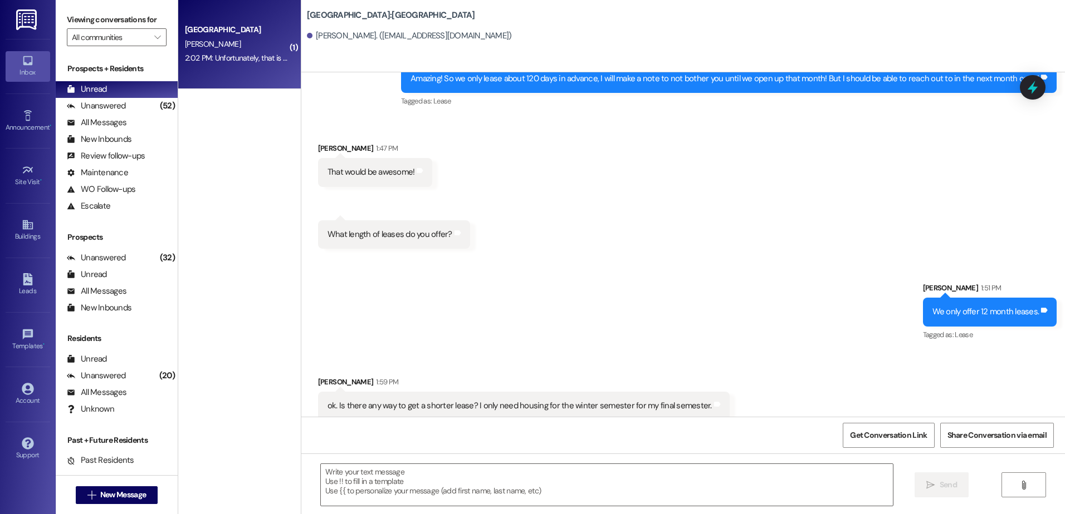
scroll to position [1193, 0]
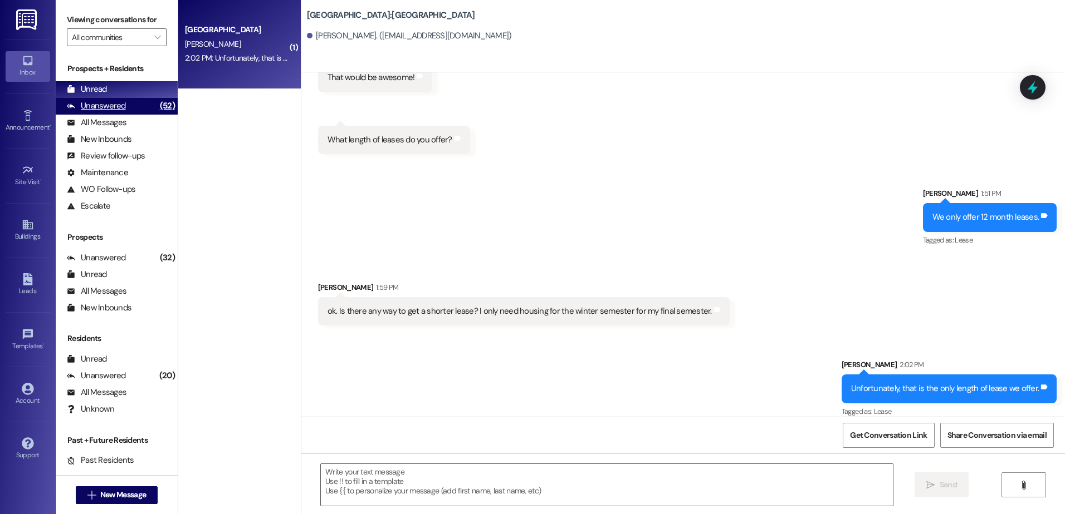
click at [157, 102] on div "(52)" at bounding box center [167, 105] width 21 height 17
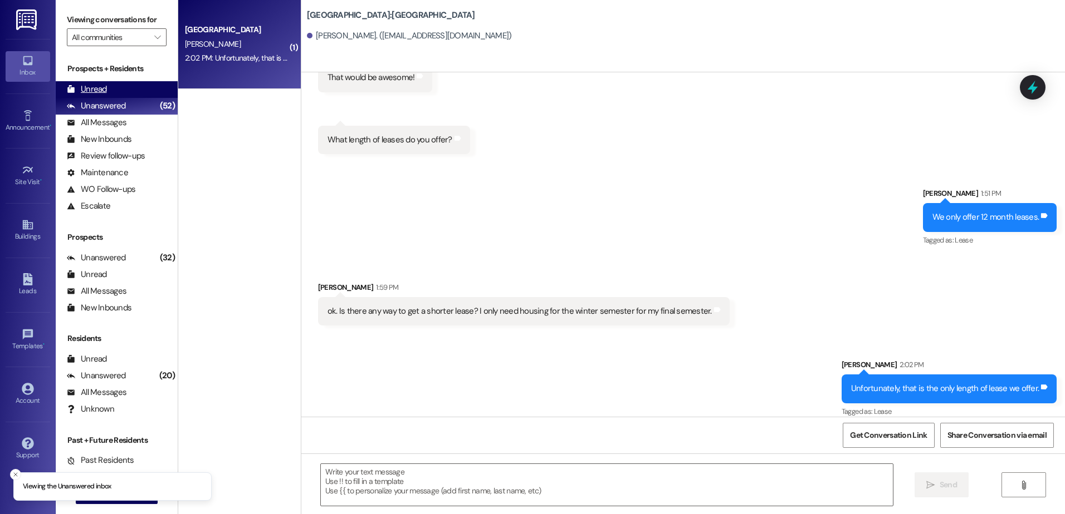
click at [142, 92] on div "Unread (0)" at bounding box center [117, 89] width 122 height 17
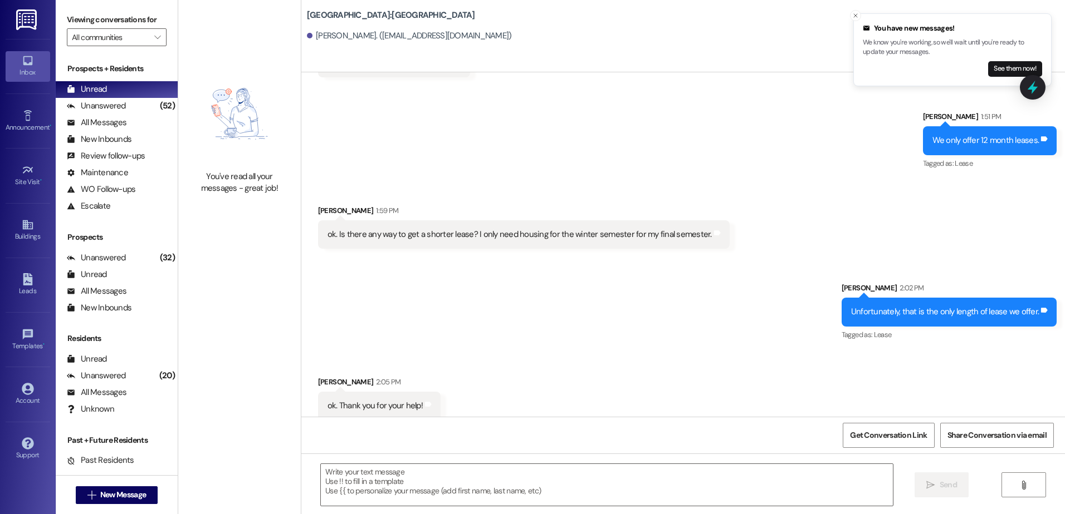
scroll to position [1271, 0]
click at [134, 109] on div "Unanswered (52)" at bounding box center [117, 106] width 122 height 17
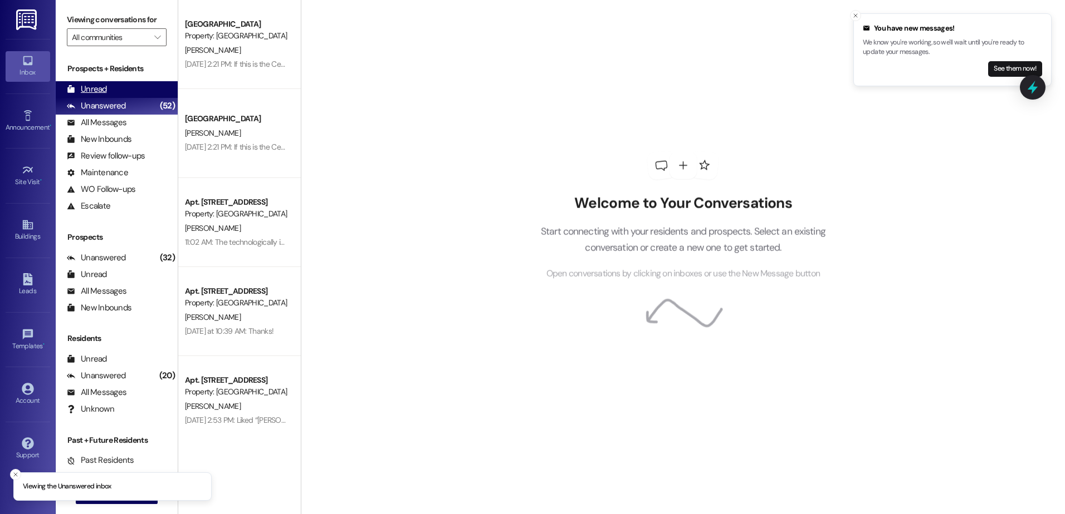
drag, startPoint x: 134, startPoint y: 109, endPoint x: 113, endPoint y: 87, distance: 29.5
click at [113, 87] on div "Unread (0)" at bounding box center [117, 89] width 122 height 17
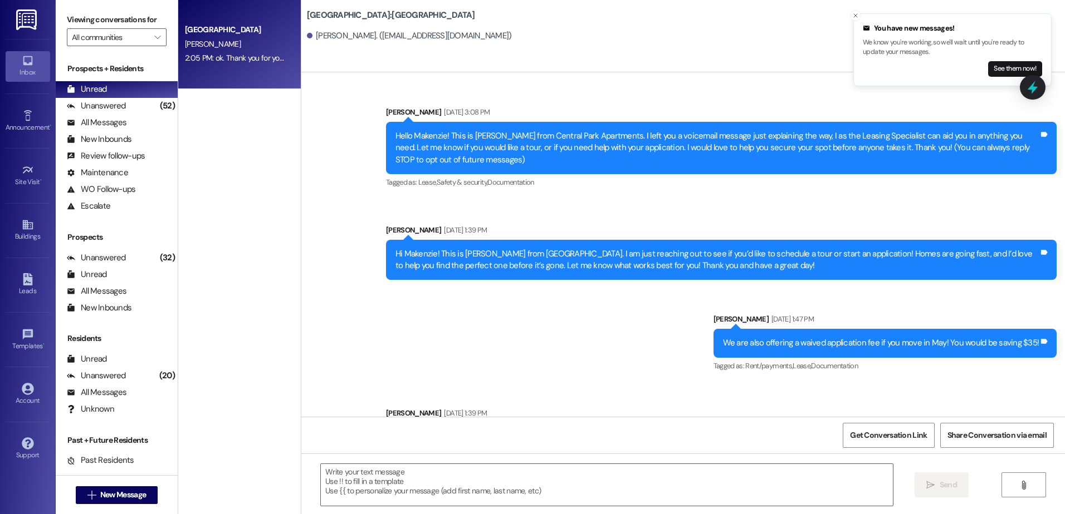
scroll to position [481, 0]
